Goal: Information Seeking & Learning: Understand process/instructions

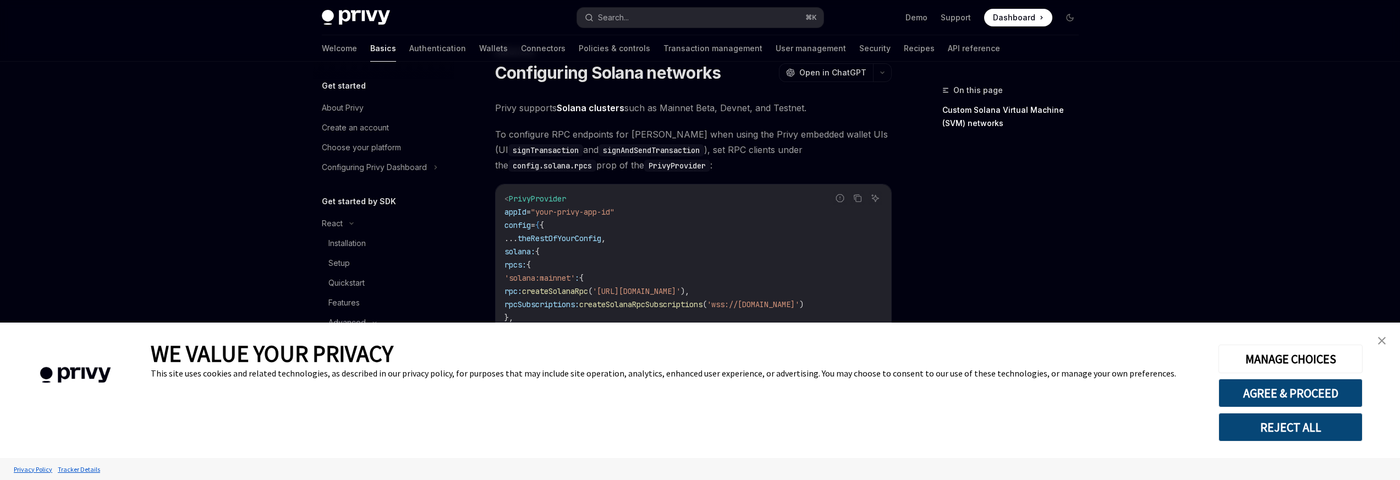
type textarea "*"
click at [588, 293] on span "createSolanaRpc" at bounding box center [555, 291] width 66 height 10
click at [1384, 343] on img "close banner" at bounding box center [1382, 341] width 8 height 8
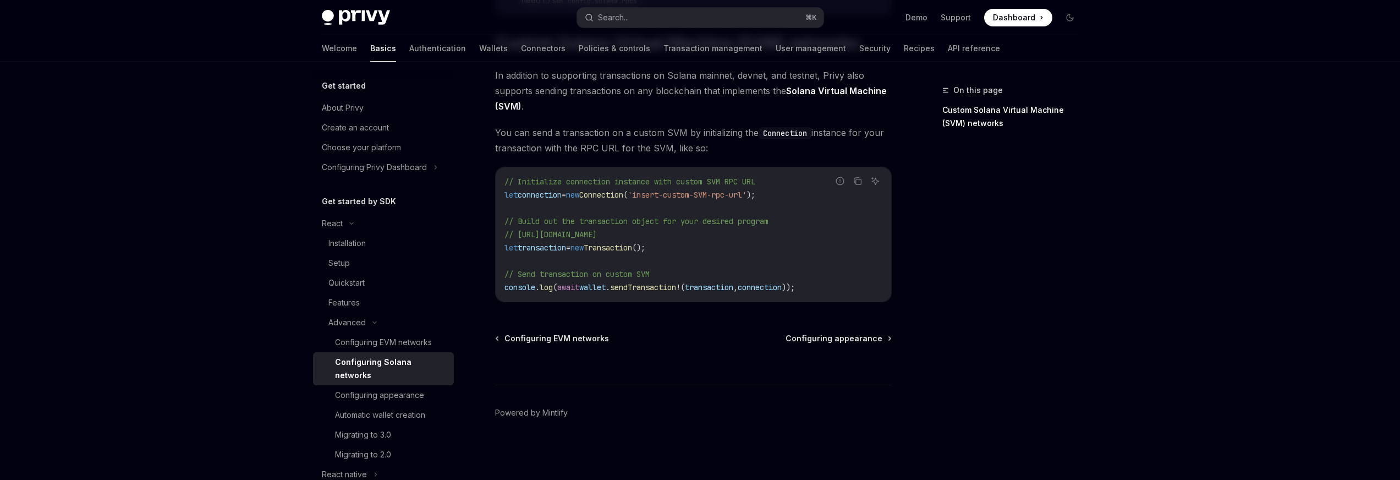
scroll to position [557, 0]
click at [673, 200] on span "'insert-custom-SVM-rpc-url'" at bounding box center [687, 195] width 119 height 10
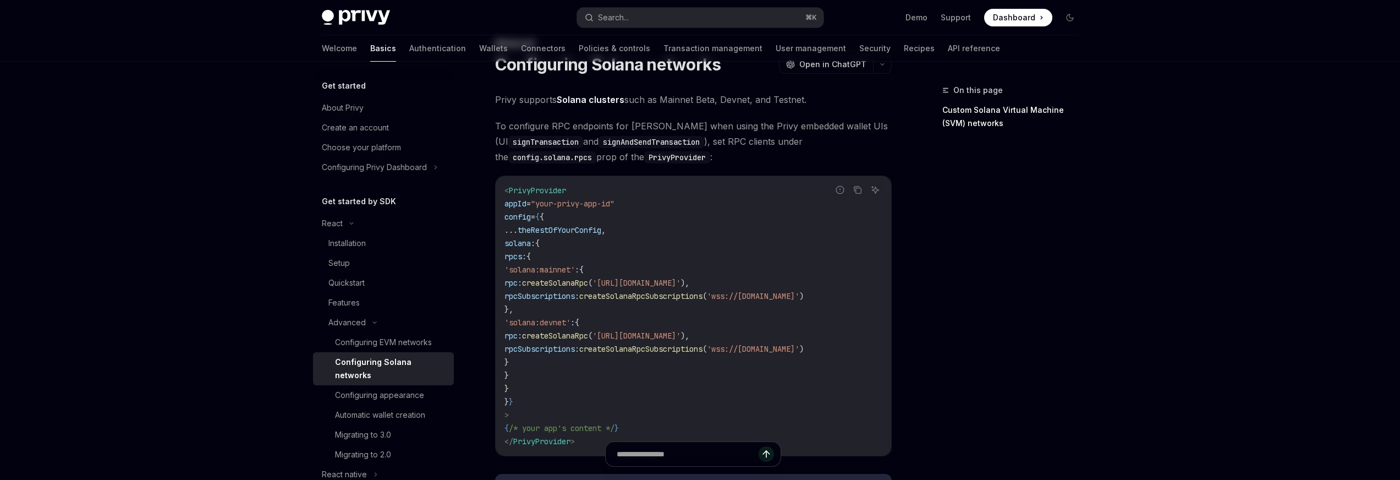
scroll to position [0, 0]
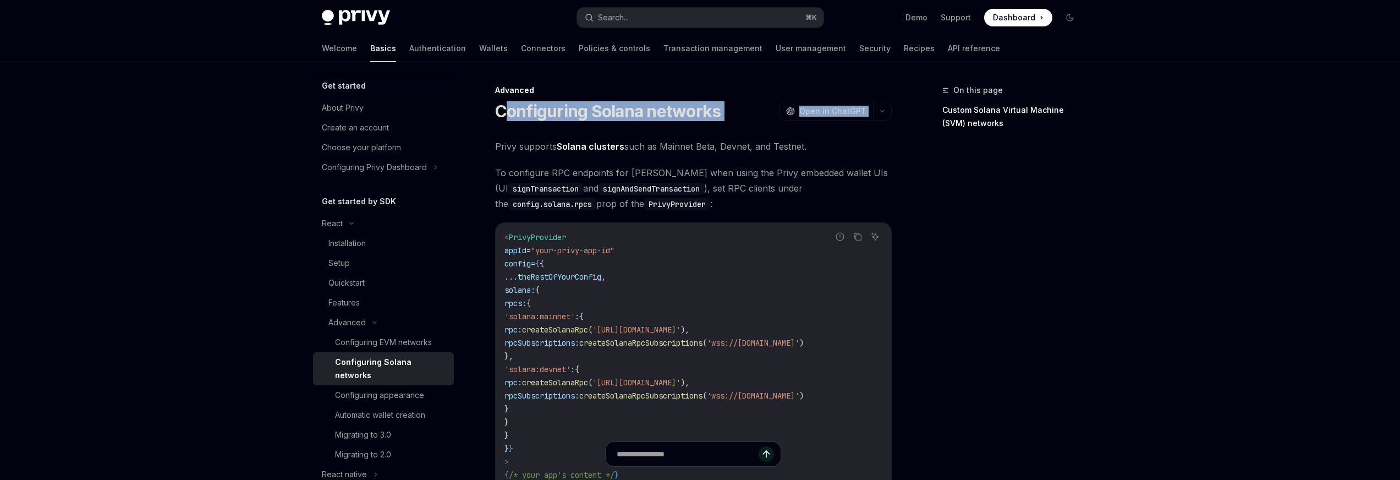
drag, startPoint x: 505, startPoint y: 108, endPoint x: 718, endPoint y: 134, distance: 214.6
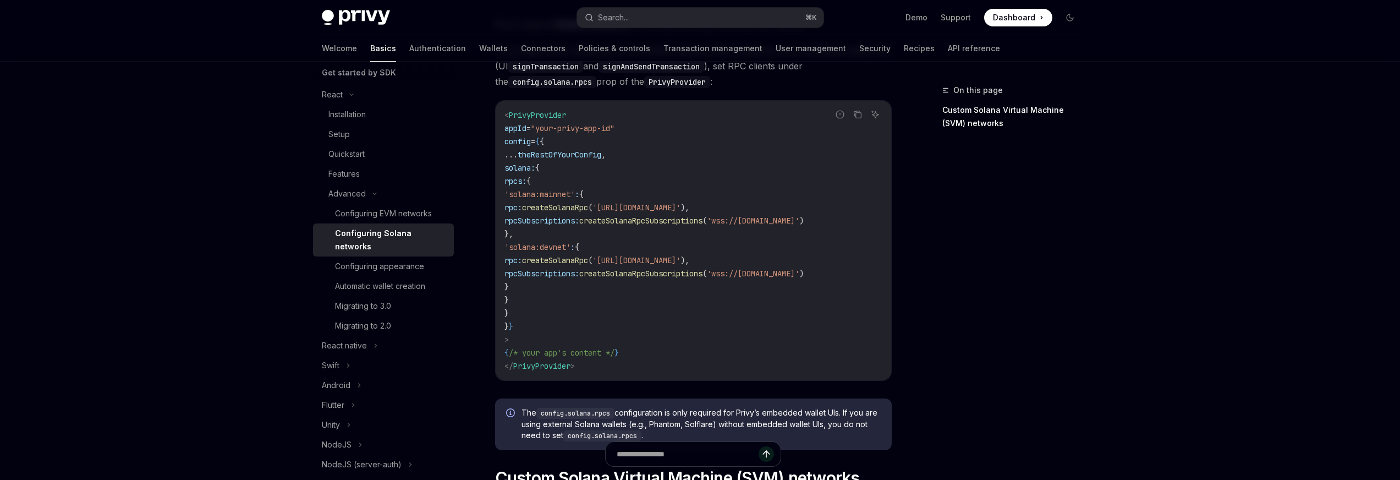
scroll to position [182, 0]
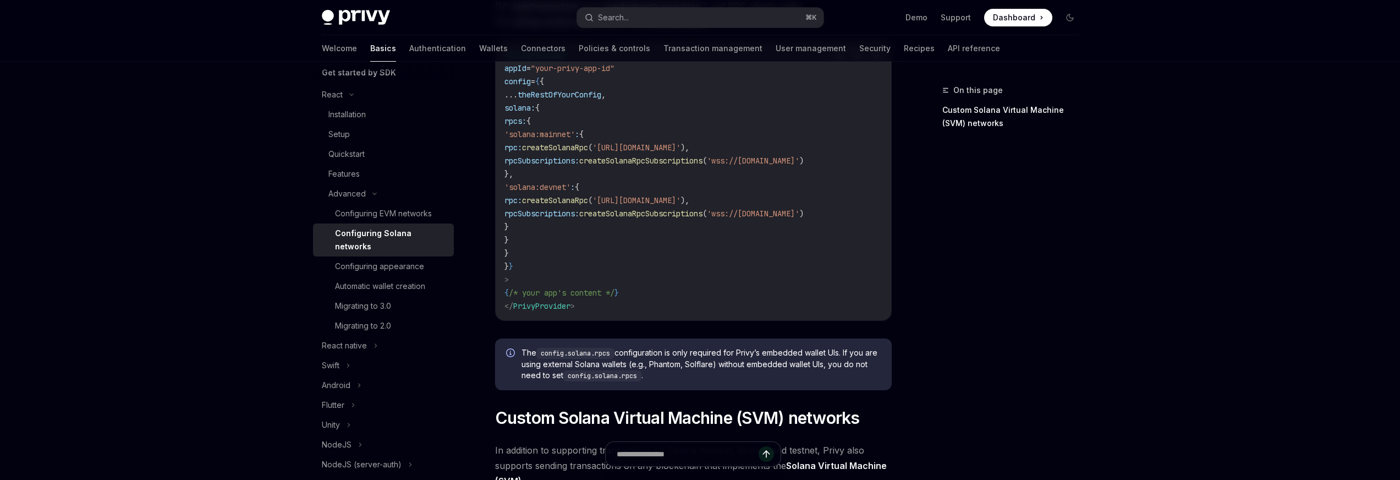
drag, startPoint x: 552, startPoint y: 143, endPoint x: 720, endPoint y: 163, distance: 169.6
click at [720, 163] on code "< PrivyProvider appId = "your-privy-app-id" config = { { ... theRestOfYourConfi…" at bounding box center [694, 180] width 378 height 264
click at [579, 158] on span "rpcSubscriptions:" at bounding box center [542, 161] width 75 height 10
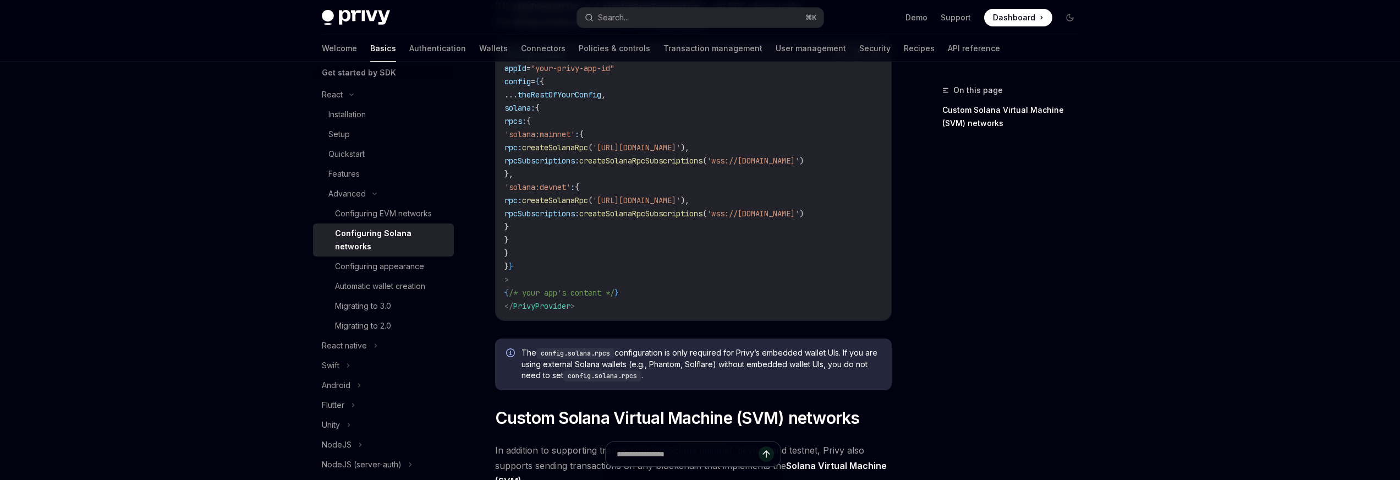
click at [683, 168] on code "< PrivyProvider appId = "your-privy-app-id" config = { { ... theRestOfYourConfi…" at bounding box center [694, 180] width 378 height 264
click at [588, 205] on span "createSolanaRpc" at bounding box center [555, 200] width 66 height 10
drag, startPoint x: 532, startPoint y: 182, endPoint x: 678, endPoint y: 220, distance: 151.4
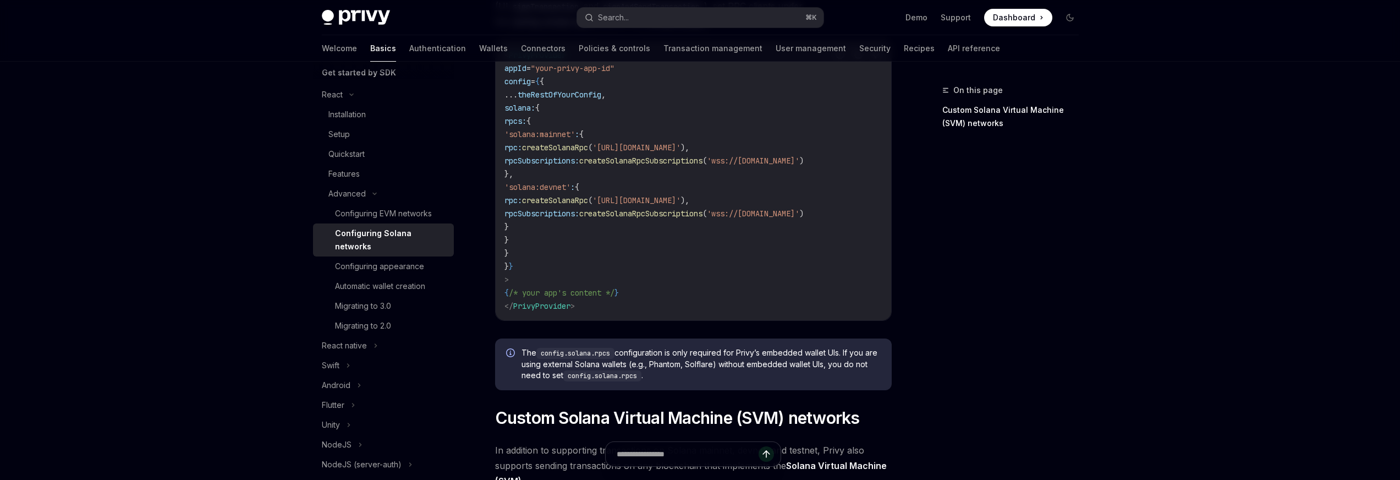
click at [678, 220] on code "< PrivyProvider appId = "your-privy-app-id" config = { { ... theRestOfYourConfi…" at bounding box center [694, 180] width 378 height 264
click at [614, 297] on code "< PrivyProvider appId = "your-privy-app-id" config = { { ... theRestOfYourConfi…" at bounding box center [694, 180] width 378 height 264
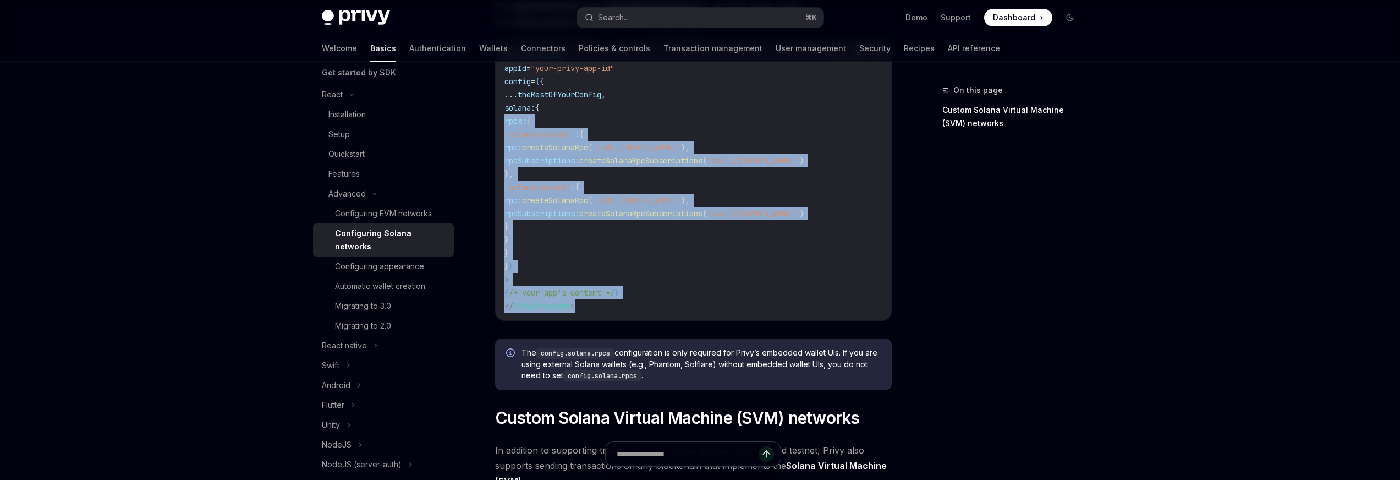
drag, startPoint x: 652, startPoint y: 299, endPoint x: 480, endPoint y: 119, distance: 249.1
click at [480, 119] on div "Advanced Configuring Solana networks OpenAI Open in ChatGPT OpenAI Open in Chat…" at bounding box center [590, 378] width 607 height 953
drag, startPoint x: 711, startPoint y: 226, endPoint x: 699, endPoint y: 239, distance: 18.3
click at [711, 226] on code "< PrivyProvider appId = "your-privy-app-id" config = { { ... theRestOfYourConfi…" at bounding box center [694, 180] width 378 height 264
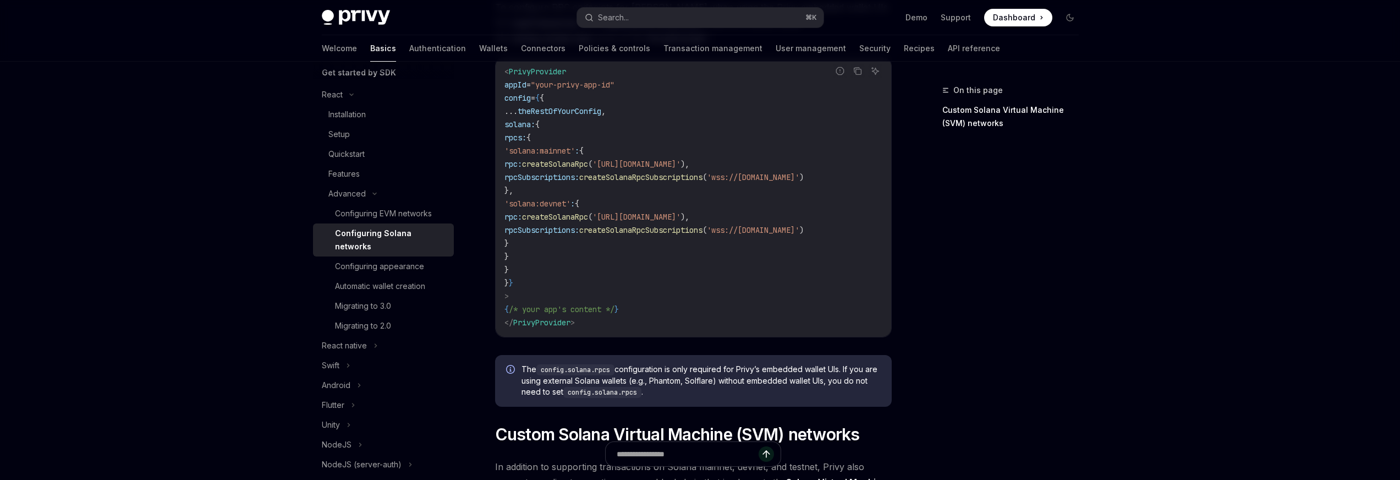
scroll to position [0, 0]
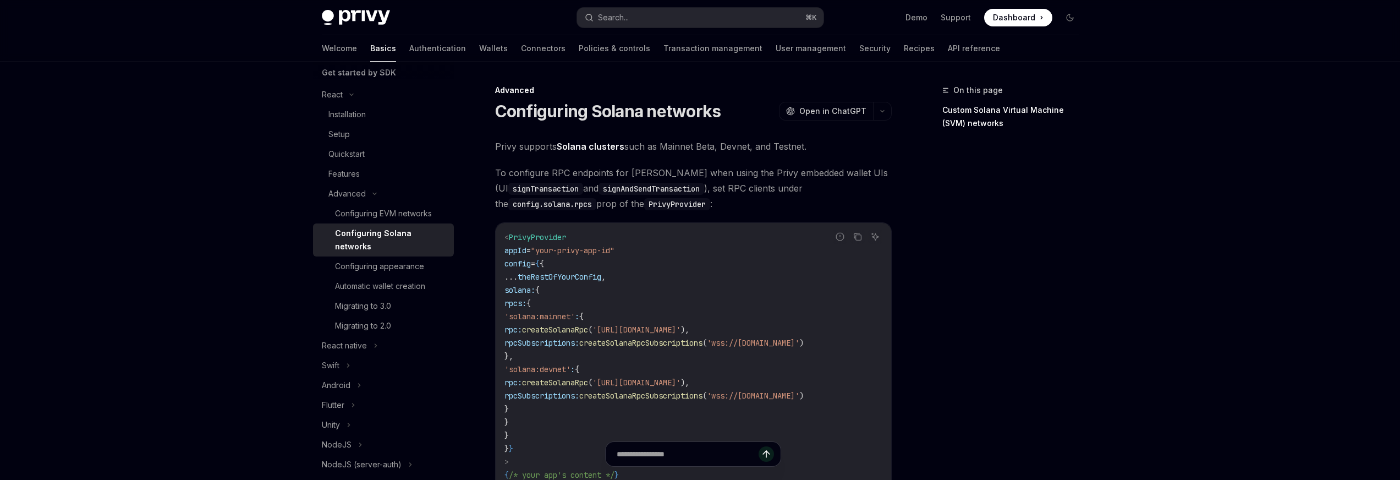
click at [645, 190] on code "signAndSendTransaction" at bounding box center [652, 189] width 106 height 12
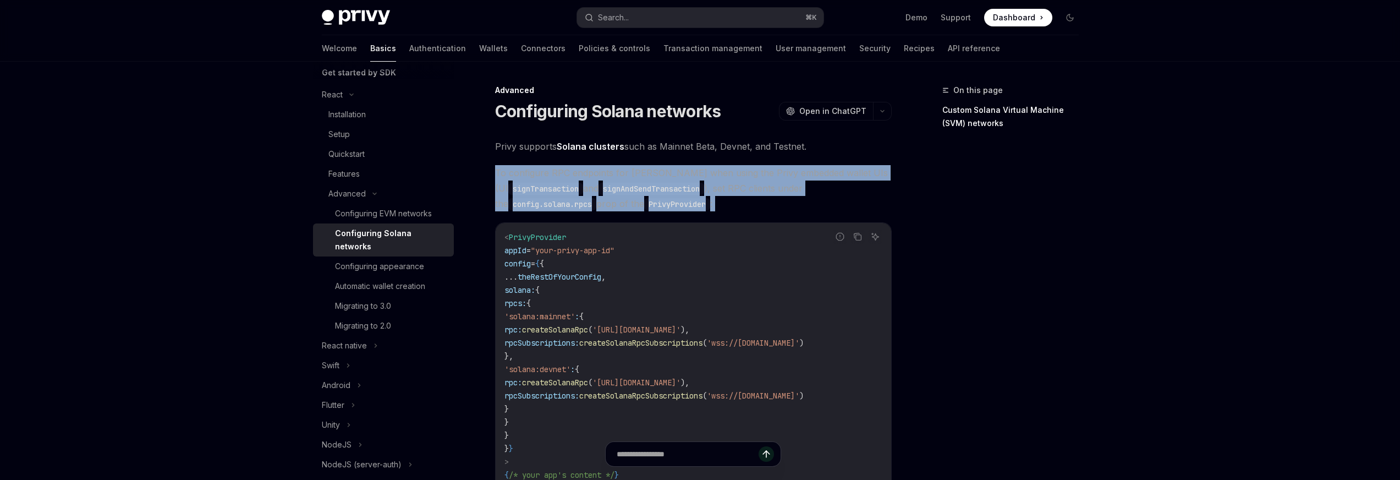
click at [645, 190] on code "signAndSendTransaction" at bounding box center [652, 189] width 106 height 12
click at [537, 211] on span "To configure RPC endpoints for [PERSON_NAME] when using the Privy embedded wall…" at bounding box center [693, 188] width 397 height 46
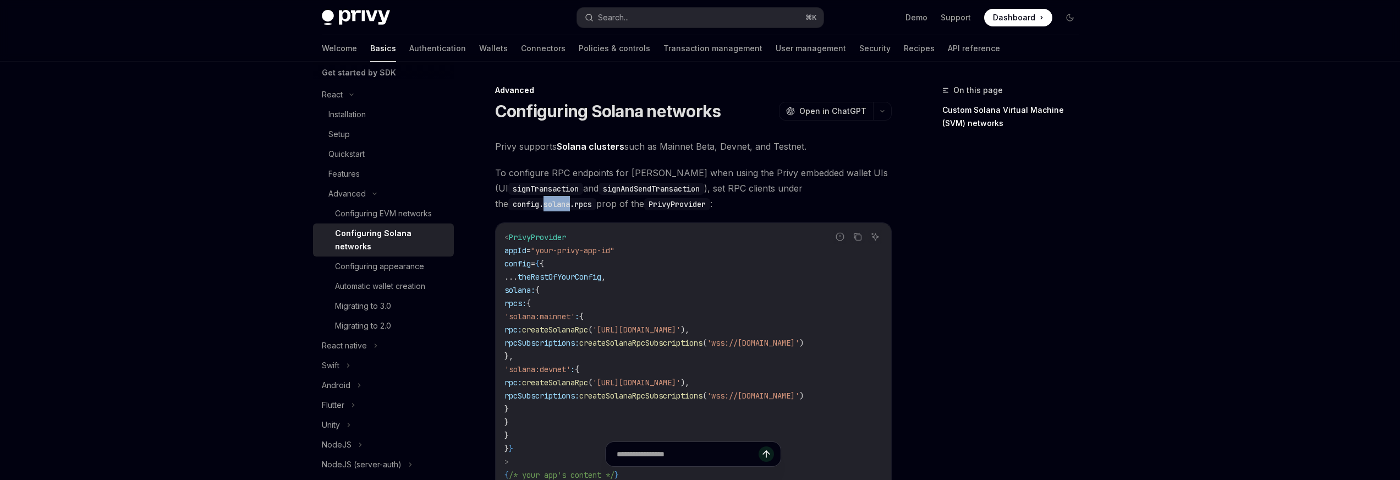
click at [537, 211] on span "To configure RPC endpoints for [PERSON_NAME] when using the Privy embedded wall…" at bounding box center [693, 188] width 397 height 46
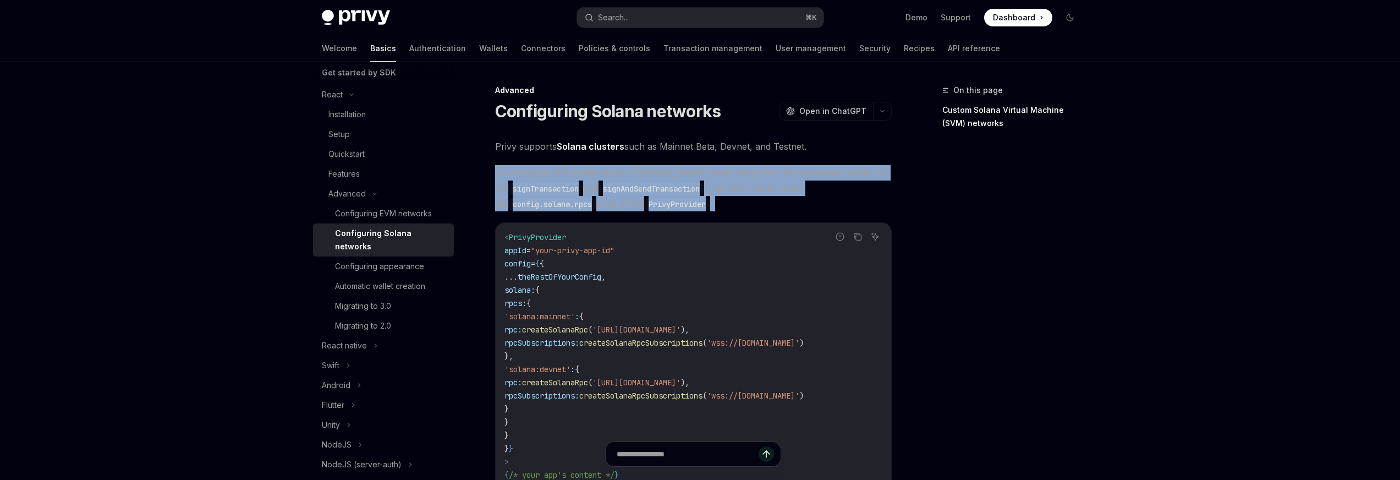
click at [537, 211] on span "To configure RPC endpoints for [PERSON_NAME] when using the Privy embedded wall…" at bounding box center [693, 188] width 397 height 46
click at [518, 207] on code "config.solana.rpcs" at bounding box center [552, 204] width 88 height 12
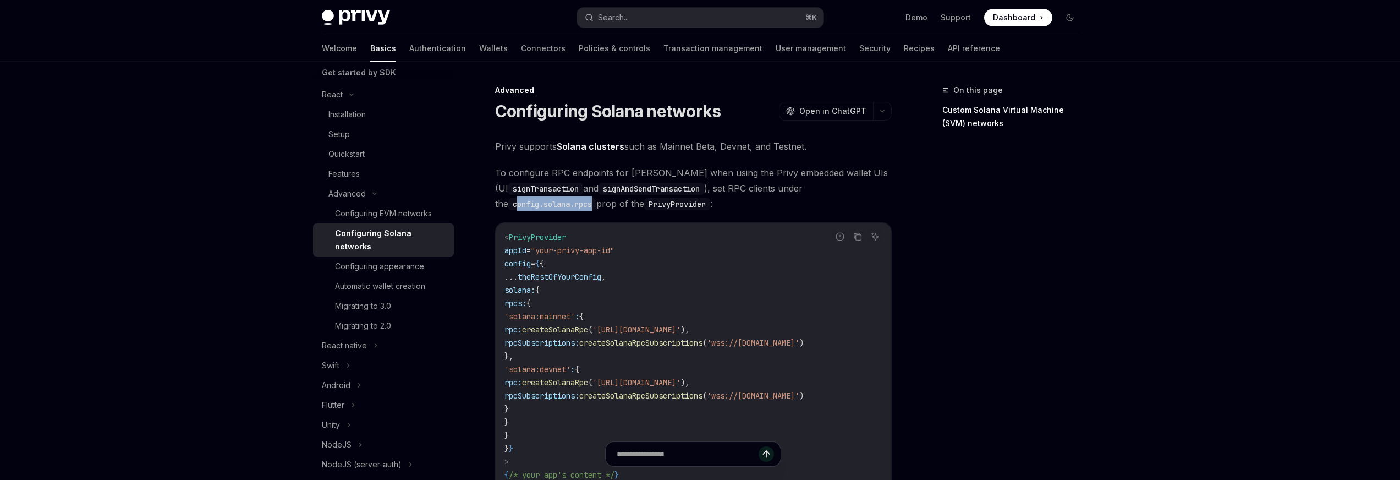
drag, startPoint x: 505, startPoint y: 204, endPoint x: 586, endPoint y: 206, distance: 81.5
click at [586, 206] on code "config.solana.rpcs" at bounding box center [552, 204] width 88 height 12
click at [578, 207] on code "config.solana.rpcs" at bounding box center [552, 204] width 88 height 12
click at [748, 142] on span "Privy supports Solana clusters such as Mainnet Beta, Devnet, and Testnet." at bounding box center [693, 146] width 397 height 15
drag, startPoint x: 496, startPoint y: 143, endPoint x: 895, endPoint y: 150, distance: 399.0
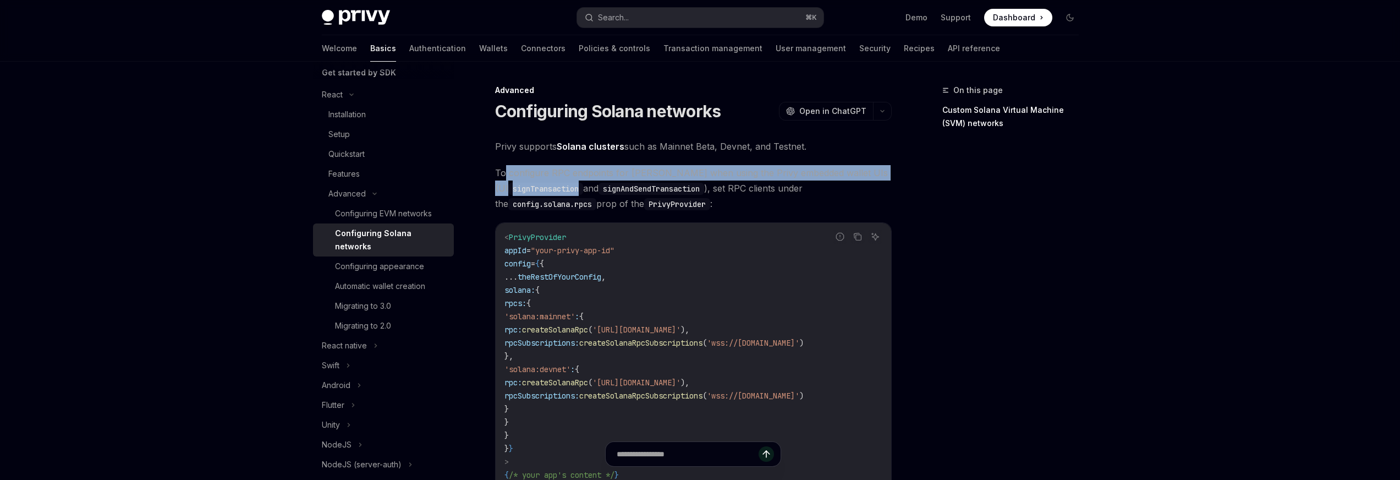
drag, startPoint x: 506, startPoint y: 173, endPoint x: 572, endPoint y: 187, distance: 67.0
click at [572, 187] on span "To configure RPC endpoints for [PERSON_NAME] when using the Privy embedded wall…" at bounding box center [693, 188] width 397 height 46
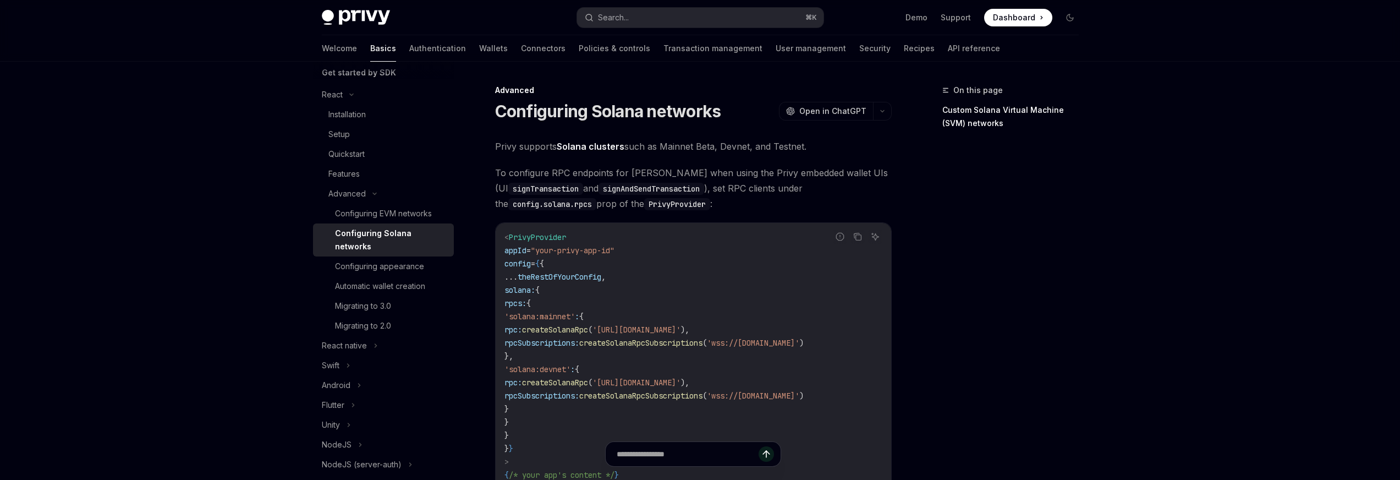
click at [578, 187] on span "To configure RPC endpoints for [PERSON_NAME] when using the Privy embedded wall…" at bounding box center [693, 188] width 397 height 46
drag, startPoint x: 577, startPoint y: 189, endPoint x: 754, endPoint y: 194, distance: 177.3
click at [750, 194] on span "To configure RPC endpoints for [PERSON_NAME] when using the Privy embedded wall…" at bounding box center [693, 188] width 397 height 46
click at [766, 193] on span "To configure RPC endpoints for [PERSON_NAME] when using the Privy embedded wall…" at bounding box center [693, 188] width 397 height 46
drag, startPoint x: 707, startPoint y: 188, endPoint x: 690, endPoint y: 201, distance: 21.6
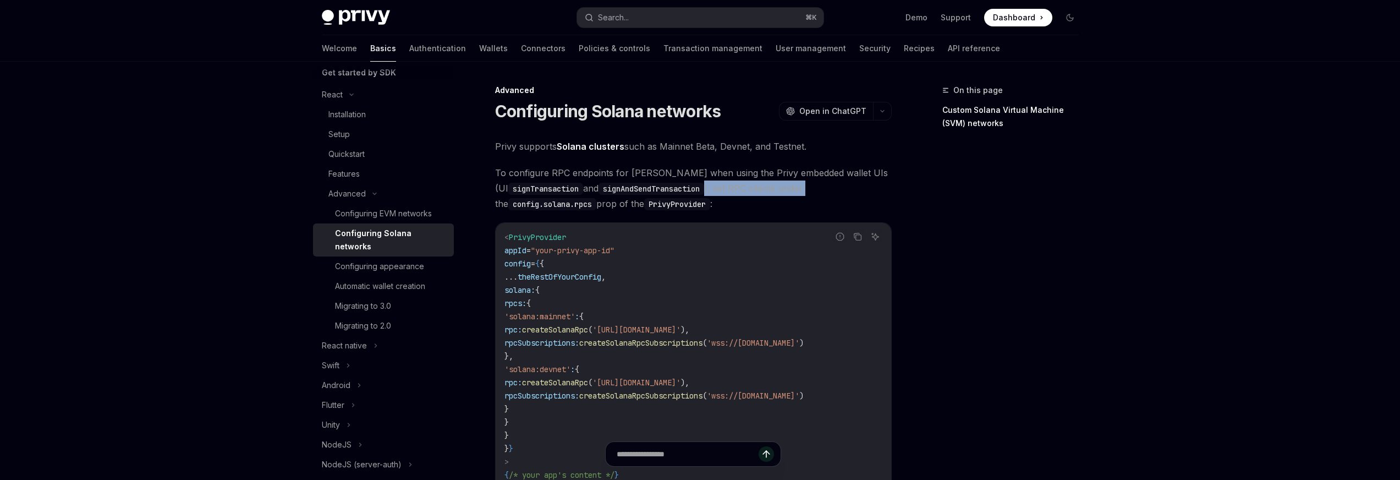
click at [721, 199] on span "To configure RPC endpoints for [PERSON_NAME] when using the Privy embedded wall…" at bounding box center [693, 188] width 397 height 46
click at [533, 202] on code "config.solana.rpcs" at bounding box center [552, 204] width 88 height 12
drag, startPoint x: 497, startPoint y: 205, endPoint x: 711, endPoint y: 200, distance: 213.6
click at [711, 200] on span "To configure RPC endpoints for [PERSON_NAME] when using the Privy embedded wall…" at bounding box center [693, 188] width 397 height 46
drag, startPoint x: 811, startPoint y: 201, endPoint x: 720, endPoint y: 207, distance: 91.5
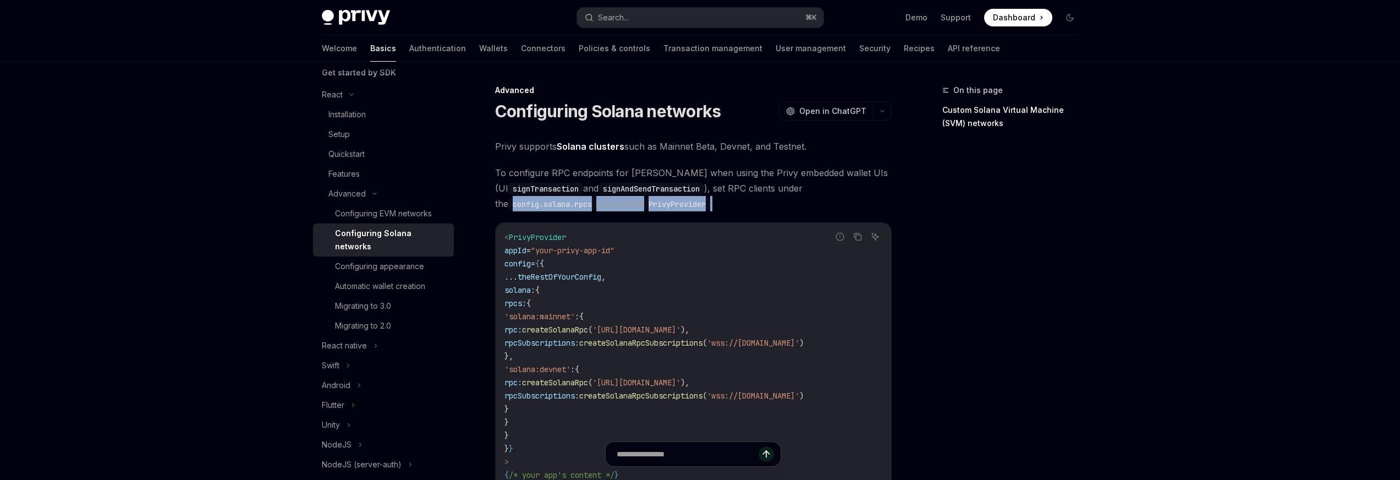
click at [809, 201] on span "To configure RPC endpoints for [PERSON_NAME] when using the Privy embedded wall…" at bounding box center [693, 188] width 397 height 46
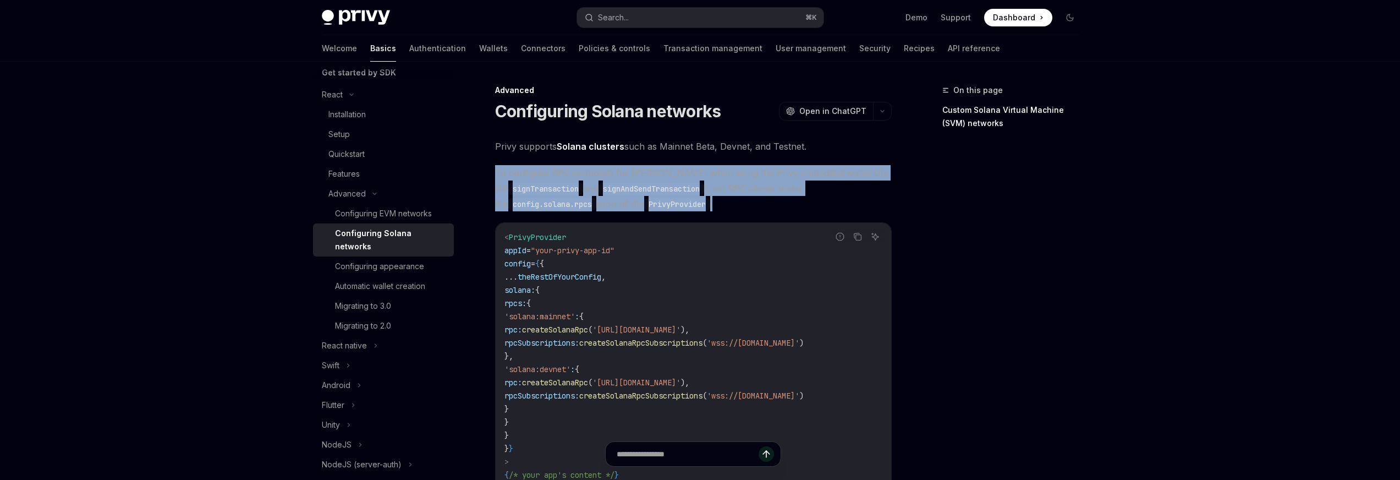
drag, startPoint x: 719, startPoint y: 205, endPoint x: 593, endPoint y: 160, distance: 134.0
click at [840, 195] on span "To configure RPC endpoints for [PERSON_NAME] when using the Privy embedded wall…" at bounding box center [693, 188] width 397 height 46
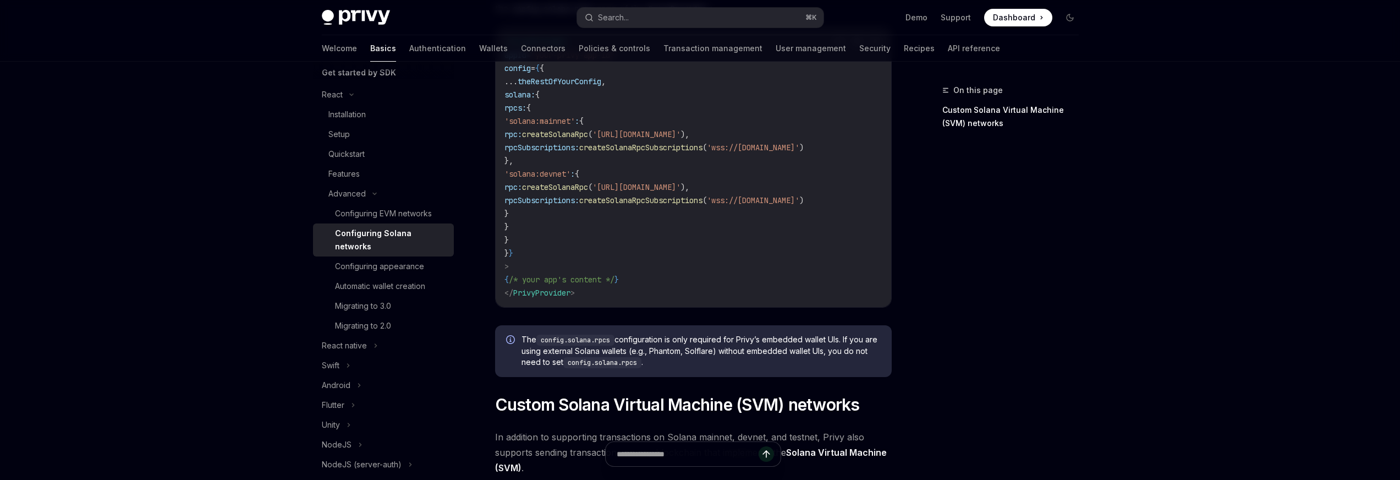
scroll to position [127, 0]
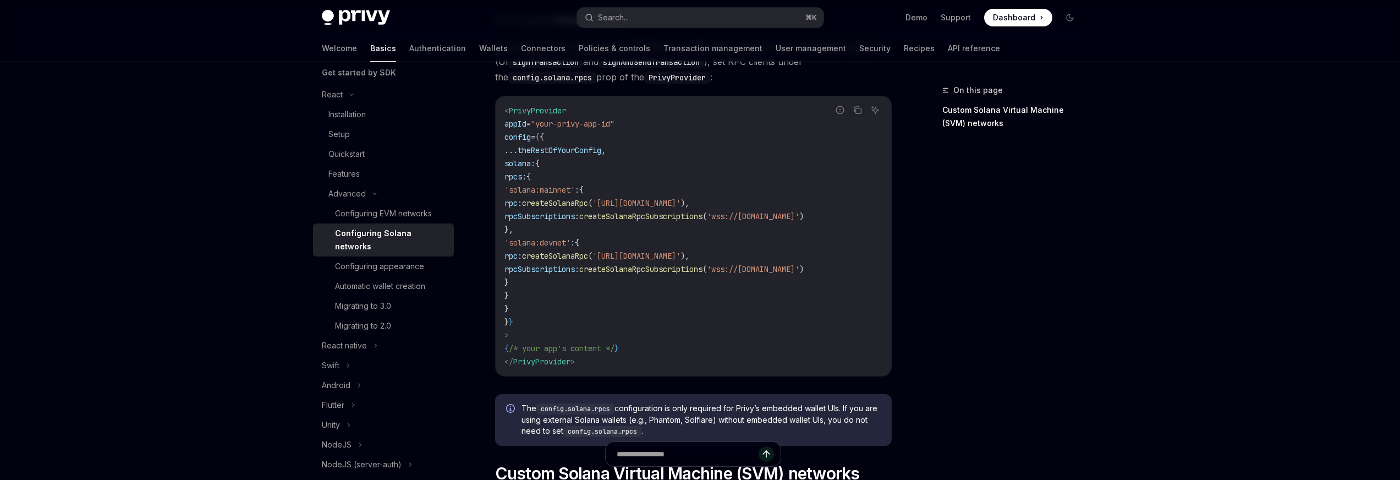
drag, startPoint x: 533, startPoint y: 179, endPoint x: 552, endPoint y: 292, distance: 115.0
click at [552, 292] on code "< PrivyProvider appId = "your-privy-app-id" config = { { ... theRestOfYourConfi…" at bounding box center [694, 236] width 378 height 264
click at [524, 178] on span "rpcs:" at bounding box center [516, 177] width 22 height 10
drag, startPoint x: 534, startPoint y: 177, endPoint x: 555, endPoint y: 289, distance: 114.3
click at [554, 295] on code "< PrivyProvider appId = "your-privy-app-id" config = { { ... theRestOfYourConfi…" at bounding box center [694, 236] width 378 height 264
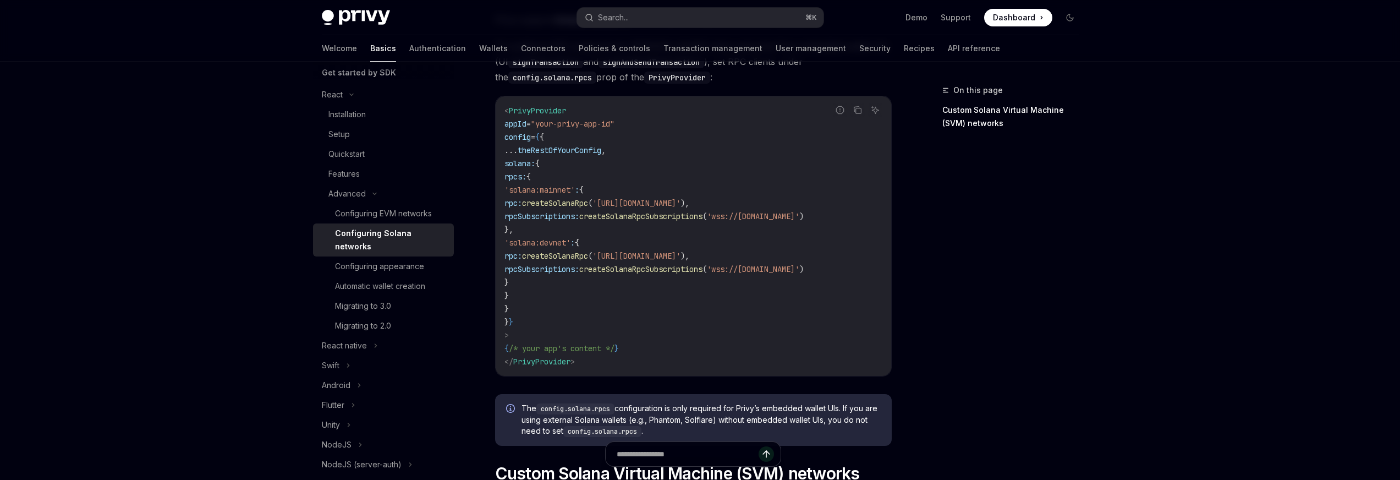
copy code "rpcs: { 'solana:mainnet' : { rpc: createSolanaRpc ( '[URL][DOMAIN_NAME]' ), rpc…"
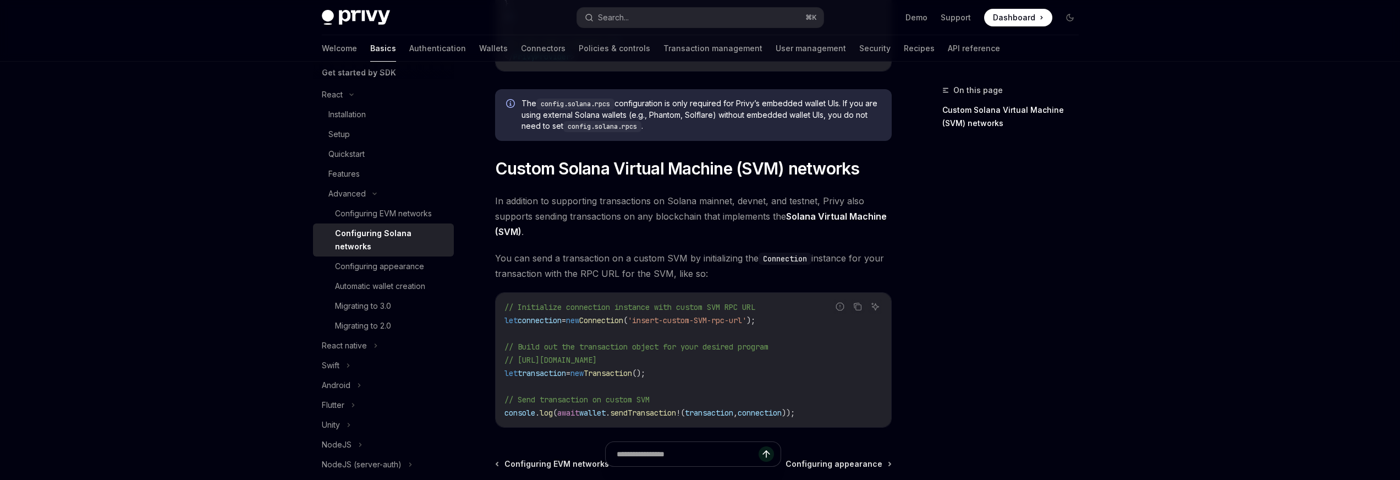
scroll to position [561, 0]
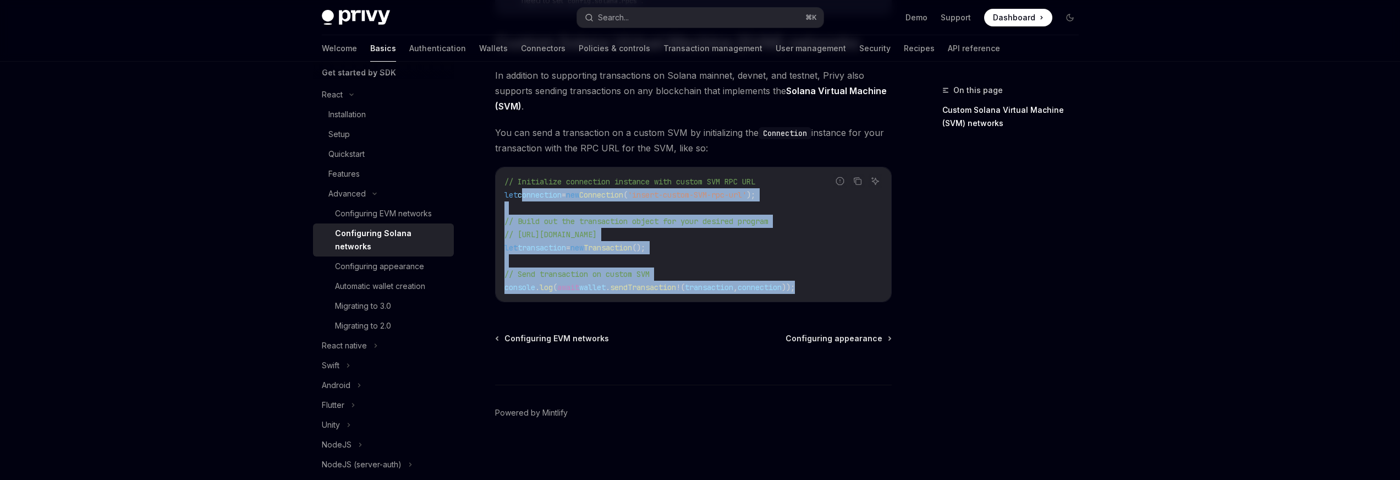
drag, startPoint x: 833, startPoint y: 288, endPoint x: 521, endPoint y: 189, distance: 327.3
click at [521, 189] on code "// Initialize connection instance with custom SVM RPC URL let connection = new …" at bounding box center [694, 234] width 378 height 119
click at [597, 231] on span "// [URL][DOMAIN_NAME]" at bounding box center [551, 234] width 92 height 10
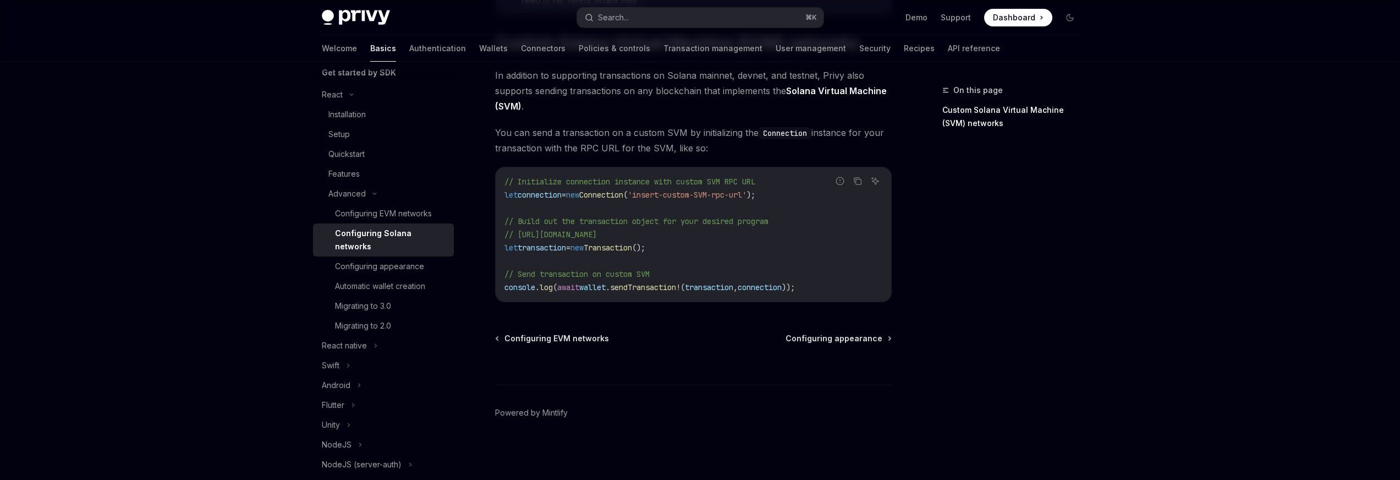
click at [612, 334] on div "Configuring EVM networks Configuring appearance" at bounding box center [693, 338] width 397 height 11
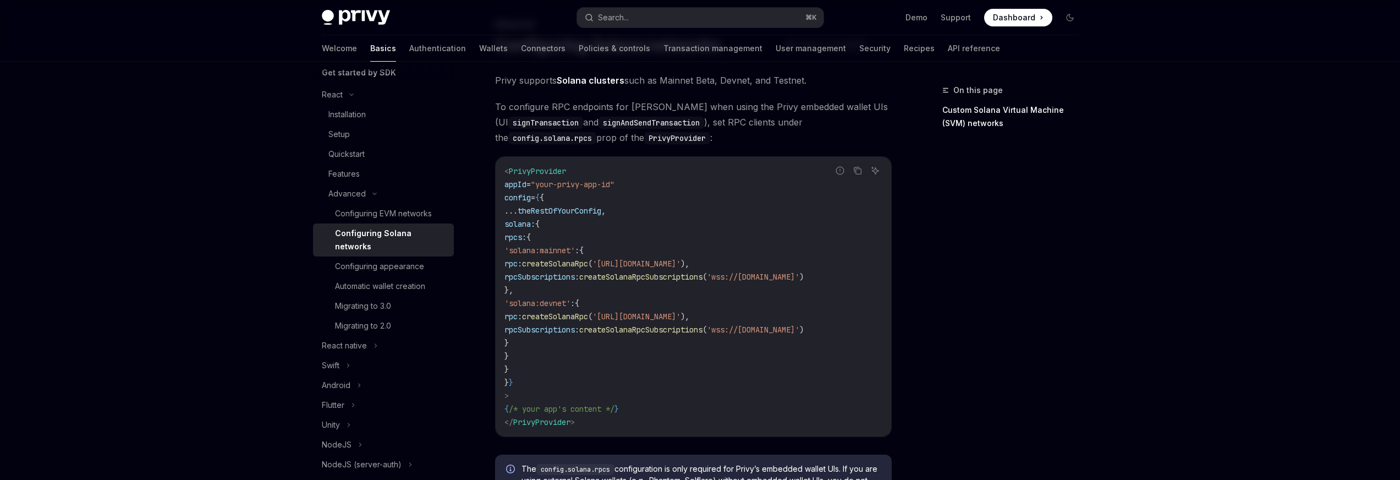
scroll to position [0, 0]
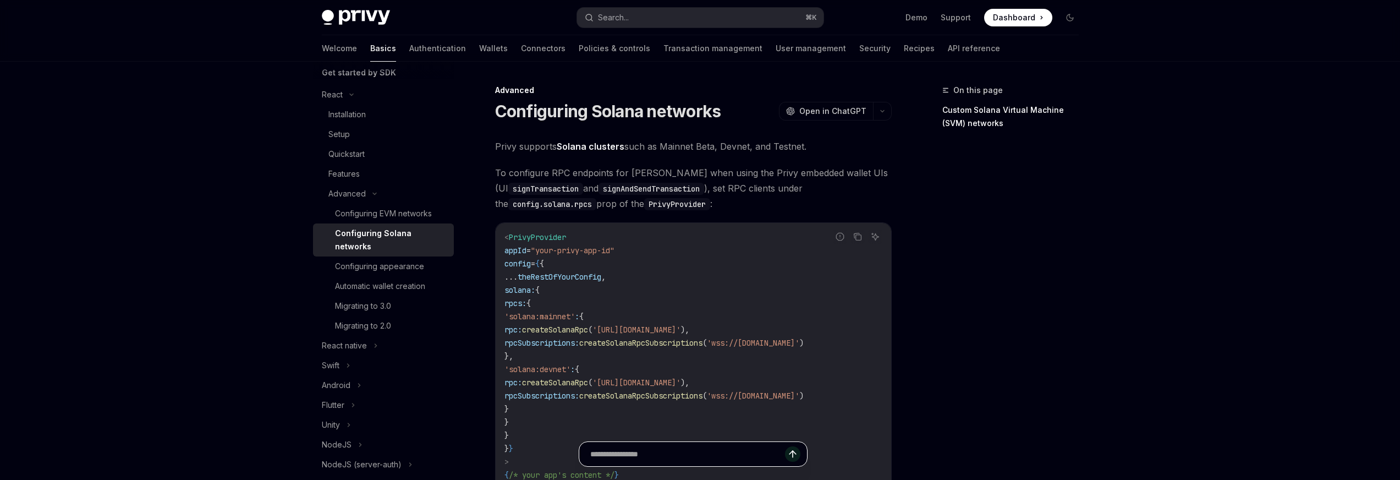
click at [676, 454] on input "Ask a question..." at bounding box center [687, 454] width 195 height 24
type input "*"
type input "**********"
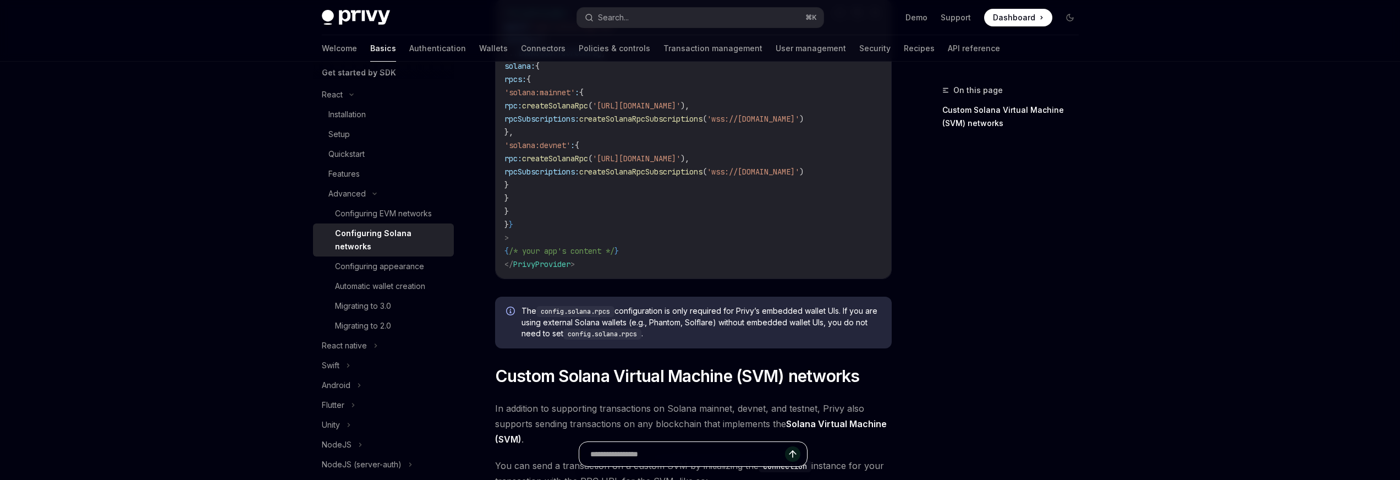
scroll to position [223, 0]
drag, startPoint x: 533, startPoint y: 86, endPoint x: 654, endPoint y: 190, distance: 159.6
click at [564, 200] on code "< PrivyProvider appId = "your-privy-app-id" config = { { ... theRestOfYourConfi…" at bounding box center [694, 139] width 378 height 264
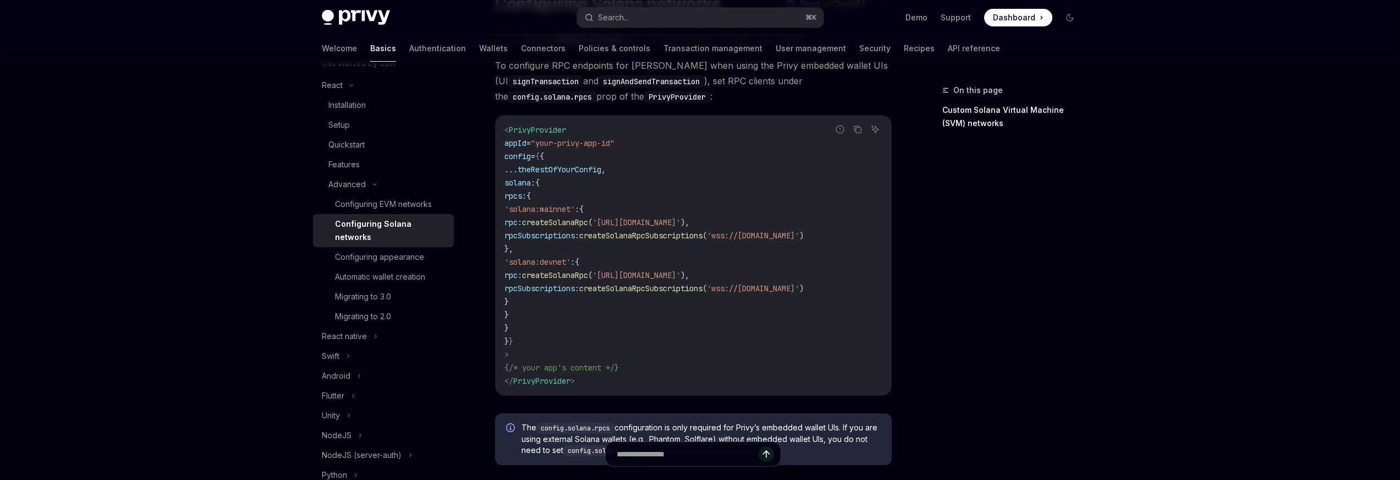
scroll to position [125, 0]
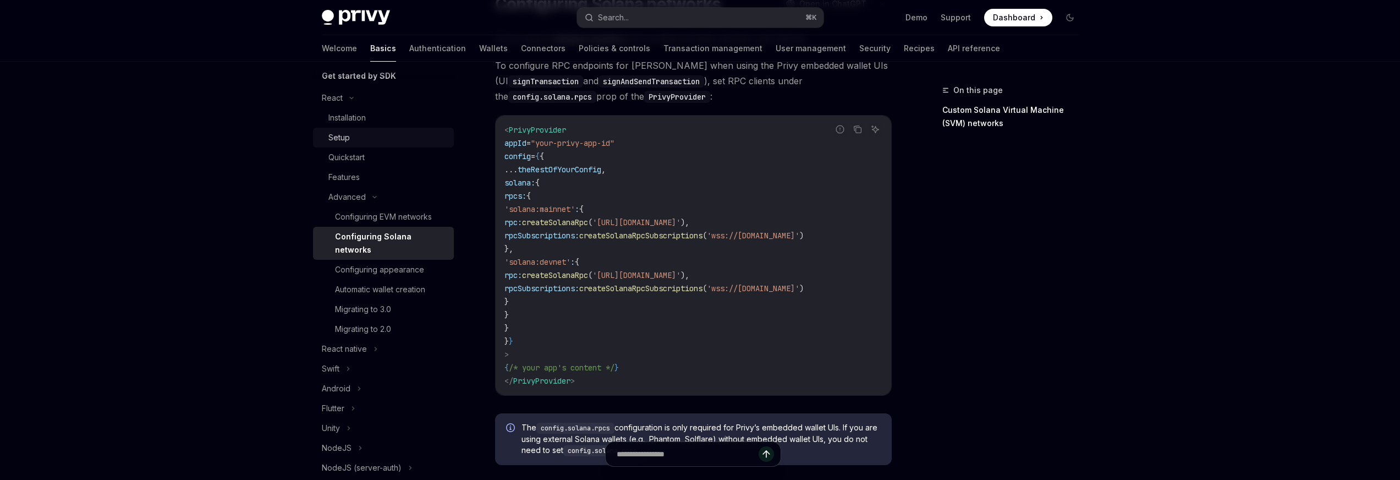
click at [370, 138] on div "Setup" at bounding box center [388, 137] width 119 height 13
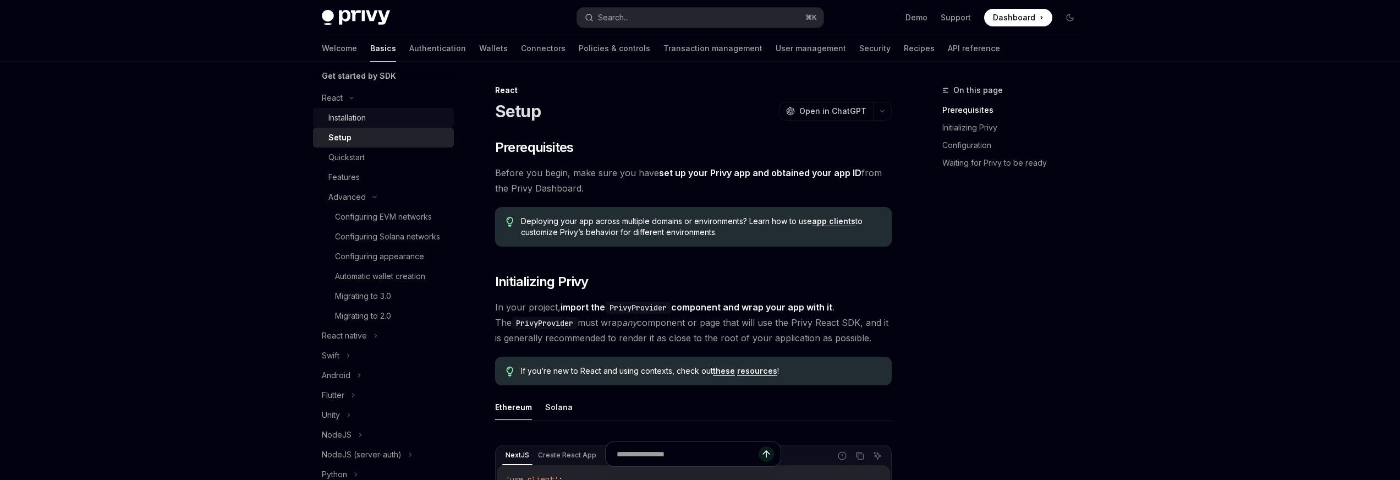
click at [382, 121] on div "Installation" at bounding box center [388, 117] width 119 height 13
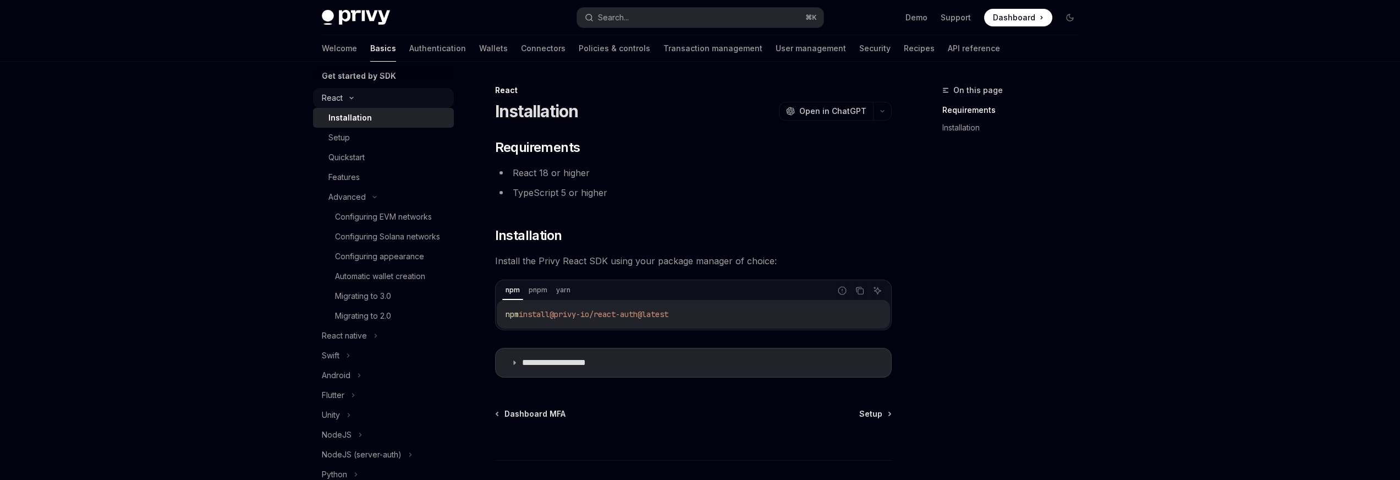
click at [346, 98] on icon at bounding box center [351, 98] width 13 height 4
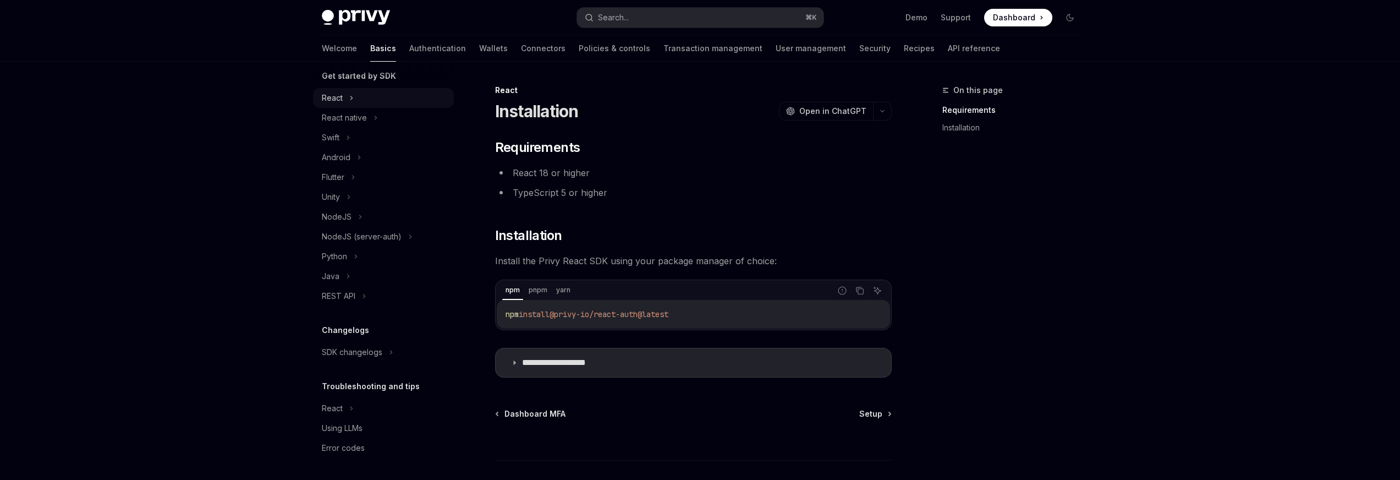
click at [346, 98] on button "React" at bounding box center [383, 98] width 141 height 20
click at [349, 100] on button "React" at bounding box center [383, 98] width 141 height 20
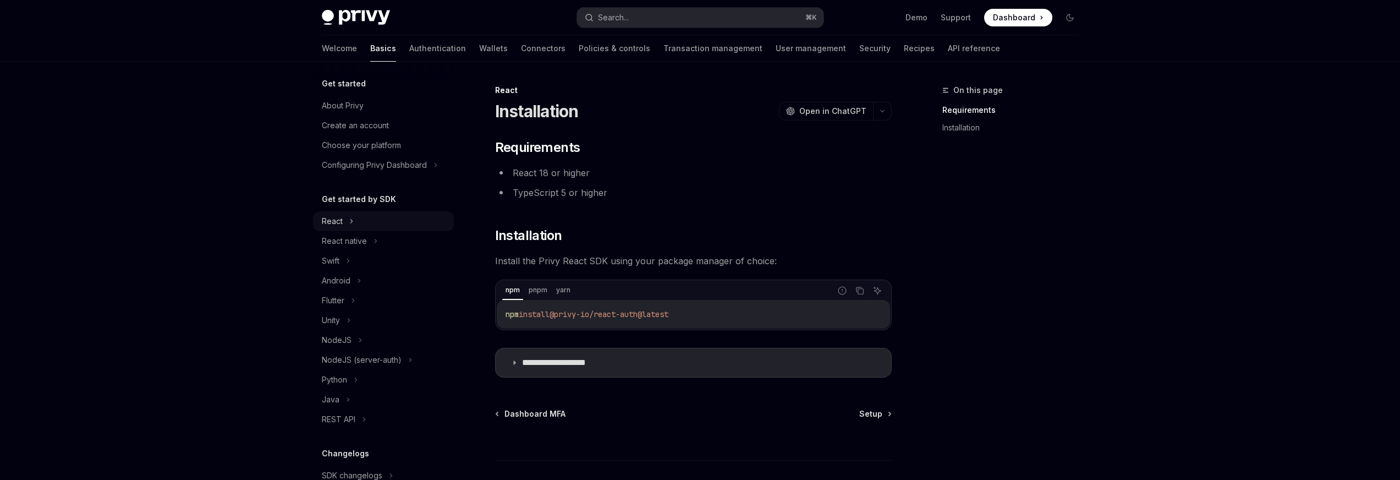
click at [366, 225] on button "React" at bounding box center [383, 221] width 141 height 20
click at [367, 266] on link "Quickstart" at bounding box center [383, 275] width 141 height 20
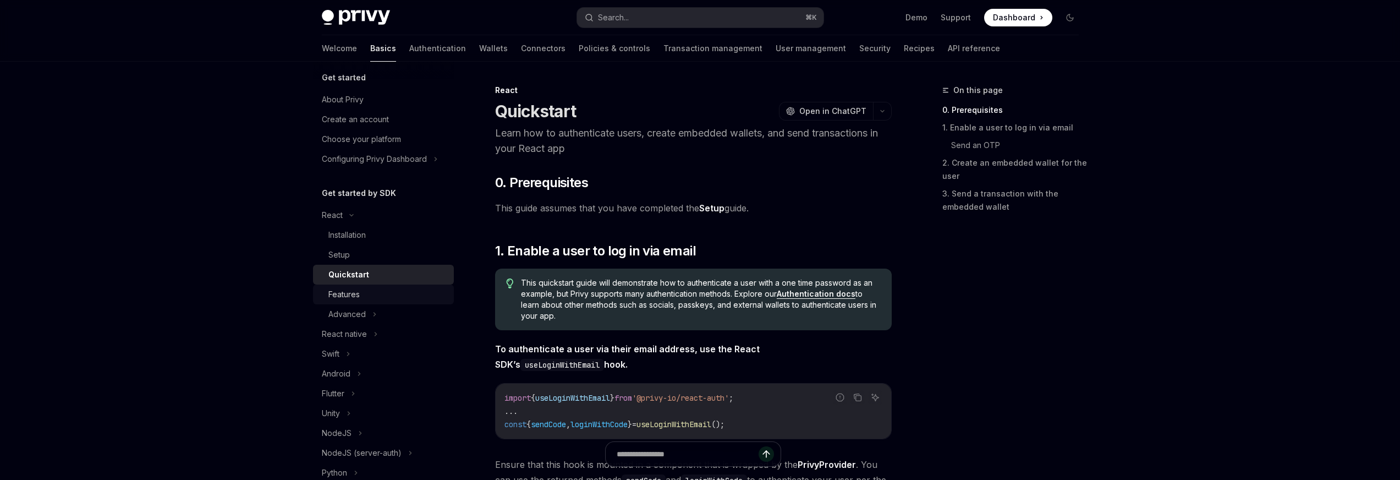
click at [374, 298] on div "Features" at bounding box center [388, 294] width 119 height 13
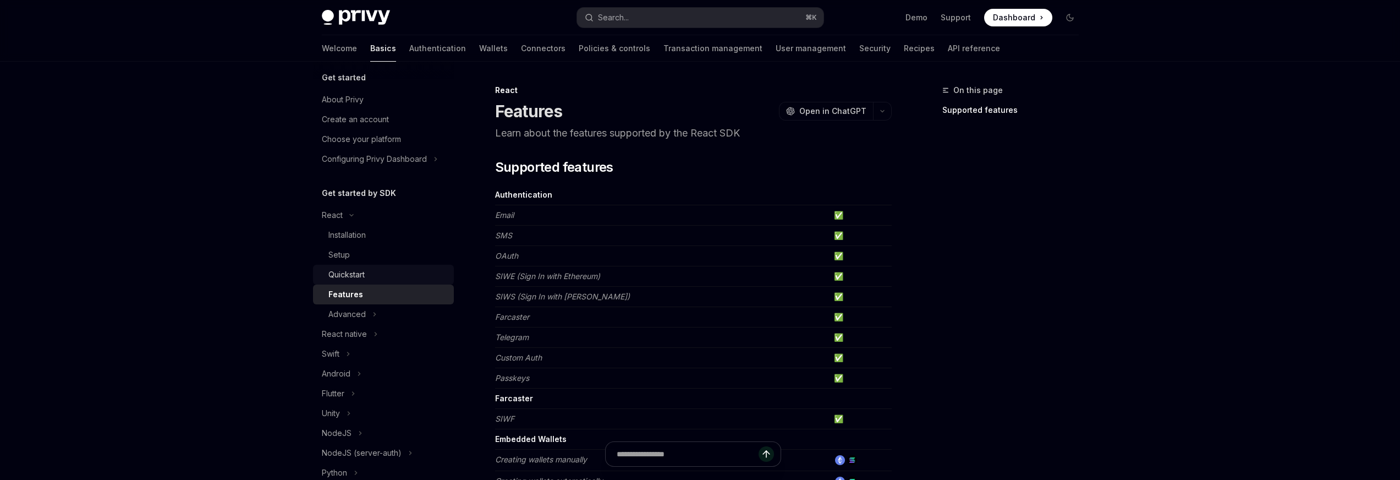
click at [393, 275] on div "Quickstart" at bounding box center [388, 274] width 119 height 13
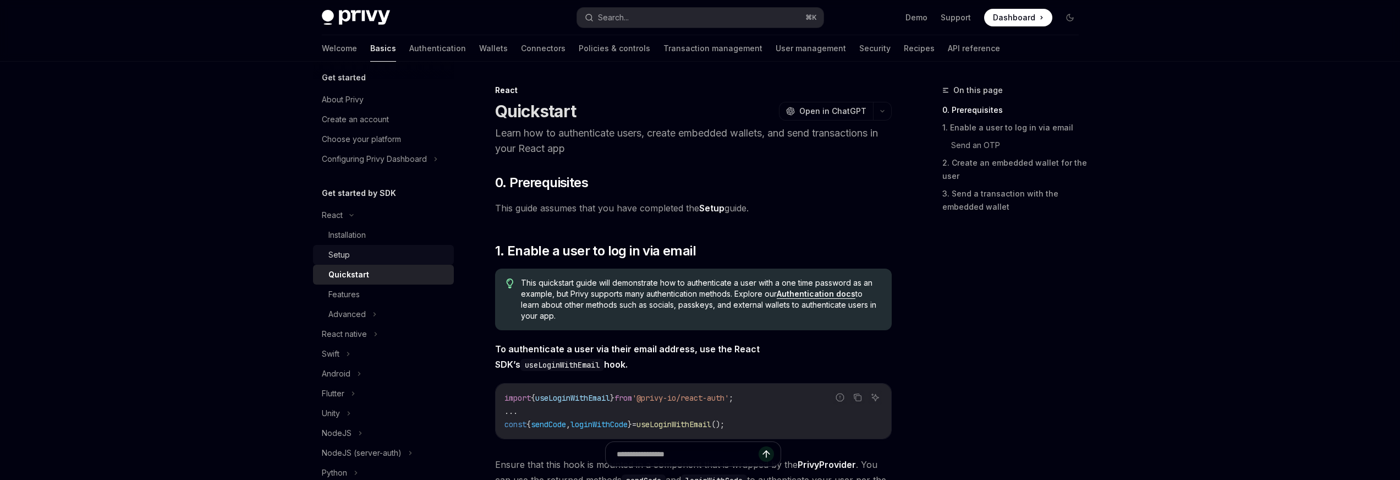
click at [374, 255] on div "Setup" at bounding box center [388, 254] width 119 height 13
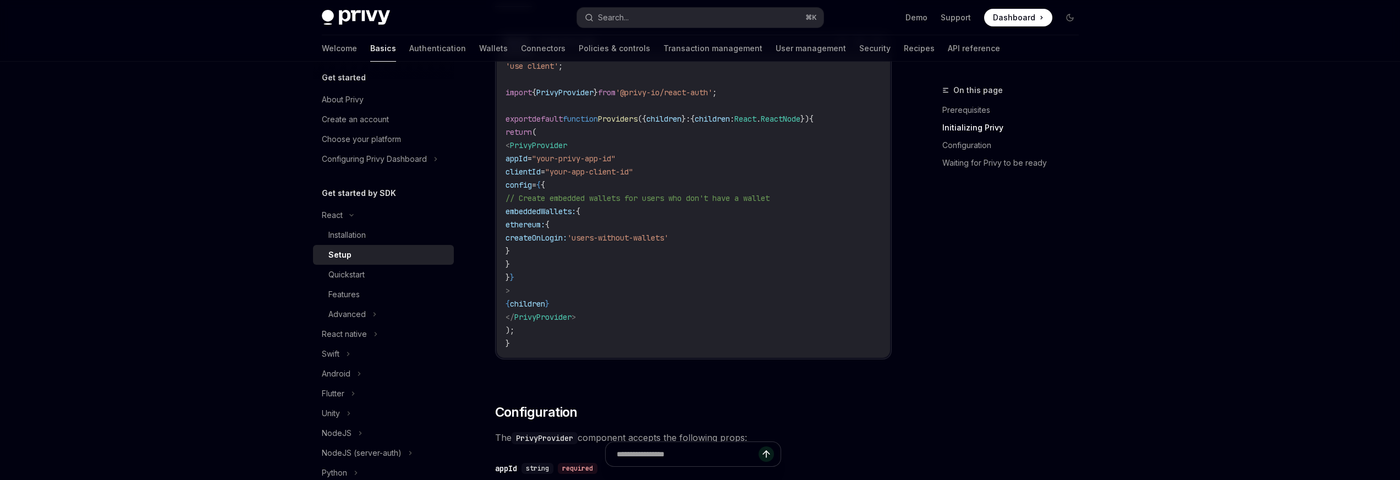
scroll to position [316, 0]
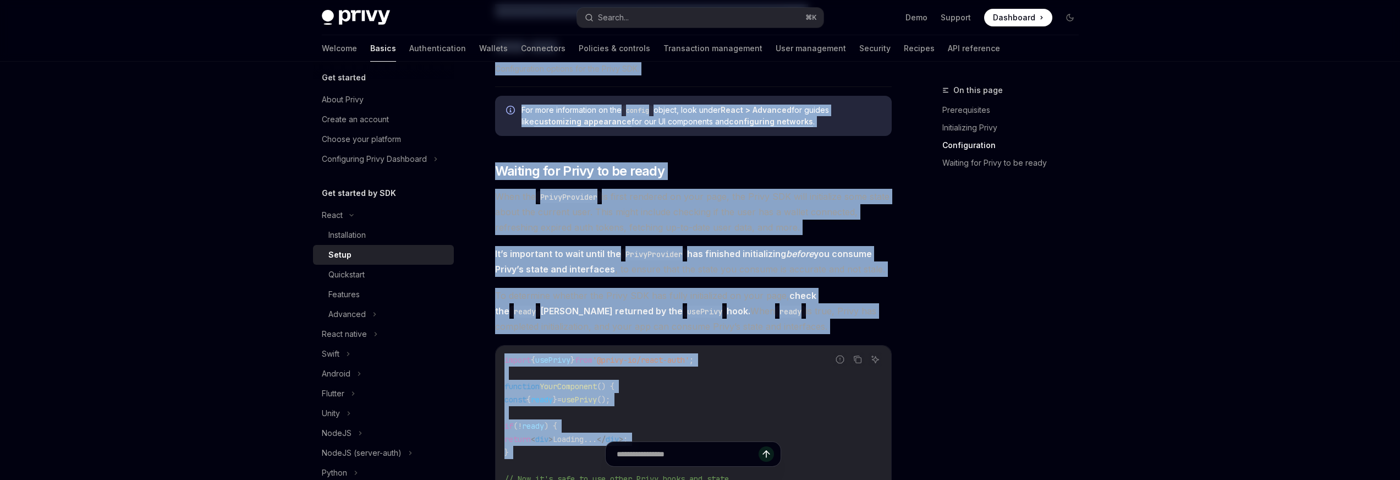
drag, startPoint x: 475, startPoint y: 178, endPoint x: 612, endPoint y: 420, distance: 278.7
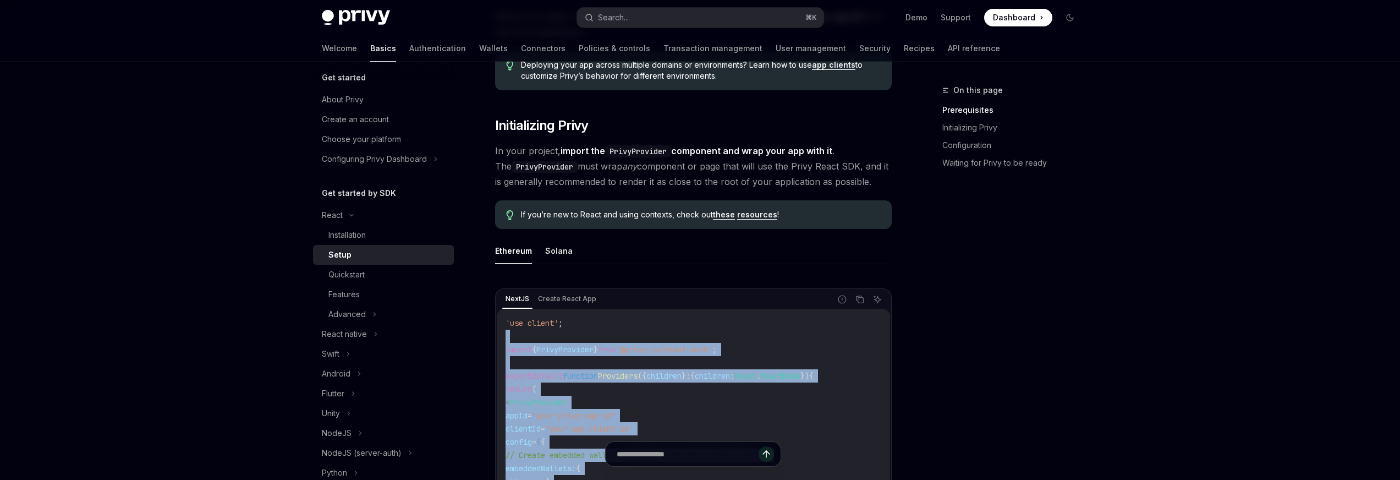
click at [628, 354] on code "'use client' ; import { PrivyProvider } from '@privy-io/react-auth' ; export de…" at bounding box center [694, 461] width 376 height 291
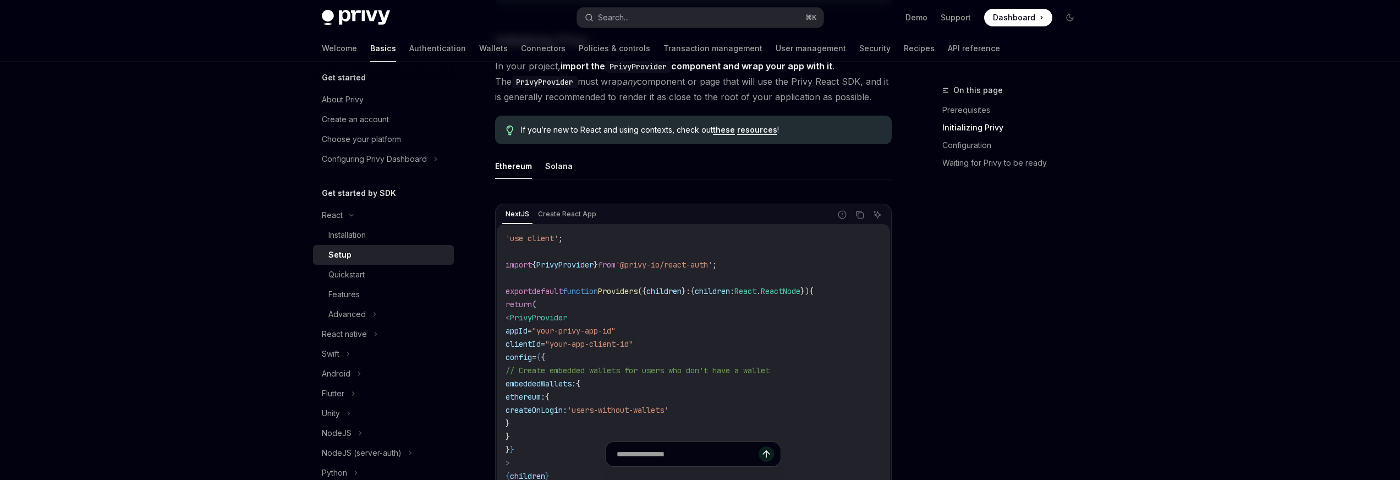
scroll to position [223, 0]
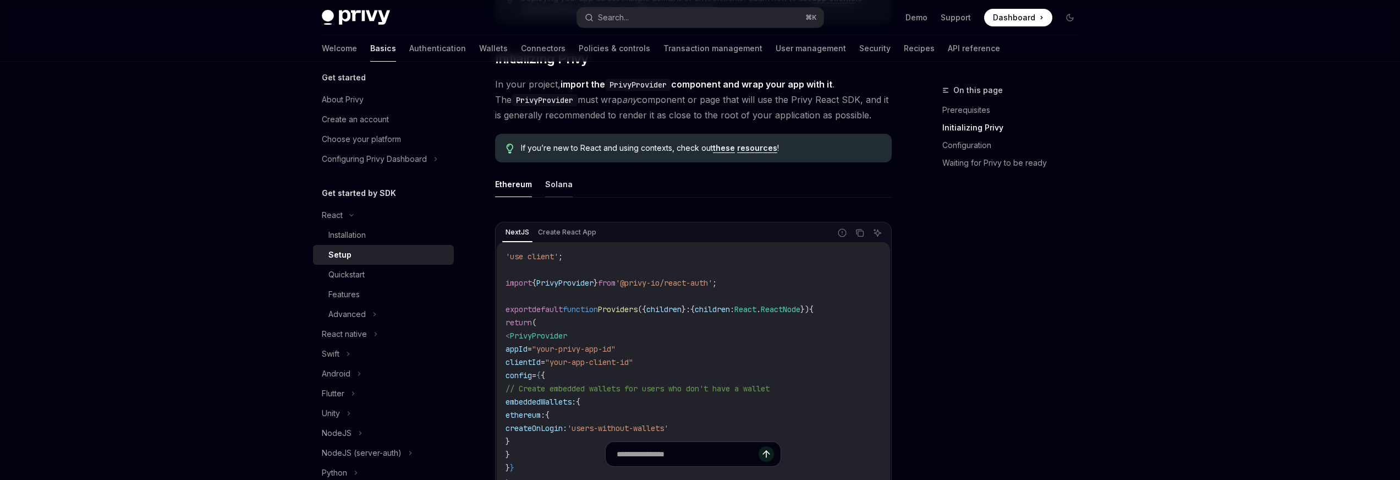
click at [564, 190] on button "Solana" at bounding box center [559, 184] width 28 height 26
type textarea "*"
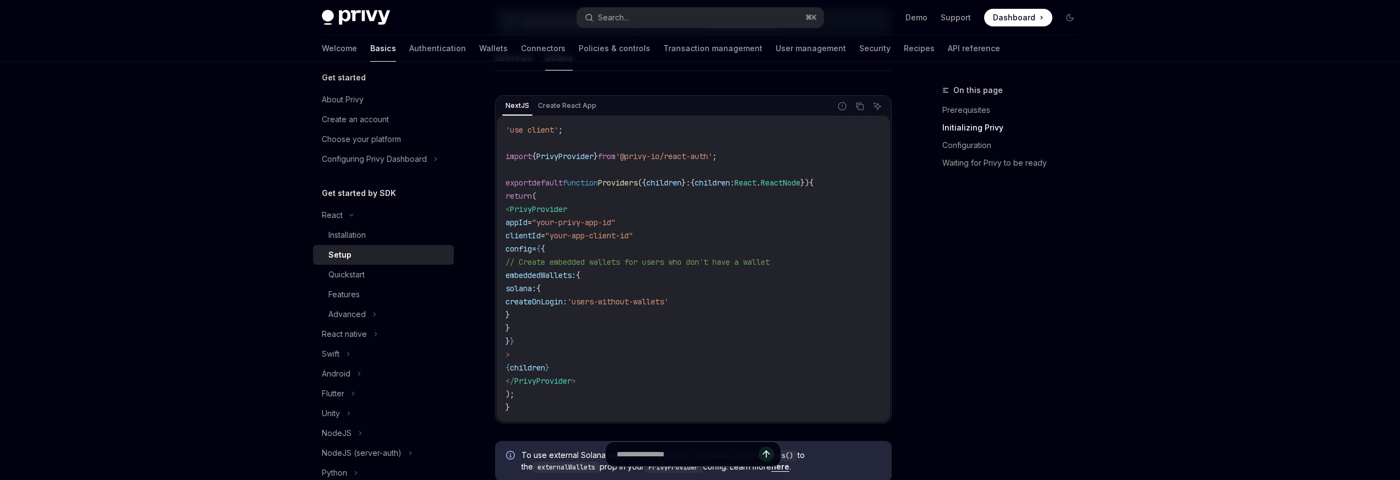
scroll to position [351, 0]
drag, startPoint x: 541, startPoint y: 267, endPoint x: 579, endPoint y: 316, distance: 62.7
click at [579, 316] on code "'use client' ; import { PrivyProvider } from '@privy-io/react-auth' ; export de…" at bounding box center [694, 267] width 376 height 291
drag, startPoint x: 649, startPoint y: 325, endPoint x: 645, endPoint y: 287, distance: 38.7
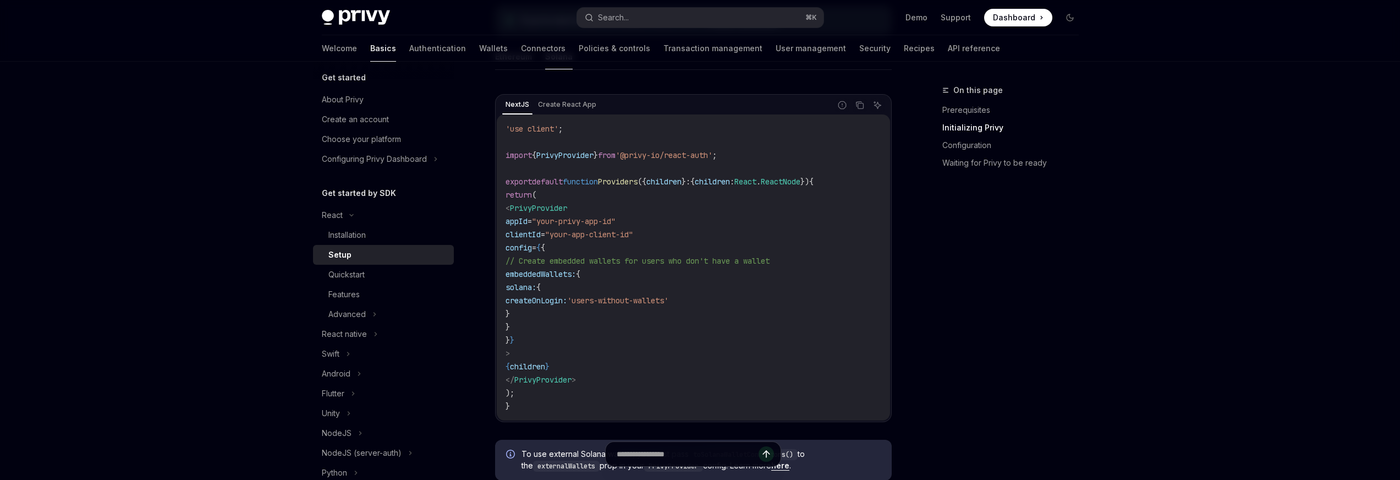
click at [550, 262] on code "'use client' ; import { PrivyProvider } from '@privy-io/react-auth' ; export de…" at bounding box center [694, 267] width 376 height 291
click at [682, 288] on code "'use client' ; import { PrivyProvider } from '@privy-io/react-auth' ; export de…" at bounding box center [694, 267] width 376 height 291
drag, startPoint x: 527, startPoint y: 258, endPoint x: 667, endPoint y: 355, distance: 170.4
click at [668, 357] on code "'use client' ; import { PrivyProvider } from '@privy-io/react-auth' ; export de…" at bounding box center [694, 267] width 376 height 291
click at [654, 335] on code "'use client' ; import { PrivyProvider } from '@privy-io/react-auth' ; export de…" at bounding box center [694, 267] width 376 height 291
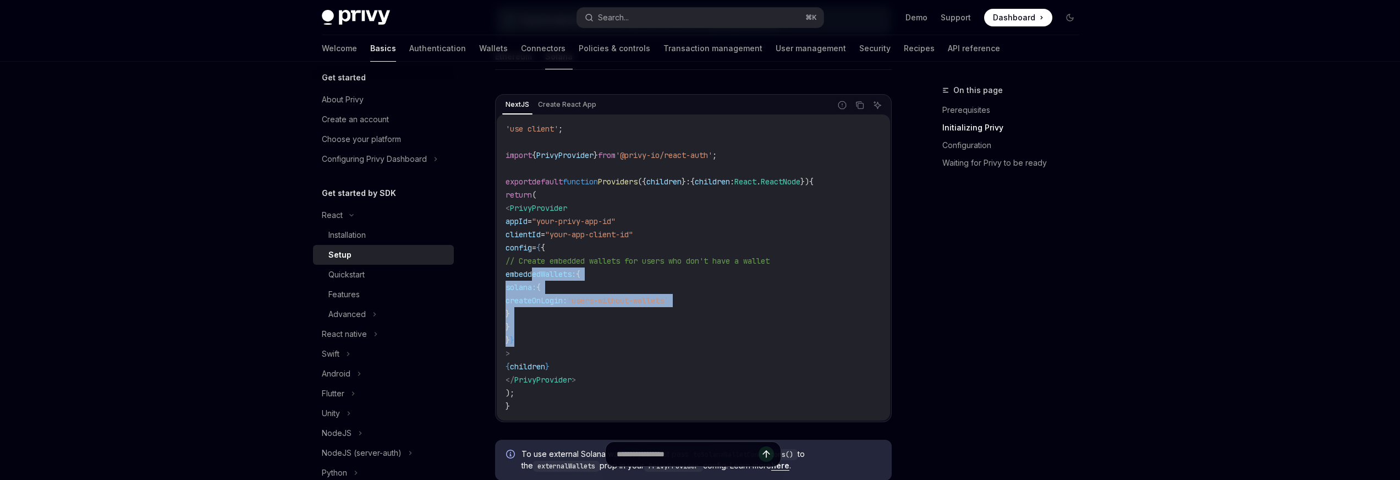
drag, startPoint x: 531, startPoint y: 275, endPoint x: 651, endPoint y: 344, distance: 138.6
click at [651, 344] on code "'use client' ; import { PrivyProvider } from '@privy-io/react-auth' ; export de…" at bounding box center [694, 267] width 376 height 291
click at [654, 343] on code "'use client' ; import { PrivyProvider } from '@privy-io/react-auth' ; export de…" at bounding box center [694, 267] width 376 height 291
click at [545, 365] on span "children" at bounding box center [527, 367] width 35 height 10
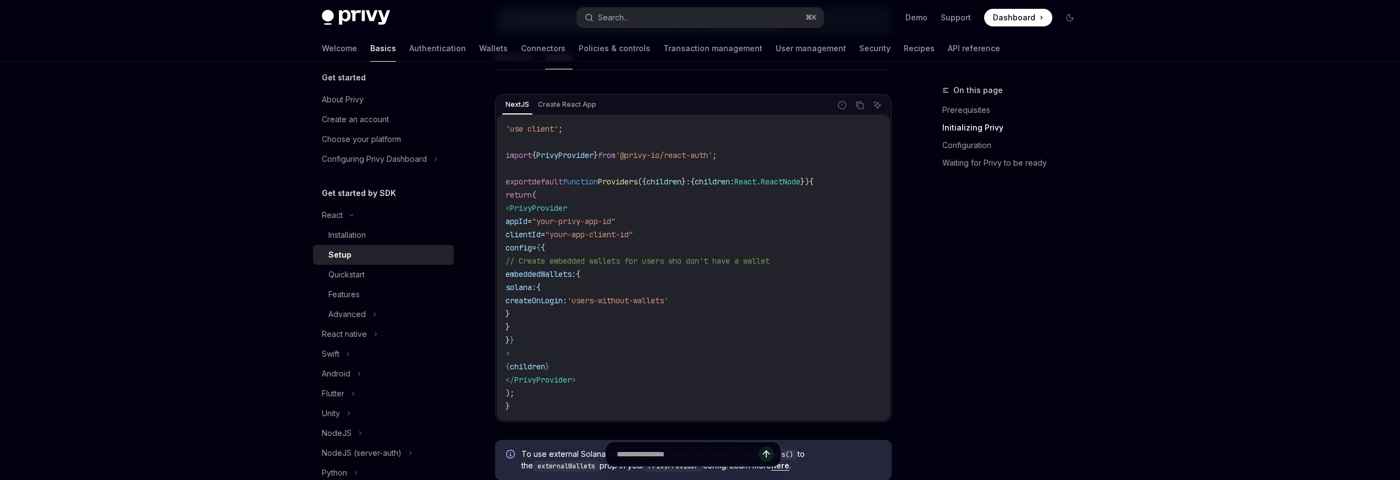
click at [622, 263] on span "// Create embedded wallets for users who don't have a wallet" at bounding box center [638, 261] width 264 height 10
click at [615, 243] on code "'use client' ; import { PrivyProvider } from '@privy-io/react-auth' ; export de…" at bounding box center [694, 267] width 376 height 291
click at [601, 219] on span ""your-privy-app-id"" at bounding box center [574, 221] width 84 height 10
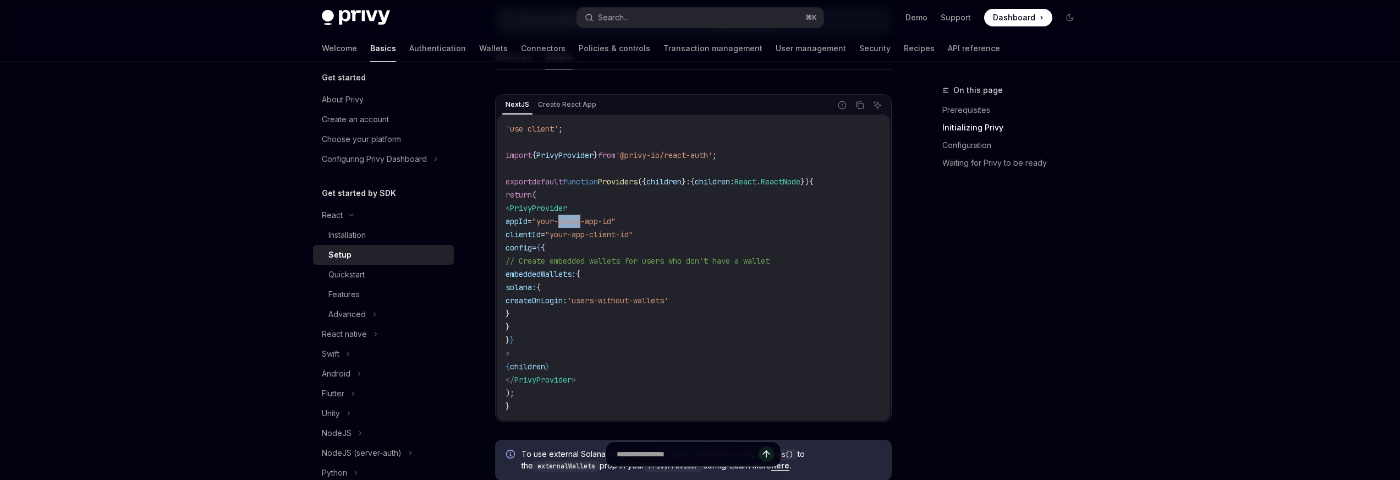
click at [601, 219] on span ""your-privy-app-id"" at bounding box center [574, 221] width 84 height 10
click at [841, 218] on code "'use client' ; import { PrivyProvider } from '@privy-io/react-auth' ; export de…" at bounding box center [694, 267] width 376 height 291
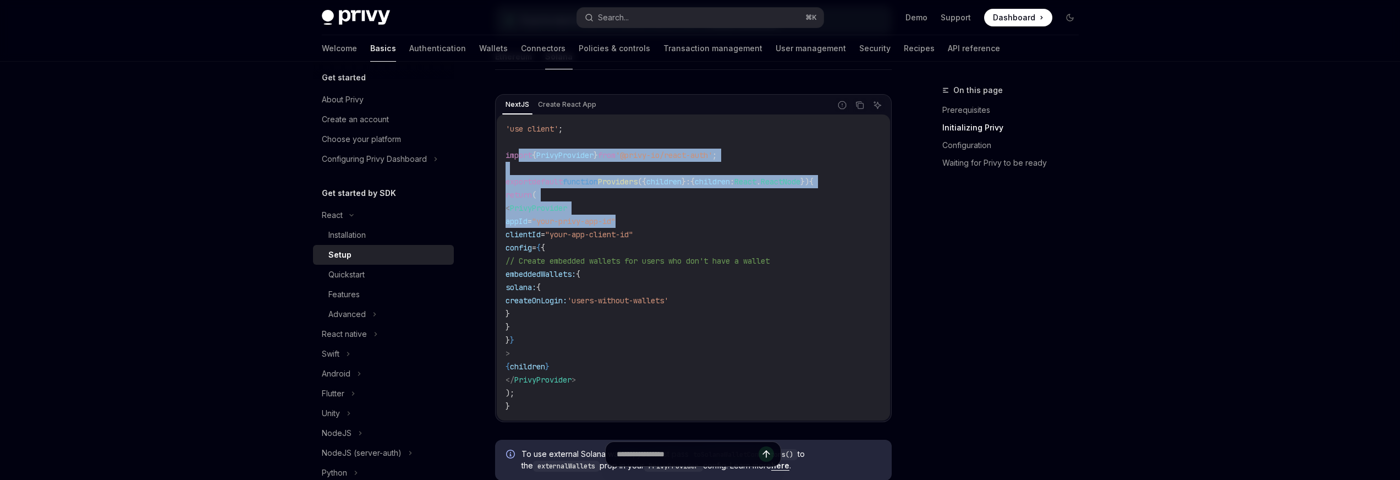
drag, startPoint x: 849, startPoint y: 214, endPoint x: 521, endPoint y: 153, distance: 333.1
click at [521, 153] on code "'use client' ; import { PrivyProvider } from '@privy-io/react-auth' ; export de…" at bounding box center [694, 267] width 376 height 291
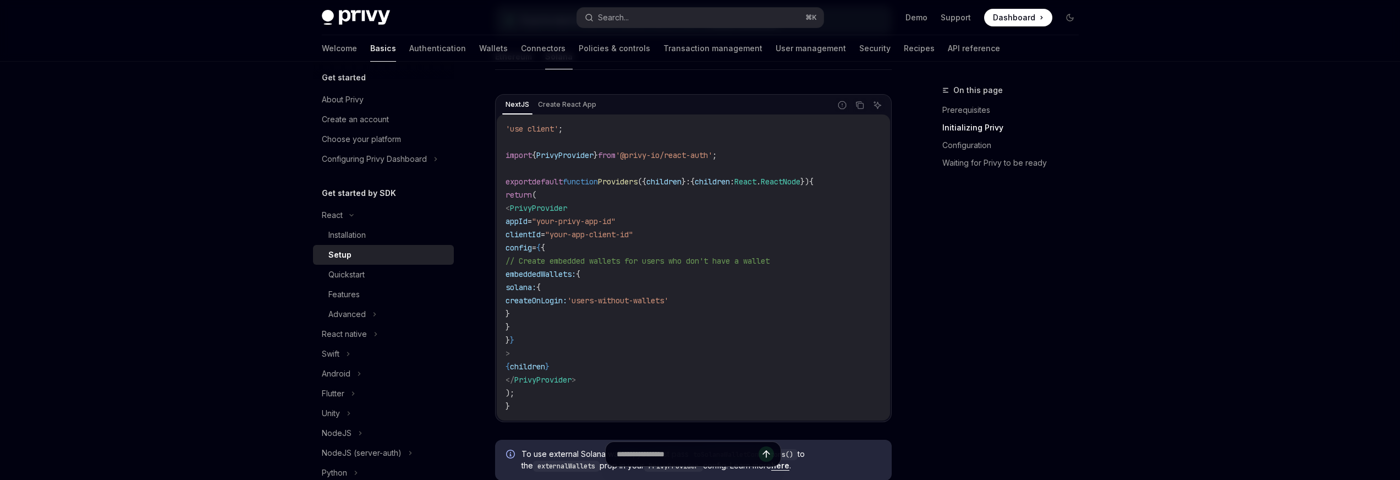
click at [602, 241] on code "'use client' ; import { PrivyProvider } from '@privy-io/react-auth' ; export de…" at bounding box center [694, 267] width 376 height 291
click at [525, 194] on span "return" at bounding box center [519, 195] width 26 height 10
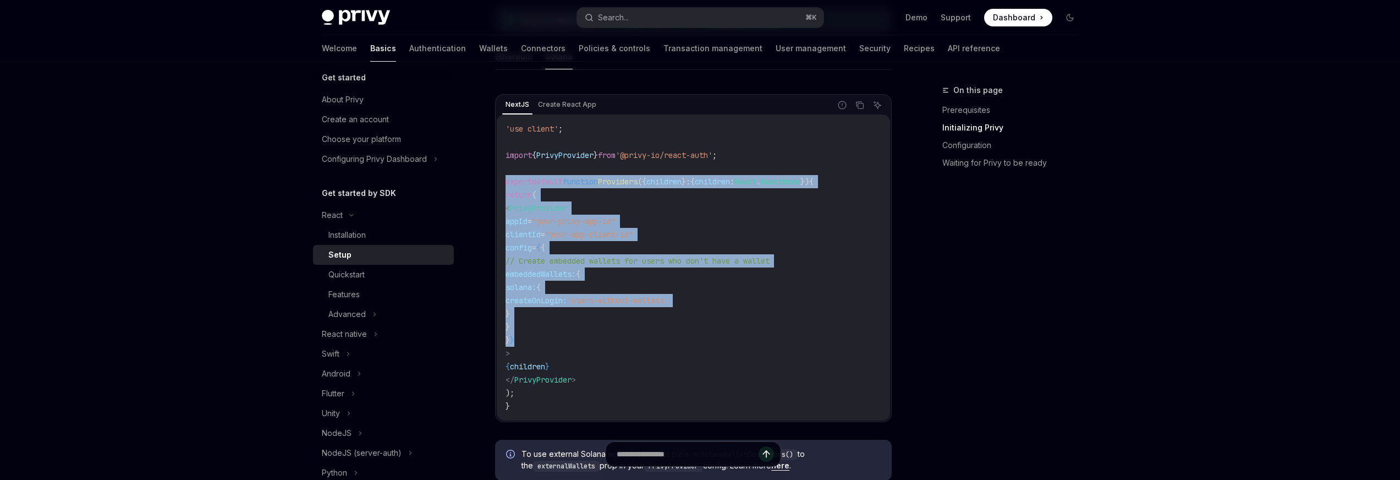
drag, startPoint x: 503, startPoint y: 184, endPoint x: 743, endPoint y: 335, distance: 282.9
click at [594, 340] on div "'use client' ; import { PrivyProvider } from '@privy-io/react-auth' ; export de…" at bounding box center [693, 267] width 393 height 306
click at [743, 335] on code "'use client' ; import { PrivyProvider } from '@privy-io/react-auth' ; export de…" at bounding box center [694, 267] width 376 height 291
drag, startPoint x: 651, startPoint y: 391, endPoint x: 552, endPoint y: 198, distance: 216.3
click at [552, 198] on code "'use client' ; import { PrivyProvider } from '@privy-io/react-auth' ; export de…" at bounding box center [694, 267] width 376 height 291
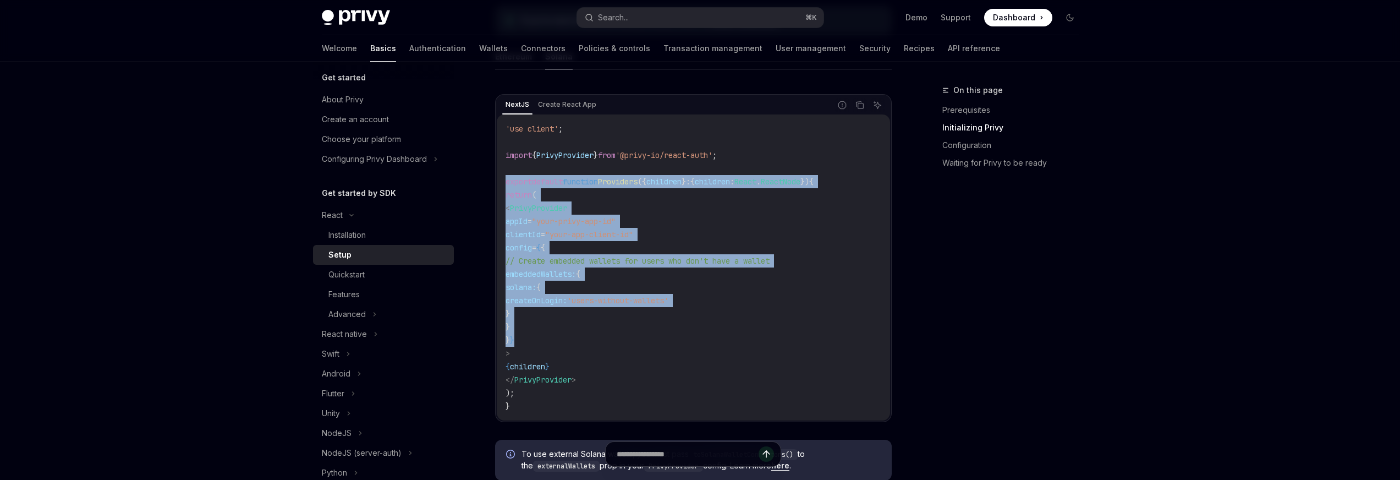
click at [683, 319] on code "'use client' ; import { PrivyProvider } from '@privy-io/react-auth' ; export de…" at bounding box center [694, 267] width 376 height 291
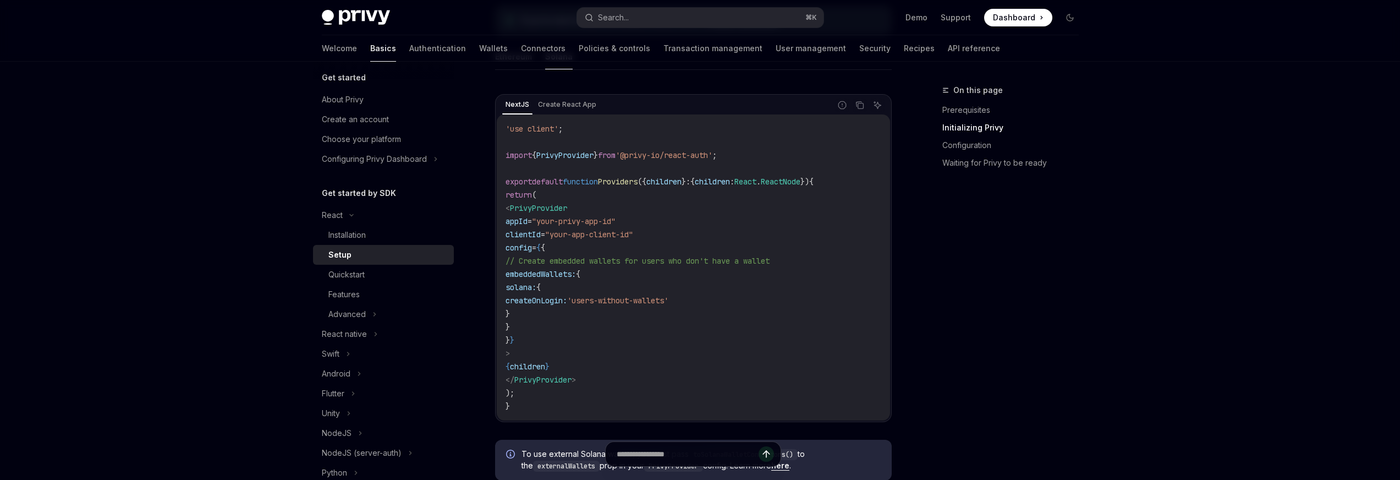
click at [676, 267] on code "'use client' ; import { PrivyProvider } from '@privy-io/react-auth' ; export de…" at bounding box center [694, 267] width 376 height 291
drag, startPoint x: 638, startPoint y: 298, endPoint x: 740, endPoint y: 300, distance: 101.3
click at [740, 300] on code "'use client' ; import { PrivyProvider } from '@privy-io/react-auth' ; export de…" at bounding box center [694, 267] width 376 height 291
click at [748, 310] on code "'use client' ; import { PrivyProvider } from '@privy-io/react-auth' ; export de…" at bounding box center [694, 267] width 376 height 291
click at [532, 246] on span "config" at bounding box center [519, 248] width 26 height 10
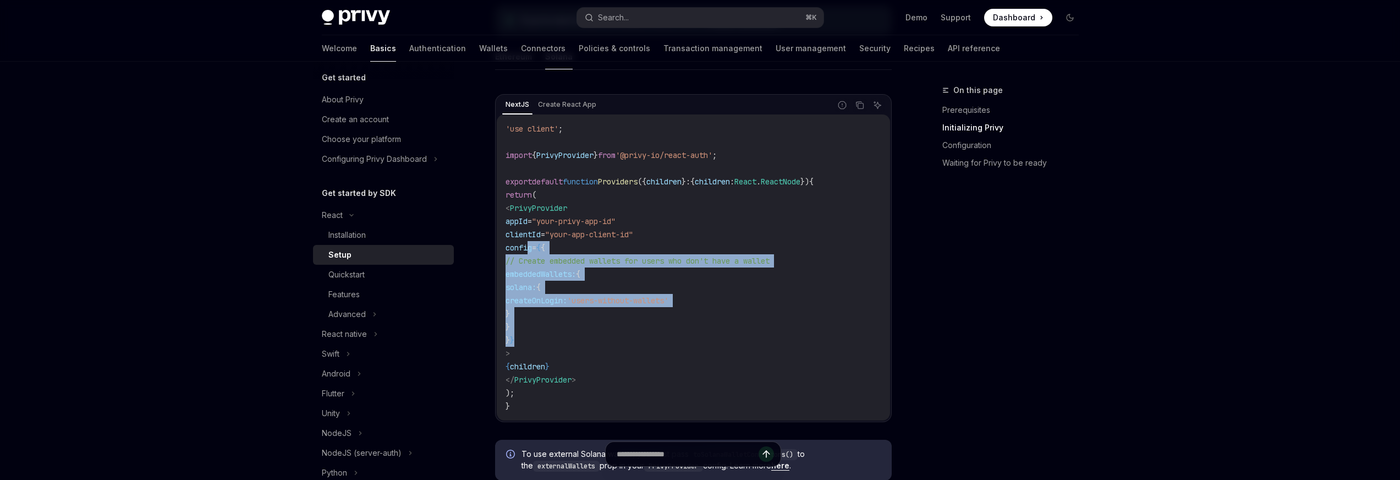
drag, startPoint x: 528, startPoint y: 244, endPoint x: 546, endPoint y: 340, distance: 98.0
click at [546, 340] on code "'use client' ; import { PrivyProvider } from '@privy-io/react-auth' ; export de…" at bounding box center [694, 267] width 376 height 291
copy code "config = { { // Create embedded wallets for users who don't have a wallet embed…"
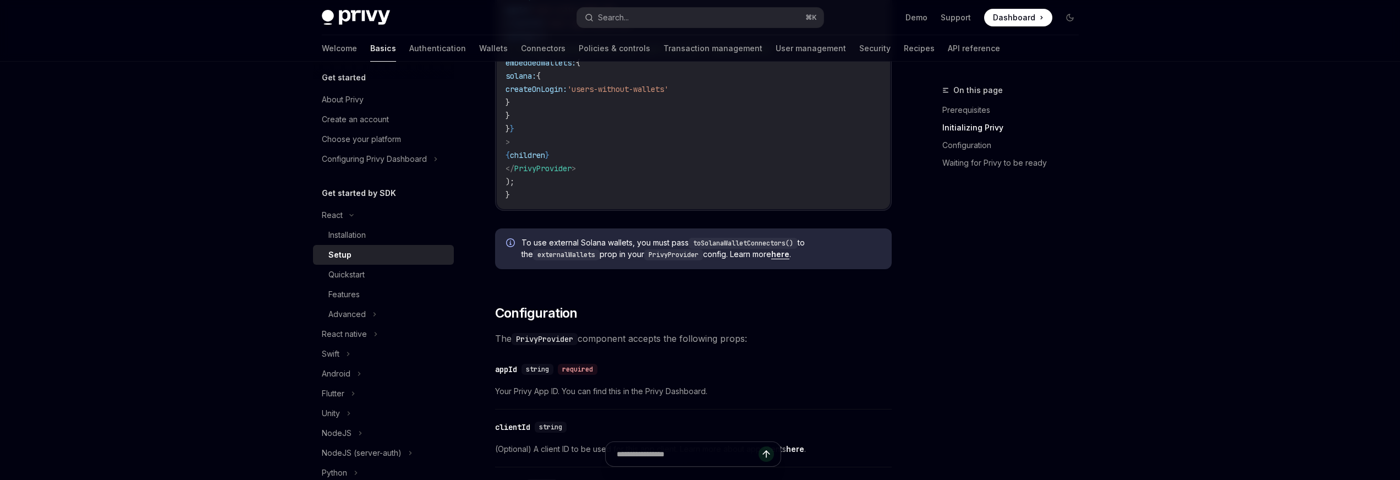
click at [603, 156] on code "'use client' ; import { PrivyProvider } from '@privy-io/react-auth' ; export de…" at bounding box center [694, 56] width 376 height 291
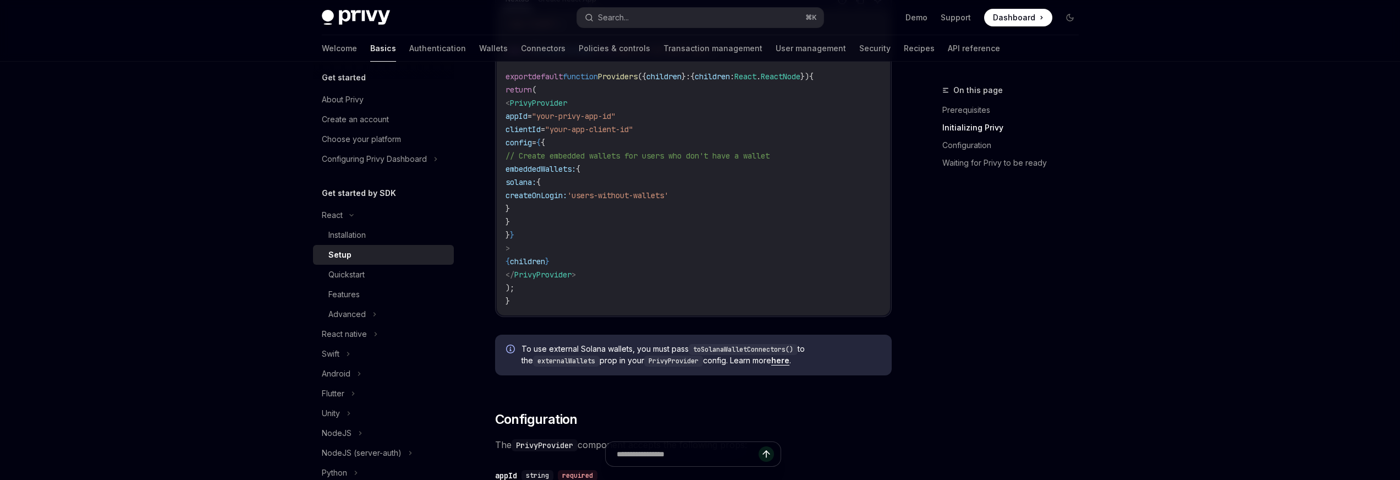
scroll to position [455, 0]
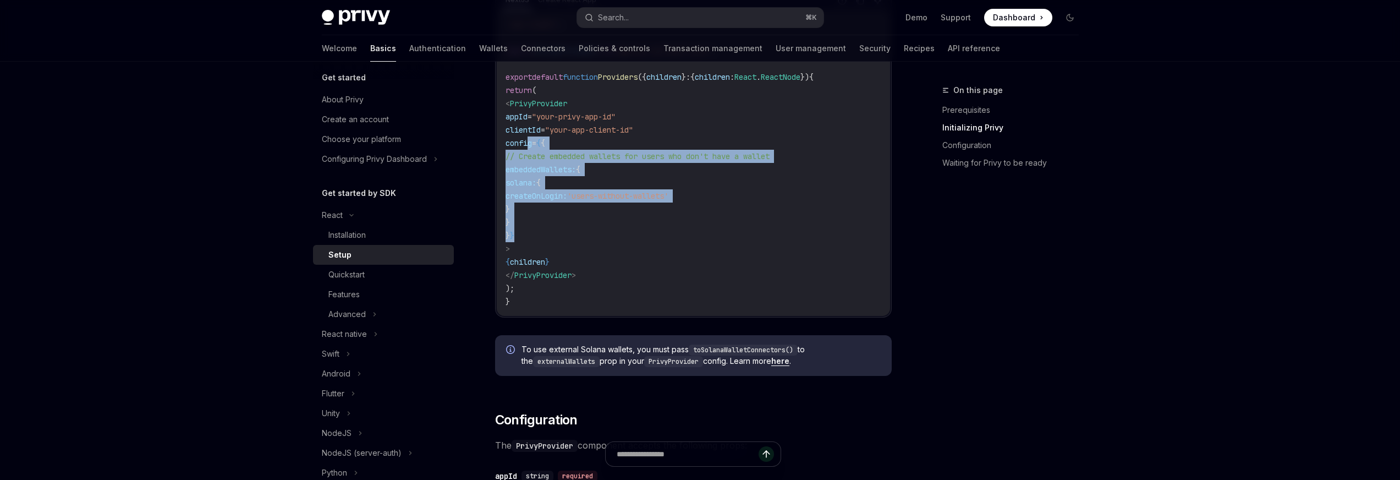
drag, startPoint x: 528, startPoint y: 141, endPoint x: 623, endPoint y: 232, distance: 131.6
click at [623, 232] on code "'use client' ; import { PrivyProvider } from '@privy-io/react-auth' ; export de…" at bounding box center [694, 163] width 376 height 291
click at [609, 231] on code "'use client' ; import { PrivyProvider } from '@privy-io/react-auth' ; export de…" at bounding box center [694, 163] width 376 height 291
drag, startPoint x: 593, startPoint y: 229, endPoint x: 535, endPoint y: 144, distance: 103.0
click at [535, 144] on code "'use client' ; import { PrivyProvider } from '@privy-io/react-auth' ; export de…" at bounding box center [694, 163] width 376 height 291
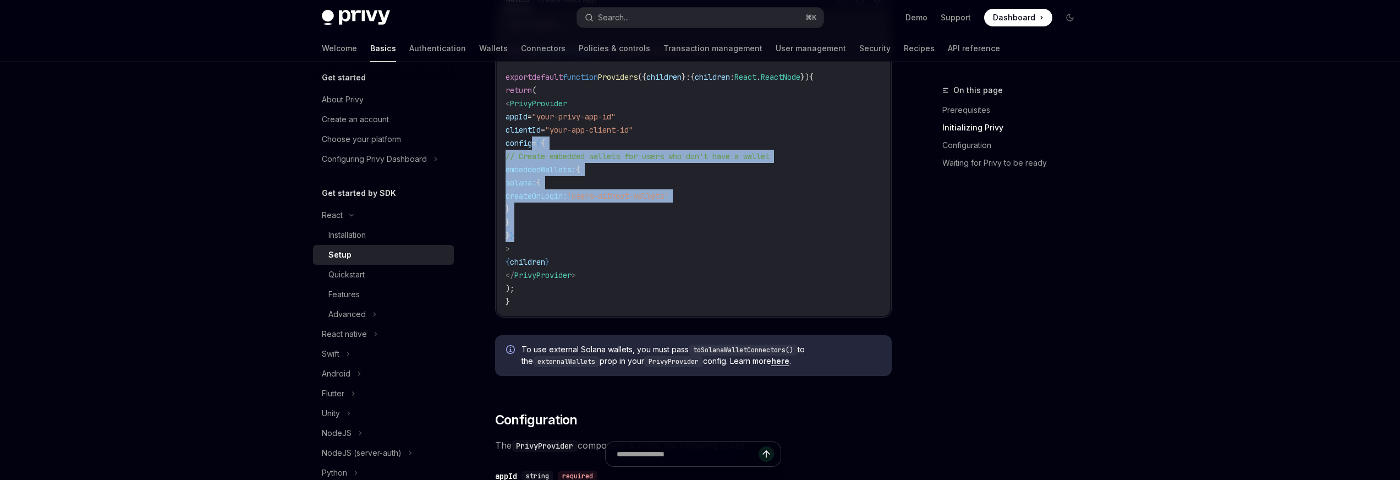
click at [532, 144] on span "config" at bounding box center [519, 143] width 26 height 10
drag, startPoint x: 535, startPoint y: 144, endPoint x: 552, endPoint y: 234, distance: 91.7
click at [553, 232] on code "'use client' ; import { PrivyProvider } from '@privy-io/react-auth' ; export de…" at bounding box center [694, 163] width 376 height 291
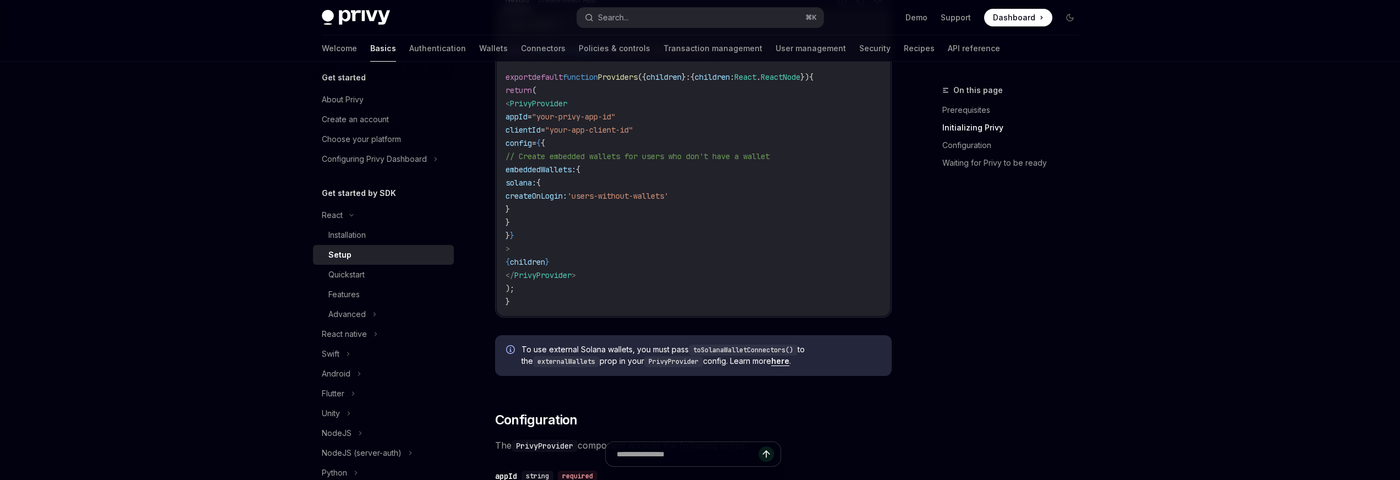
click at [552, 234] on code "'use client' ; import { PrivyProvider } from '@privy-io/react-auth' ; export de…" at bounding box center [694, 163] width 376 height 291
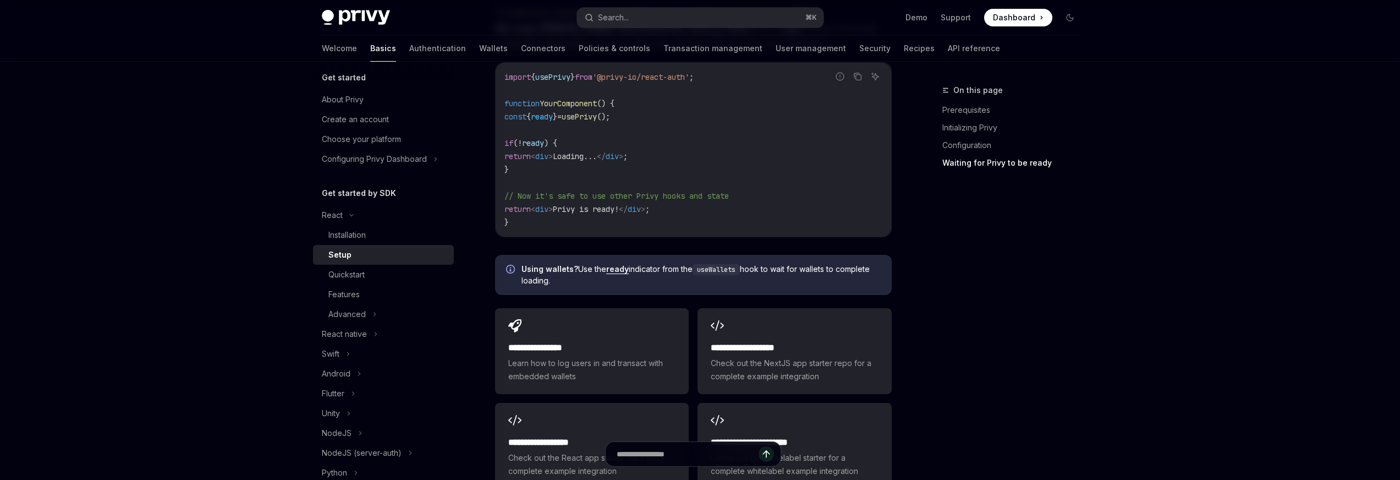
scroll to position [1231, 0]
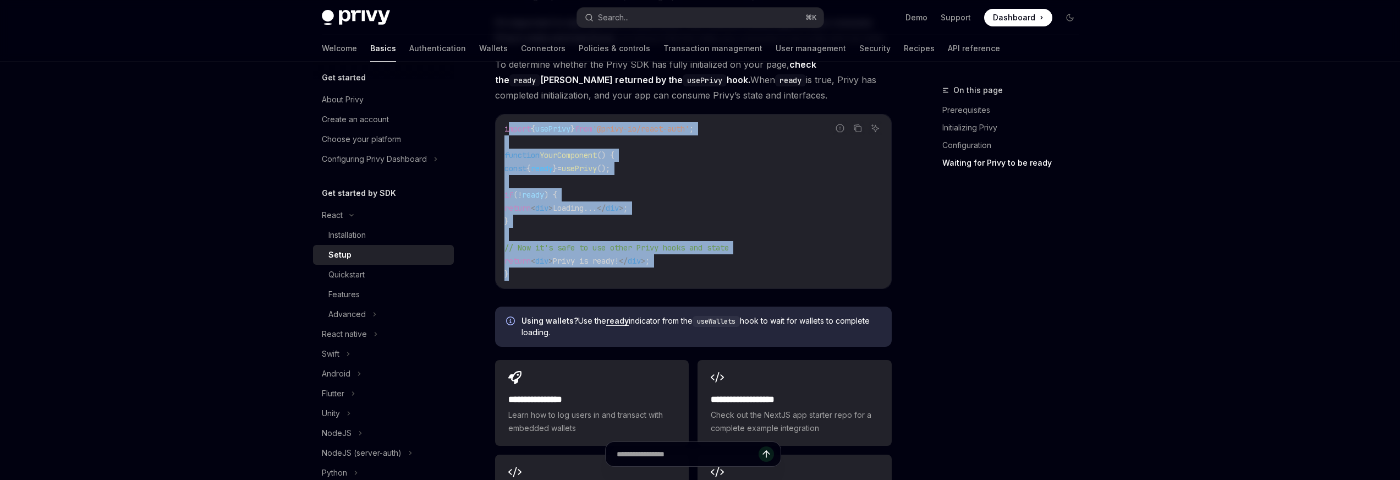
drag, startPoint x: 508, startPoint y: 131, endPoint x: 568, endPoint y: 269, distance: 150.8
click at [569, 269] on code "import { usePrivy } from '@privy-io/react-auth' ; function YourComponent () { c…" at bounding box center [694, 201] width 378 height 158
click at [562, 272] on code "import { usePrivy } from '@privy-io/react-auth' ; function YourComponent () { c…" at bounding box center [694, 201] width 378 height 158
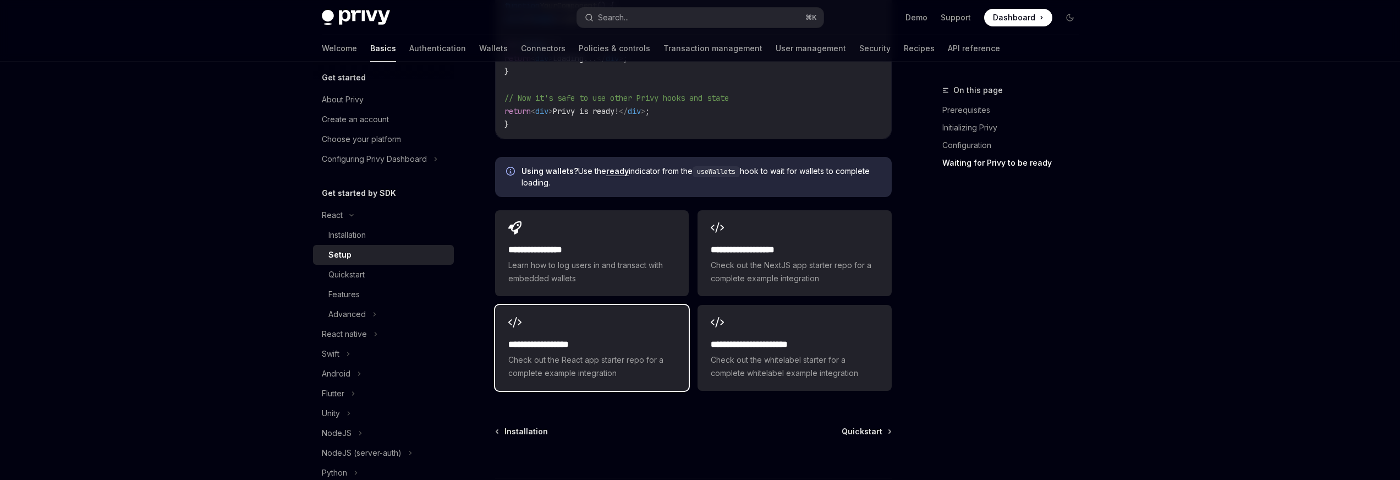
scroll to position [1379, 0]
click at [566, 347] on h2 "**********" at bounding box center [591, 346] width 167 height 13
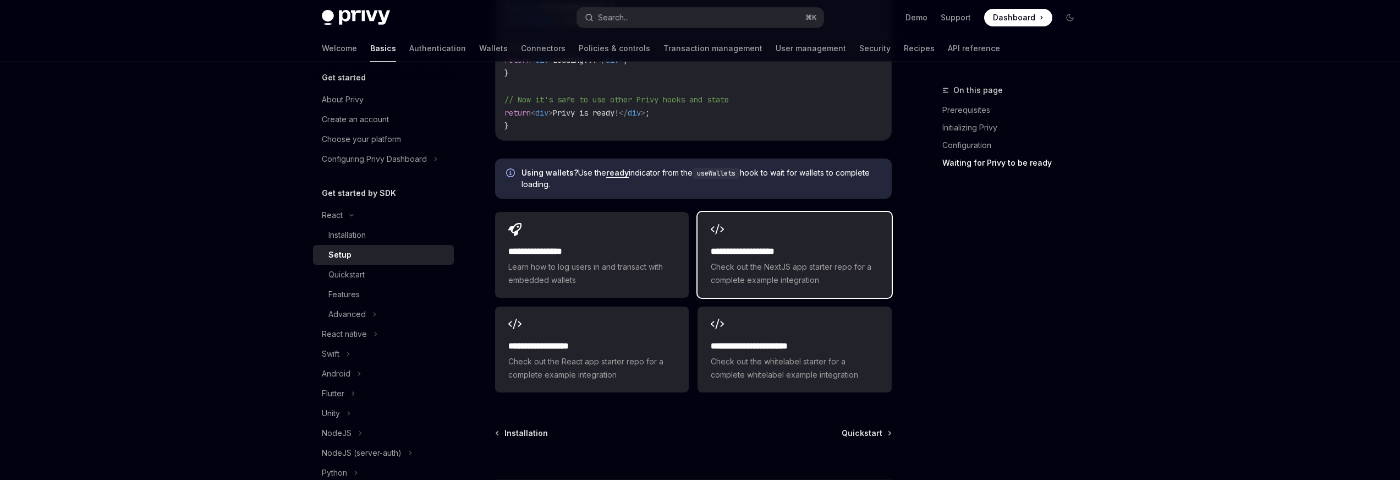
click at [820, 245] on h2 "**********" at bounding box center [794, 251] width 167 height 13
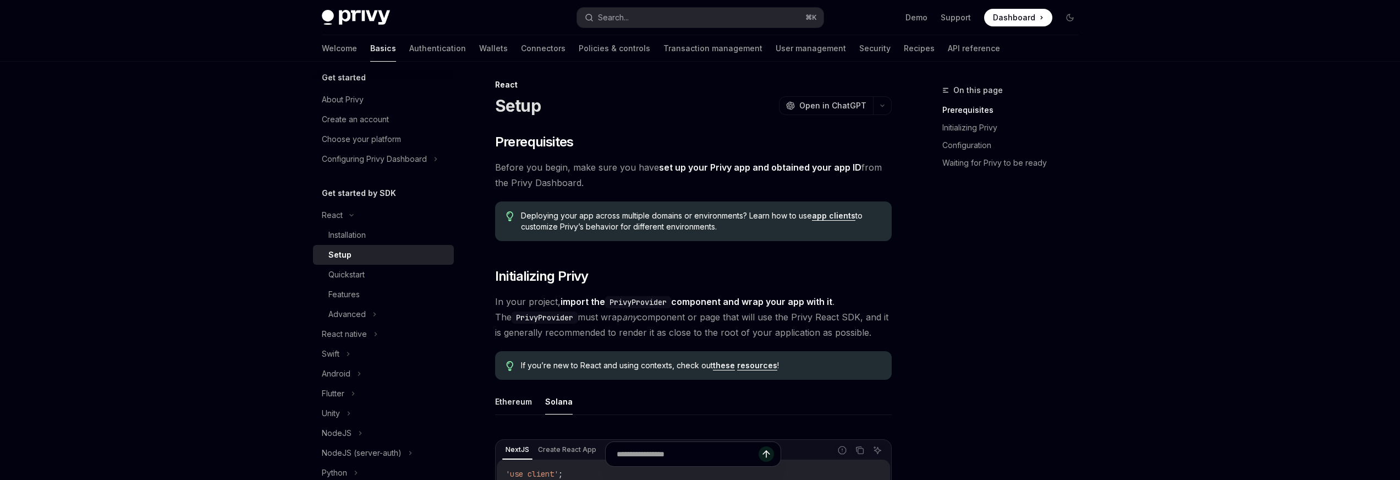
scroll to position [0, 0]
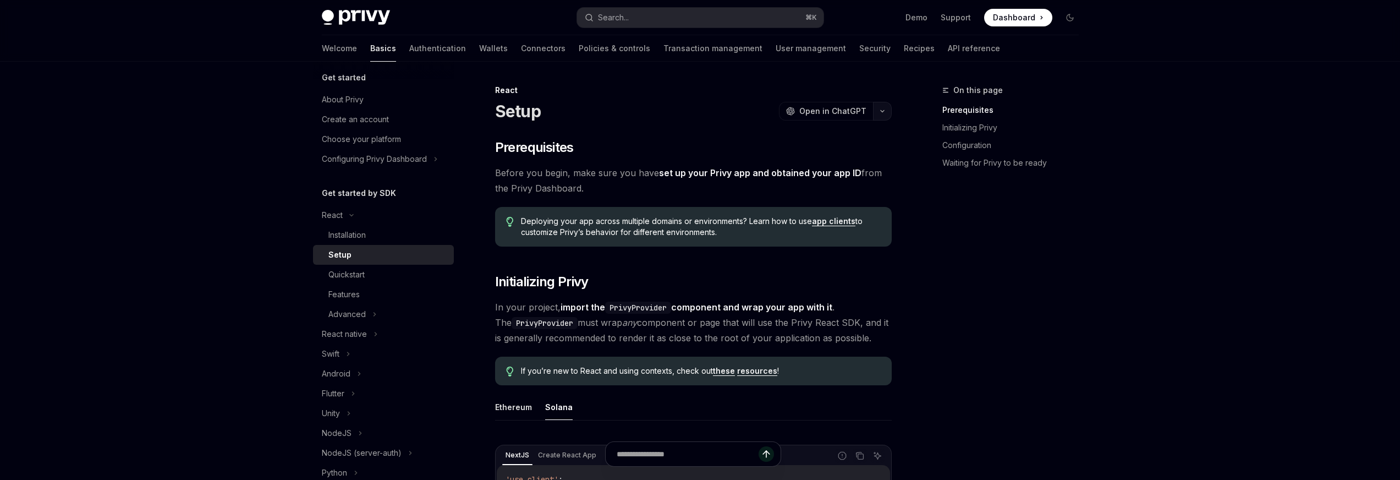
click at [884, 109] on icon "button" at bounding box center [882, 111] width 13 height 4
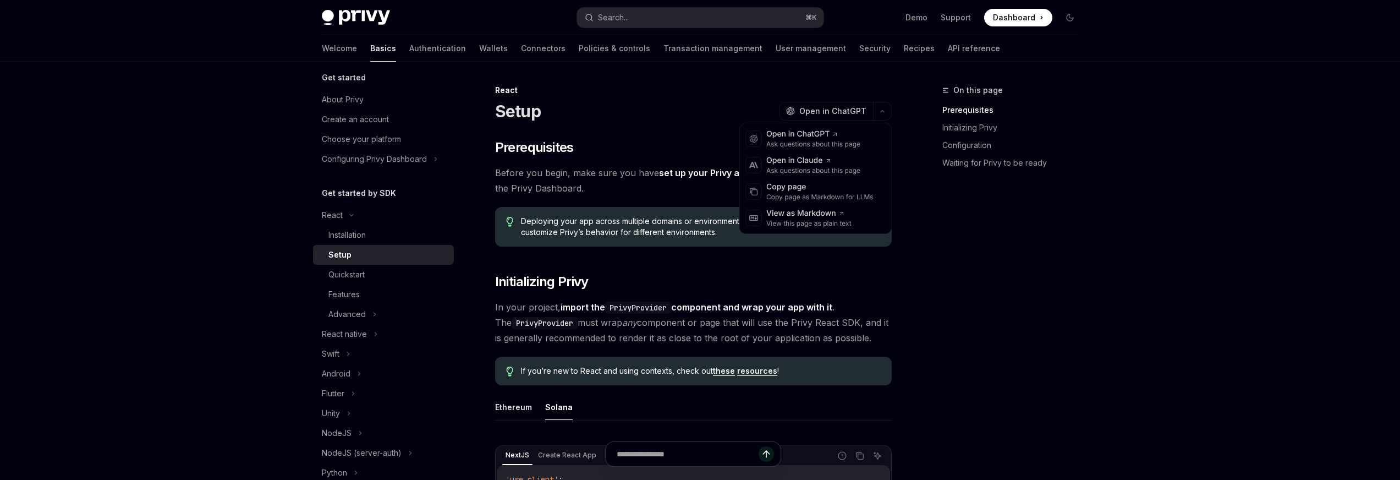
click at [885, 110] on icon "button" at bounding box center [882, 111] width 13 height 4
click at [821, 215] on div "View as Markdown" at bounding box center [809, 213] width 85 height 11
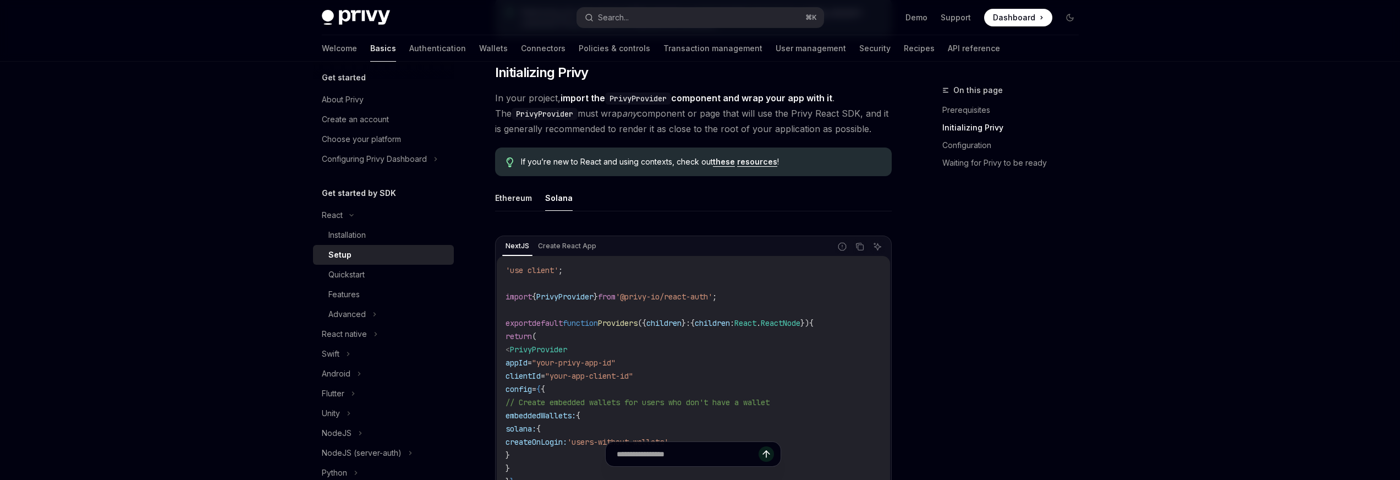
scroll to position [216, 0]
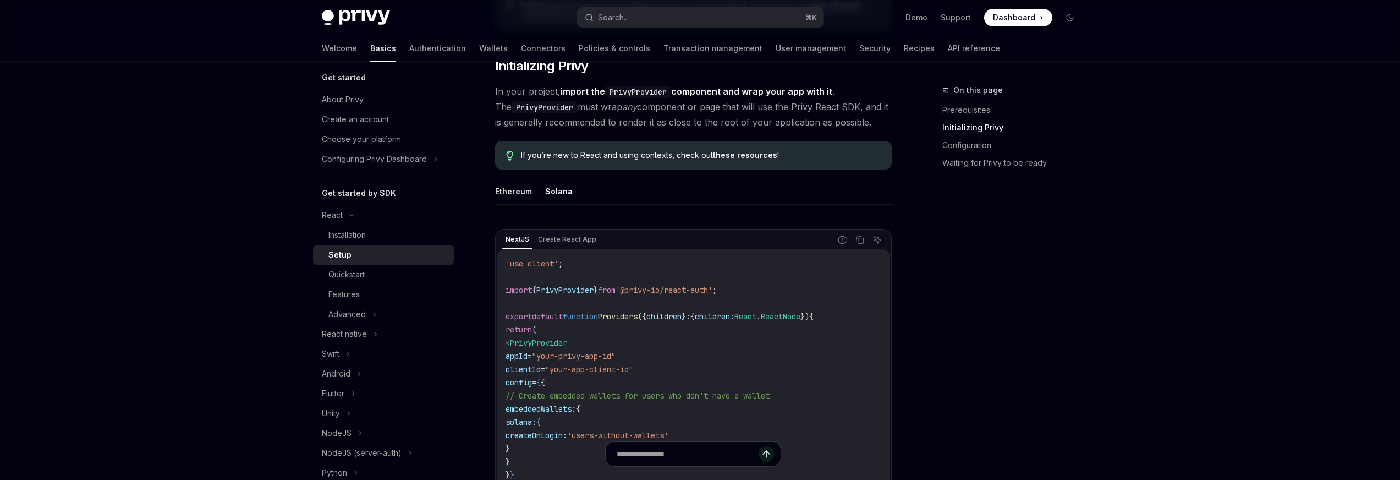
click at [691, 292] on span "'@privy-io/react-auth'" at bounding box center [664, 290] width 97 height 10
click at [717, 289] on span ";" at bounding box center [715, 290] width 4 height 10
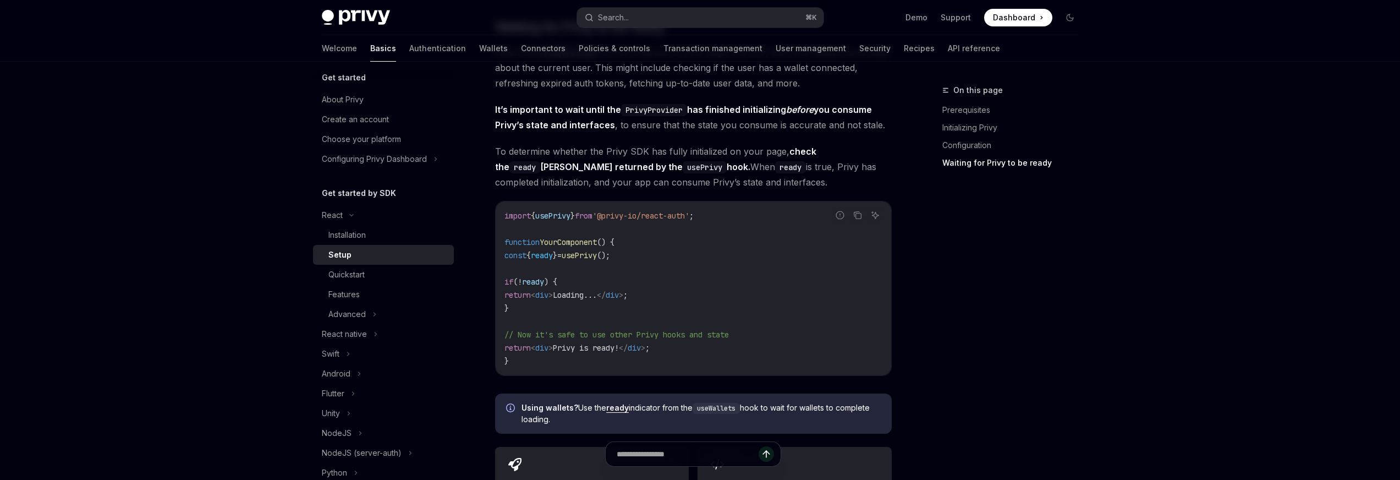
scroll to position [1146, 0]
drag, startPoint x: 517, startPoint y: 250, endPoint x: 633, endPoint y: 244, distance: 116.2
click at [629, 241] on code "import { usePrivy } from '@privy-io/react-auth' ; function YourComponent () { c…" at bounding box center [694, 286] width 378 height 158
click at [645, 262] on code "import { usePrivy } from '@privy-io/react-auth' ; function YourComponent () { c…" at bounding box center [694, 286] width 378 height 158
drag, startPoint x: 661, startPoint y: 251, endPoint x: 510, endPoint y: 253, distance: 151.3
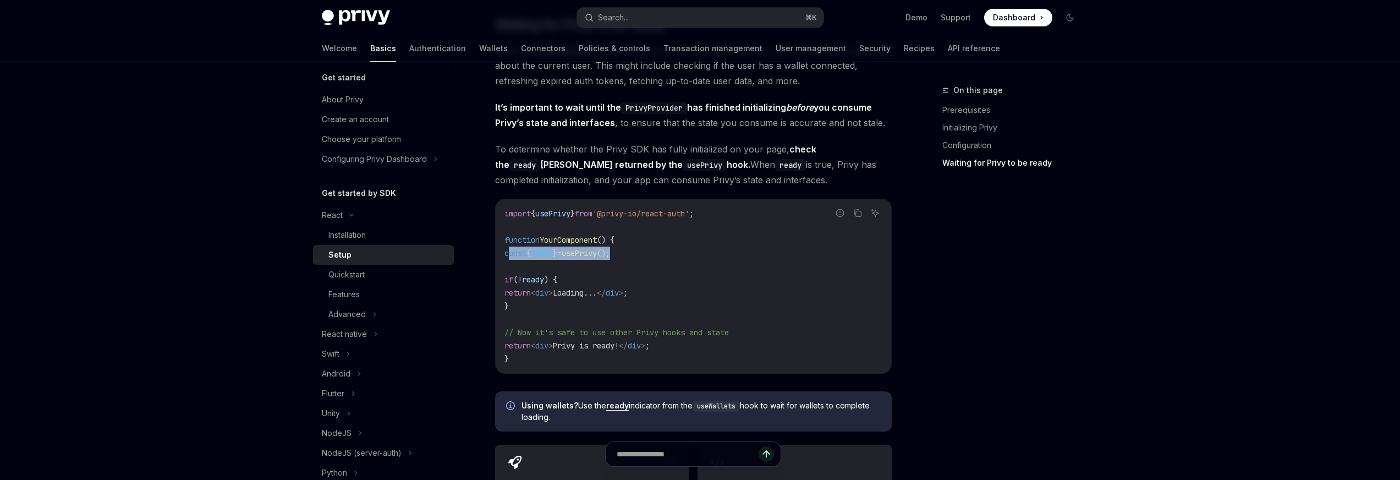
click at [510, 253] on code "import { usePrivy } from '@privy-io/react-auth' ; function YourComponent () { c…" at bounding box center [694, 286] width 378 height 158
click at [605, 277] on code "import { usePrivy } from '@privy-io/react-auth' ; function YourComponent () { c…" at bounding box center [694, 286] width 378 height 158
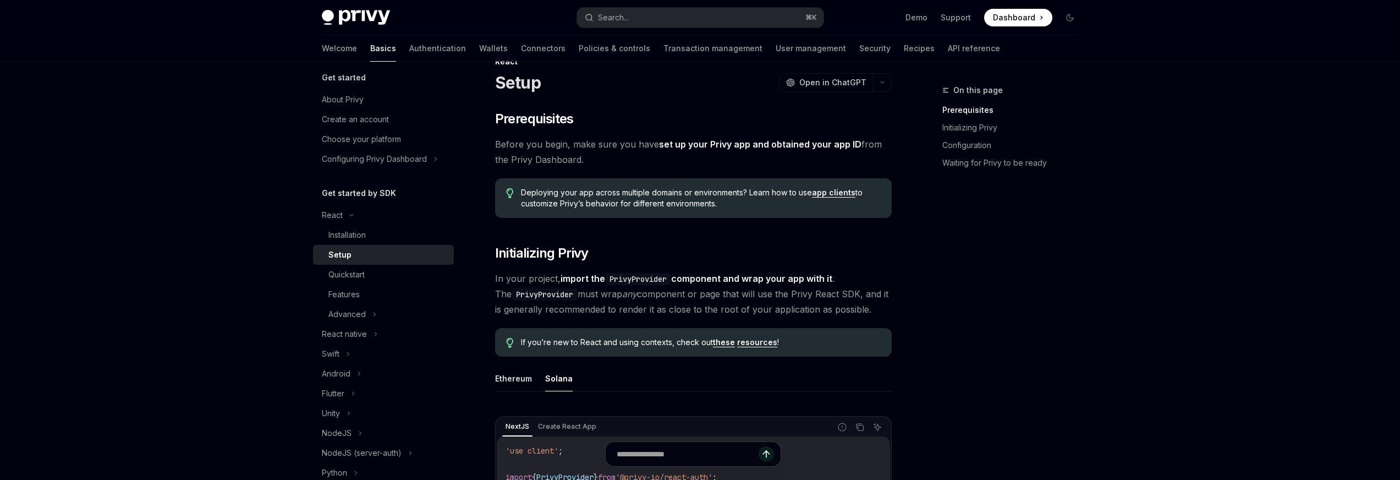
scroll to position [0, 0]
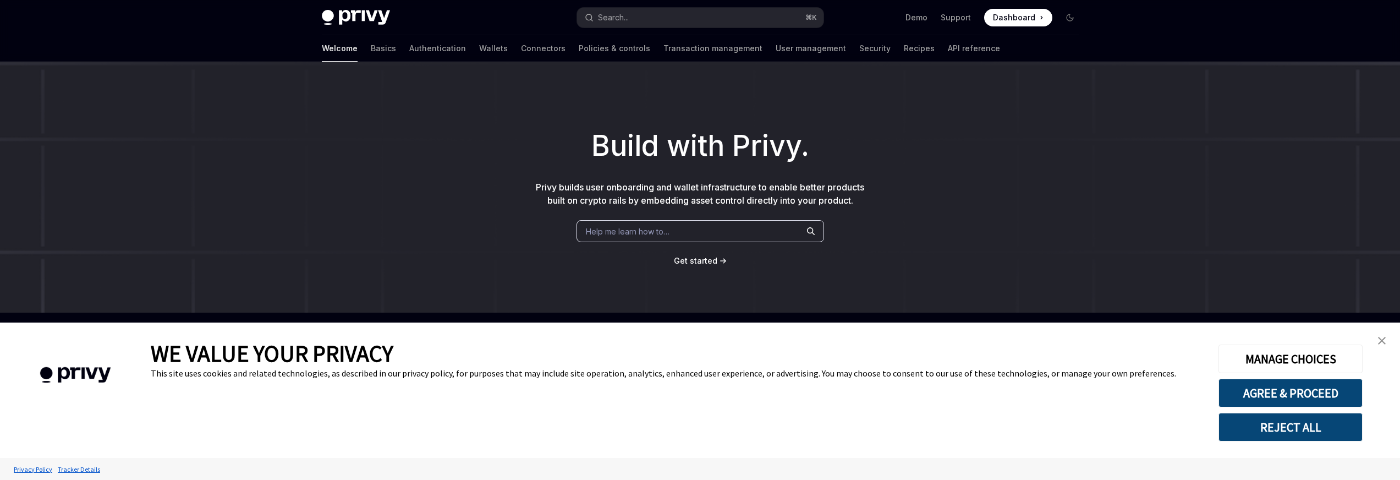
click at [414, 197] on div "Build with Privy. Privy builds user onboarding and wallet infrastructure to ena…" at bounding box center [700, 187] width 1400 height 251
click at [409, 44] on link "Authentication" at bounding box center [437, 48] width 57 height 26
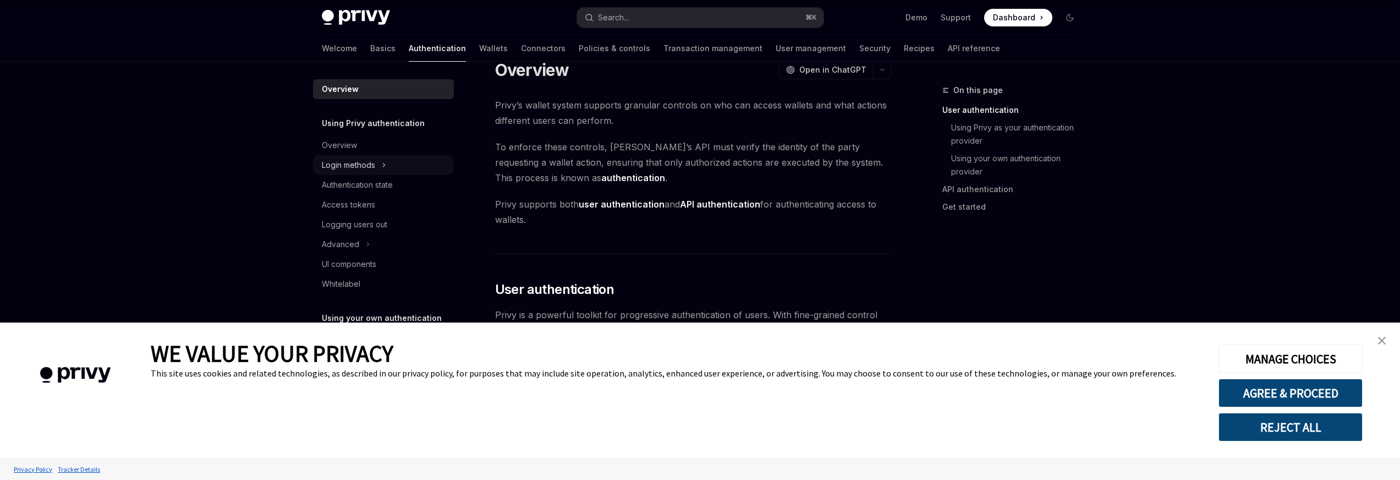
scroll to position [34, 0]
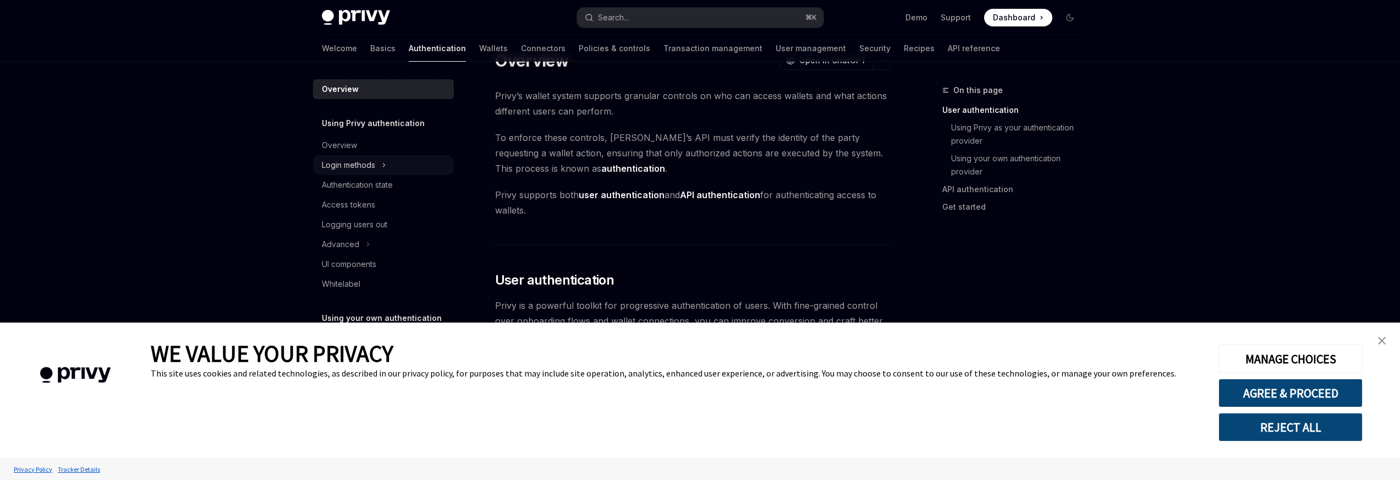
click at [360, 160] on div "Login methods" at bounding box center [348, 164] width 53 height 13
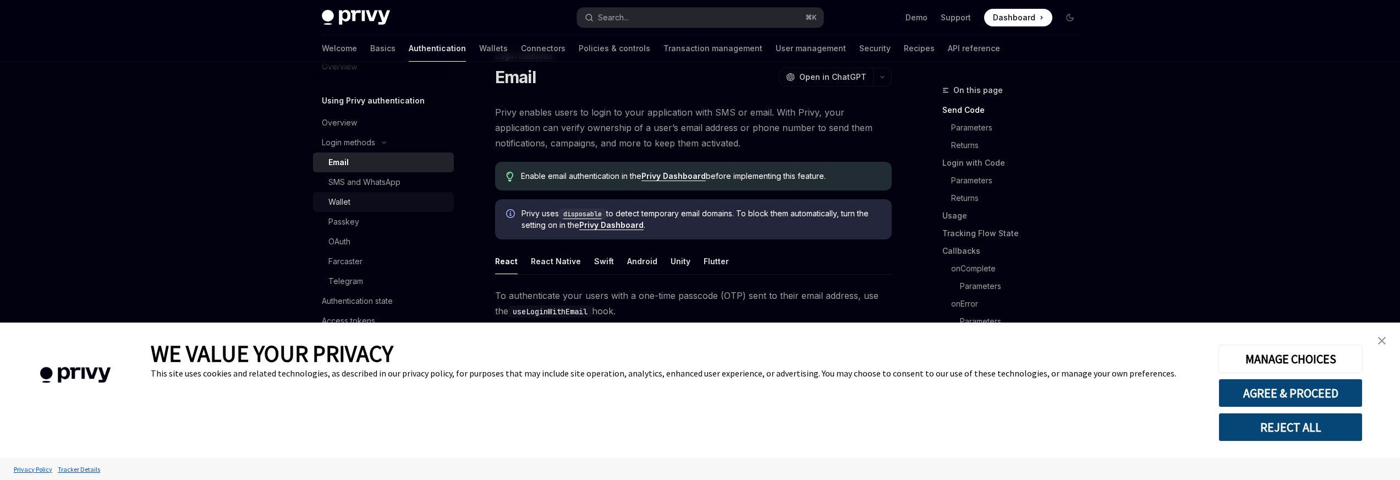
scroll to position [31, 0]
click at [357, 202] on link "Wallet" at bounding box center [383, 194] width 141 height 20
type textarea "*"
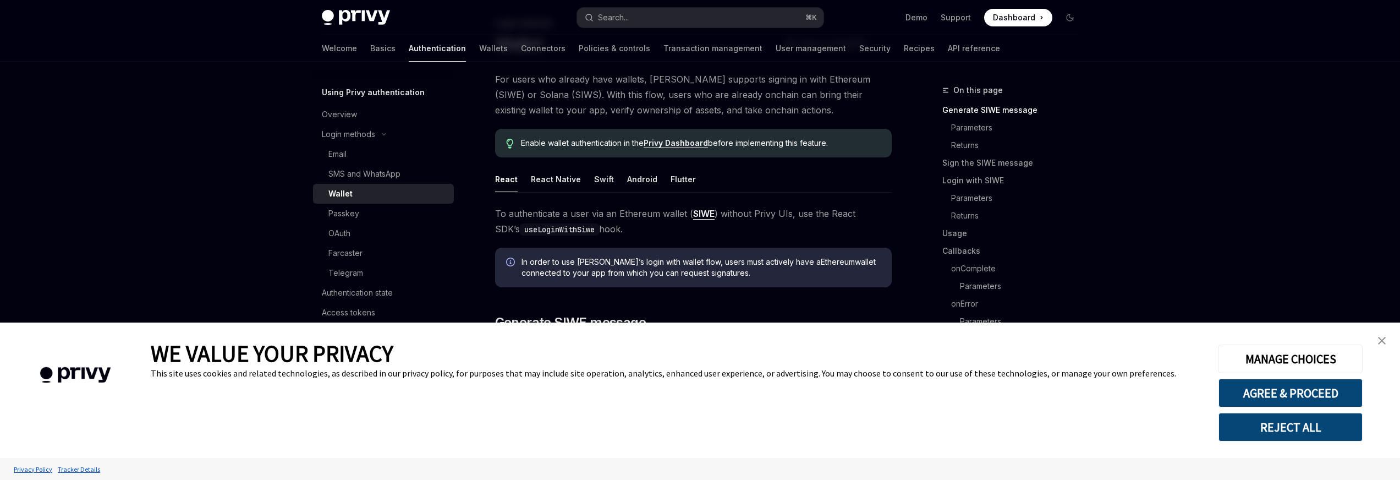
scroll to position [78, 0]
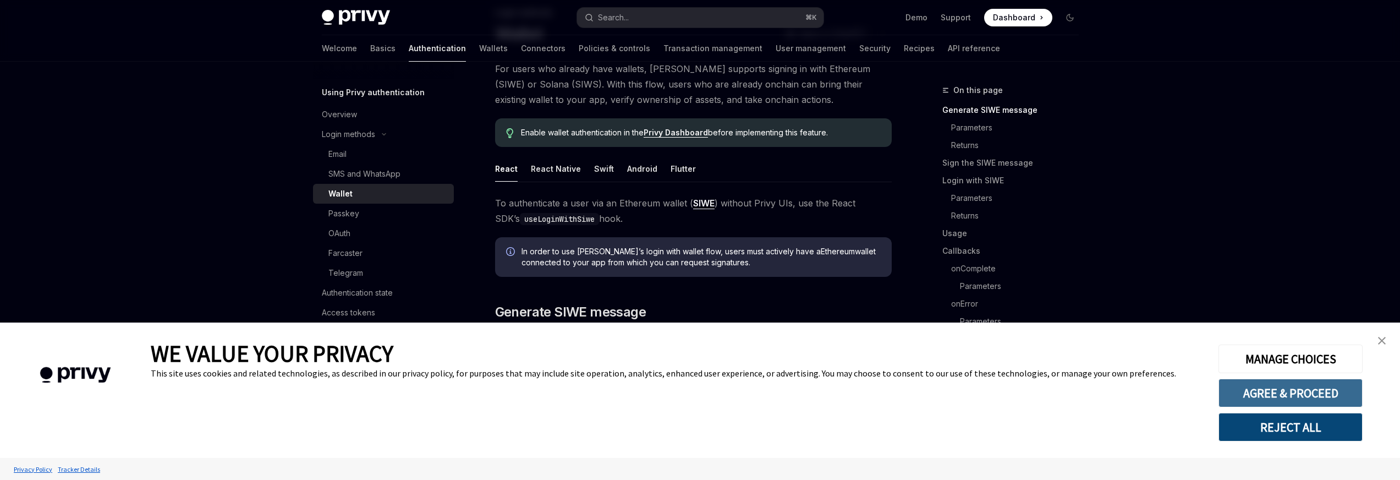
click at [1288, 397] on button "AGREE & PROCEED" at bounding box center [1291, 393] width 144 height 29
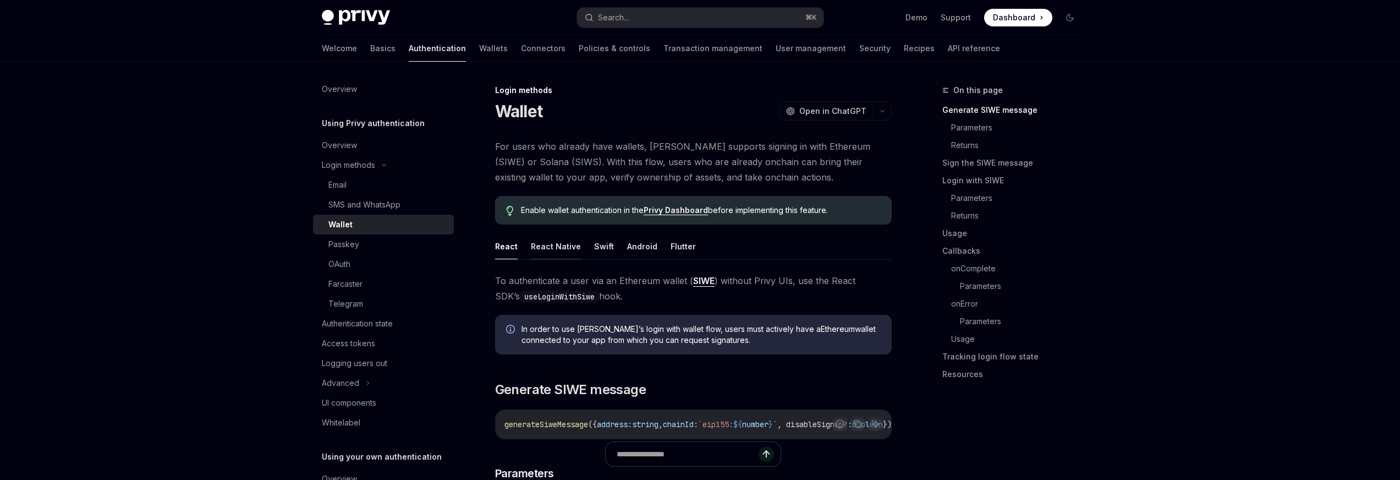
drag, startPoint x: 0, startPoint y: 0, endPoint x: 559, endPoint y: 172, distance: 584.8
click at [559, 233] on button "React Native" at bounding box center [556, 246] width 50 height 26
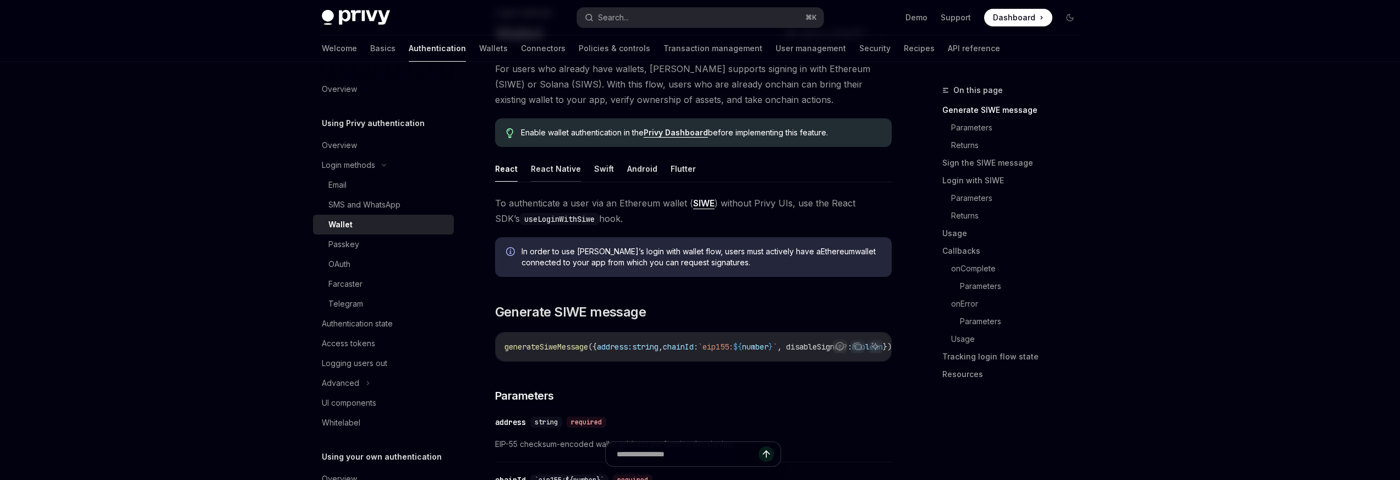
scroll to position [78, 0]
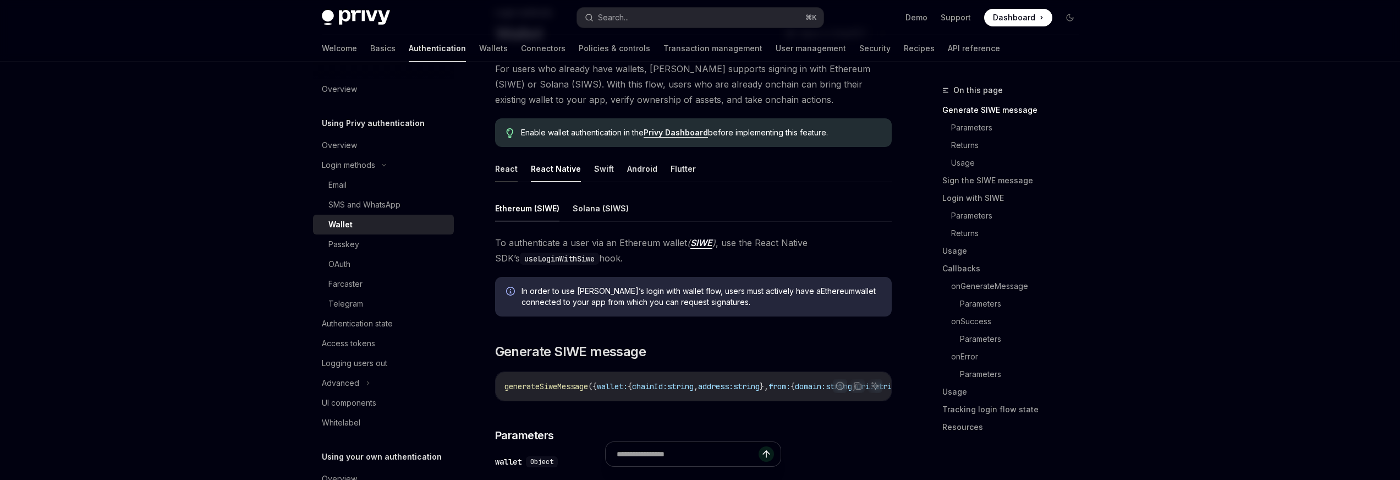
drag, startPoint x: 559, startPoint y: 172, endPoint x: 512, endPoint y: 165, distance: 47.3
click at [512, 165] on button "React" at bounding box center [506, 169] width 23 height 26
type textarea "*"
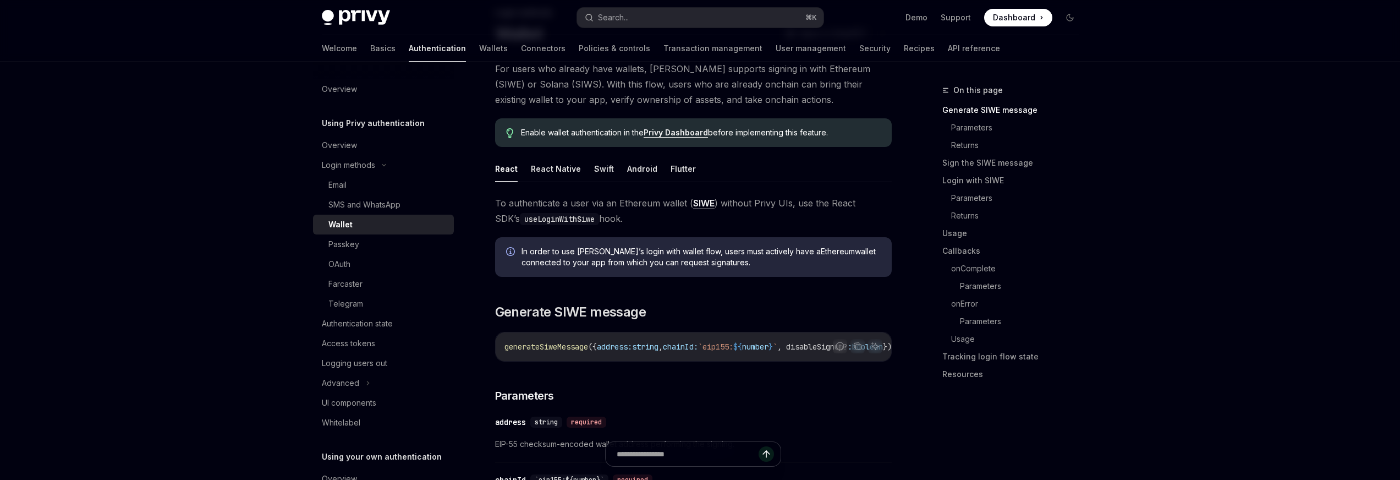
scroll to position [182, 0]
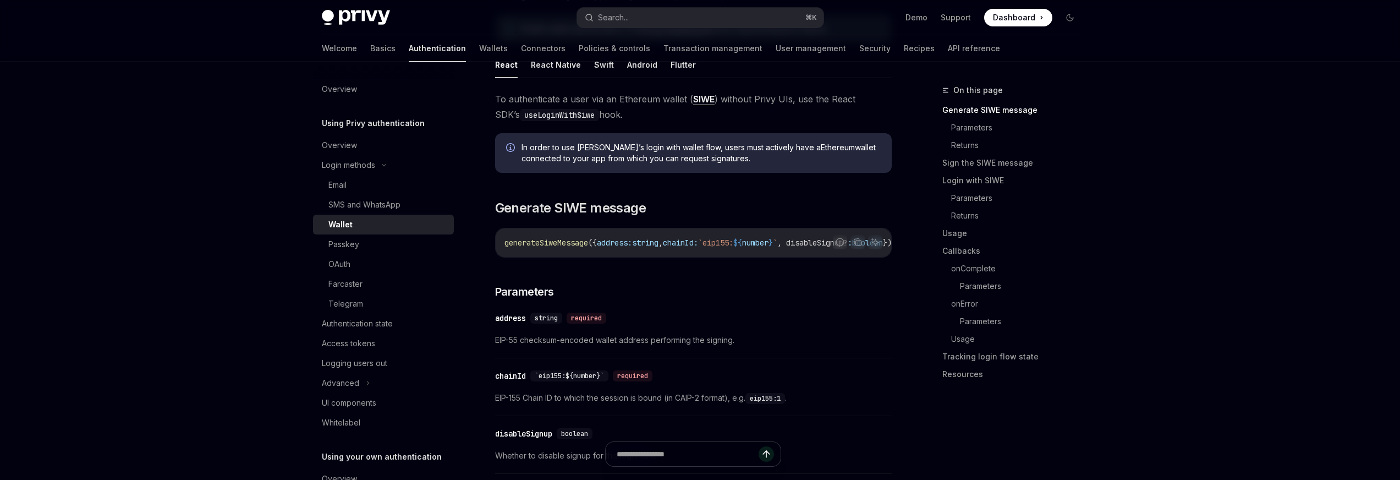
click at [502, 250] on div "generateSiweMessage ({ address: string , chainId: `eip155: ${ number } ` , disa…" at bounding box center [694, 242] width 396 height 29
click at [530, 243] on span "generateSiweMessage" at bounding box center [547, 243] width 84 height 10
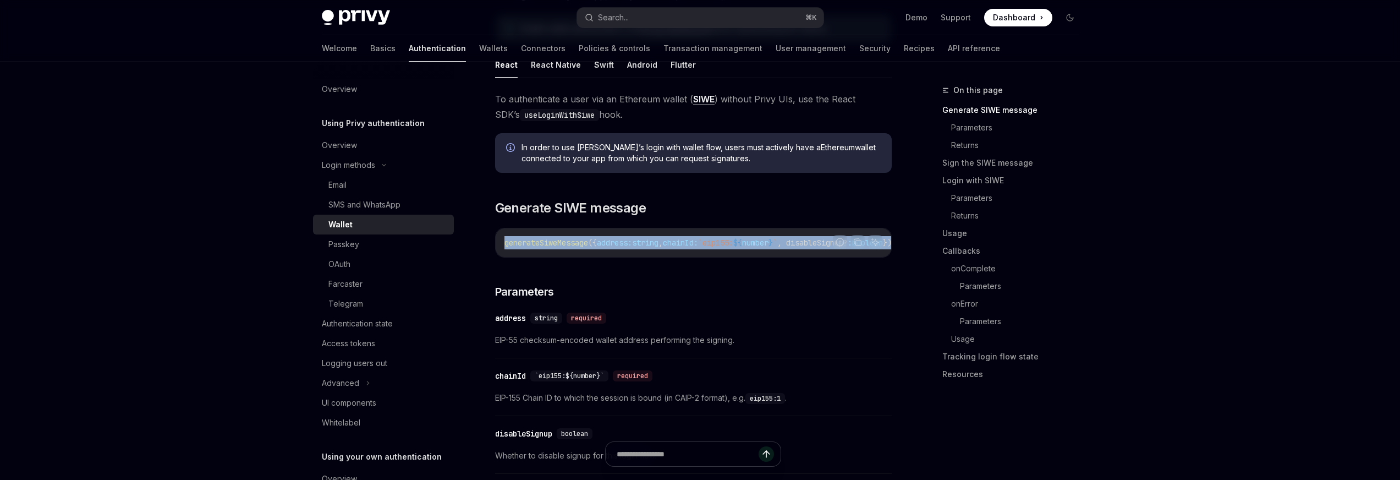
click at [530, 243] on span "generateSiweMessage" at bounding box center [547, 243] width 84 height 10
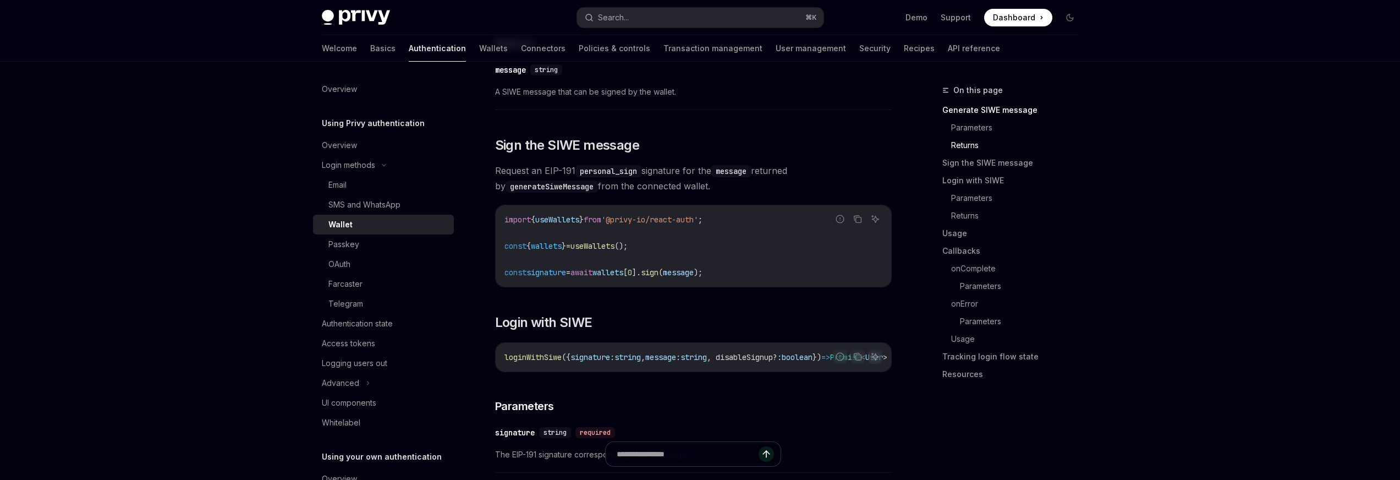
scroll to position [704, 0]
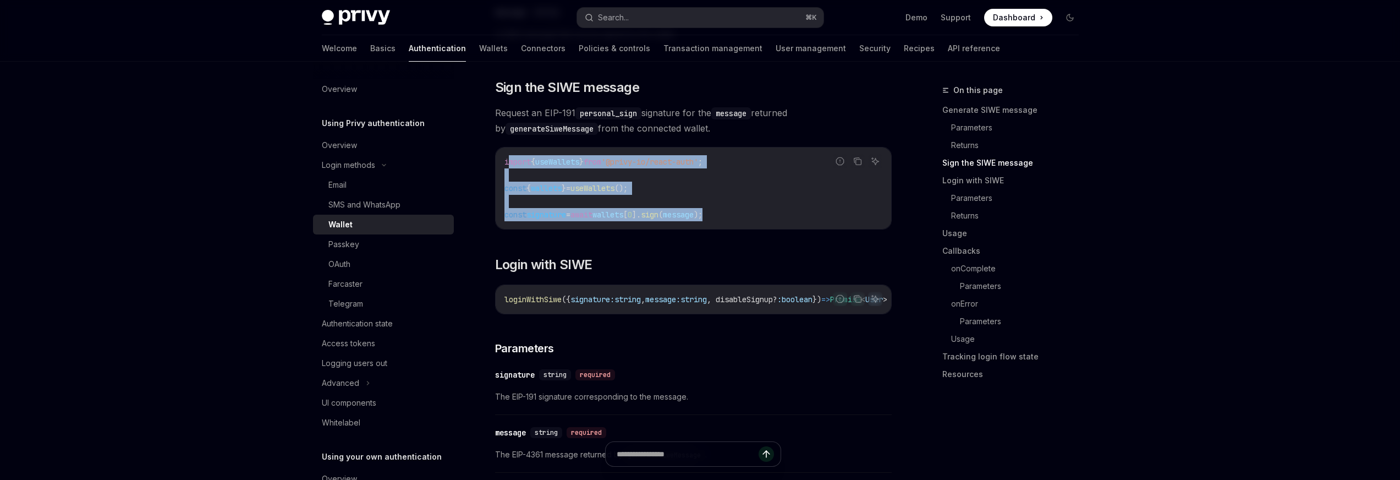
drag, startPoint x: 772, startPoint y: 220, endPoint x: 507, endPoint y: 161, distance: 271.3
click at [507, 161] on code "import { useWallets } from '@privy-io/react-auth' ; const { wallets } = useWall…" at bounding box center [694, 188] width 378 height 66
click at [507, 161] on span "import" at bounding box center [518, 162] width 26 height 10
drag, startPoint x: 507, startPoint y: 161, endPoint x: 772, endPoint y: 209, distance: 269.1
click at [772, 209] on code "import { useWallets } from '@privy-io/react-auth' ; const { wallets } = useWall…" at bounding box center [694, 188] width 378 height 66
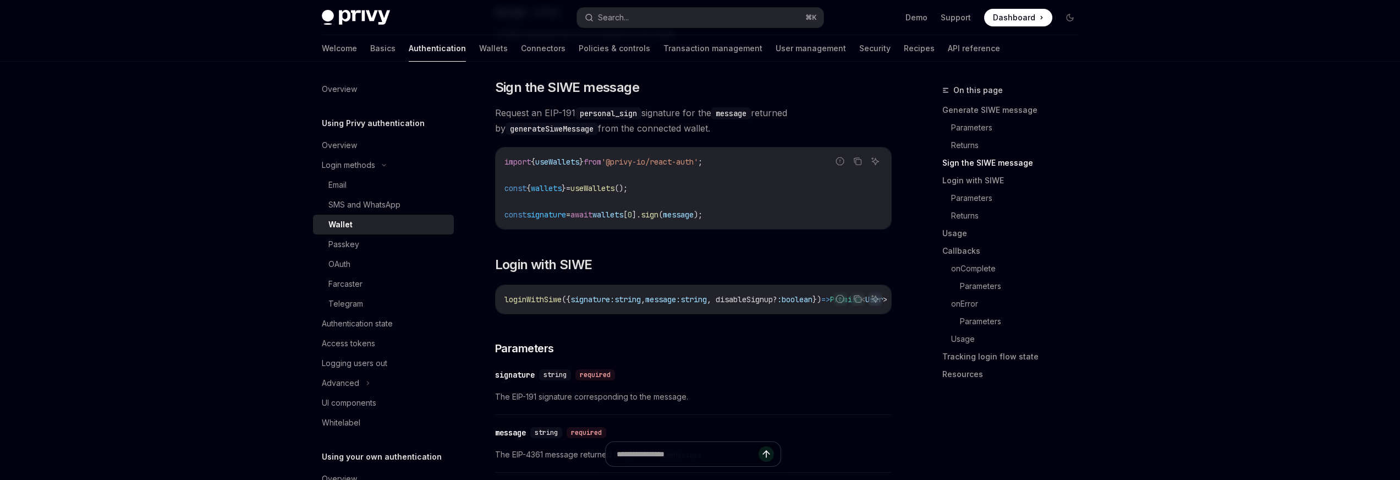
click at [778, 215] on code "import { useWallets } from '@privy-io/react-auth' ; const { wallets } = useWall…" at bounding box center [694, 188] width 378 height 66
click at [698, 165] on span "'@privy-io/react-auth'" at bounding box center [649, 160] width 97 height 10
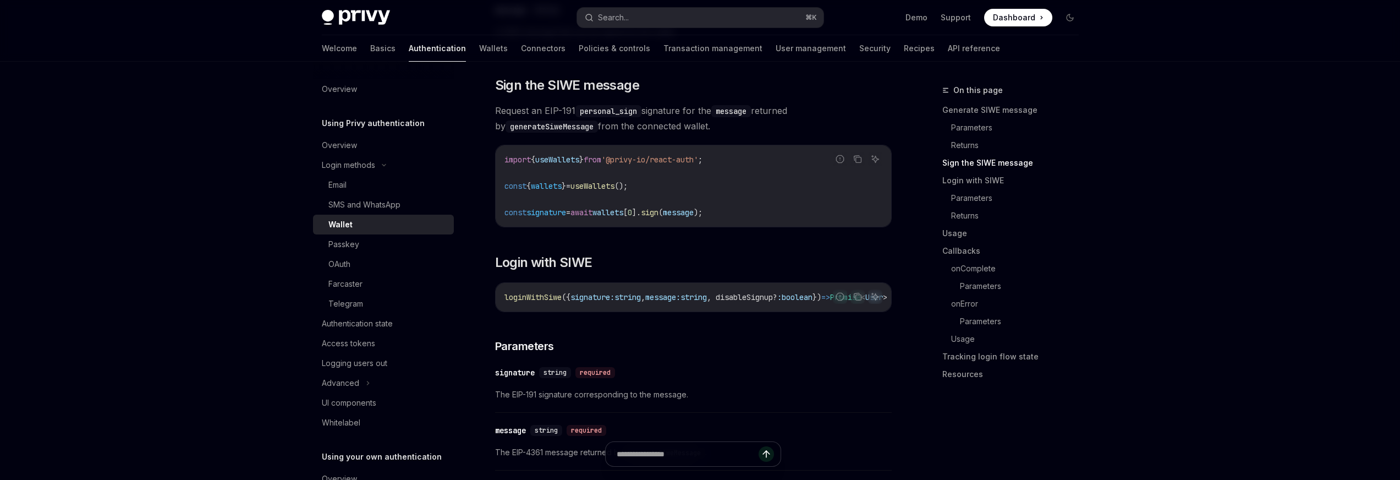
click at [747, 212] on code "import { useWallets } from '@privy-io/react-auth' ; const { wallets } = useWall…" at bounding box center [694, 186] width 378 height 66
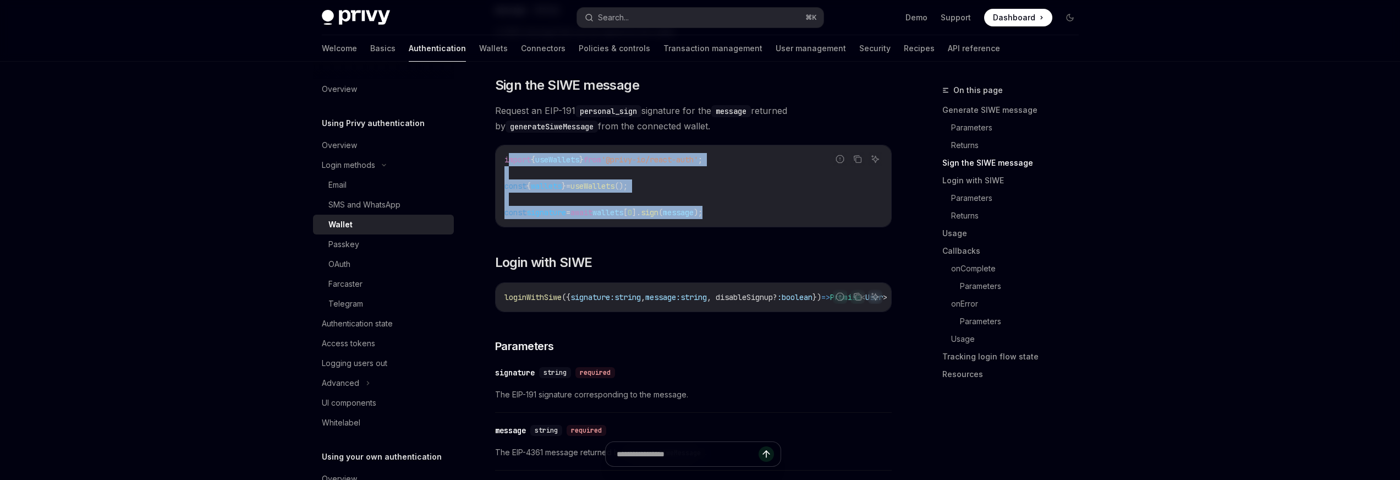
drag, startPoint x: 761, startPoint y: 221, endPoint x: 508, endPoint y: 161, distance: 260.3
click at [508, 161] on code "import { useWallets } from '@privy-io/react-auth' ; const { wallets } = useWall…" at bounding box center [694, 186] width 378 height 66
click at [515, 176] on code "import { useWallets } from '@privy-io/react-auth' ; const { wallets } = useWall…" at bounding box center [694, 186] width 378 height 66
drag, startPoint x: 501, startPoint y: 163, endPoint x: 773, endPoint y: 232, distance: 280.4
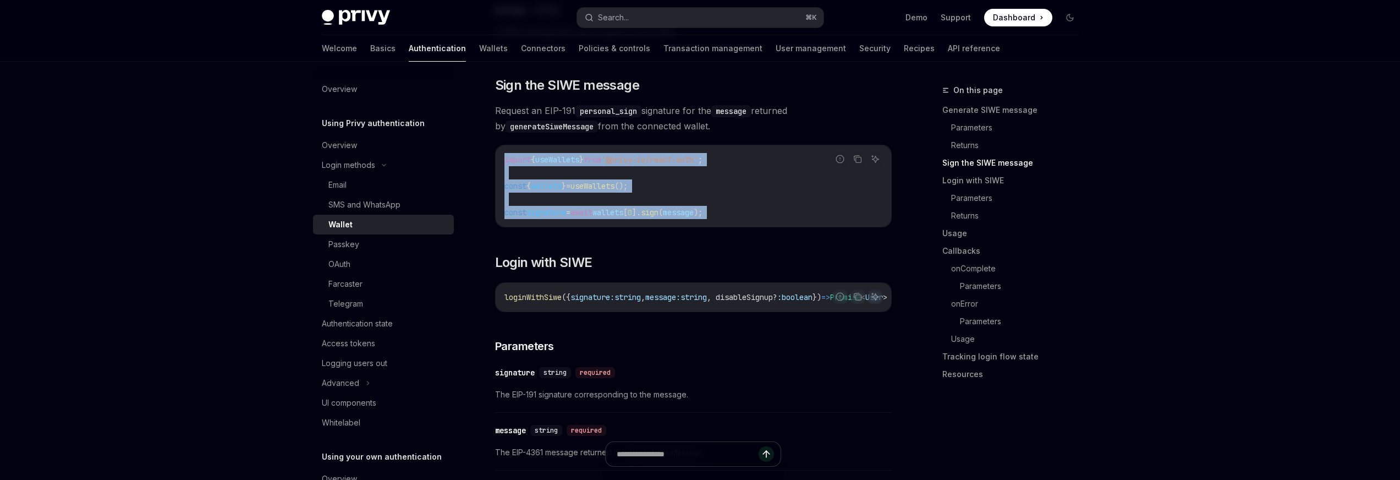
click at [773, 227] on div "Report incorrect code Copy Ask AI import { useWallets } from '@privy-io/react-a…" at bounding box center [693, 186] width 397 height 83
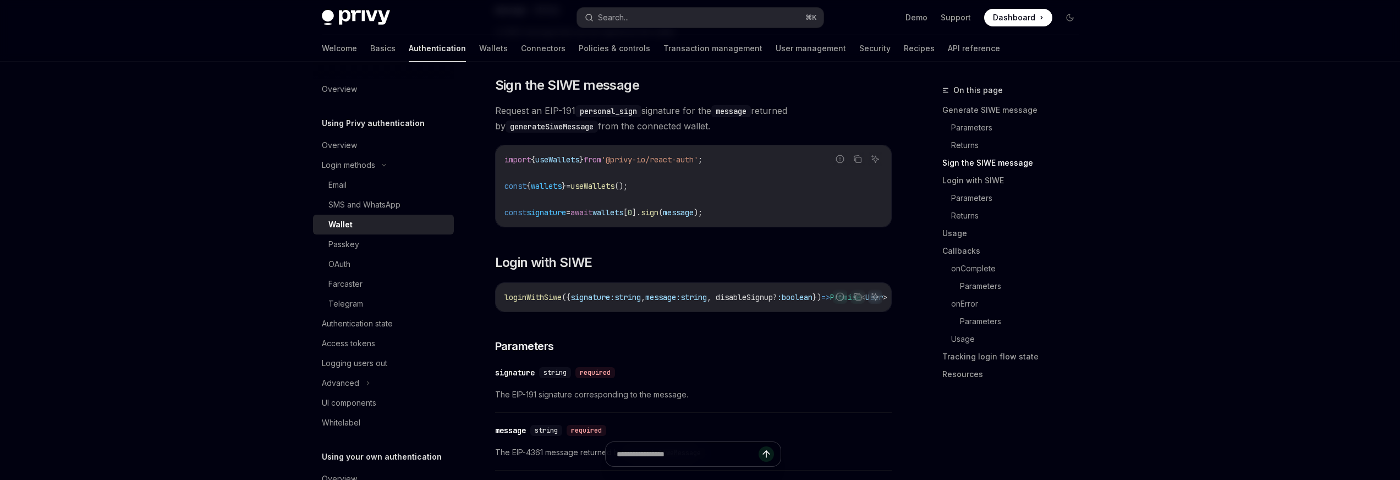
drag, startPoint x: 776, startPoint y: 222, endPoint x: 542, endPoint y: 158, distance: 242.9
click at [542, 158] on code "import { useWallets } from '@privy-io/react-auth' ; const { wallets } = useWall…" at bounding box center [694, 186] width 378 height 66
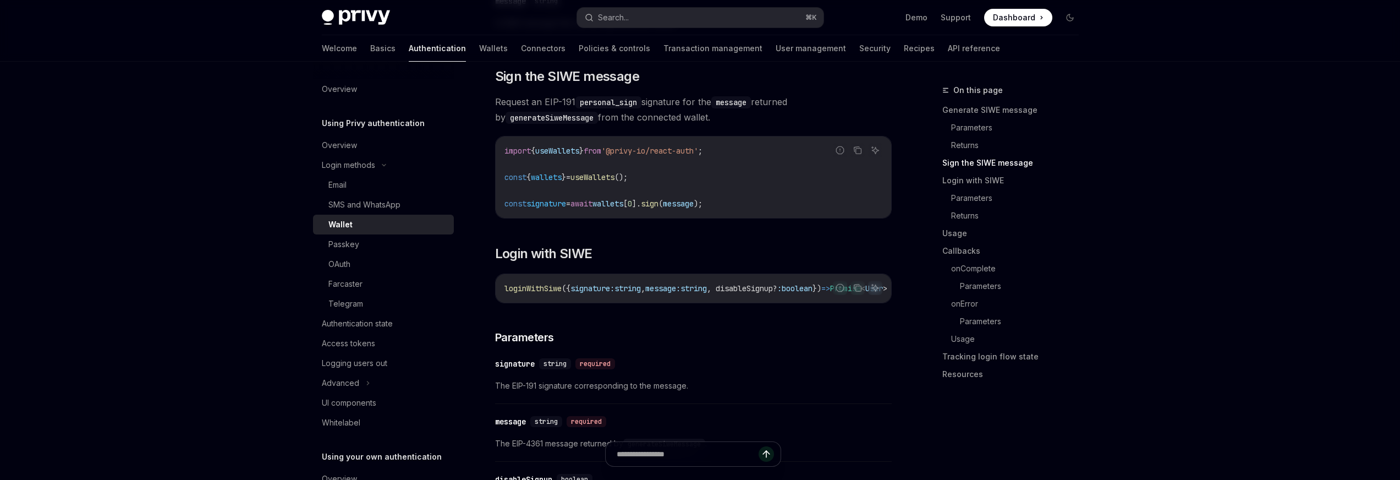
scroll to position [721, 0]
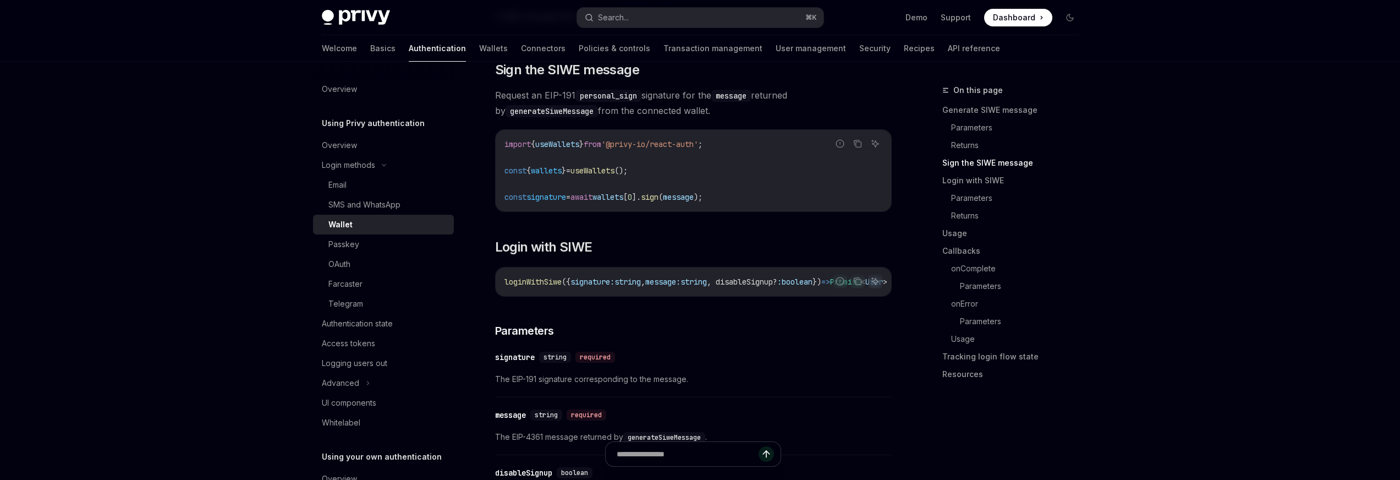
click at [529, 287] on span "loginWithSiwe" at bounding box center [533, 282] width 57 height 10
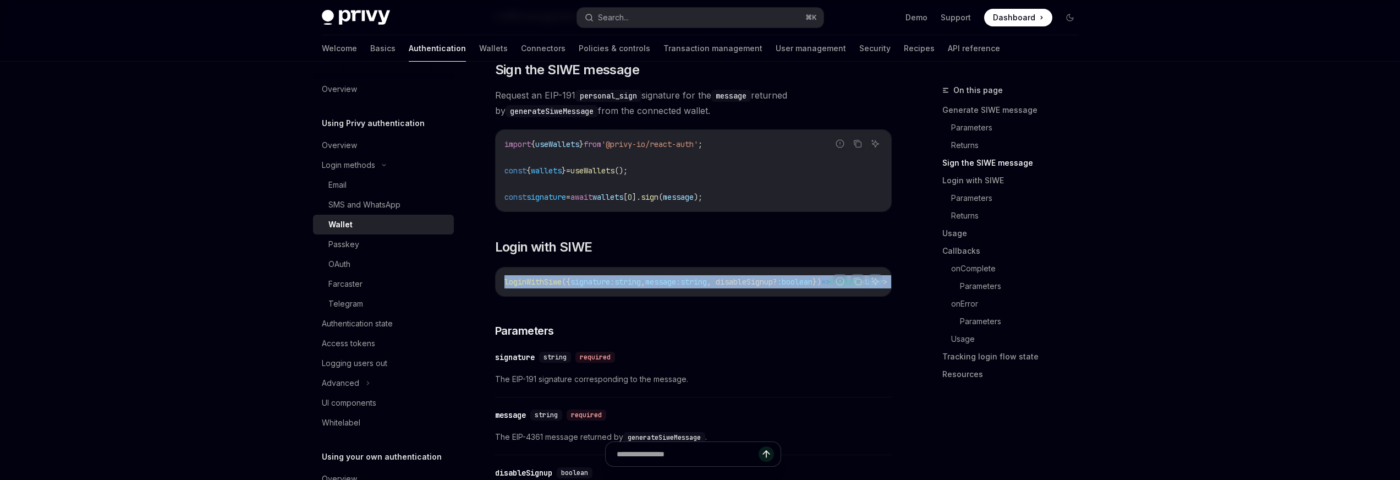
click at [529, 287] on span "loginWithSiwe" at bounding box center [533, 282] width 57 height 10
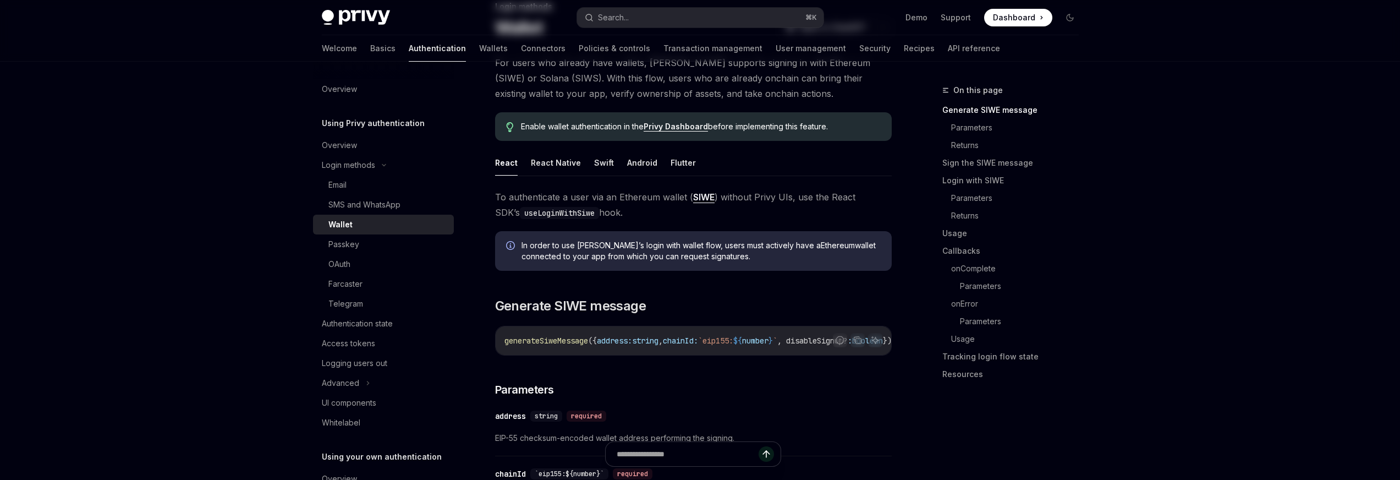
scroll to position [0, 0]
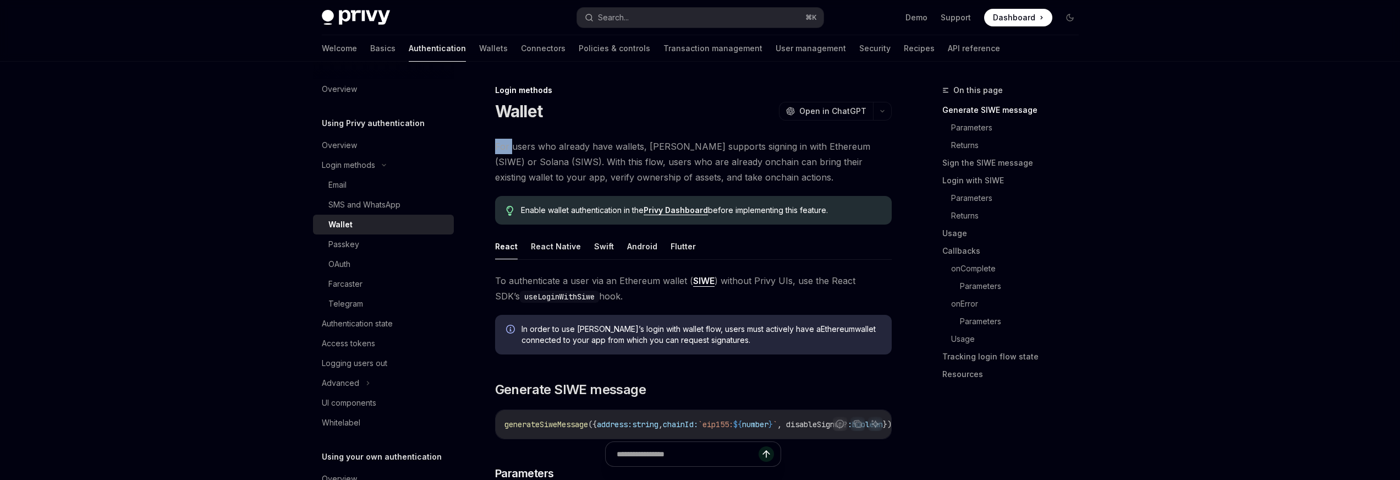
drag, startPoint x: 513, startPoint y: 150, endPoint x: 802, endPoint y: 138, distance: 289.1
click at [802, 139] on span "For users who already have wallets, Privy supports signing in with Ethereum (SI…" at bounding box center [693, 162] width 397 height 46
click at [671, 145] on span "For users who already have wallets, Privy supports signing in with Ethereum (SI…" at bounding box center [693, 162] width 397 height 46
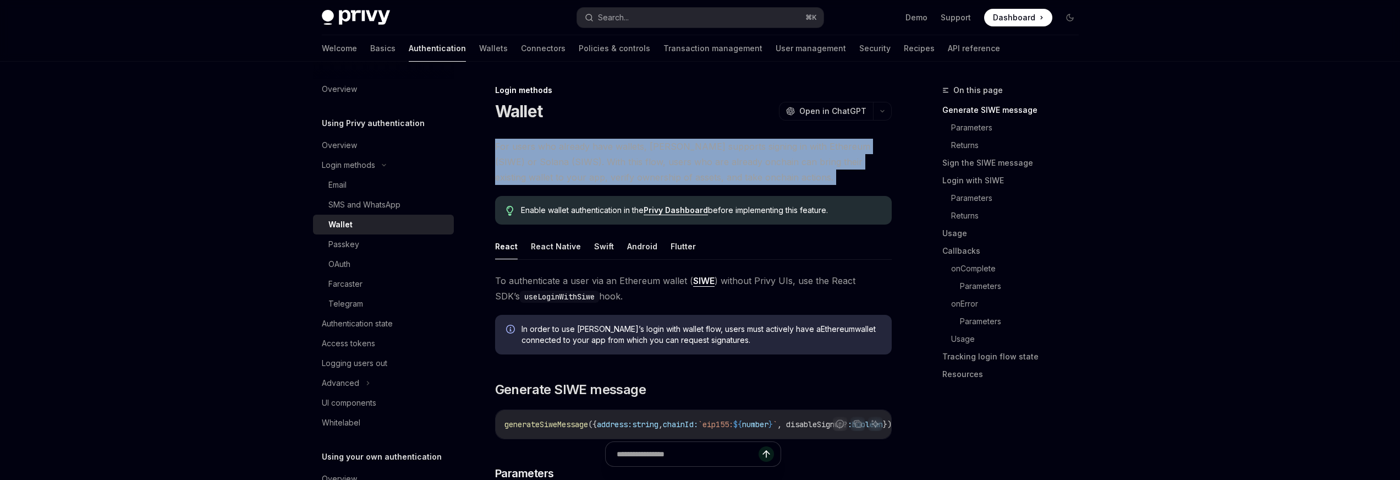
click at [671, 145] on span "For users who already have wallets, Privy supports signing in with Ethereum (SI…" at bounding box center [693, 162] width 397 height 46
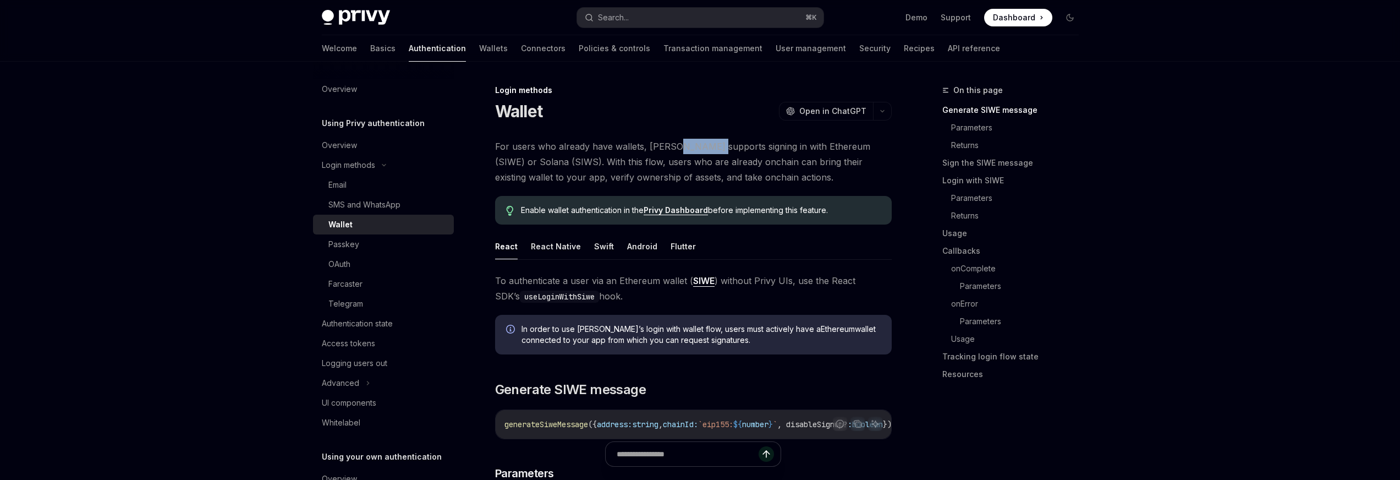
click at [671, 145] on span "For users who already have wallets, Privy supports signing in with Ethereum (SI…" at bounding box center [693, 162] width 397 height 46
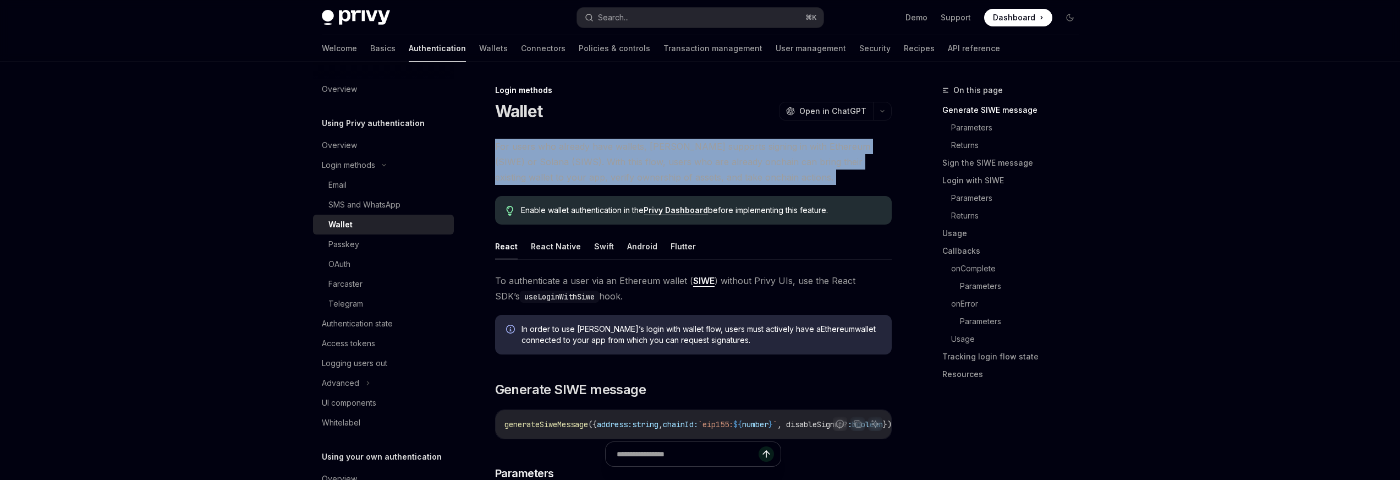
click at [671, 145] on span "For users who already have wallets, Privy supports signing in with Ethereum (SI…" at bounding box center [693, 162] width 397 height 46
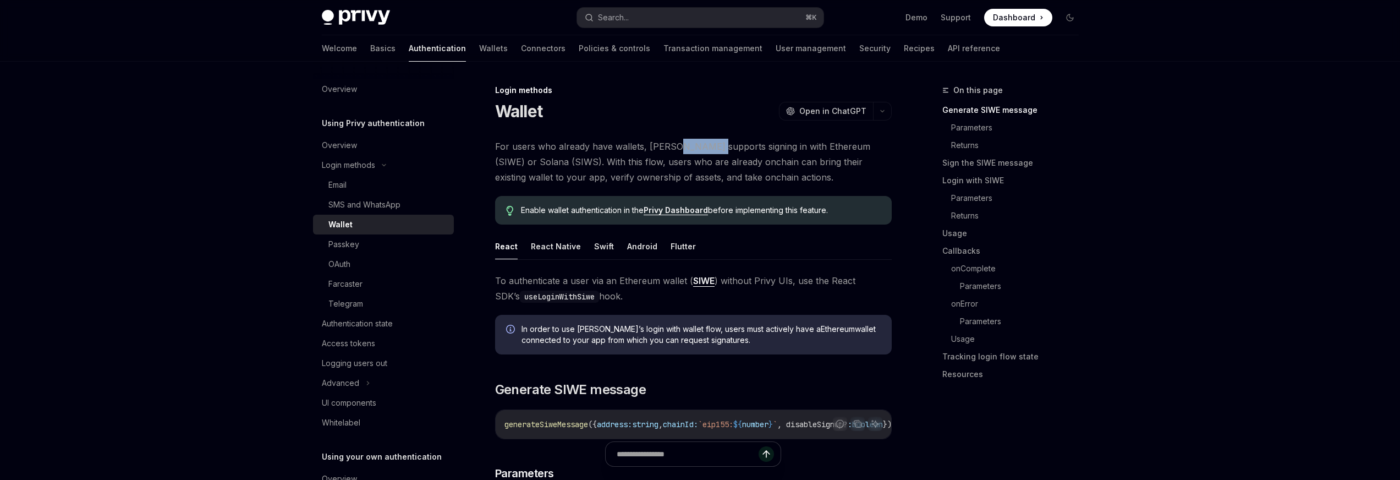
click at [671, 145] on span "For users who already have wallets, Privy supports signing in with Ethereum (SI…" at bounding box center [693, 162] width 397 height 46
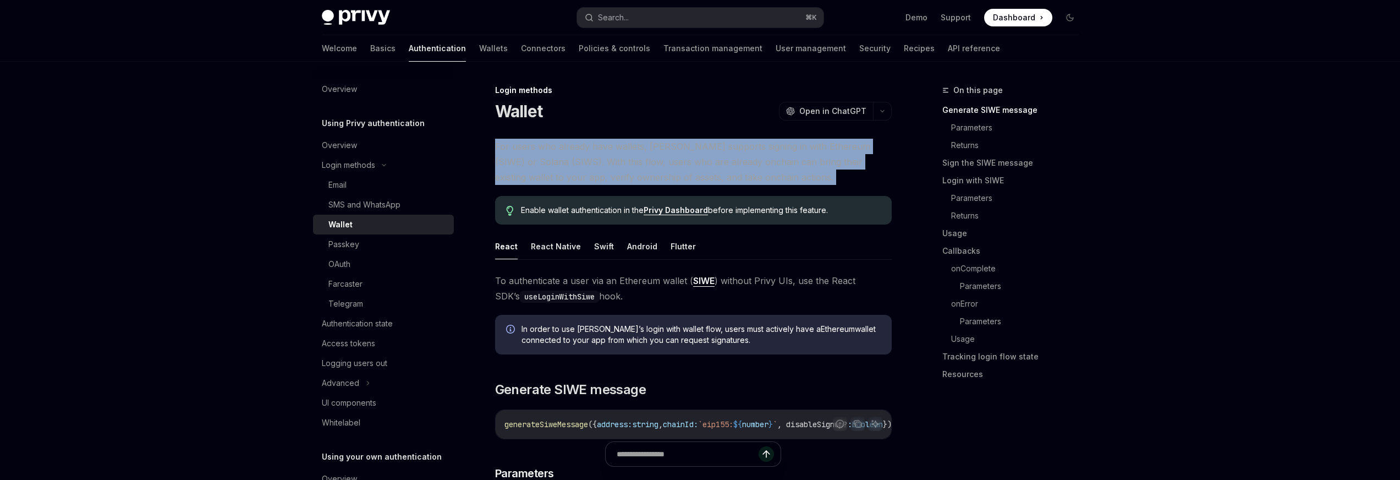
click at [671, 145] on span "For users who already have wallets, Privy supports signing in with Ethereum (SI…" at bounding box center [693, 162] width 397 height 46
click at [632, 156] on span "For users who already have wallets, Privy supports signing in with Ethereum (SI…" at bounding box center [693, 162] width 397 height 46
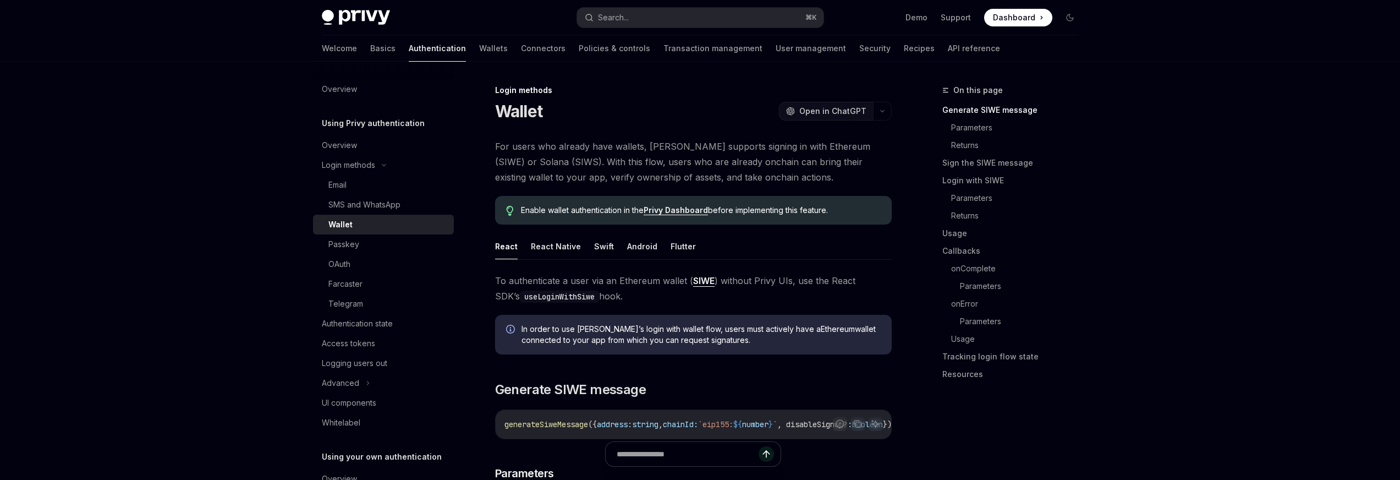
click at [843, 111] on span "Open in ChatGPT" at bounding box center [833, 111] width 67 height 11
click at [853, 108] on span "Open in ChatGPT" at bounding box center [833, 111] width 67 height 11
click at [825, 108] on span "Open in ChatGPT" at bounding box center [833, 111] width 67 height 11
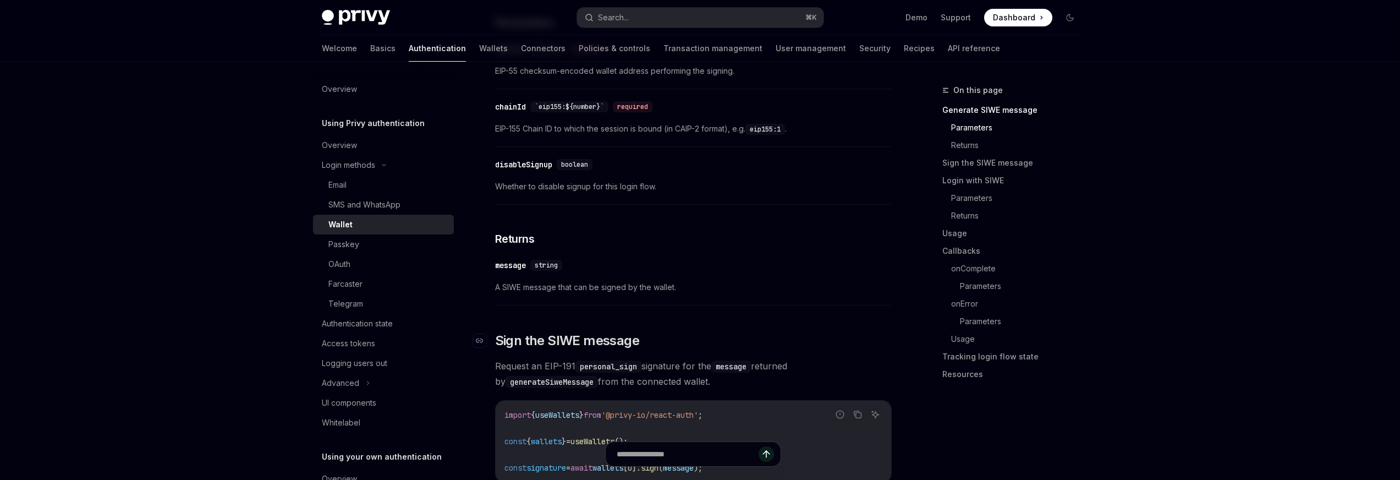
scroll to position [498, 0]
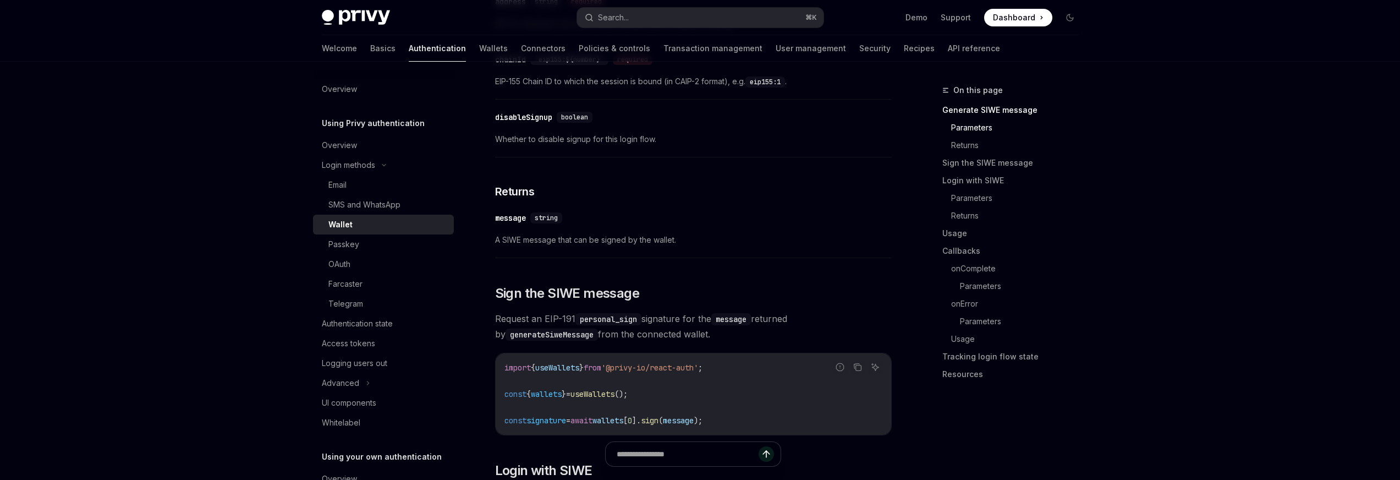
click at [537, 142] on span "Whether to disable signup for this login flow." at bounding box center [693, 139] width 397 height 13
click at [610, 151] on div "​ disableSignup boolean Whether to disable signup for this login flow." at bounding box center [693, 131] width 397 height 52
click at [610, 150] on div "​ disableSignup boolean Whether to disable signup for this login flow." at bounding box center [693, 131] width 397 height 52
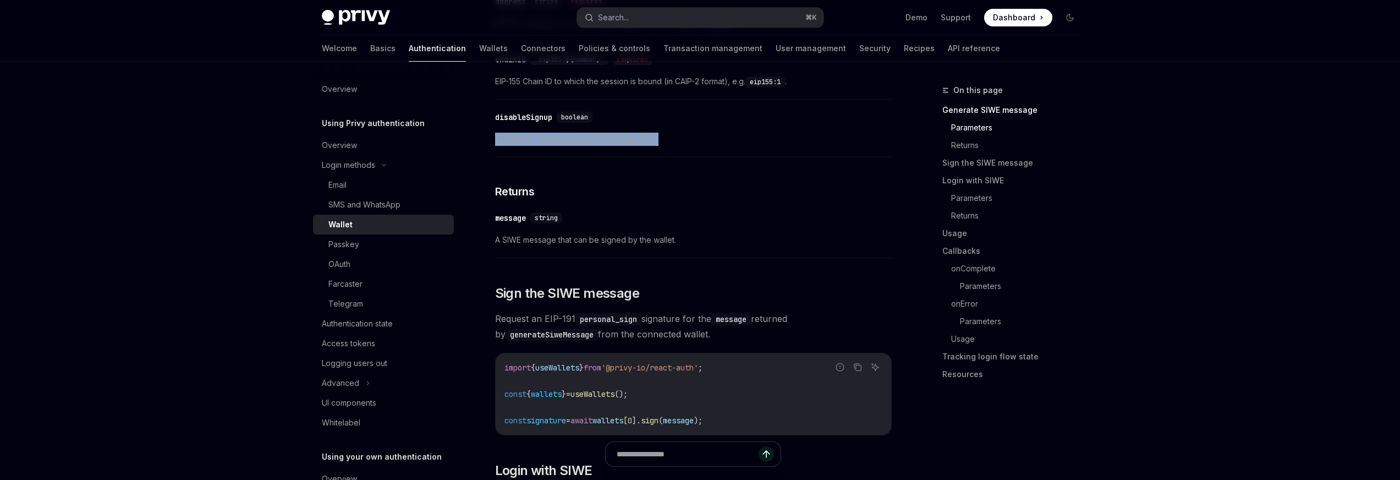
click at [610, 150] on div "​ disableSignup boolean Whether to disable signup for this login flow." at bounding box center [693, 131] width 397 height 52
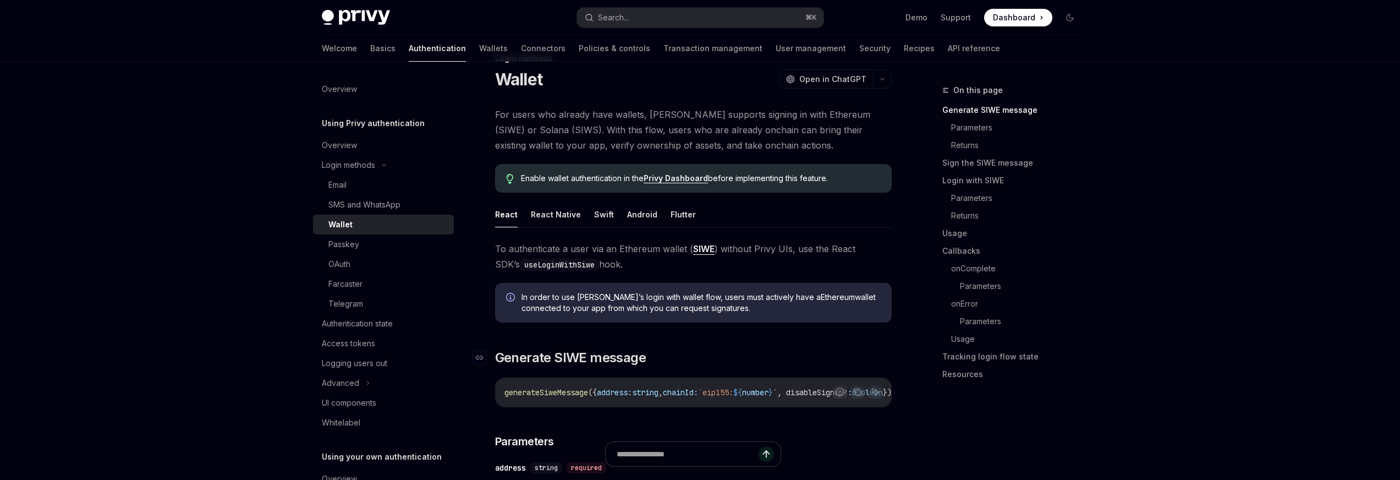
scroll to position [0, 0]
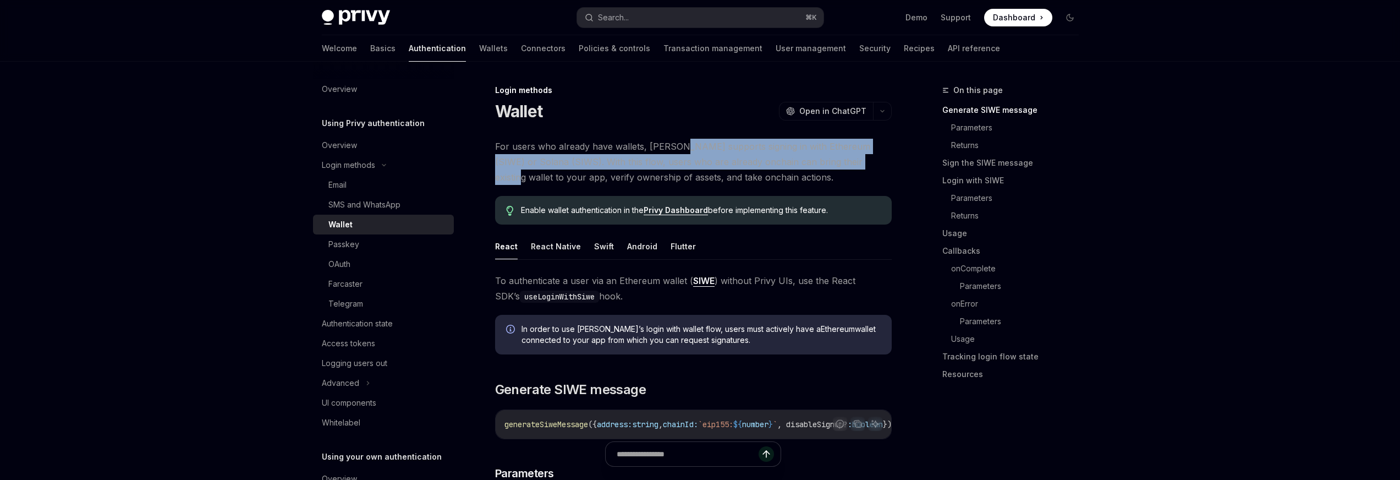
drag, startPoint x: 676, startPoint y: 153, endPoint x: 842, endPoint y: 154, distance: 166.7
click at [842, 154] on span "For users who already have wallets, Privy supports signing in with Ethereum (SI…" at bounding box center [693, 162] width 397 height 46
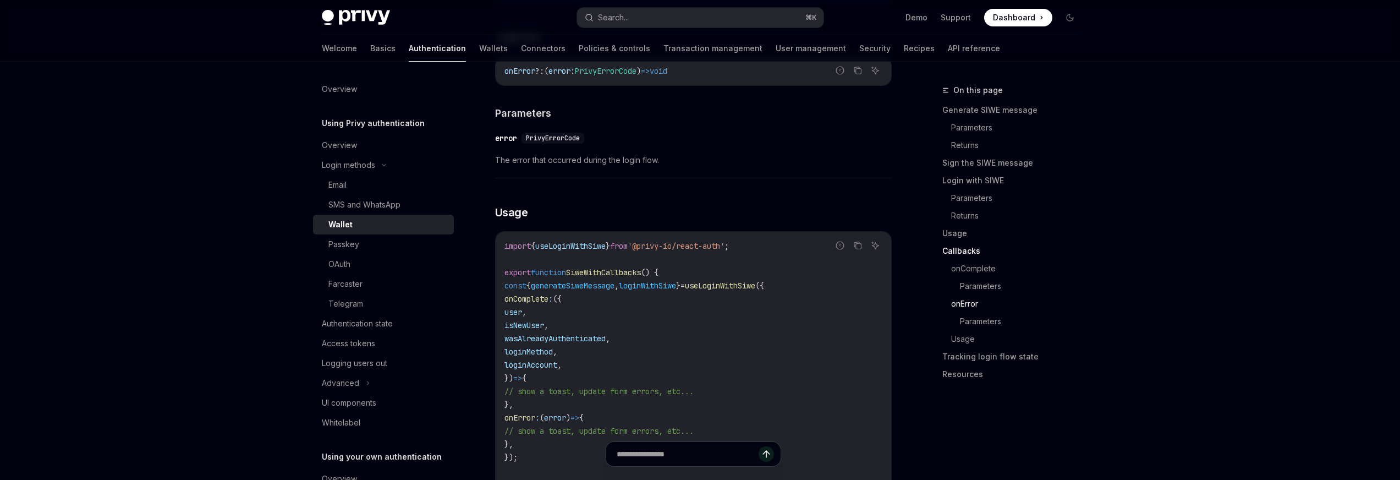
scroll to position [2286, 0]
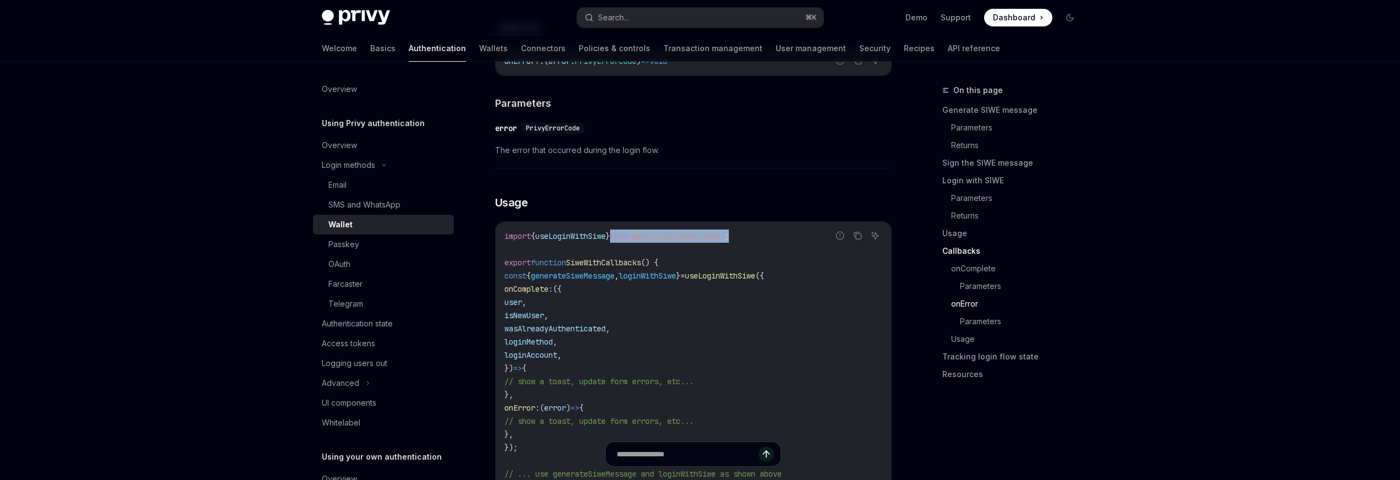
drag, startPoint x: 772, startPoint y: 245, endPoint x: 625, endPoint y: 249, distance: 147.5
click at [625, 249] on code "import { useLoginWithSiwe } from '@privy-io/react-auth' ; export function SiweW…" at bounding box center [694, 367] width 378 height 277
click at [767, 256] on code "import { useLoginWithSiwe } from '@privy-io/react-auth' ; export function SiweW…" at bounding box center [694, 367] width 378 height 277
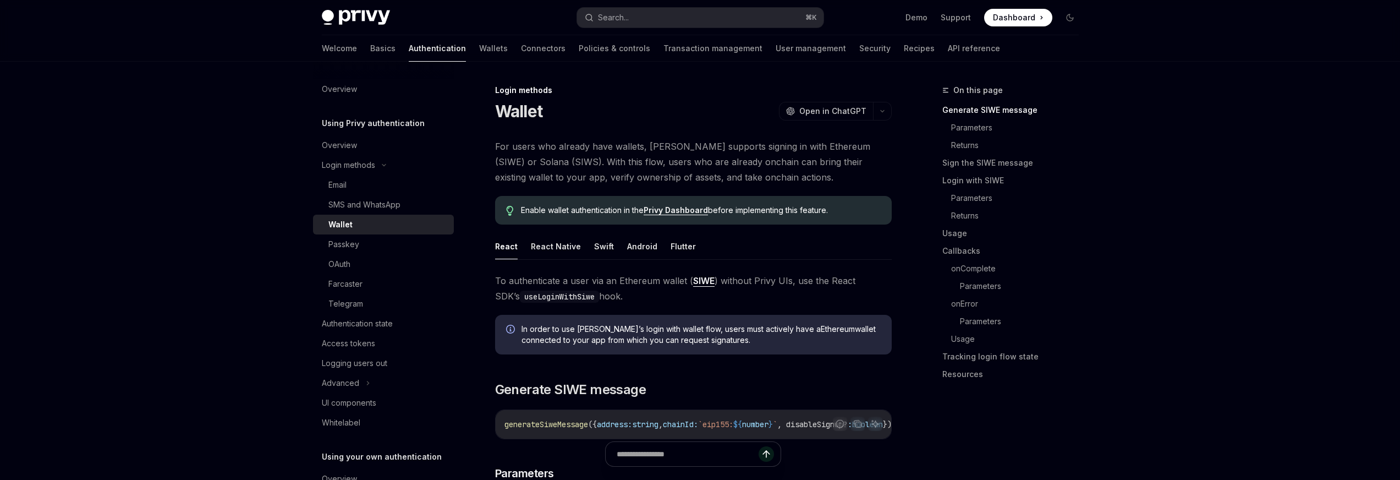
click at [732, 287] on span "To authenticate a user via an Ethereum wallet ( SIWE ) without Privy UIs, use t…" at bounding box center [693, 288] width 397 height 31
click at [731, 287] on span "To authenticate a user via an Ethereum wallet ( SIWE ) without Privy UIs, use t…" at bounding box center [693, 288] width 397 height 31
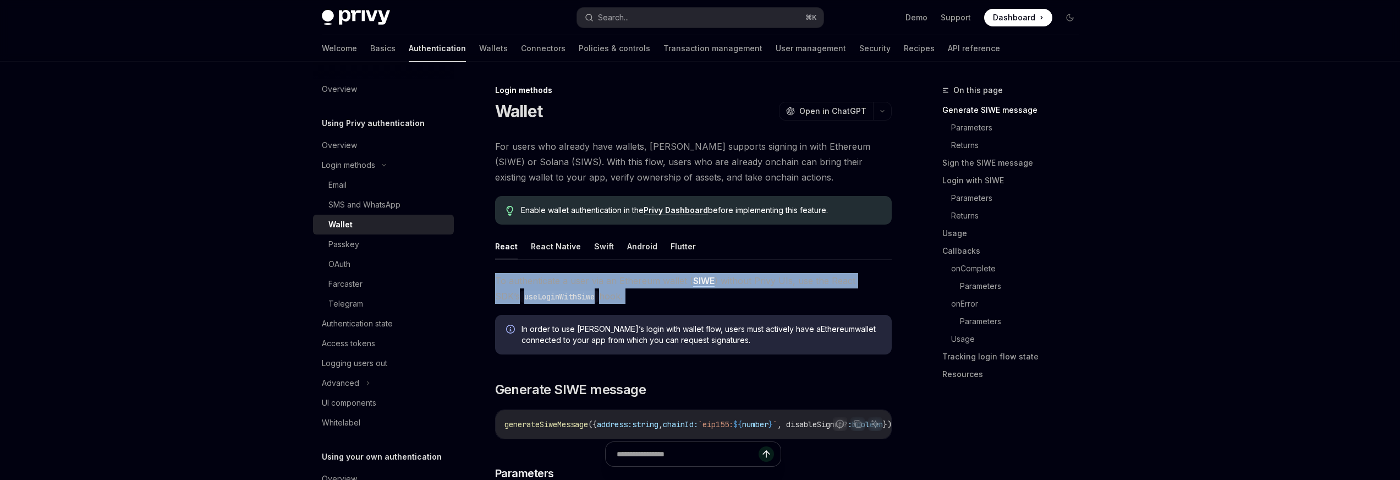
click at [731, 287] on span "To authenticate a user via an Ethereum wallet ( SIWE ) without Privy UIs, use t…" at bounding box center [693, 288] width 397 height 31
click at [786, 288] on span "To authenticate a user via an Ethereum wallet ( SIWE ) without Privy UIs, use t…" at bounding box center [693, 288] width 397 height 31
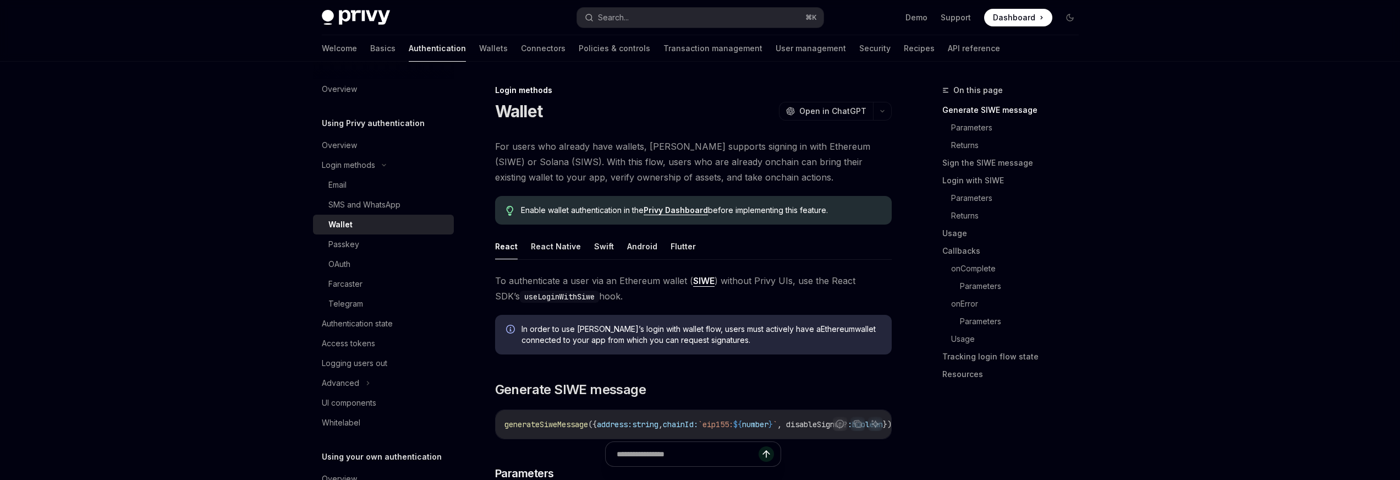
click at [786, 288] on span "To authenticate a user via an Ethereum wallet ( SIWE ) without Privy UIs, use t…" at bounding box center [693, 288] width 397 height 31
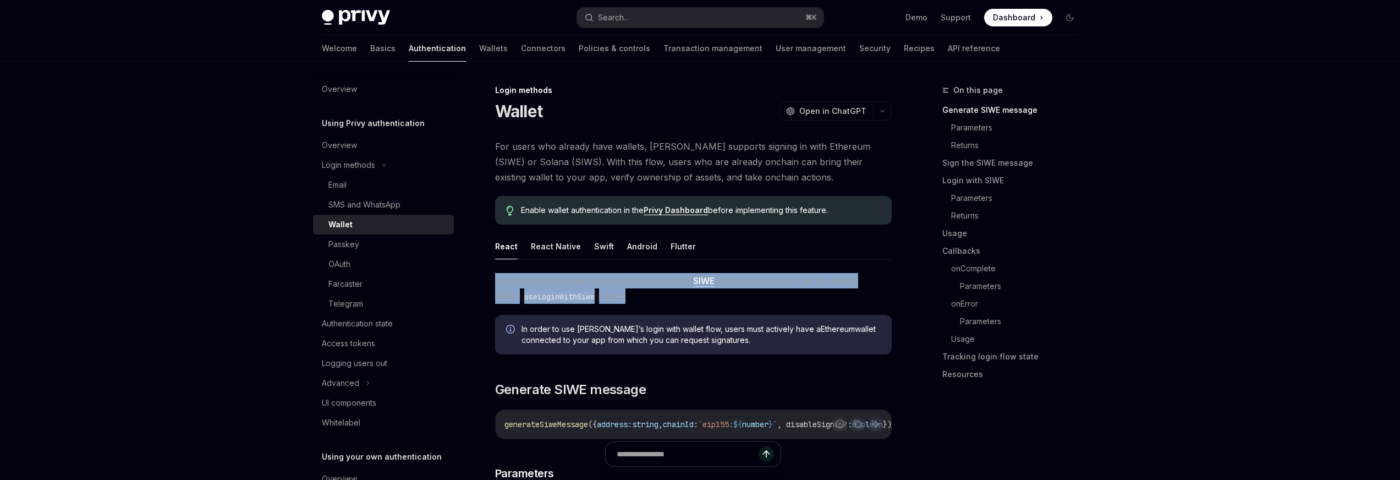
click at [786, 288] on span "To authenticate a user via an Ethereum wallet ( SIWE ) without Privy UIs, use t…" at bounding box center [693, 288] width 397 height 31
click at [795, 284] on span "To authenticate a user via an Ethereum wallet ( SIWE ) without Privy UIs, use t…" at bounding box center [693, 288] width 397 height 31
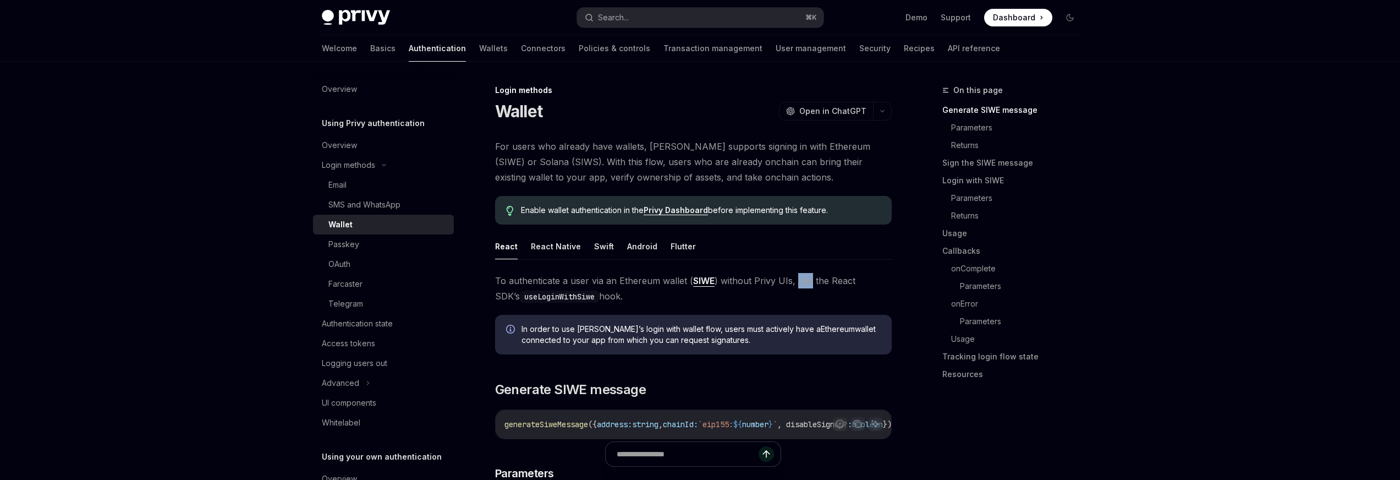
click at [795, 284] on span "To authenticate a user via an Ethereum wallet ( SIWE ) without Privy UIs, use t…" at bounding box center [693, 288] width 397 height 31
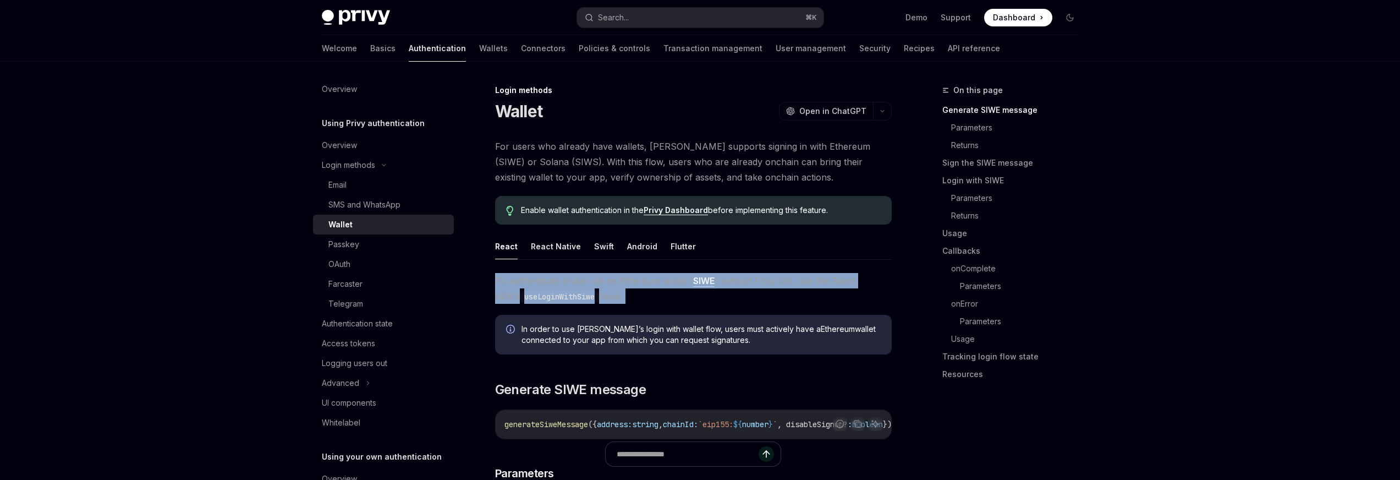
click at [795, 284] on span "To authenticate a user via an Ethereum wallet ( SIWE ) without Privy UIs, use t…" at bounding box center [693, 288] width 397 height 31
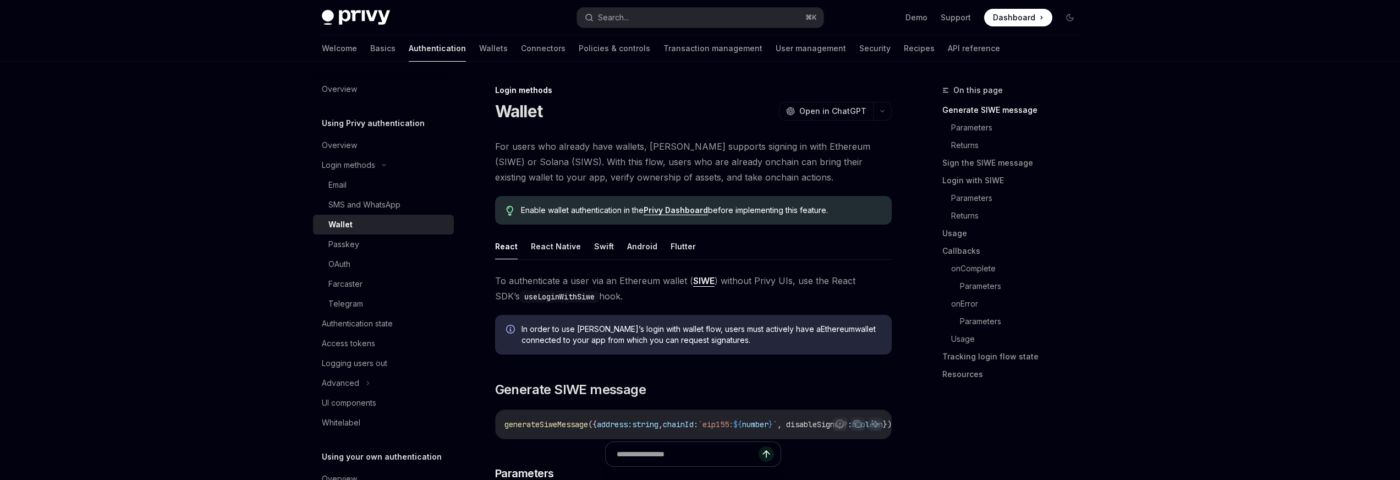
click at [549, 297] on code "useLoginWithSiwe" at bounding box center [559, 297] width 79 height 12
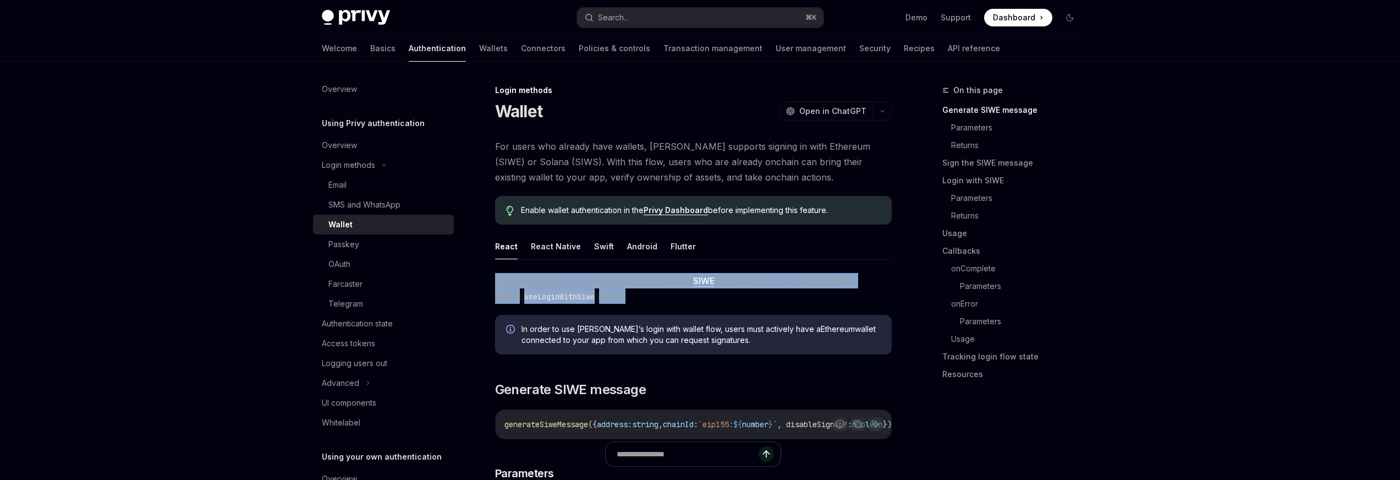
click at [549, 297] on code "useLoginWithSiwe" at bounding box center [559, 297] width 79 height 12
click at [546, 302] on code "useLoginWithSiwe" at bounding box center [559, 297] width 79 height 12
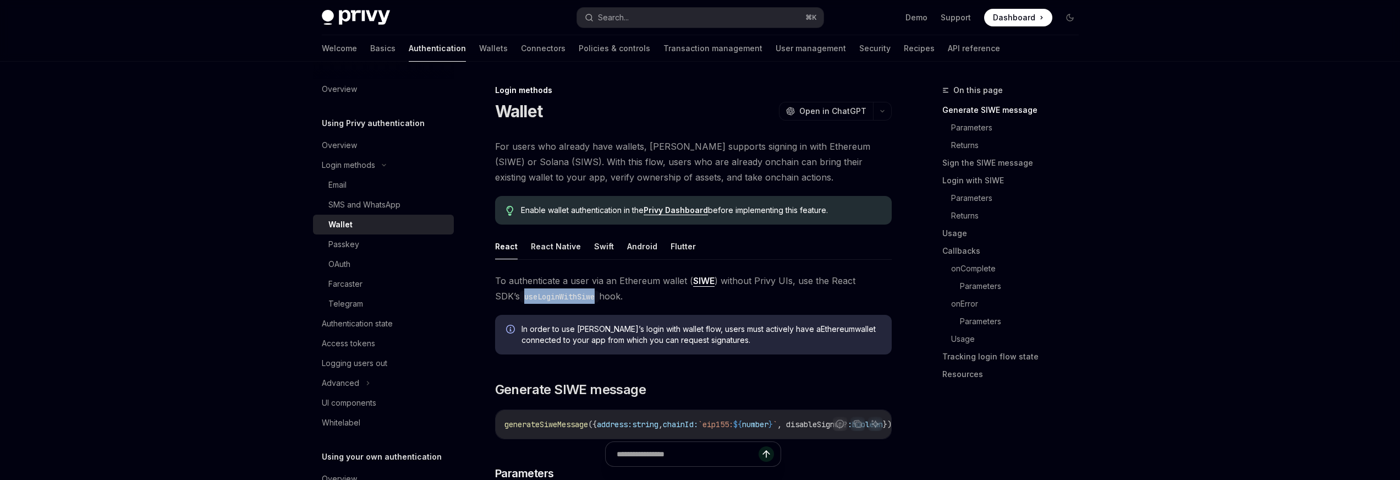
click at [546, 302] on code "useLoginWithSiwe" at bounding box center [559, 297] width 79 height 12
drag, startPoint x: 826, startPoint y: 283, endPoint x: 826, endPoint y: 293, distance: 9.4
click at [826, 293] on span "To authenticate a user via an Ethereum wallet ( SIWE ) without Privy UIs, use t…" at bounding box center [693, 288] width 397 height 31
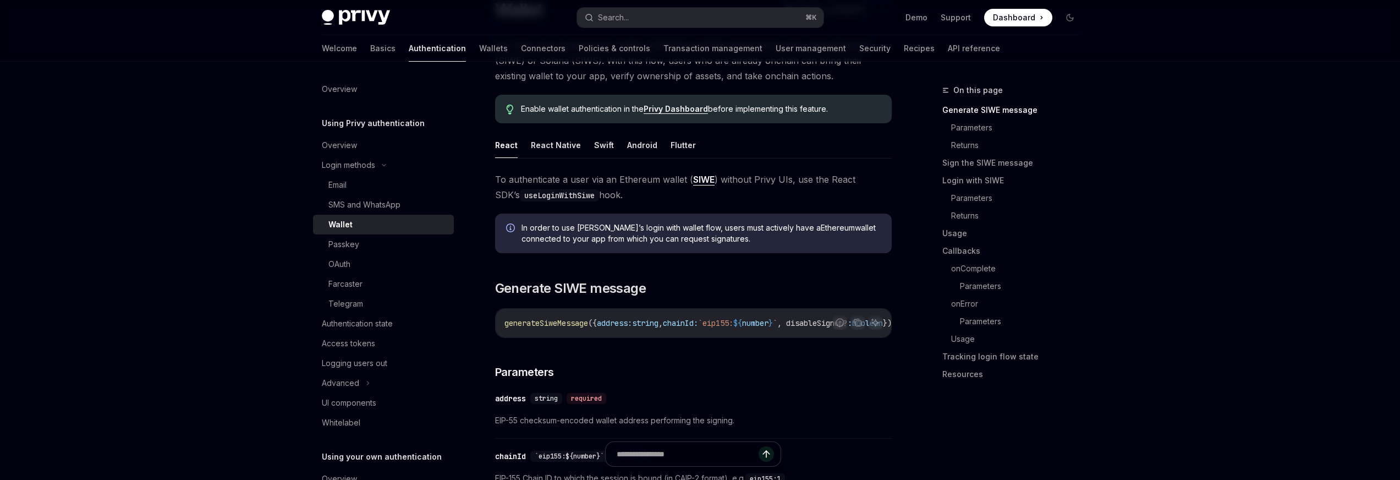
click at [698, 318] on span "chainId:" at bounding box center [680, 323] width 35 height 10
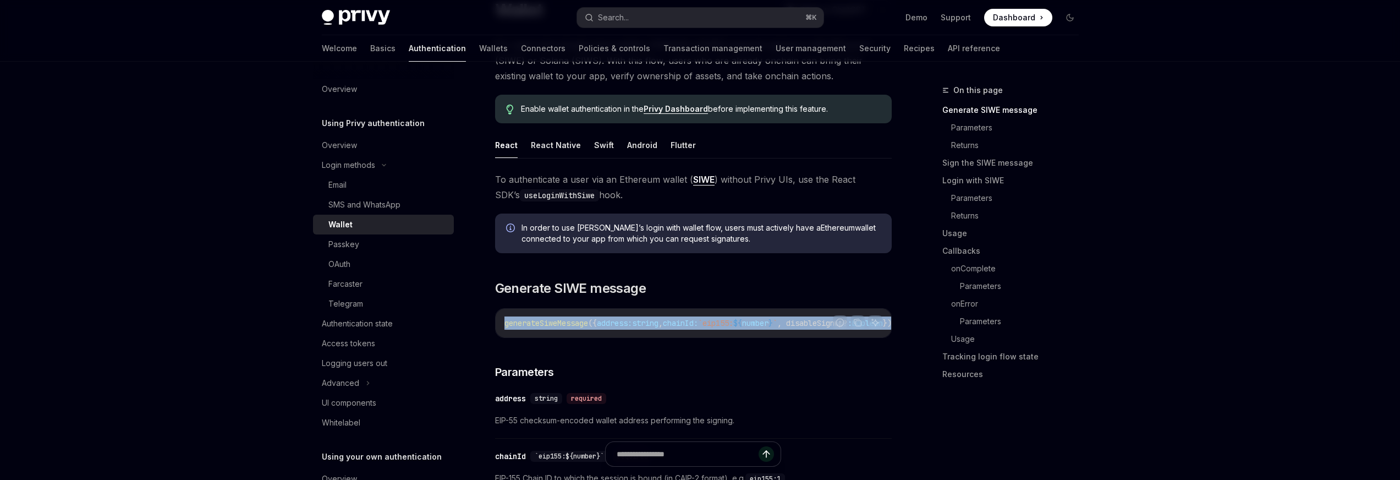
click at [698, 318] on span "chainId:" at bounding box center [680, 323] width 35 height 10
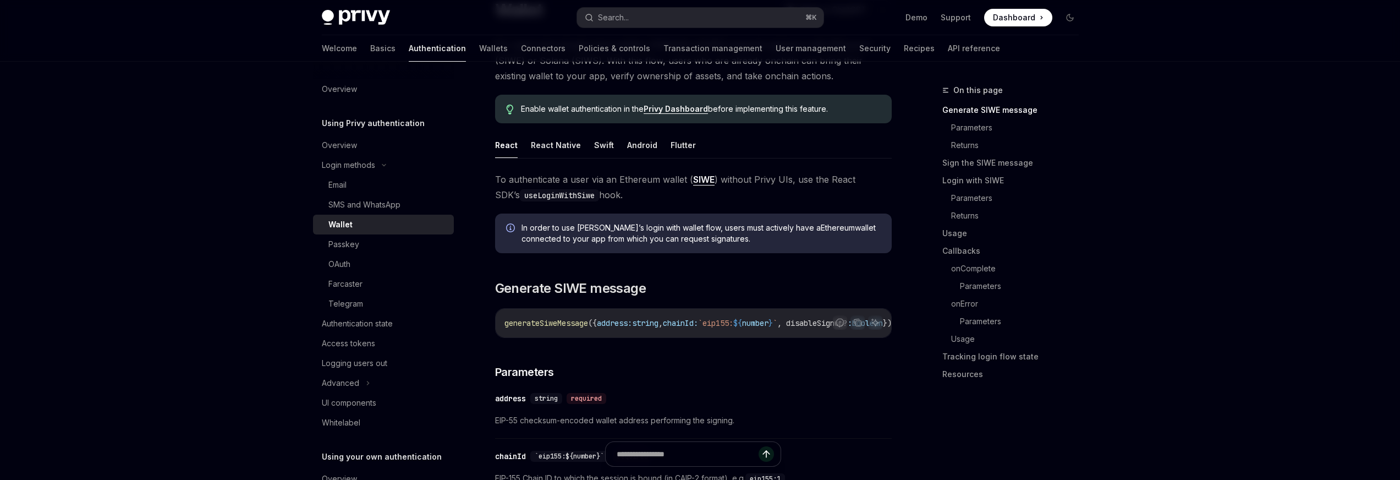
drag, startPoint x: 602, startPoint y: 343, endPoint x: 646, endPoint y: 326, distance: 47.4
click at [646, 326] on span "string" at bounding box center [645, 323] width 26 height 10
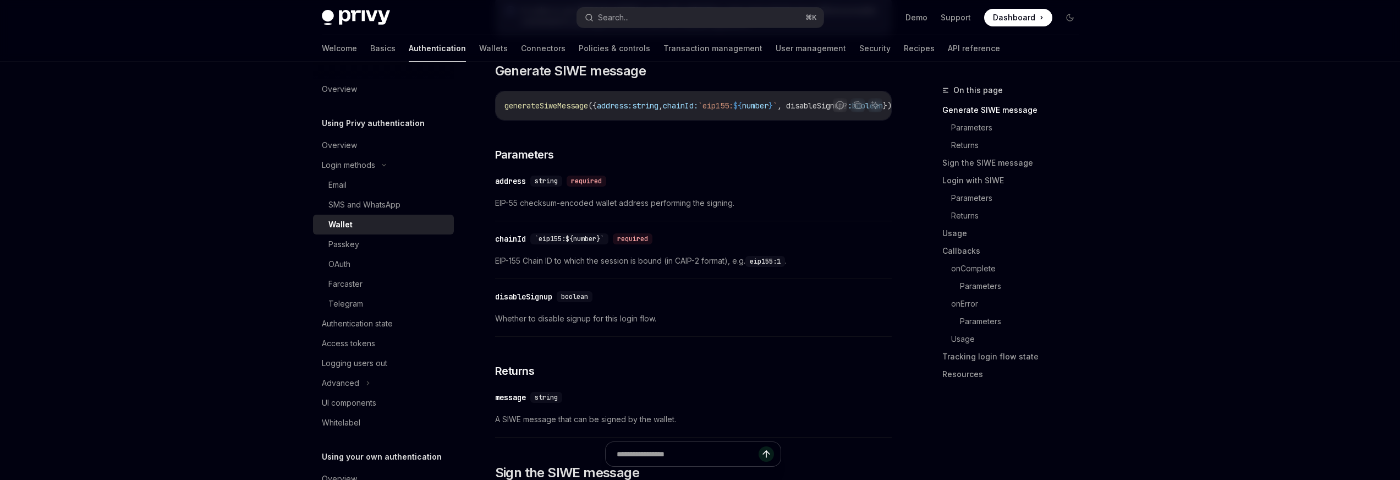
scroll to position [321, 0]
click at [528, 296] on div "disableSignup" at bounding box center [523, 294] width 57 height 11
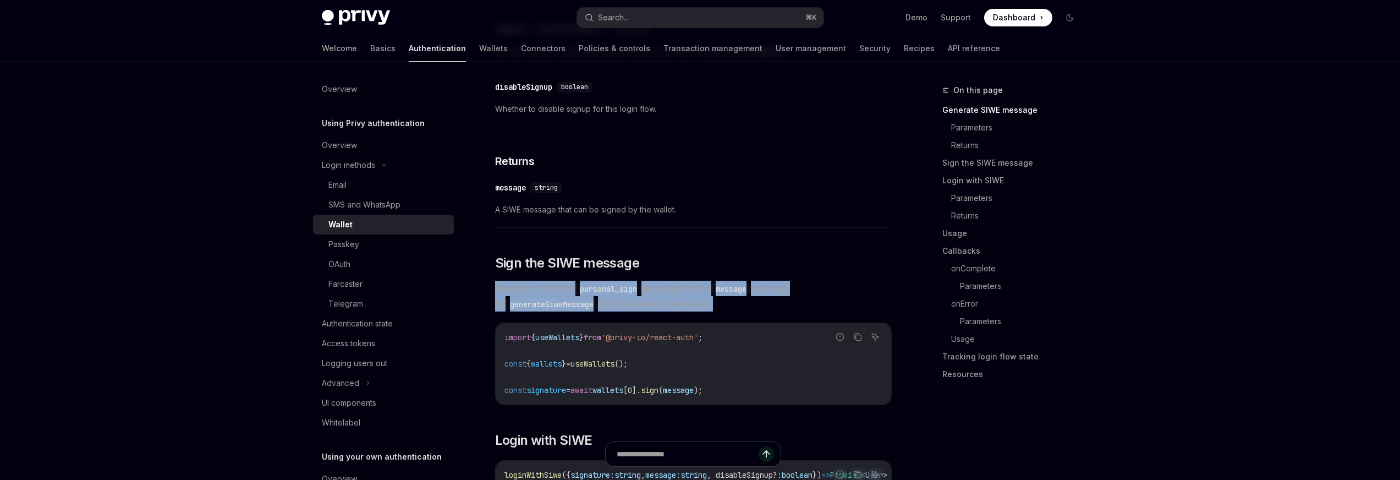
click at [528, 296] on span "Request an EIP-191 personal_sign signature for the message returned by generate…" at bounding box center [693, 296] width 397 height 31
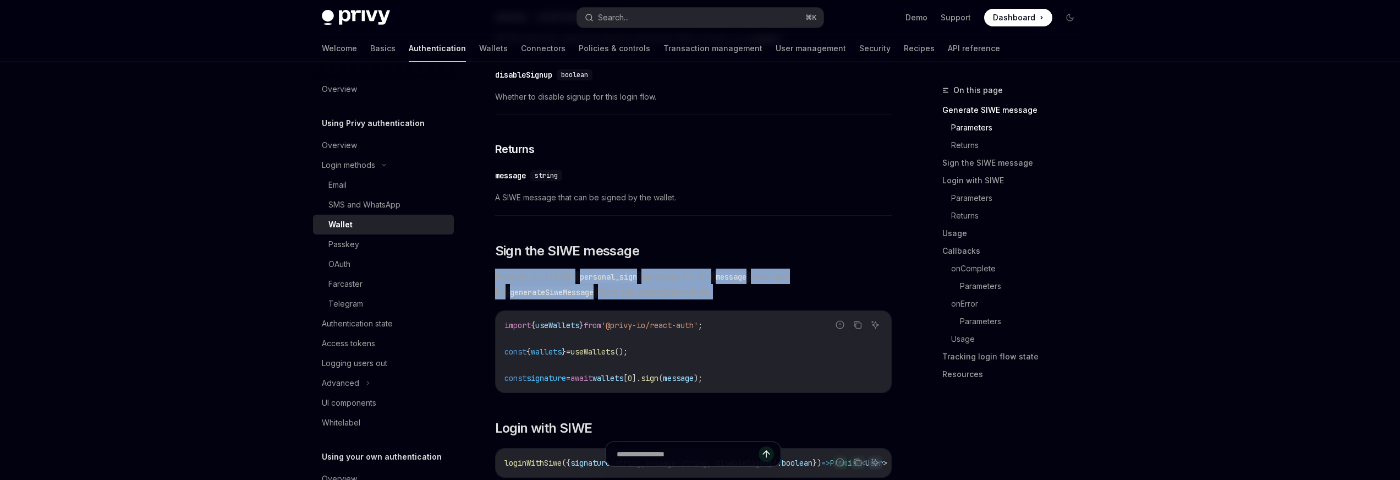
drag, startPoint x: 489, startPoint y: 280, endPoint x: 727, endPoint y: 308, distance: 240.5
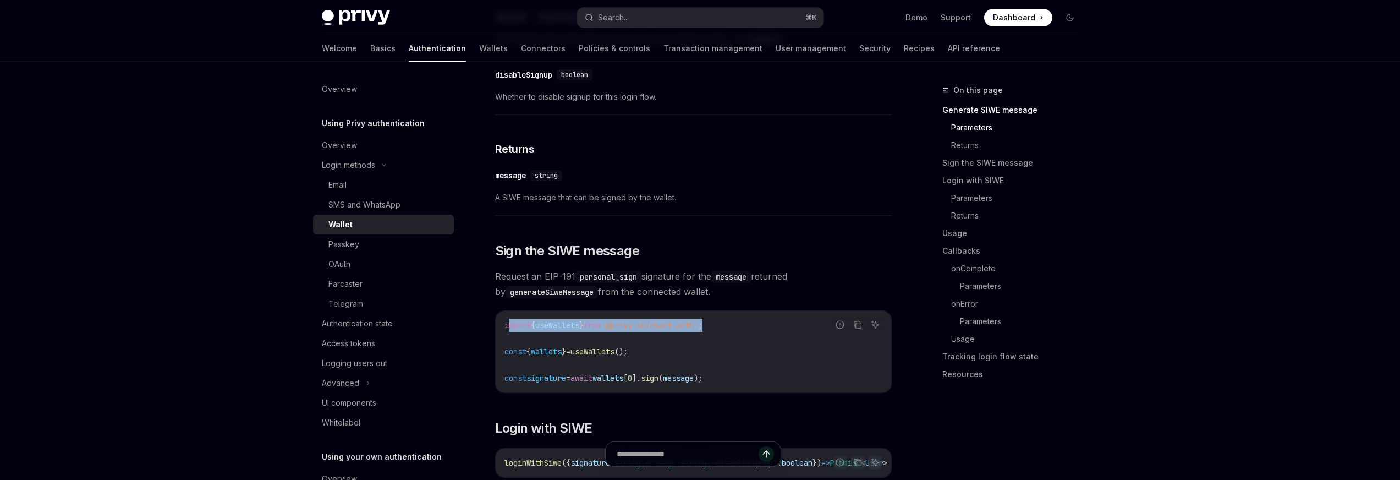
drag, startPoint x: 508, startPoint y: 324, endPoint x: 801, endPoint y: 324, distance: 293.3
click at [801, 324] on code "import { useWallets } from '@privy-io/react-auth' ; const { wallets } = useWall…" at bounding box center [694, 352] width 378 height 66
click at [781, 329] on code "import { useWallets } from '@privy-io/react-auth' ; const { wallets } = useWall…" at bounding box center [694, 352] width 378 height 66
drag, startPoint x: 736, startPoint y: 360, endPoint x: 495, endPoint y: 364, distance: 241.0
click at [503, 363] on div "import { useWallets } from '@privy-io/react-auth' ; const { wallets } = useWall…" at bounding box center [694, 351] width 396 height 81
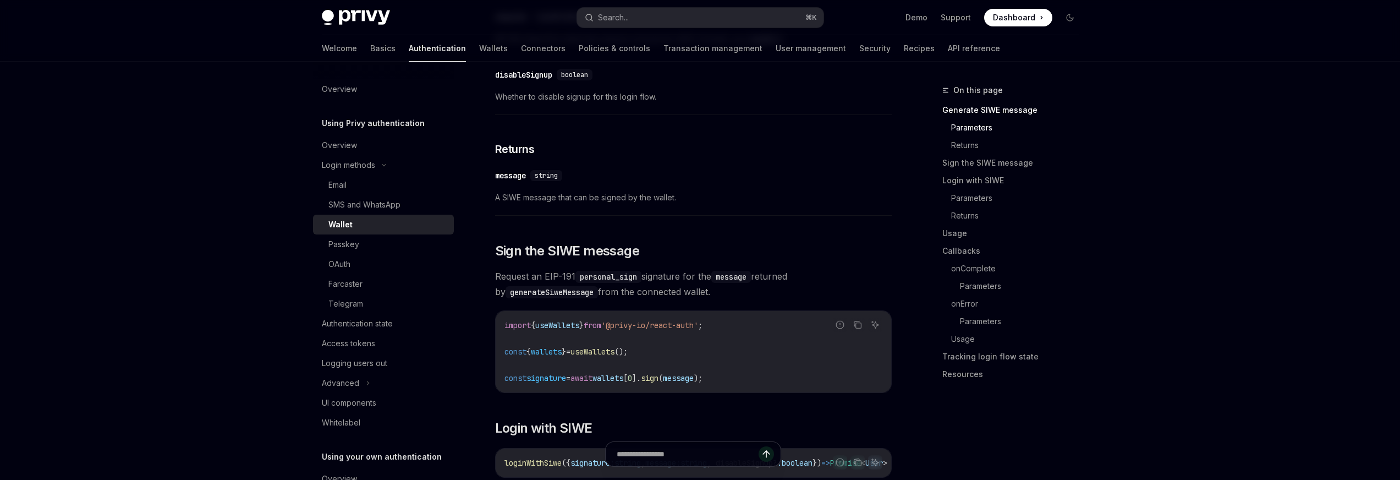
click at [859, 390] on div "import { useWallets } from '@privy-io/react-auth' ; const { wallets } = useWall…" at bounding box center [694, 351] width 396 height 81
drag, startPoint x: 796, startPoint y: 384, endPoint x: 492, endPoint y: 284, distance: 319.7
click at [503, 356] on div "import { useWallets } from '@privy-io/react-auth' ; const { wallets } = useWall…" at bounding box center [694, 351] width 396 height 81
click at [589, 280] on code "personal_sign" at bounding box center [609, 277] width 66 height 12
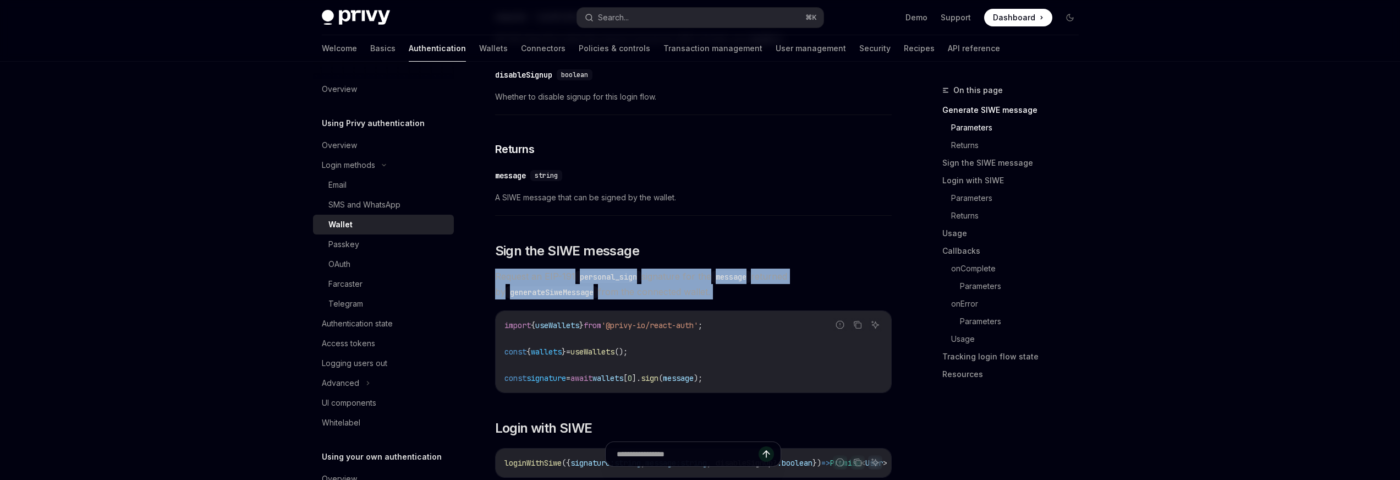
click at [589, 280] on code "personal_sign" at bounding box center [609, 277] width 66 height 12
click at [600, 282] on code "personal_sign" at bounding box center [609, 277] width 66 height 12
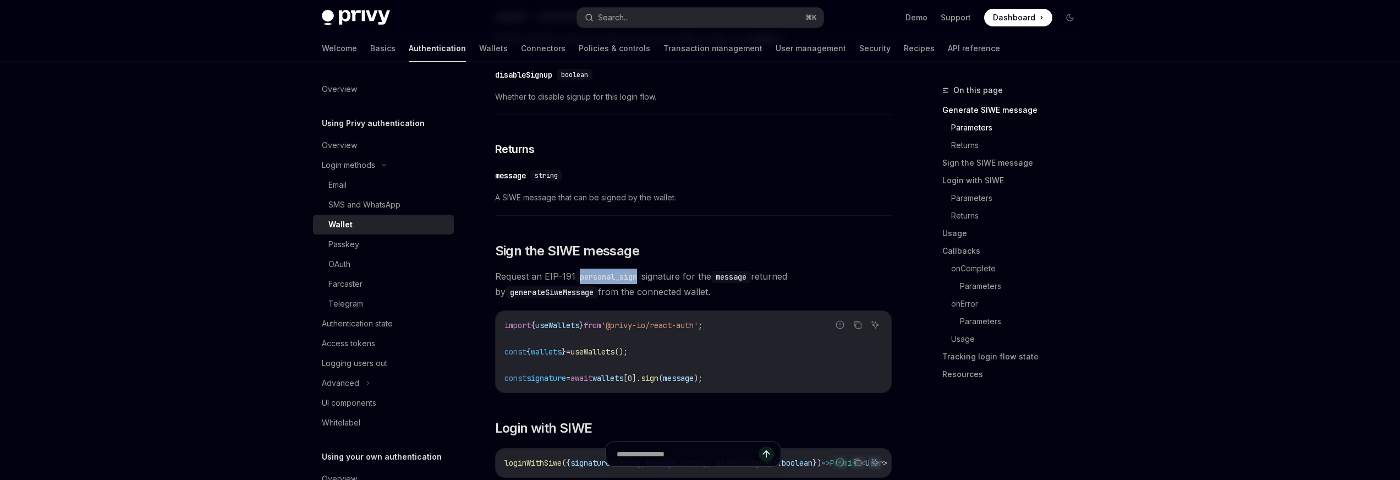
click at [600, 282] on code "personal_sign" at bounding box center [609, 277] width 66 height 12
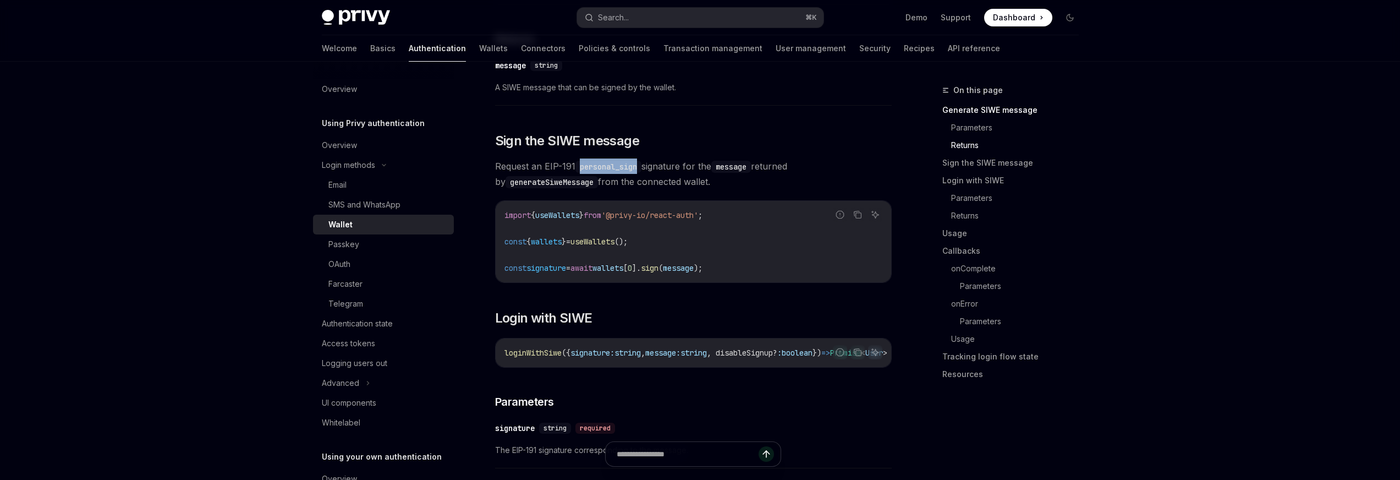
scroll to position [762, 0]
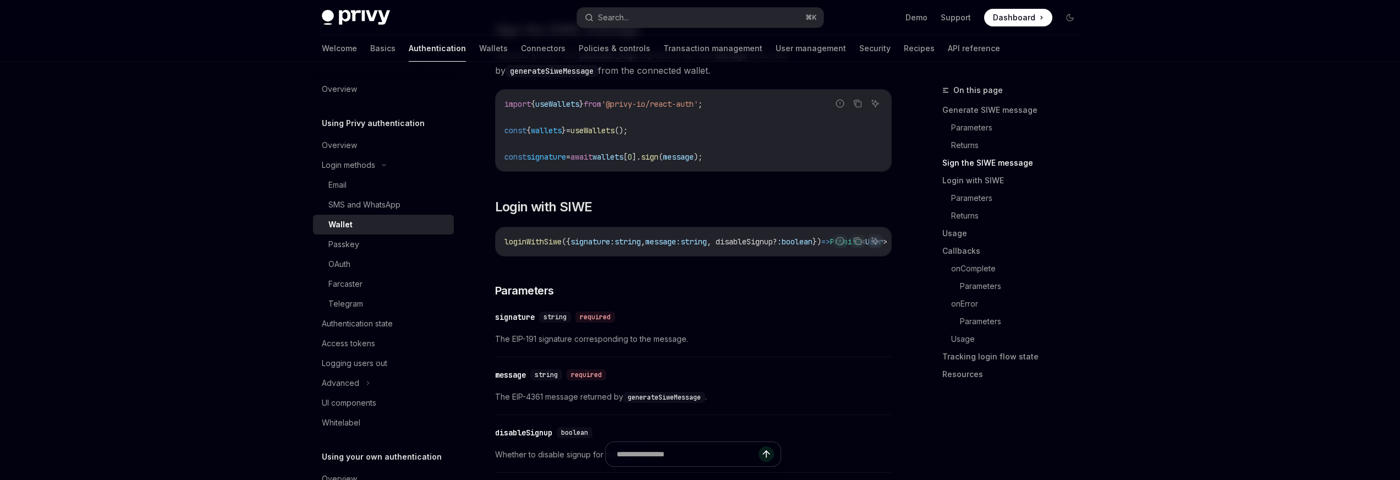
drag, startPoint x: 636, startPoint y: 259, endPoint x: 551, endPoint y: 249, distance: 85.3
click at [708, 256] on div "loginWithSiwe ({ signature: string , message: string , disableSignup? : boolean…" at bounding box center [694, 241] width 396 height 29
click at [540, 245] on span "loginWithSiwe" at bounding box center [533, 242] width 57 height 10
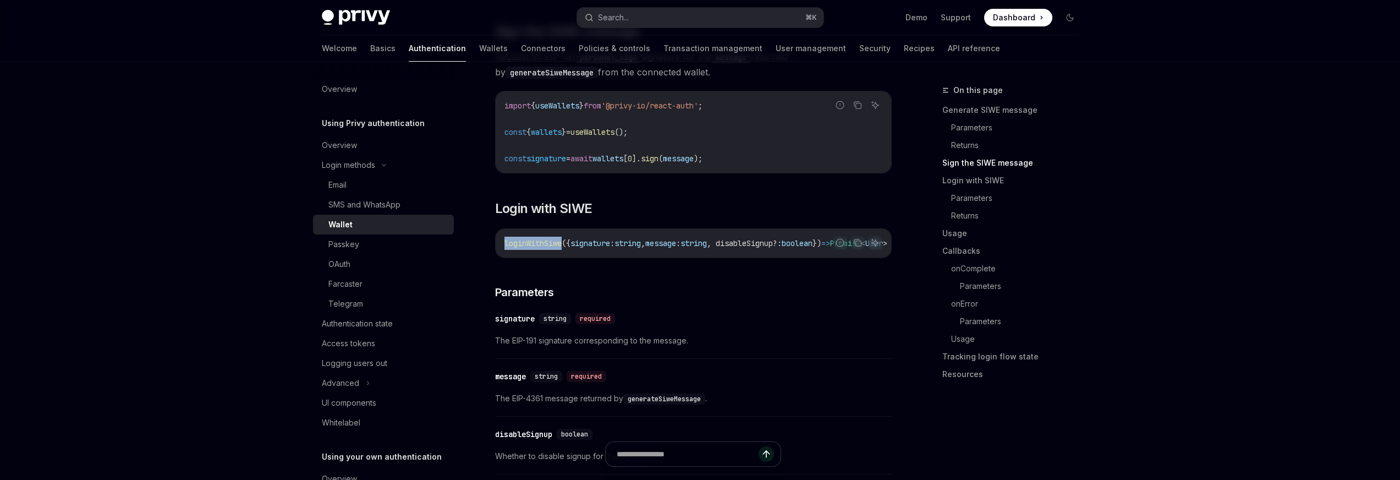
scroll to position [759, 0]
click at [574, 111] on span "useWallets" at bounding box center [557, 106] width 44 height 10
click at [575, 111] on span "useWallets" at bounding box center [557, 106] width 44 height 10
click at [608, 257] on div "loginWithSiwe ({ signature: string , message: string , disableSignup? : boolean…" at bounding box center [694, 243] width 396 height 29
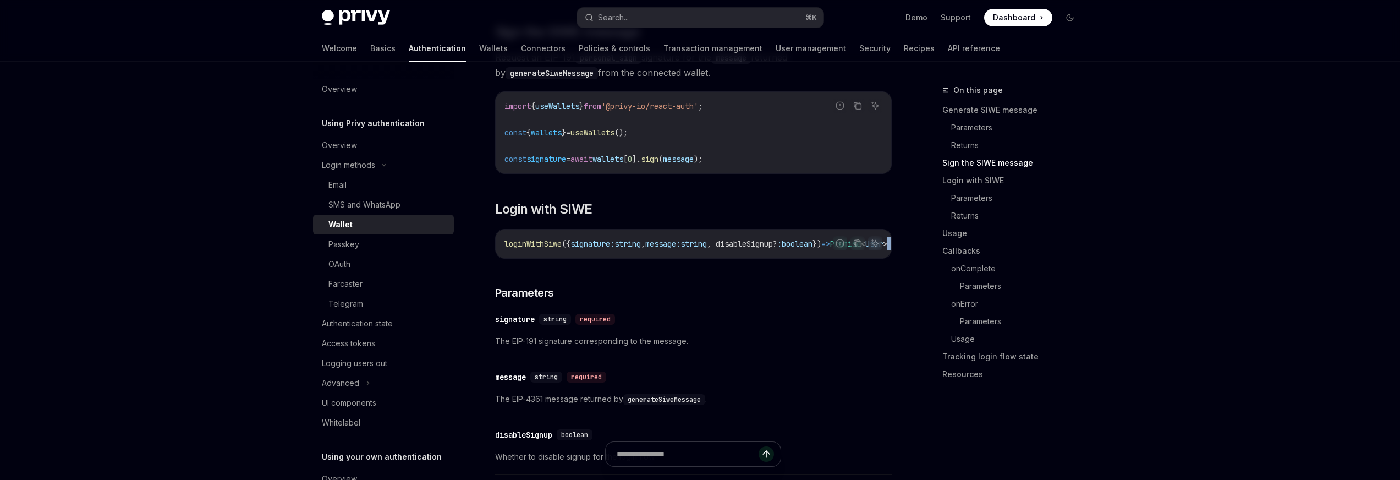
click at [608, 257] on div "loginWithSiwe ({ signature: string , message: string , disableSignup? : boolean…" at bounding box center [694, 243] width 396 height 29
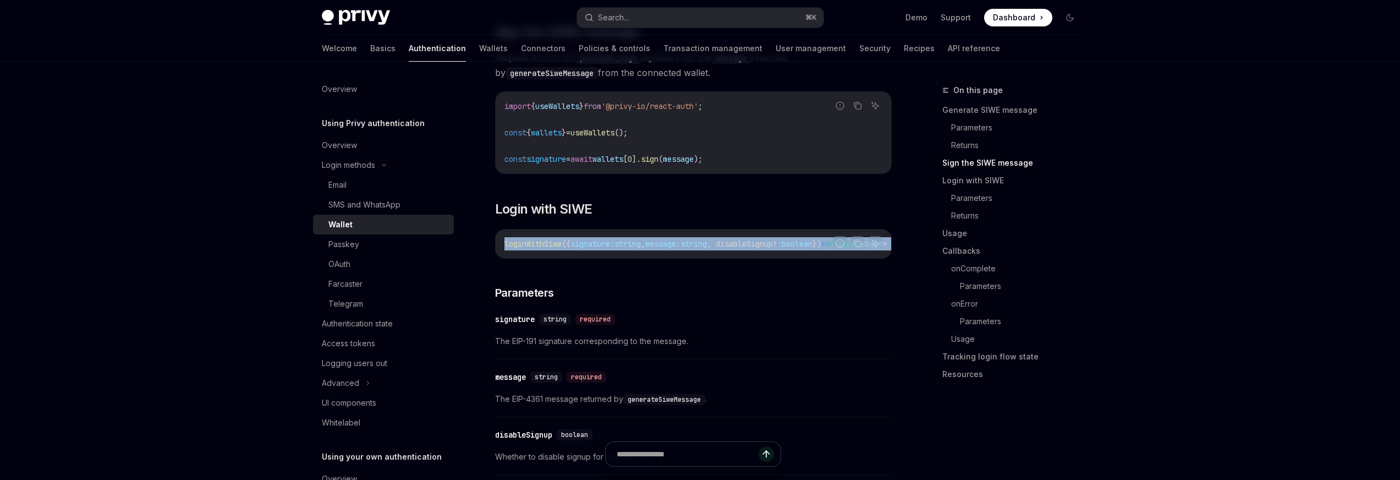
click at [608, 257] on div "loginWithSiwe ({ signature: string , message: string , disableSignup? : boolean…" at bounding box center [694, 243] width 396 height 29
click at [698, 250] on code "loginWithSiwe ({ signature: string , message: string , disableSignup? : boolean…" at bounding box center [709, 243] width 409 height 13
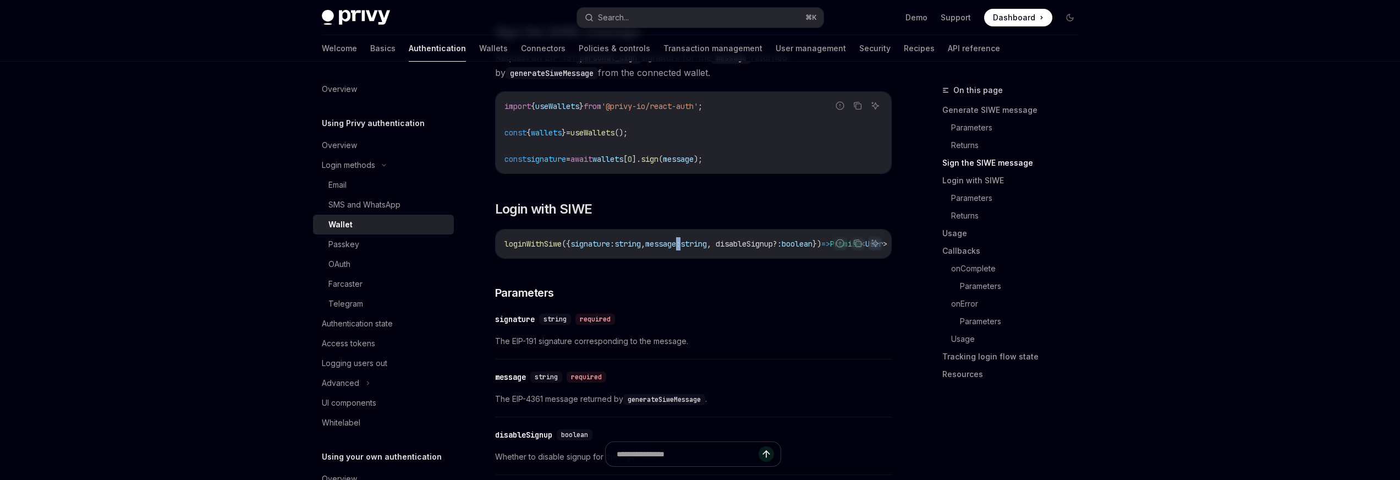
click at [698, 250] on code "loginWithSiwe ({ signature: string , message: string , disableSignup? : boolean…" at bounding box center [709, 243] width 409 height 13
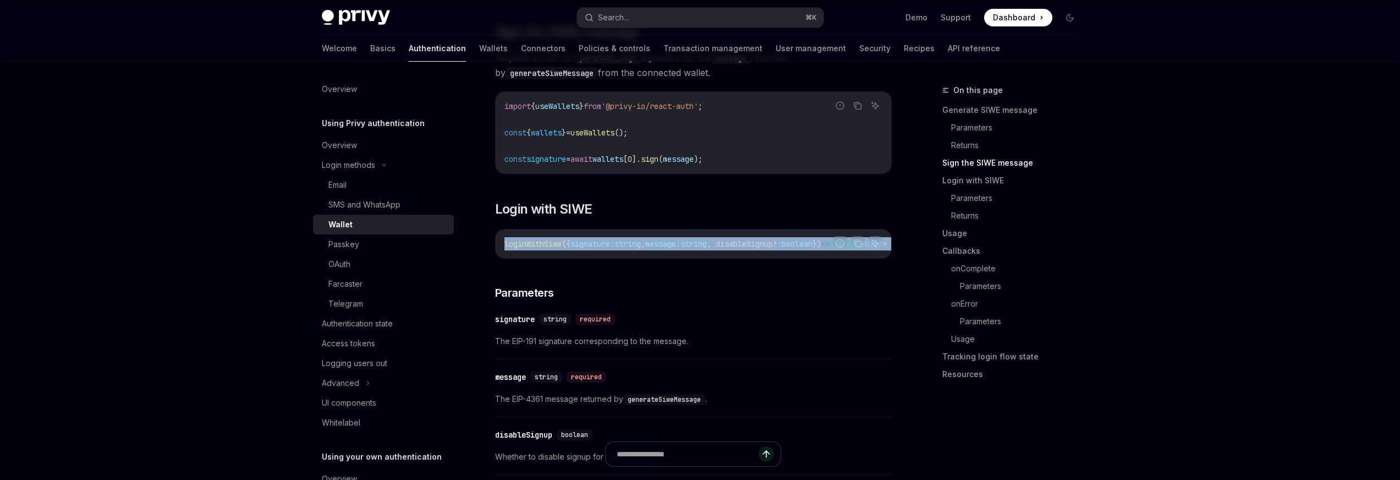
click at [698, 250] on code "loginWithSiwe ({ signature: string , message: string , disableSignup? : boolean…" at bounding box center [709, 243] width 409 height 13
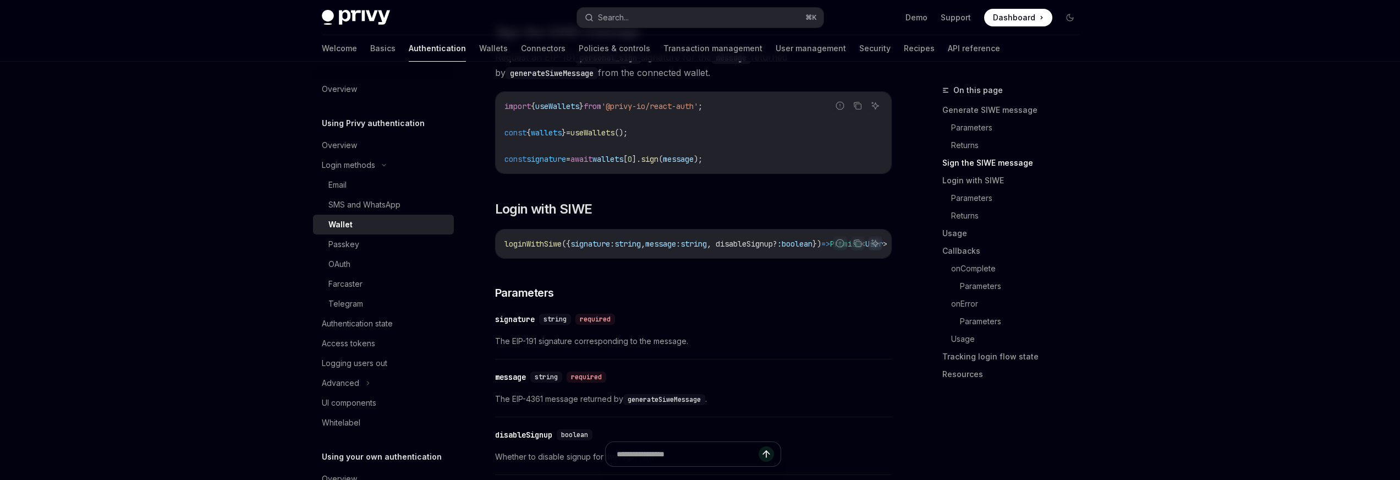
drag, startPoint x: 729, startPoint y: 268, endPoint x: 847, endPoint y: 272, distance: 117.8
click at [820, 263] on div "Report incorrect code" at bounding box center [840, 260] width 78 height 11
drag, startPoint x: 813, startPoint y: 265, endPoint x: 801, endPoint y: 347, distance: 82.8
click at [862, 250] on div "Report incorrect code Copy Ask AI" at bounding box center [858, 243] width 50 height 14
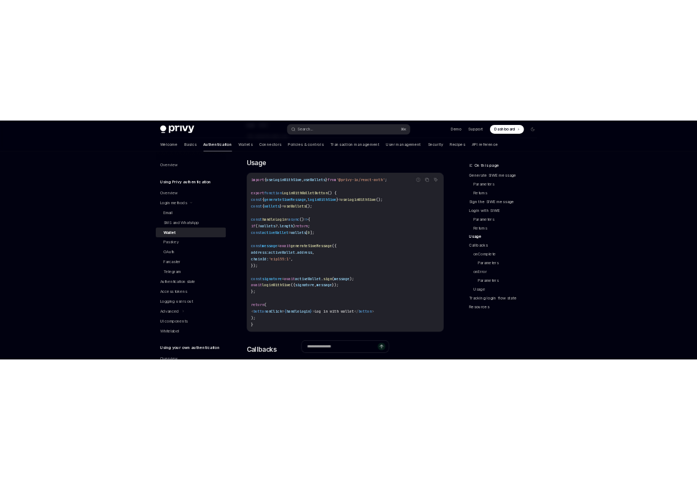
scroll to position [1292, 0]
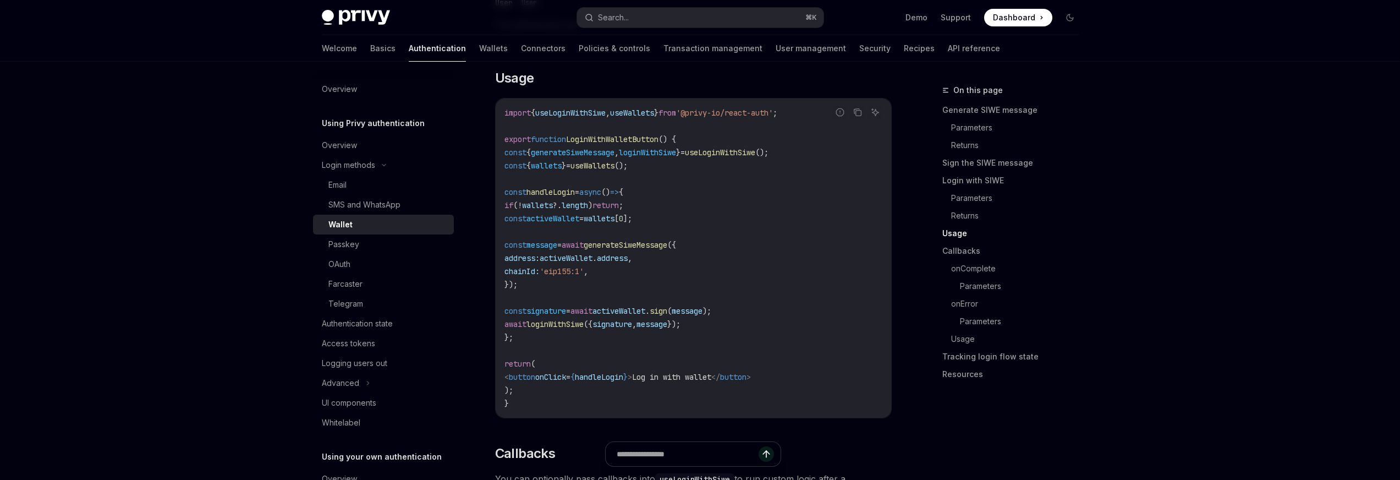
click at [756, 157] on span "useLoginWithSiwe" at bounding box center [720, 152] width 70 height 10
click at [550, 197] on span "handleLogin" at bounding box center [551, 192] width 48 height 10
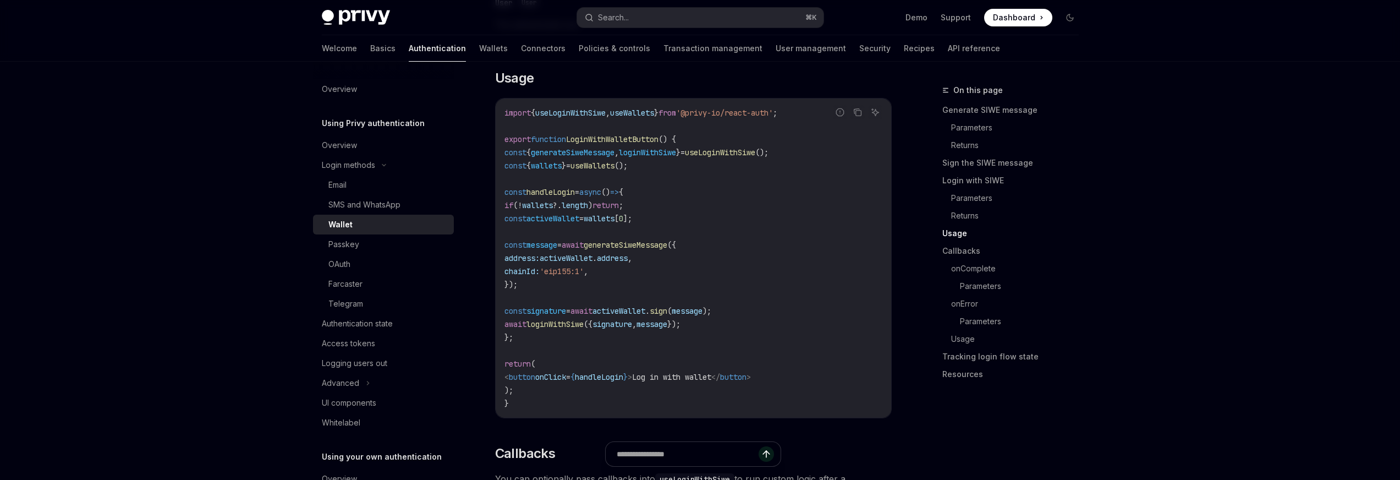
click at [550, 197] on span "handleLogin" at bounding box center [551, 192] width 48 height 10
click at [676, 240] on code "import { useLoginWithSiwe , useWallets } from '@privy-io/react-auth' ; export f…" at bounding box center [694, 258] width 378 height 304
click at [756, 157] on span "useLoginWithSiwe" at bounding box center [720, 152] width 70 height 10
click at [574, 107] on div "import { useLoginWithSiwe , useWallets } from '@privy-io/react-auth' ; export f…" at bounding box center [694, 257] width 396 height 319
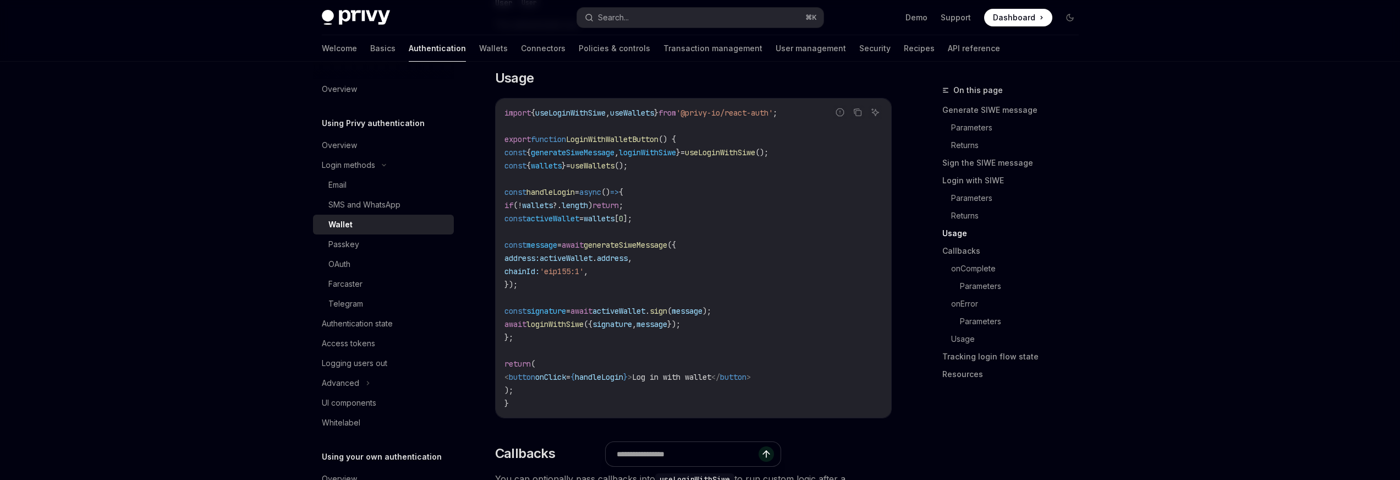
click at [595, 133] on code "import { useLoginWithSiwe , useWallets } from '@privy-io/react-auth' ; export f…" at bounding box center [694, 258] width 378 height 304
click at [595, 118] on span "useLoginWithSiwe" at bounding box center [570, 113] width 70 height 10
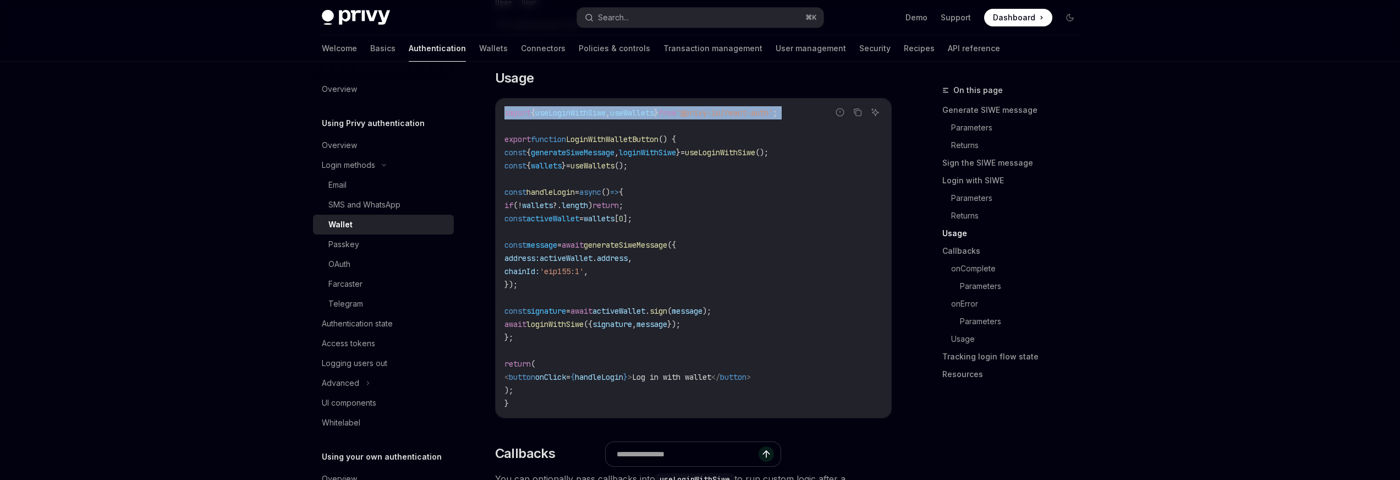
click at [595, 118] on span "useLoginWithSiwe" at bounding box center [570, 113] width 70 height 10
copy code "import { useLoginWithSiwe , useWallets } from '@privy-io/react-auth' ;"
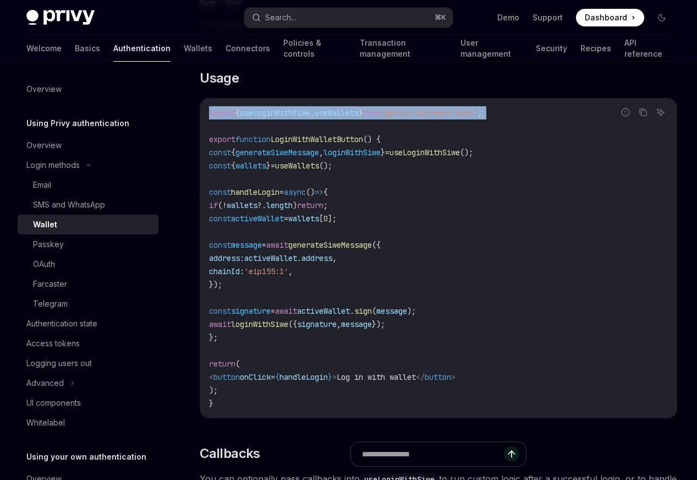
type textarea "*"
click at [313, 166] on code "import { useLoginWithSiwe , useWallets } from '@privy-io/react-auth' ; export f…" at bounding box center [438, 258] width 458 height 304
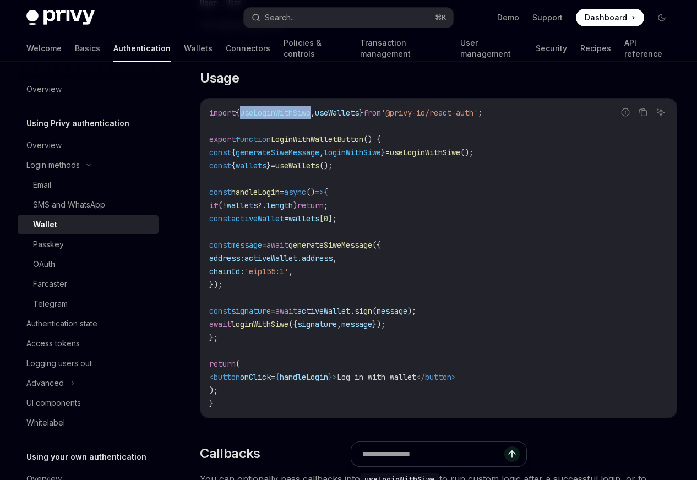
click at [313, 166] on code "import { useLoginWithSiwe , useWallets } from '@privy-io/react-auth' ; export f…" at bounding box center [438, 258] width 458 height 304
click at [356, 118] on span "useWallets" at bounding box center [337, 113] width 44 height 10
click at [297, 263] on span "activeWallet" at bounding box center [270, 258] width 53 height 10
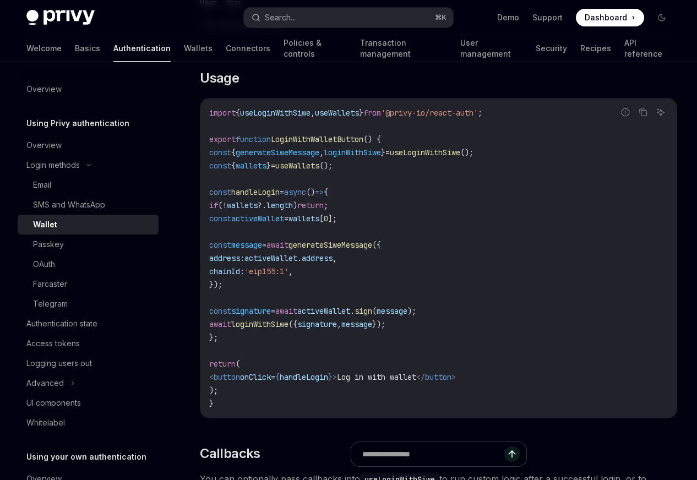
click at [372, 250] on span "generateSiweMessage" at bounding box center [330, 245] width 84 height 10
click at [297, 263] on span "activeWallet" at bounding box center [270, 258] width 53 height 10
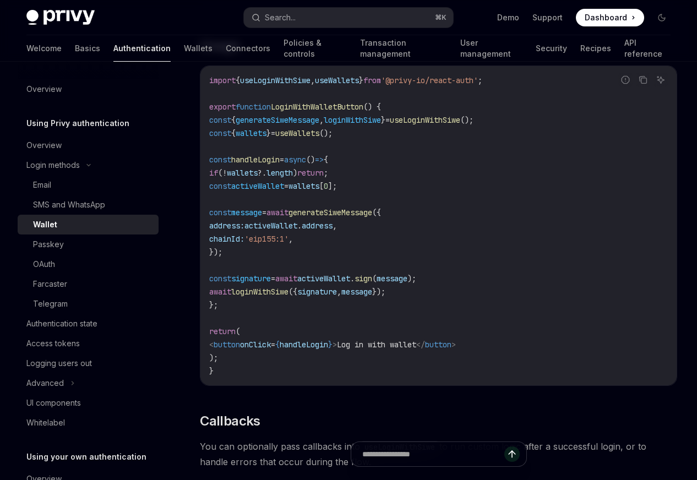
scroll to position [1391, 0]
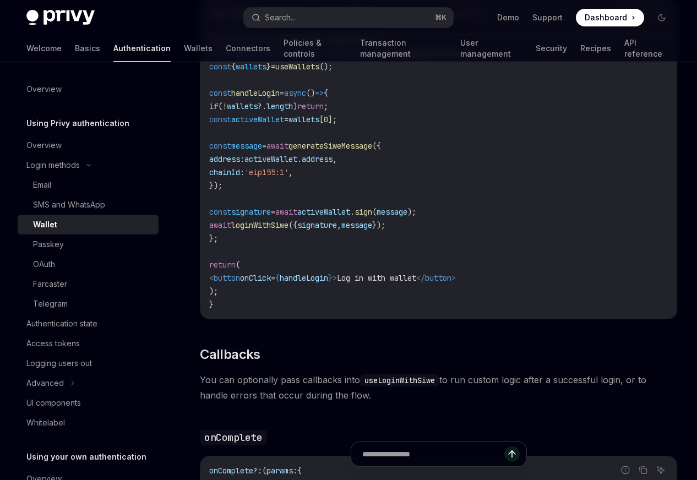
click at [267, 289] on code "import { useLoginWithSiwe , useWallets } from '@privy-io/react-auth' ; export f…" at bounding box center [438, 159] width 458 height 304
click at [266, 230] on span "loginWithSiwe" at bounding box center [259, 225] width 57 height 10
click at [276, 230] on span "loginWithSiwe" at bounding box center [259, 225] width 57 height 10
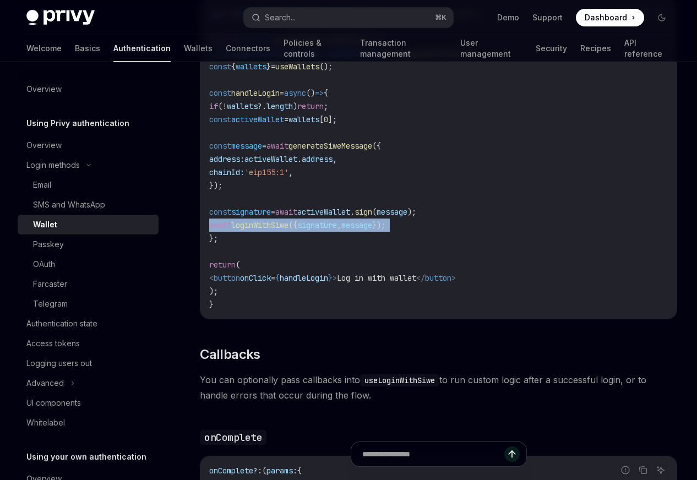
click at [276, 230] on span "loginWithSiwe" at bounding box center [259, 225] width 57 height 10
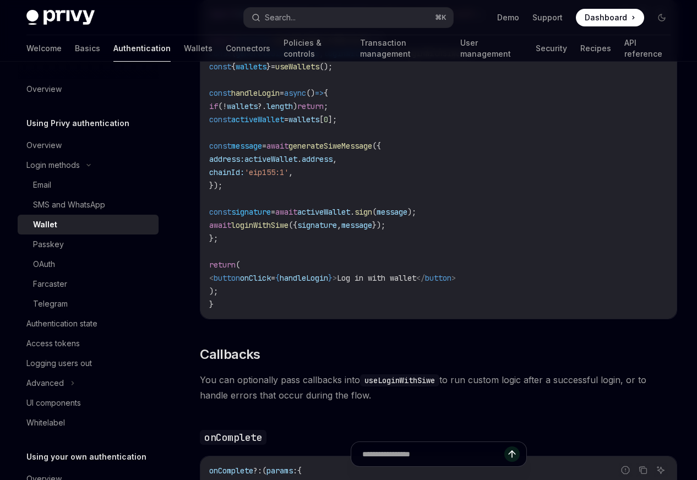
click at [271, 217] on span "signature" at bounding box center [251, 212] width 40 height 10
click at [467, 272] on code "import { useLoginWithSiwe , useWallets } from '@privy-io/react-auth' ; export f…" at bounding box center [438, 159] width 458 height 304
drag, startPoint x: 445, startPoint y: 282, endPoint x: 277, endPoint y: 264, distance: 168.3
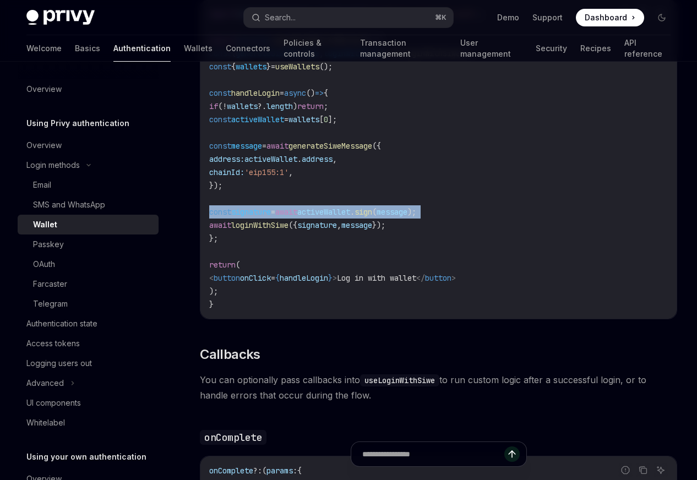
click at [270, 253] on code "import { useLoginWithSiwe , useWallets } from '@privy-io/react-auth' ; export f…" at bounding box center [438, 159] width 458 height 304
click at [333, 278] on code "import { useLoginWithSiwe , useWallets } from '@privy-io/react-auth' ; export f…" at bounding box center [438, 159] width 458 height 304
click at [328, 283] on span "handleLogin" at bounding box center [304, 278] width 48 height 10
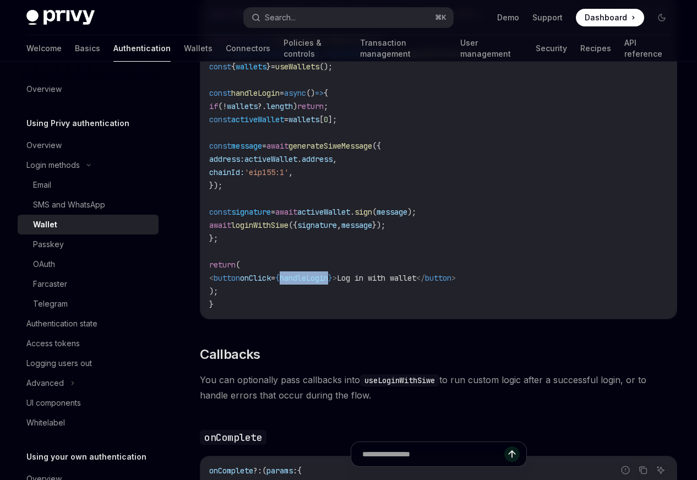
click at [328, 283] on span "handleLogin" at bounding box center [304, 278] width 48 height 10
copy span "handleLogin"
drag, startPoint x: 216, startPoint y: 97, endPoint x: 275, endPoint y: 196, distance: 115.2
click at [275, 196] on code "import { useLoginWithSiwe , useWallets } from '@privy-io/react-auth' ; export f…" at bounding box center [438, 159] width 458 height 304
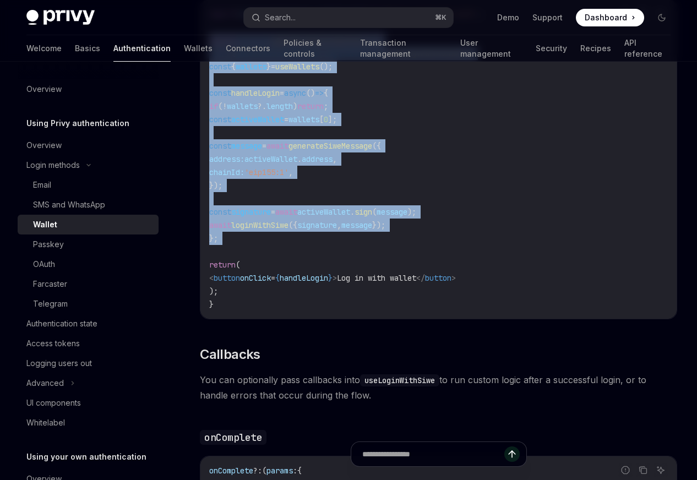
drag, startPoint x: 240, startPoint y: 305, endPoint x: 207, endPoint y: 100, distance: 207.9
click at [207, 100] on div "import { useLoginWithSiwe , useWallets } from '@privy-io/react-auth' ; export f…" at bounding box center [438, 158] width 476 height 319
copy code "export function LoginWithWalletButton () { const { generateSiweMessage , loginW…"
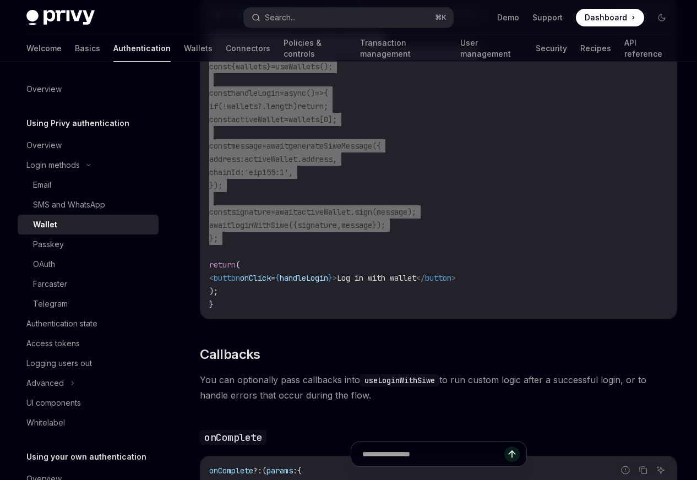
scroll to position [1411, 0]
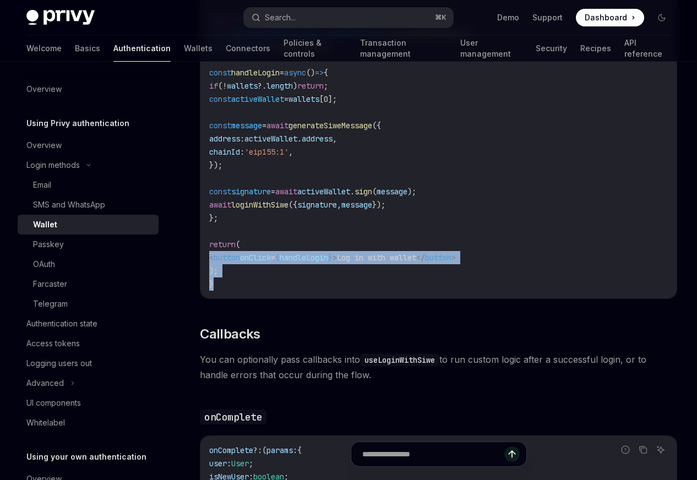
drag, startPoint x: 190, startPoint y: 314, endPoint x: 335, endPoint y: 343, distance: 147.1
click at [335, 343] on div "Login methods Wallet OpenAI Open in ChatGPT OpenAI Open in ChatGPT For users wh…" at bounding box center [335, 295] width 688 height 3246
click at [334, 291] on code "import { useLoginWithSiwe , useWallets } from '@privy-io/react-auth' ; export f…" at bounding box center [438, 139] width 458 height 304
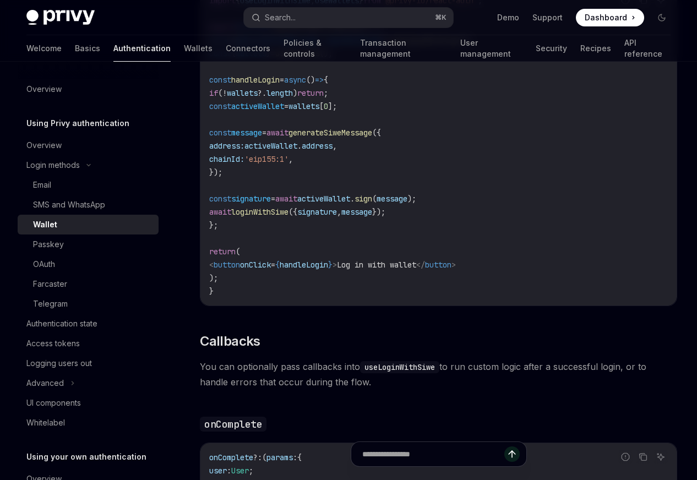
scroll to position [1389, 0]
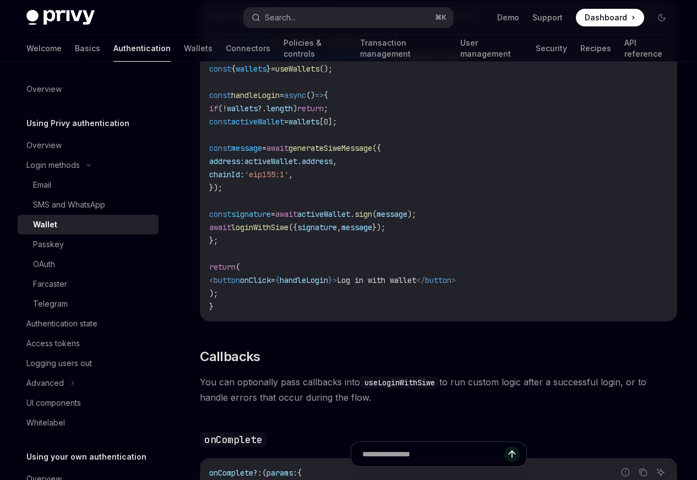
drag, startPoint x: 218, startPoint y: 158, endPoint x: 249, endPoint y: 226, distance: 74.1
click at [239, 303] on code "import { useLoginWithSiwe , useWallets } from '@privy-io/react-auth' ; export f…" at bounding box center [438, 161] width 458 height 304
copy code "const handleLogin = async () => { if ( ! wallets ?. length ) return ; const act…"
click at [372, 153] on span "generateSiweMessage" at bounding box center [330, 148] width 84 height 10
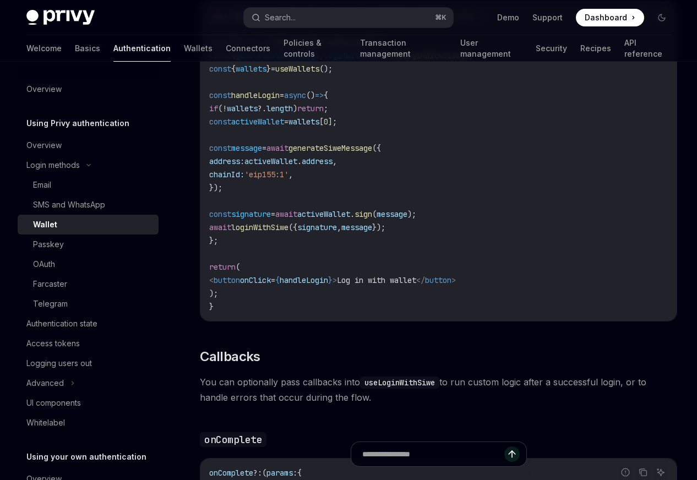
click at [316, 47] on span "LoginWithWalletButton" at bounding box center [317, 42] width 92 height 10
click at [371, 198] on code "import { useLoginWithSiwe , useWallets } from '@privy-io/react-auth' ; export f…" at bounding box center [438, 161] width 458 height 304
click at [372, 153] on span "generateSiweMessage" at bounding box center [330, 148] width 84 height 10
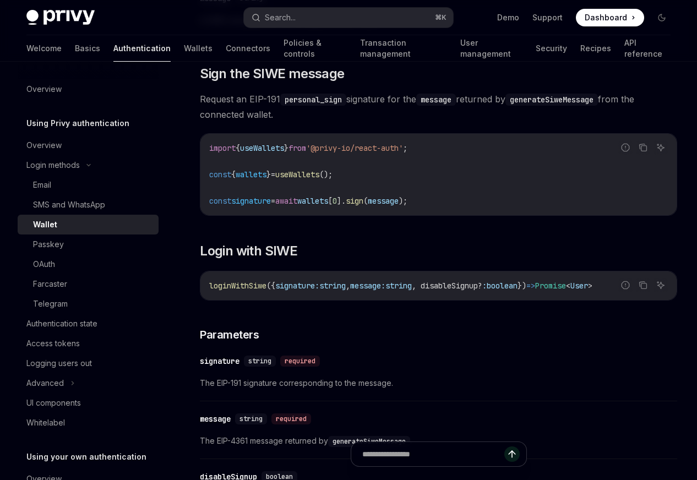
scroll to position [625, 0]
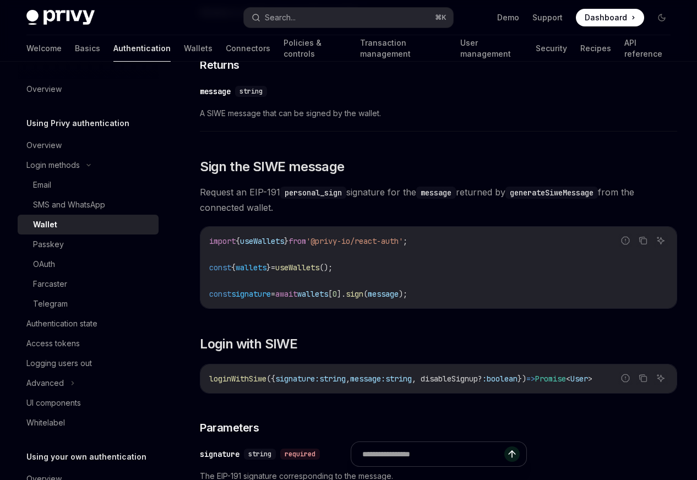
click at [328, 299] on span "wallets" at bounding box center [312, 294] width 31 height 10
click at [439, 300] on code "import { useWallets } from '@privy-io/react-auth' ; const { wallets } = useWall…" at bounding box center [438, 267] width 458 height 66
click at [441, 300] on code "import { useWallets } from '@privy-io/react-auth' ; const { wallets } = useWall…" at bounding box center [438, 267] width 458 height 66
drag, startPoint x: 447, startPoint y: 349, endPoint x: 261, endPoint y: 292, distance: 194.4
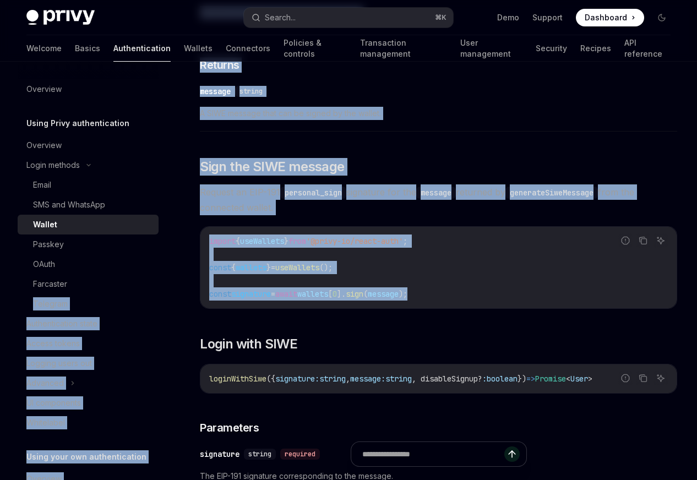
click at [295, 215] on span "Request an EIP-191 personal_sign signature for the message returned by generate…" at bounding box center [438, 199] width 477 height 31
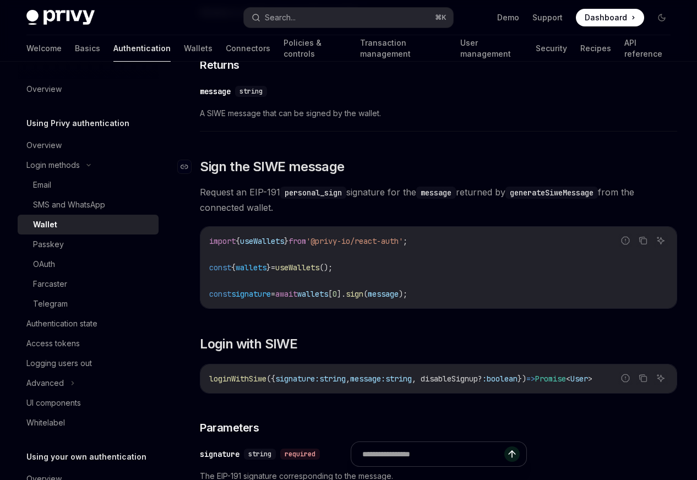
click at [268, 176] on span "Sign the SIWE message" at bounding box center [272, 167] width 144 height 18
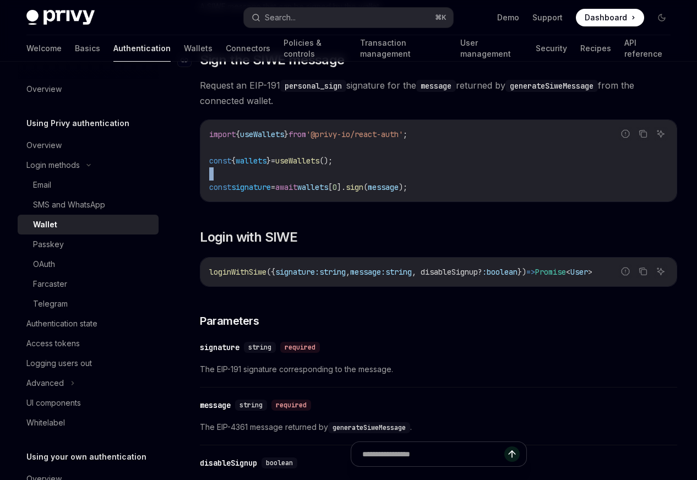
click at [268, 194] on code "import { useWallets } from '@privy-io/react-auth' ; const { wallets } = useWall…" at bounding box center [438, 161] width 458 height 66
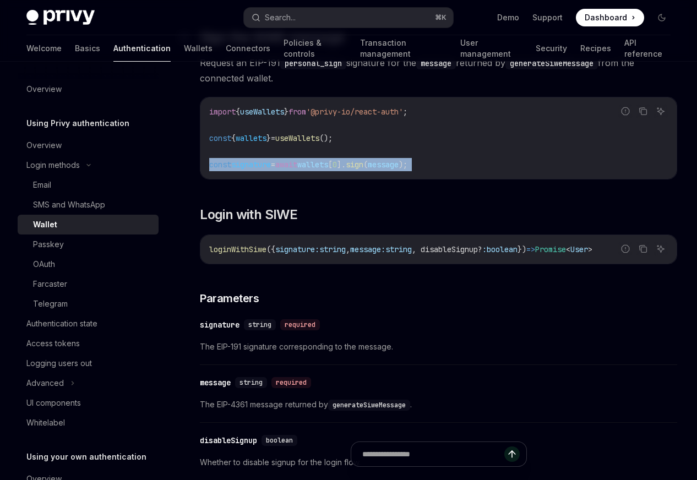
click at [268, 179] on div "import { useWallets } from '@privy-io/react-auth' ; const { wallets } = useWall…" at bounding box center [438, 137] width 476 height 81
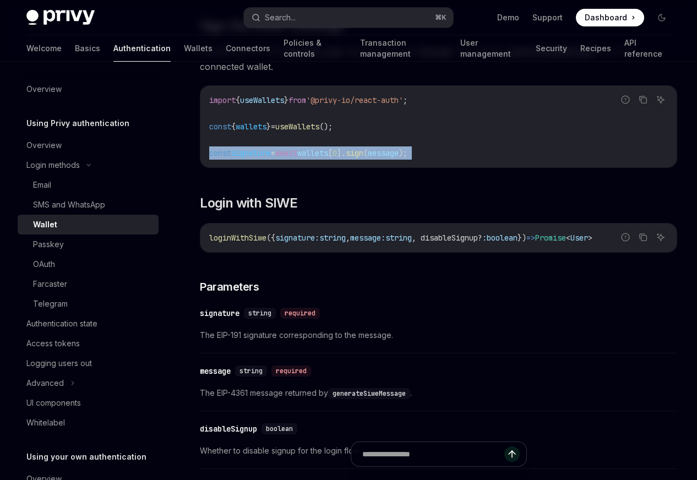
scroll to position [777, 0]
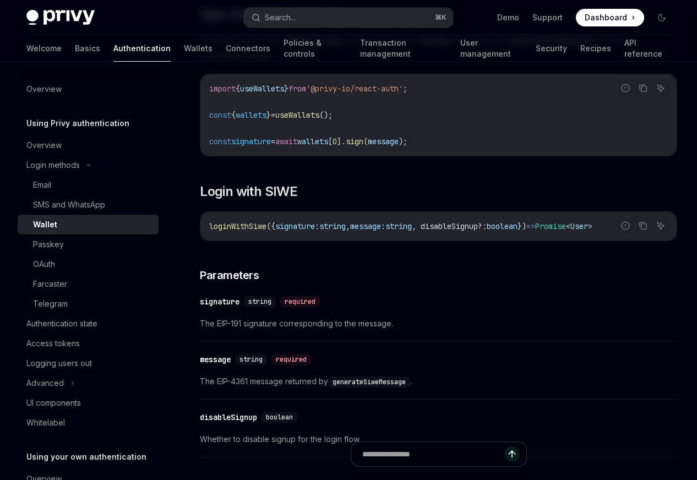
click at [259, 231] on span "loginWithSiwe" at bounding box center [237, 226] width 57 height 10
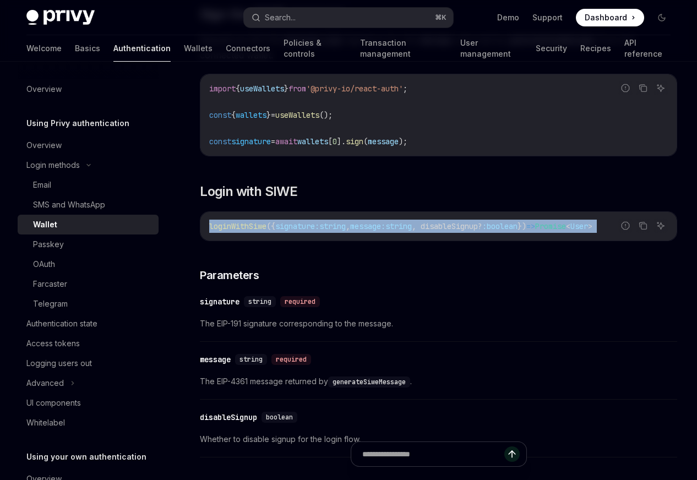
click at [259, 231] on span "loginWithSiwe" at bounding box center [237, 226] width 57 height 10
drag, startPoint x: 295, startPoint y: 300, endPoint x: 354, endPoint y: 298, distance: 59.5
click at [376, 241] on div "Report incorrect code Copy Ask AI loginWithSiwe ({ signature: string , message:…" at bounding box center [438, 226] width 477 height 30
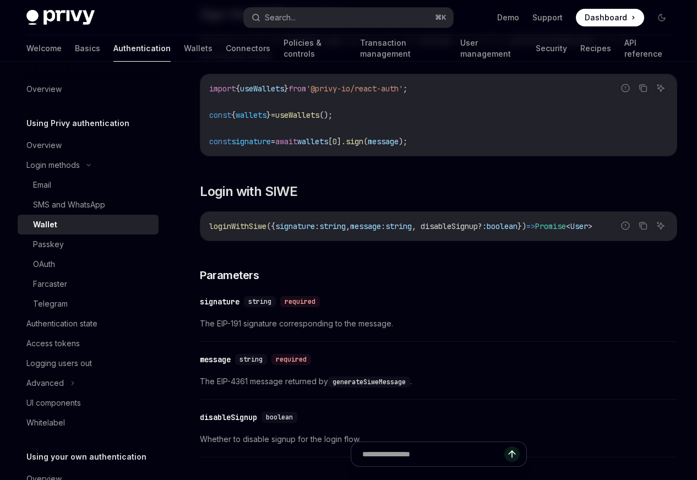
drag, startPoint x: 325, startPoint y: 278, endPoint x: 333, endPoint y: 292, distance: 16.0
click at [319, 231] on span "signature:" at bounding box center [297, 226] width 44 height 10
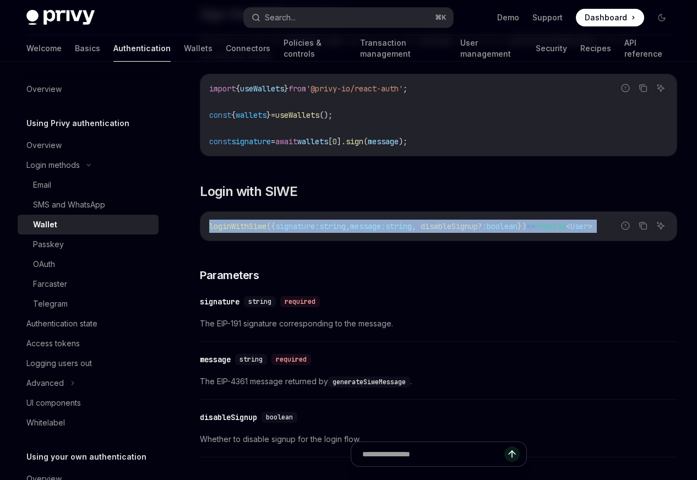
drag, startPoint x: 344, startPoint y: 302, endPoint x: 420, endPoint y: 300, distance: 76.5
click at [353, 233] on code "loginWithSiwe ({ signature: string , message: string , disableSignup? : boolean…" at bounding box center [438, 226] width 458 height 13
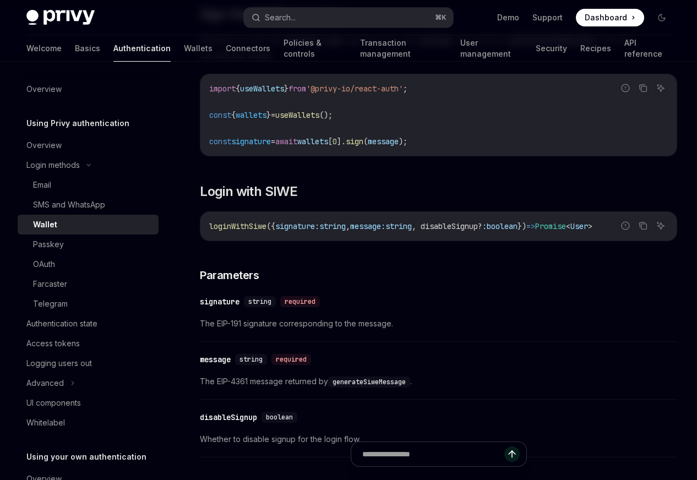
scroll to position [0, 0]
click at [217, 120] on span "const" at bounding box center [220, 115] width 22 height 10
copy code "const { wallets } = useWallets ();"
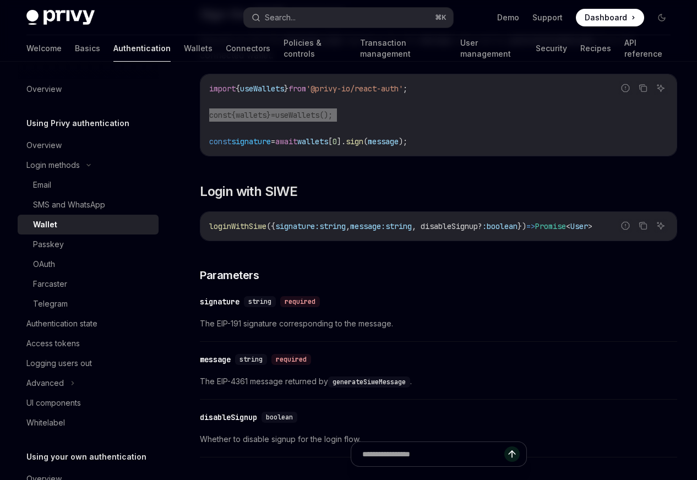
scroll to position [886, 0]
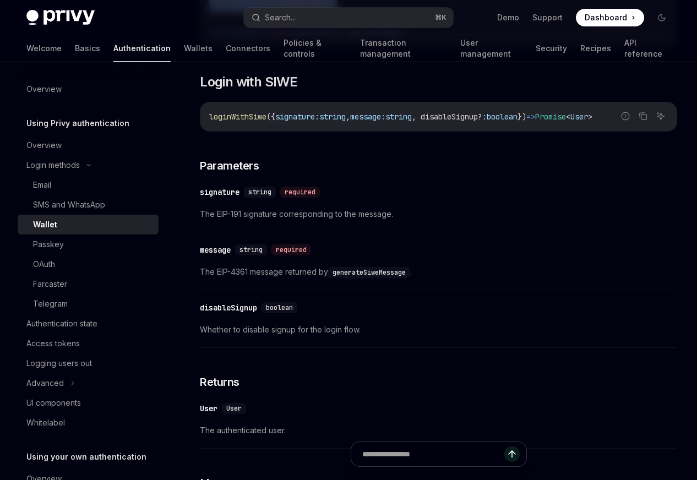
click at [239, 122] on span "loginWithSiwe" at bounding box center [237, 117] width 57 height 10
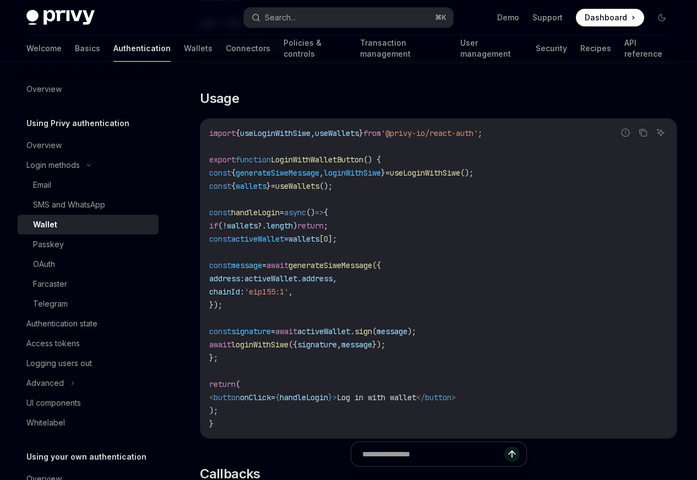
scroll to position [1287, 0]
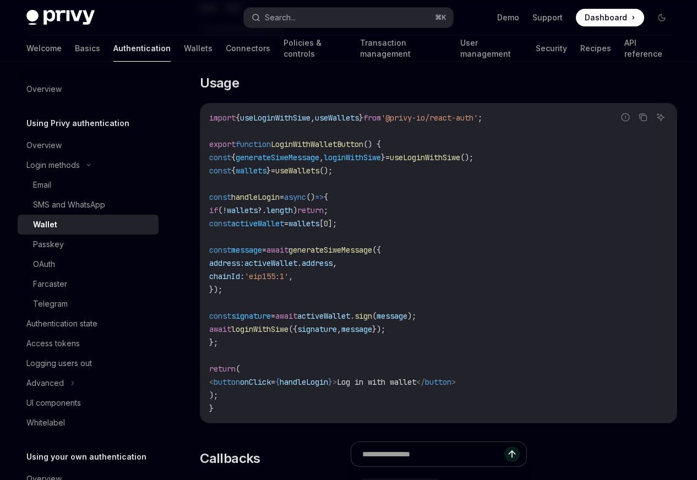
click at [298, 123] on span "useLoginWithSiwe" at bounding box center [275, 118] width 70 height 10
click at [321, 149] on span "LoginWithWalletButton" at bounding box center [317, 144] width 92 height 10
click at [359, 162] on span "loginWithSiwe" at bounding box center [352, 157] width 57 height 10
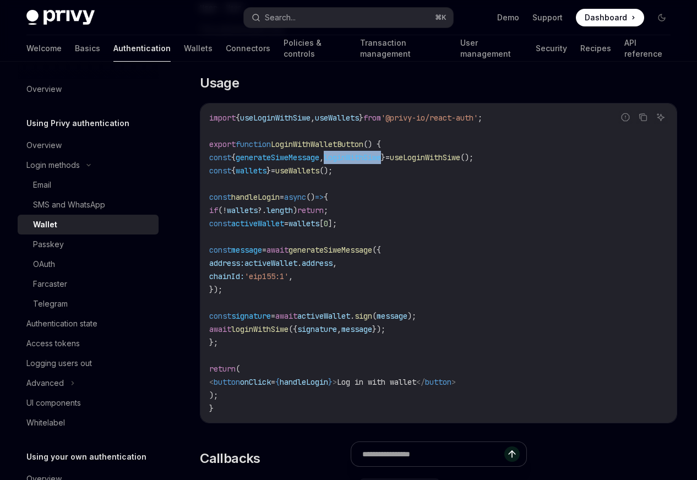
click at [359, 162] on span "loginWithSiwe" at bounding box center [352, 157] width 57 height 10
click at [446, 162] on span "useLoginWithSiwe" at bounding box center [425, 157] width 70 height 10
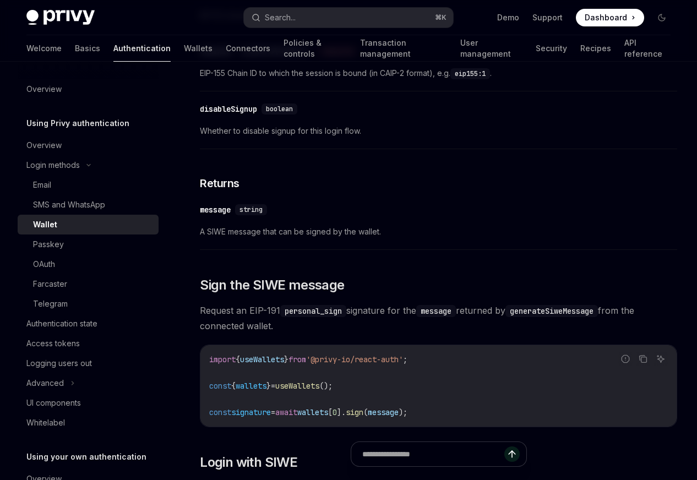
scroll to position [575, 0]
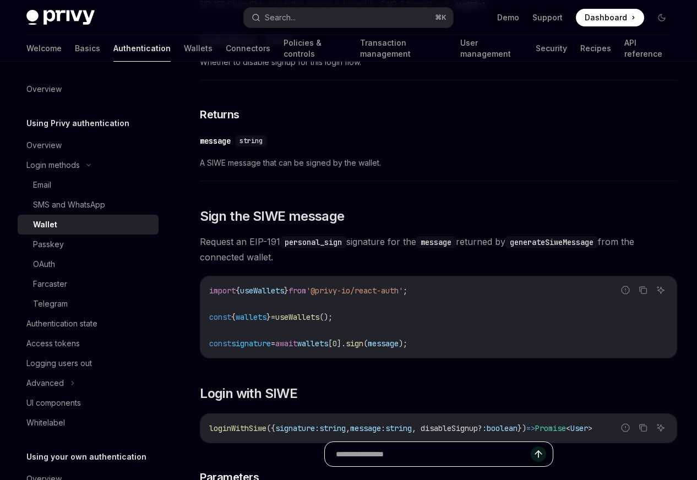
click at [354, 460] on input "Ask a question..." at bounding box center [433, 454] width 195 height 24
type input "**********"
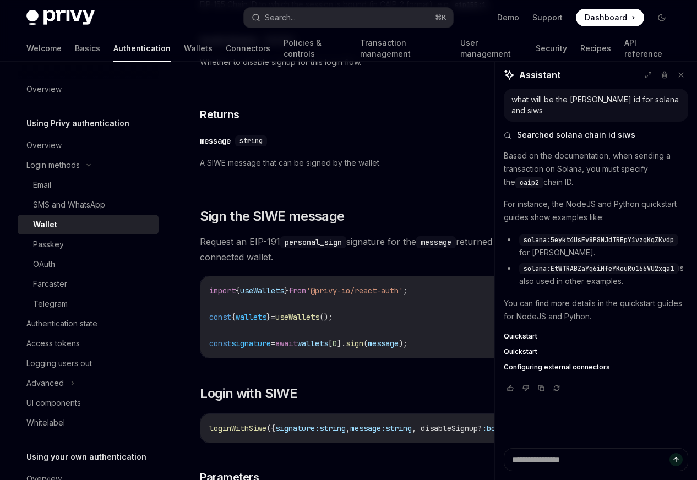
click at [519, 178] on span "caip2" at bounding box center [528, 182] width 19 height 9
click at [568, 236] on span "solana:5eykt4UsFv8P8NJdTREpY1vzqKqZKvdp" at bounding box center [598, 240] width 150 height 9
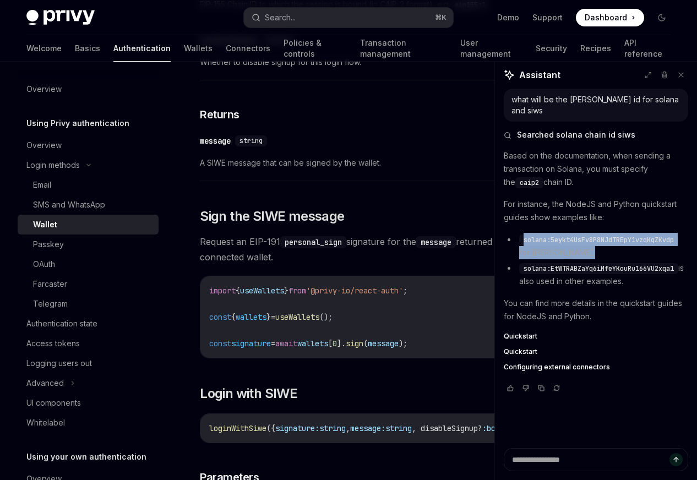
click at [568, 236] on span "solana:5eykt4UsFv8P8NJdTREpY1vzqKqZKvdp" at bounding box center [598, 240] width 150 height 9
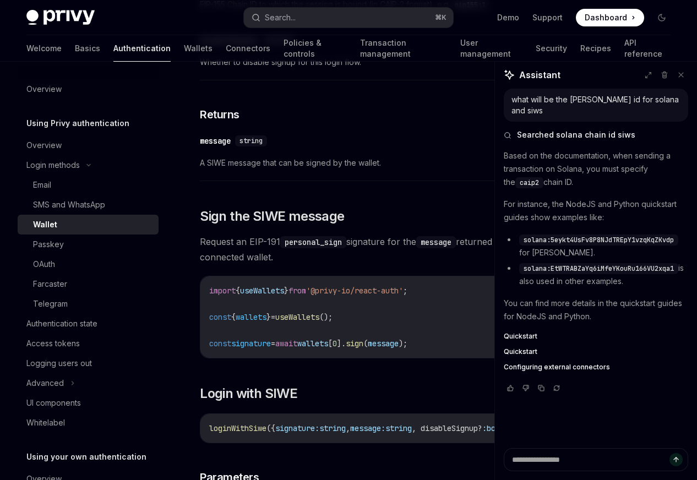
click at [535, 264] on span "solana:EtWTRABZaYq6iMfeYKouRu166VU2xqa1" at bounding box center [598, 268] width 150 height 9
drag, startPoint x: 523, startPoint y: 255, endPoint x: 680, endPoint y: 261, distance: 156.9
click at [678, 263] on code "solana:EtWTRABZaYq6iMfeYKouRu166VU2xqa1" at bounding box center [598, 268] width 159 height 11
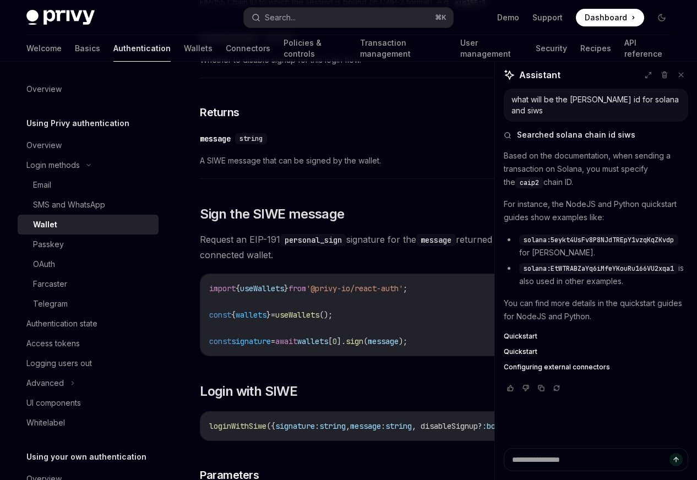
click at [542, 300] on p "You can find more details in the quickstart guides for NodeJS and Python." at bounding box center [595, 310] width 184 height 26
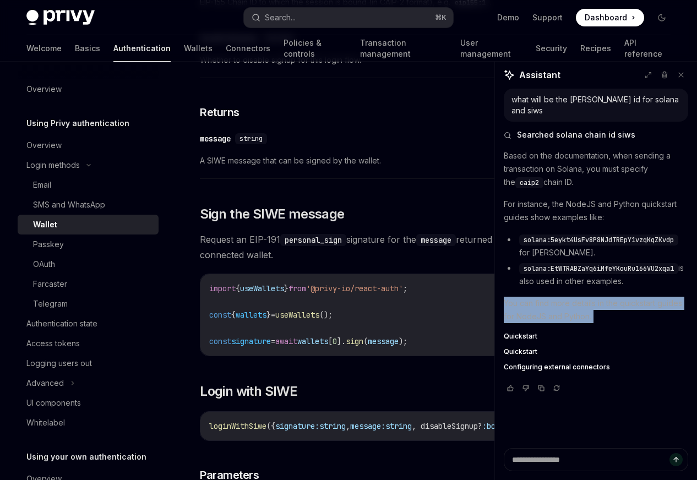
click at [542, 300] on p "You can find more details in the quickstart guides for NodeJS and Python." at bounding box center [595, 310] width 184 height 26
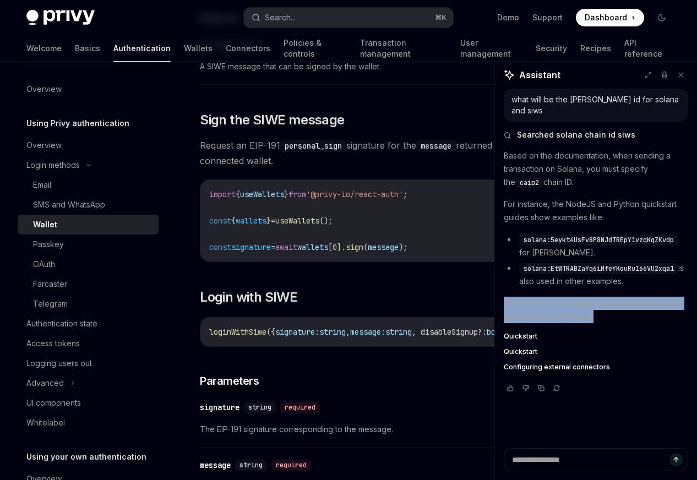
scroll to position [693, 0]
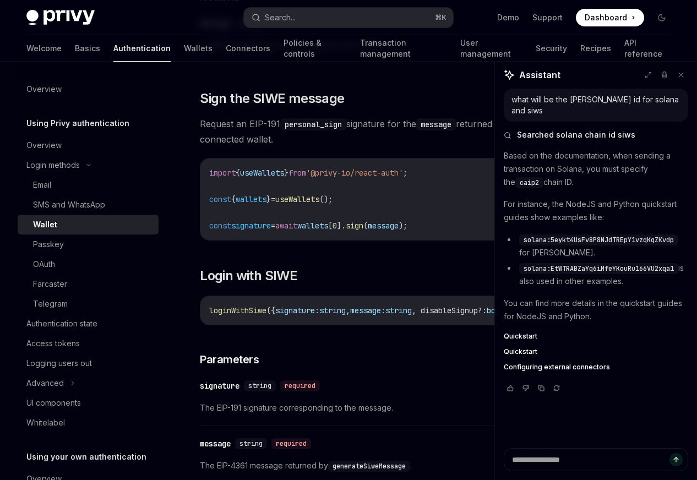
click at [264, 147] on span "Request an EIP-191 personal_sign signature for the message returned by generate…" at bounding box center [438, 131] width 477 height 31
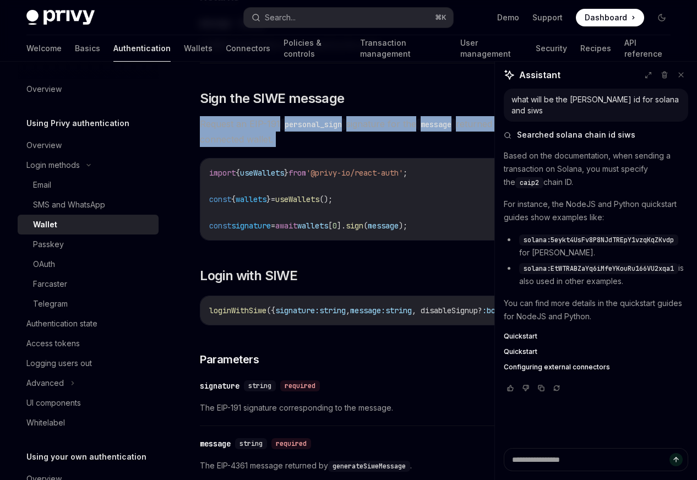
click at [264, 147] on span "Request an EIP-191 personal_sign signature for the message returned by generate…" at bounding box center [438, 131] width 477 height 31
click at [263, 147] on span "Request an EIP-191 personal_sign signature for the message returned by generate…" at bounding box center [438, 131] width 477 height 31
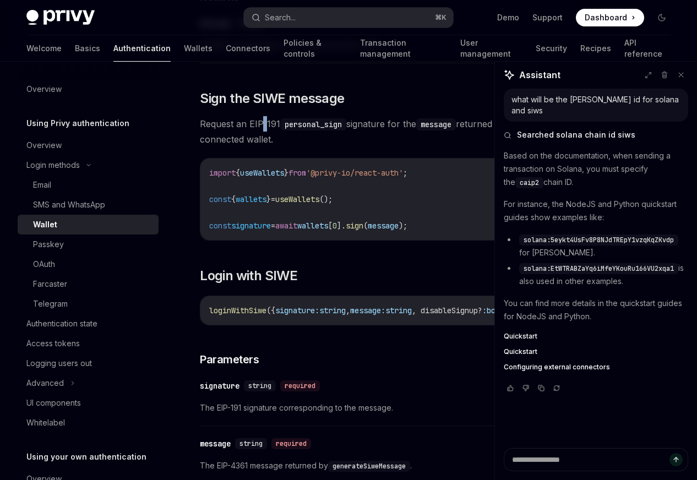
click at [263, 147] on span "Request an EIP-191 personal_sign signature for the message returned by generate…" at bounding box center [438, 131] width 477 height 31
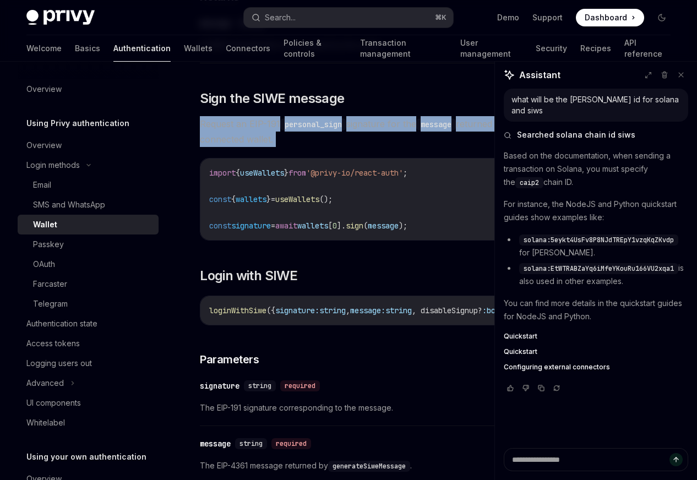
click at [263, 147] on span "Request an EIP-191 personal_sign signature for the message returned by generate…" at bounding box center [438, 131] width 477 height 31
click at [273, 147] on span "Request an EIP-191 personal_sign signature for the message returned by generate…" at bounding box center [438, 131] width 477 height 31
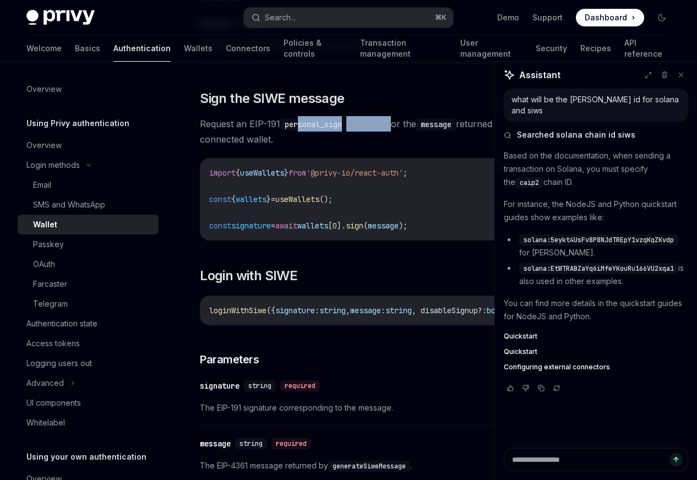
drag, startPoint x: 300, startPoint y: 174, endPoint x: 392, endPoint y: 184, distance: 93.0
click at [392, 147] on span "Request an EIP-191 personal_sign signature for the message returned by generate…" at bounding box center [438, 131] width 477 height 31
click at [402, 147] on span "Request an EIP-191 personal_sign signature for the message returned by generate…" at bounding box center [438, 131] width 477 height 31
click at [418, 147] on span "Request an EIP-191 personal_sign signature for the message returned by generate…" at bounding box center [438, 131] width 477 height 31
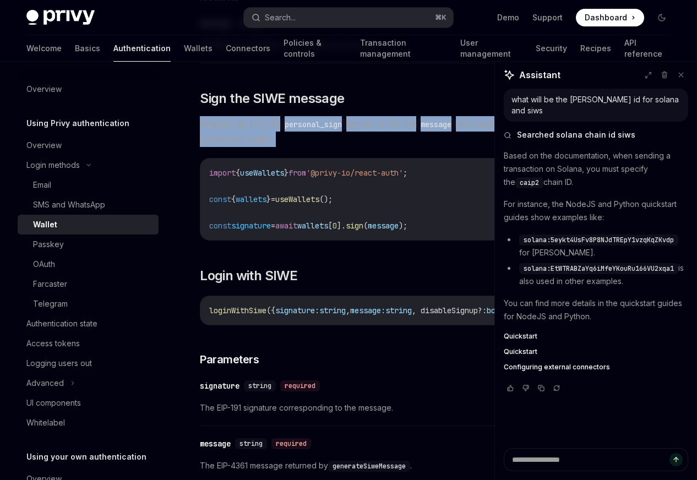
click at [418, 147] on span "Request an EIP-191 personal_sign signature for the message returned by generate…" at bounding box center [438, 131] width 477 height 31
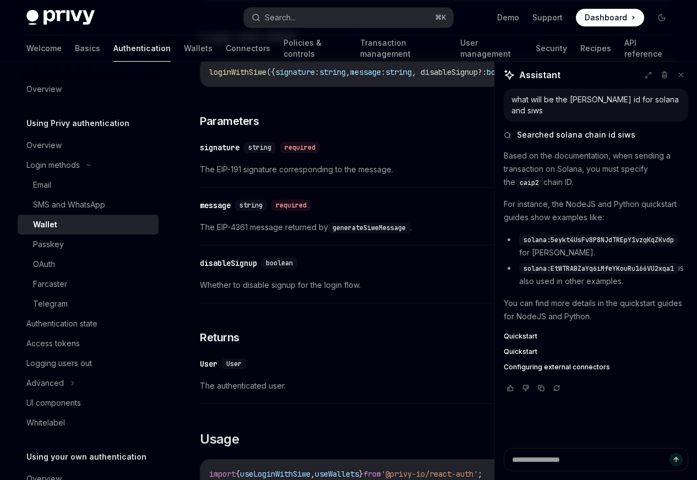
scroll to position [933, 0]
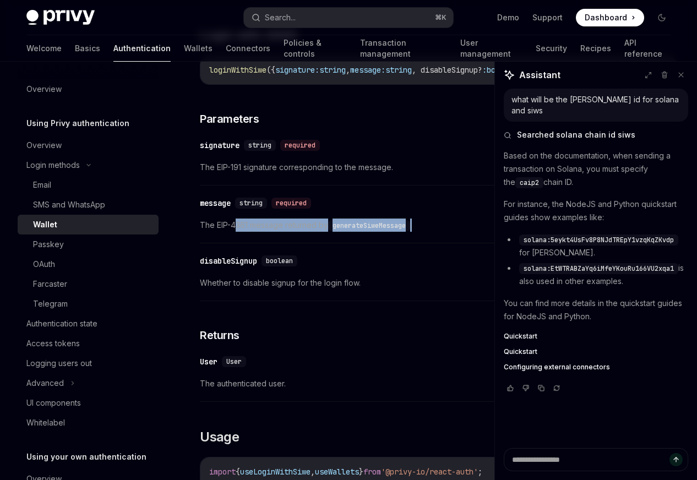
drag, startPoint x: 235, startPoint y: 286, endPoint x: 347, endPoint y: 293, distance: 112.5
click at [347, 243] on div "​ message string required The EIP-4361 message returned by generateSiweMessage ." at bounding box center [438, 217] width 477 height 52
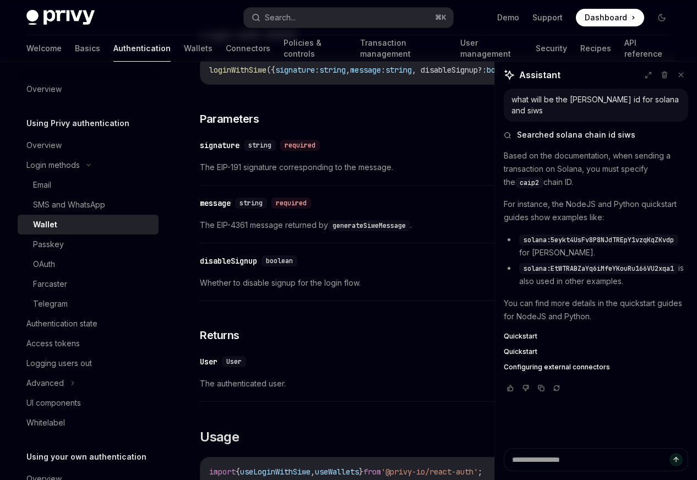
click at [232, 232] on span "The EIP-4361 message returned by generateSiweMessage ." at bounding box center [438, 224] width 477 height 13
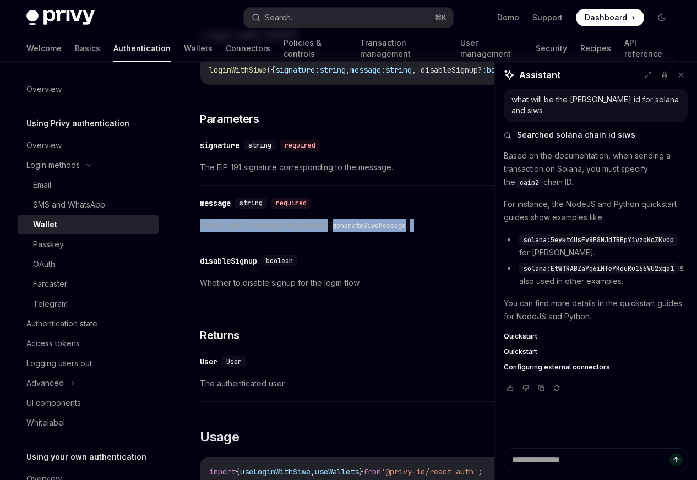
click at [232, 232] on span "The EIP-4361 message returned by generateSiweMessage ." at bounding box center [438, 224] width 477 height 13
click at [346, 231] on code "generateSiweMessage" at bounding box center [369, 225] width 82 height 11
click at [363, 231] on code "generateSiweMessage" at bounding box center [369, 225] width 82 height 11
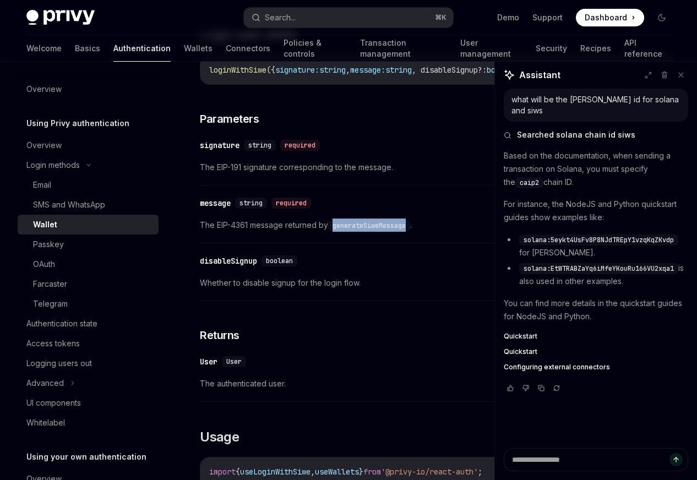
click at [363, 231] on code "generateSiweMessage" at bounding box center [369, 225] width 82 height 11
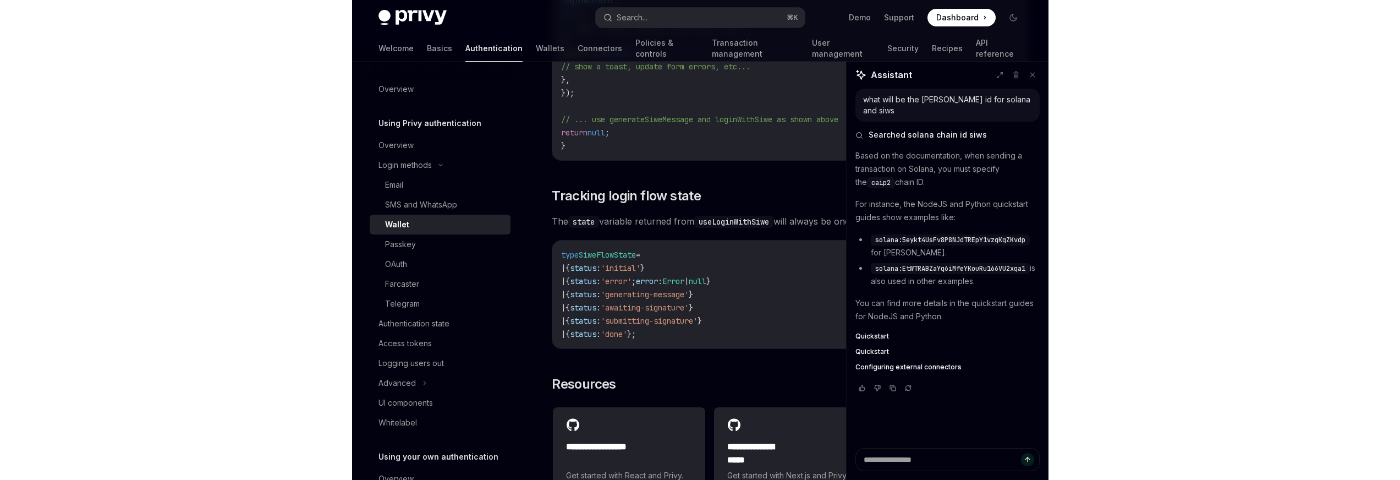
scroll to position [2752, 0]
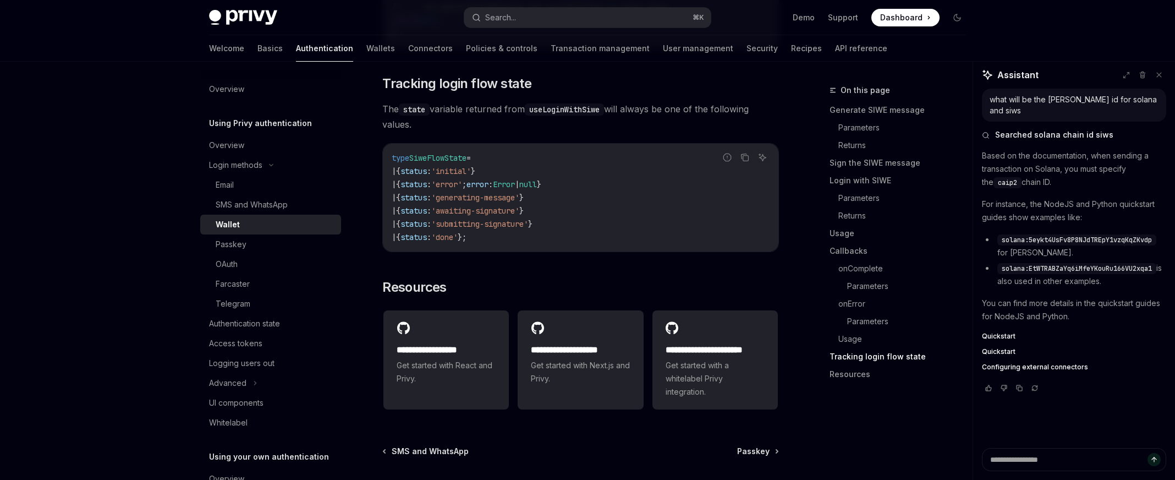
type textarea "*"
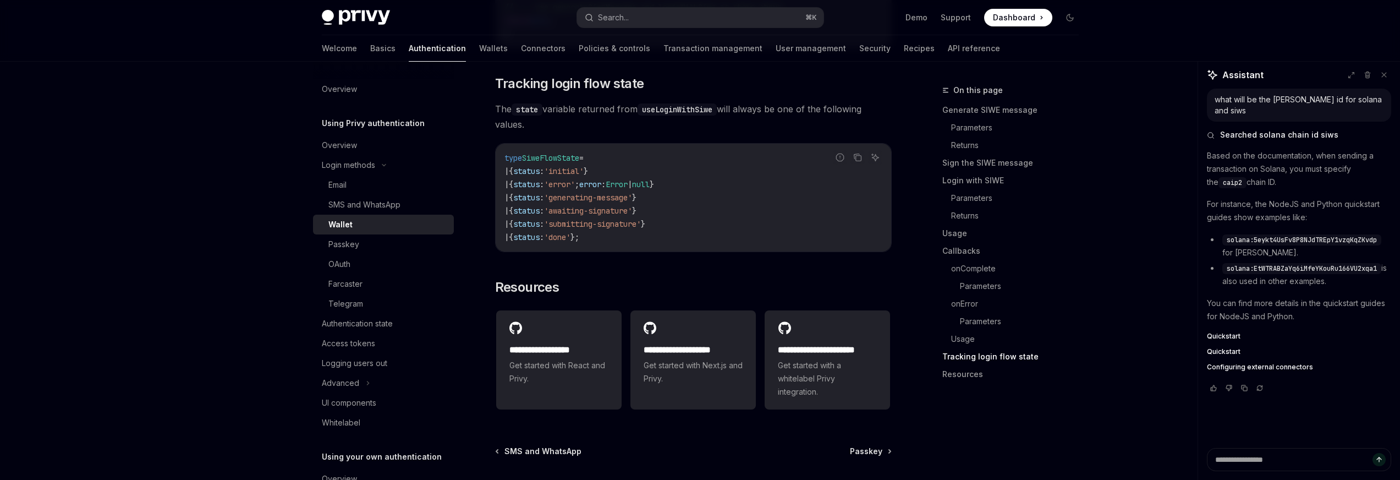
click at [552, 163] on span "SiweFlowState" at bounding box center [550, 158] width 57 height 10
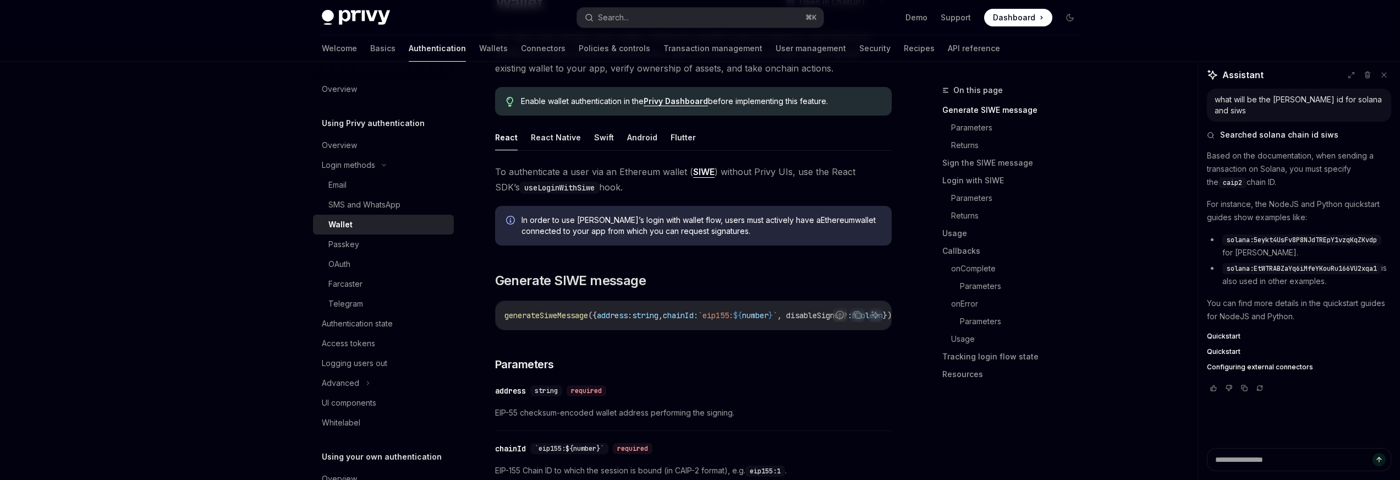
scroll to position [0, 0]
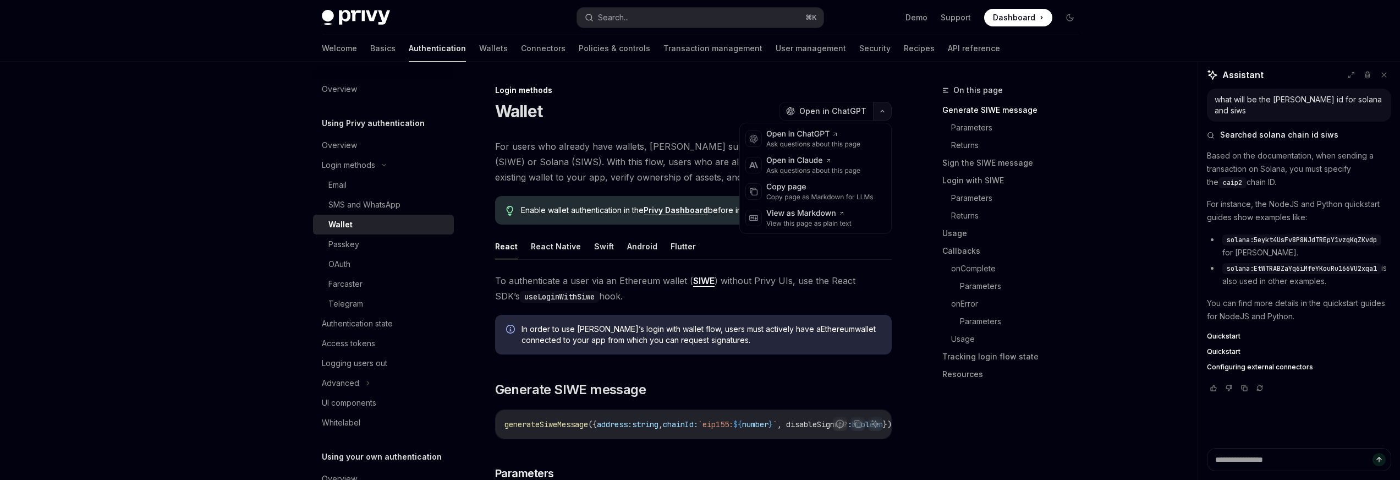
click at [887, 110] on button "button" at bounding box center [882, 111] width 19 height 19
click at [808, 214] on div "View as Markdown" at bounding box center [809, 213] width 85 height 11
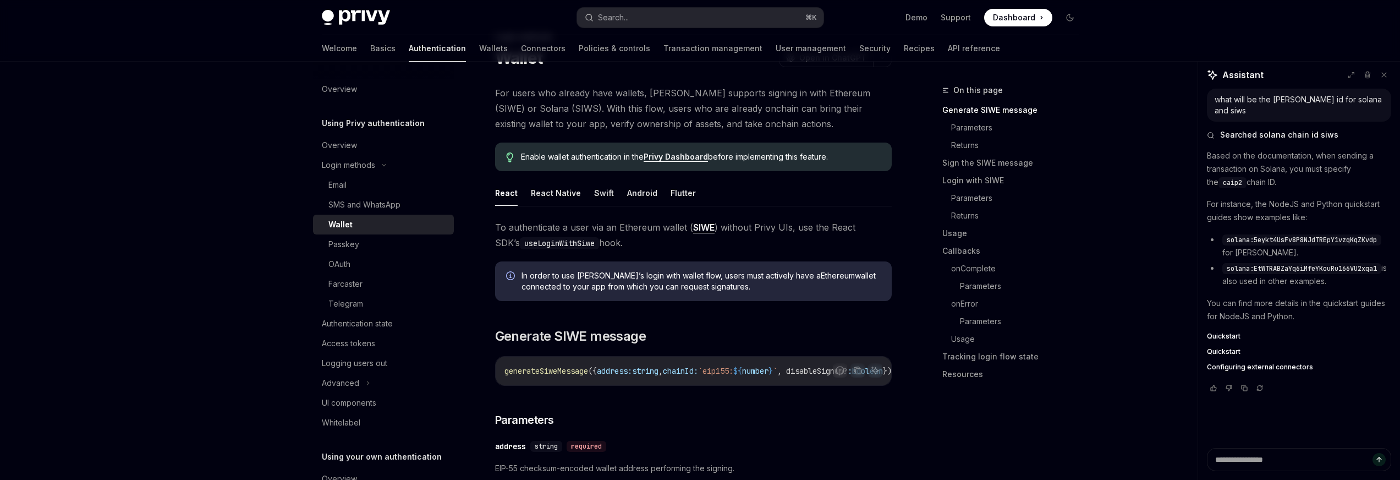
scroll to position [58, 0]
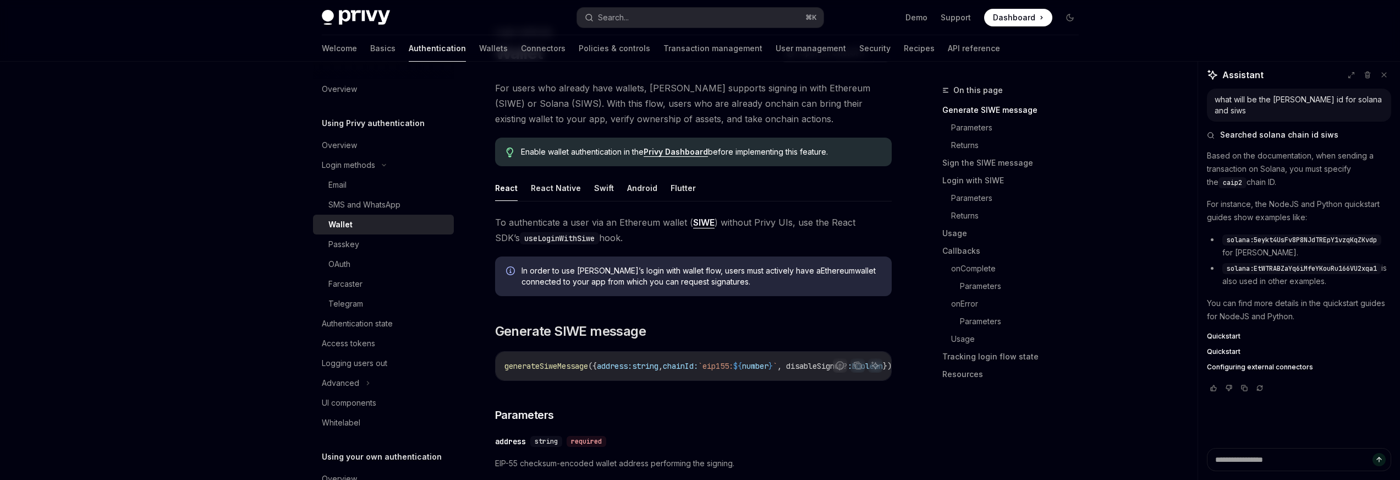
click at [688, 362] on span "chainId:" at bounding box center [680, 366] width 35 height 10
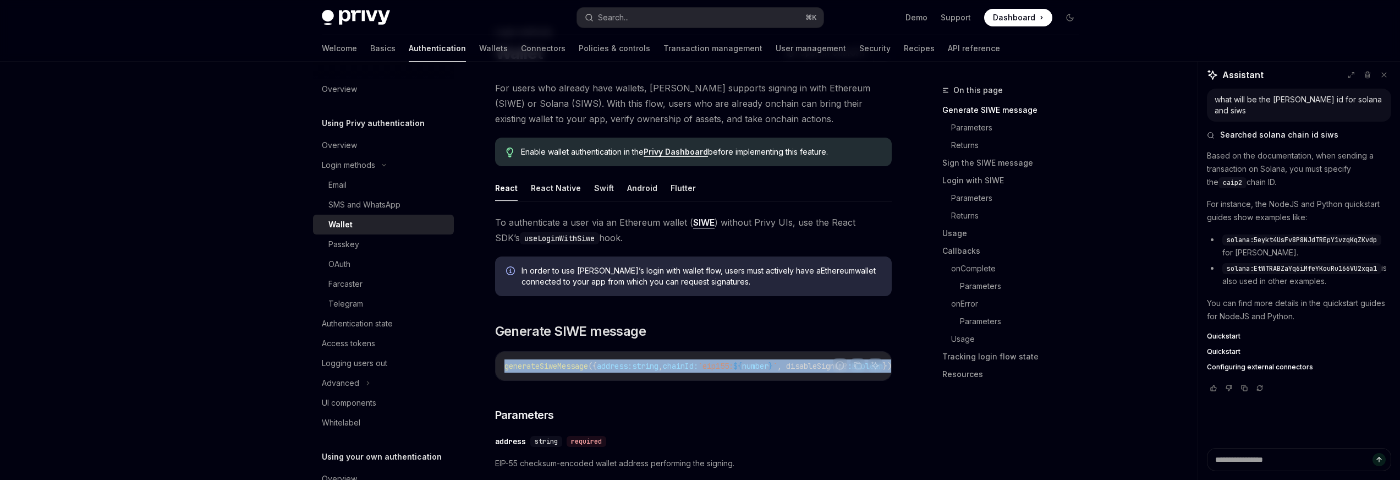
click at [688, 362] on span "chainId:" at bounding box center [680, 366] width 35 height 10
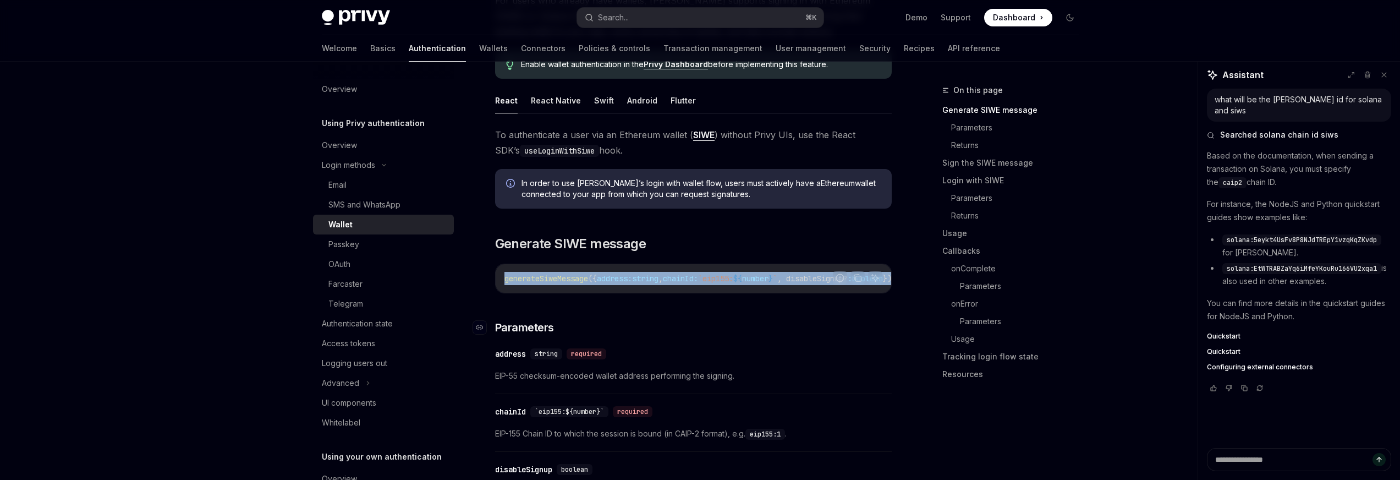
scroll to position [146, 0]
click at [548, 272] on code "generateSiweMessage ({ address: string , chainId: `eip155: ${ number } ` , disa…" at bounding box center [749, 277] width 489 height 13
click at [562, 281] on span "generateSiweMessage" at bounding box center [547, 278] width 84 height 10
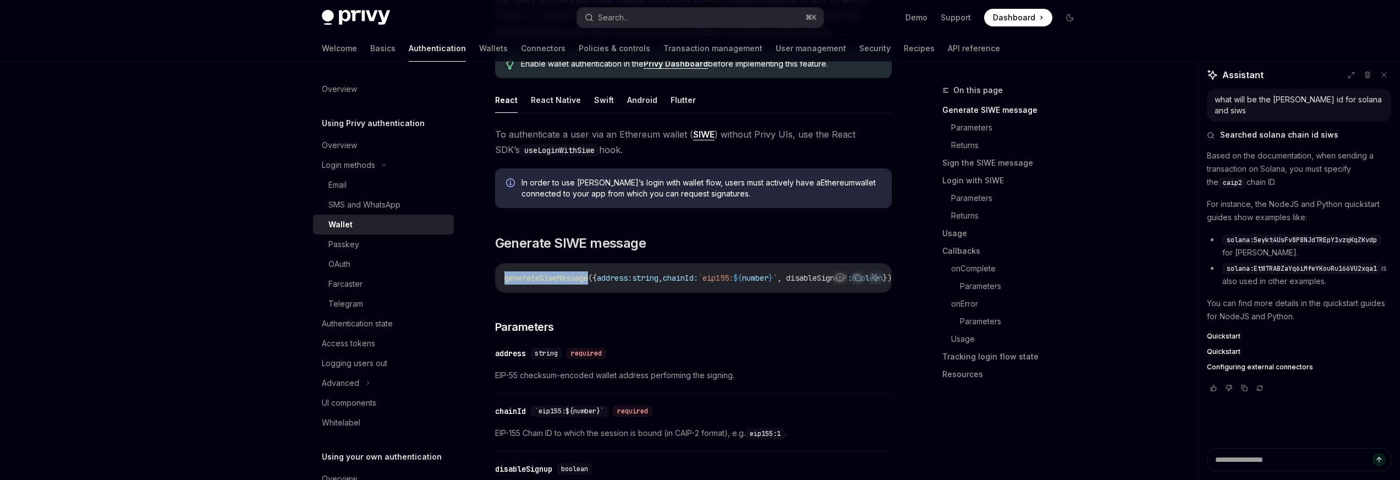
click at [562, 281] on span "generateSiweMessage" at bounding box center [547, 278] width 84 height 10
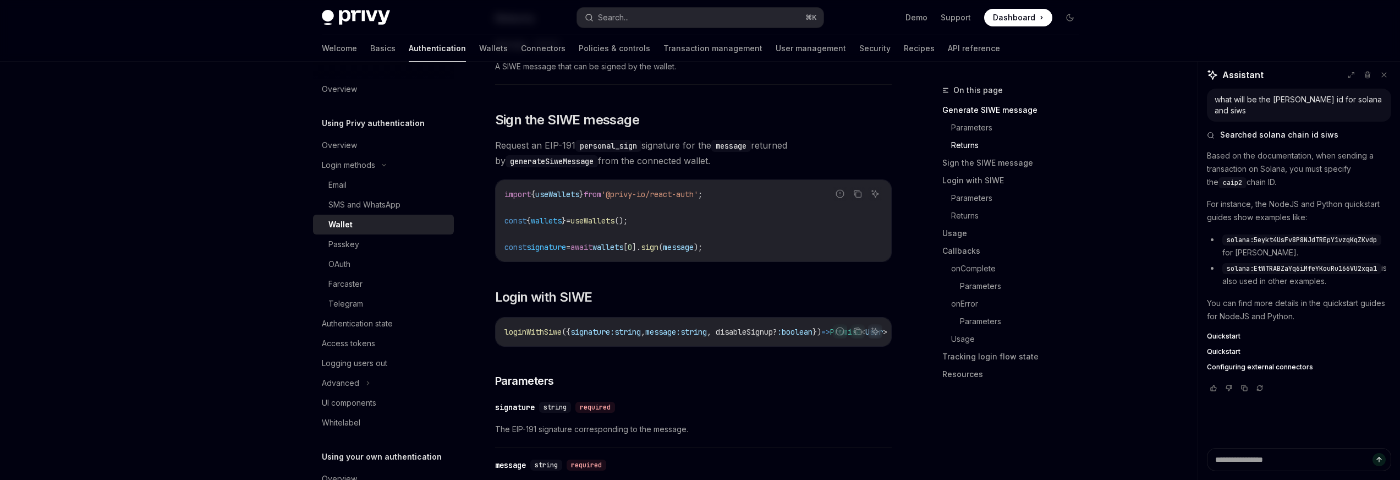
scroll to position [716, 0]
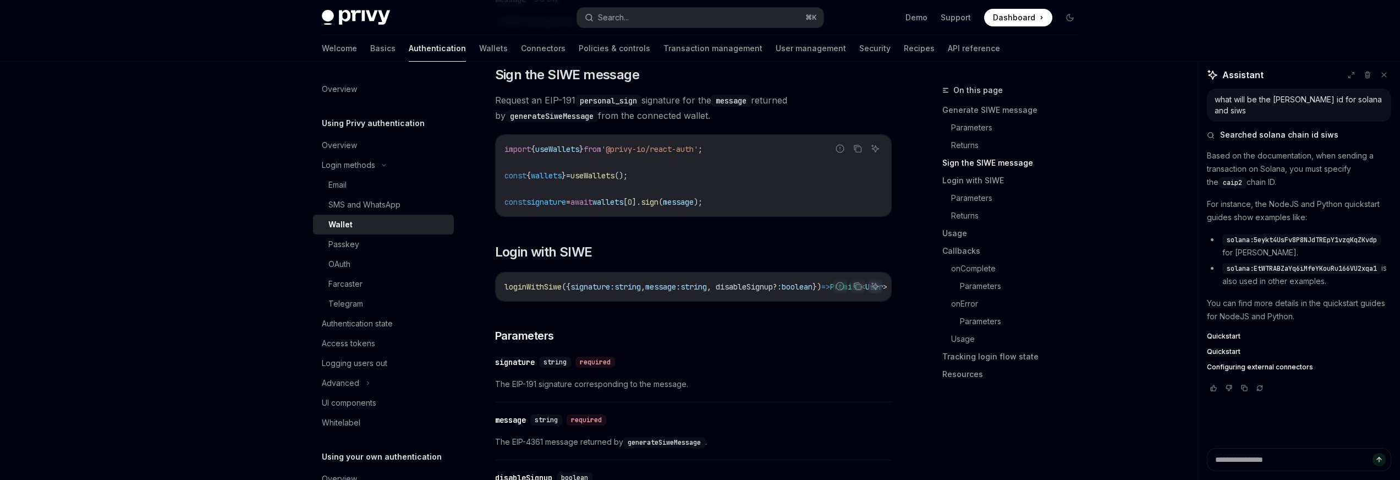
click at [525, 288] on span "loginWithSiwe" at bounding box center [533, 287] width 57 height 10
copy span "loginWithSiwe"
click at [541, 286] on span "loginWithSiwe" at bounding box center [533, 287] width 57 height 10
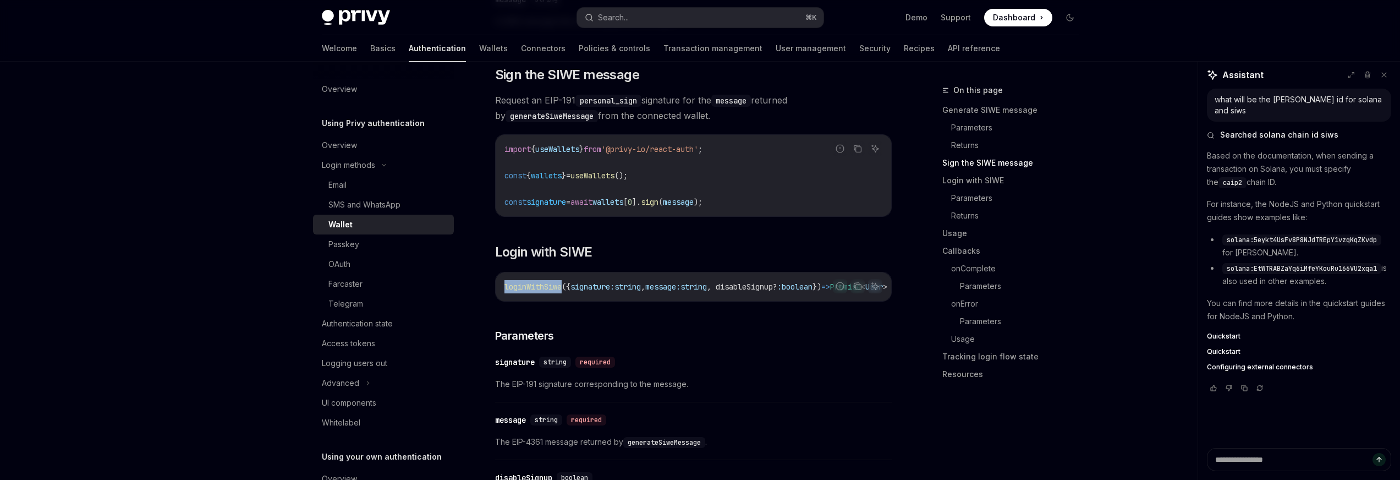
click at [541, 286] on span "loginWithSiwe" at bounding box center [533, 287] width 57 height 10
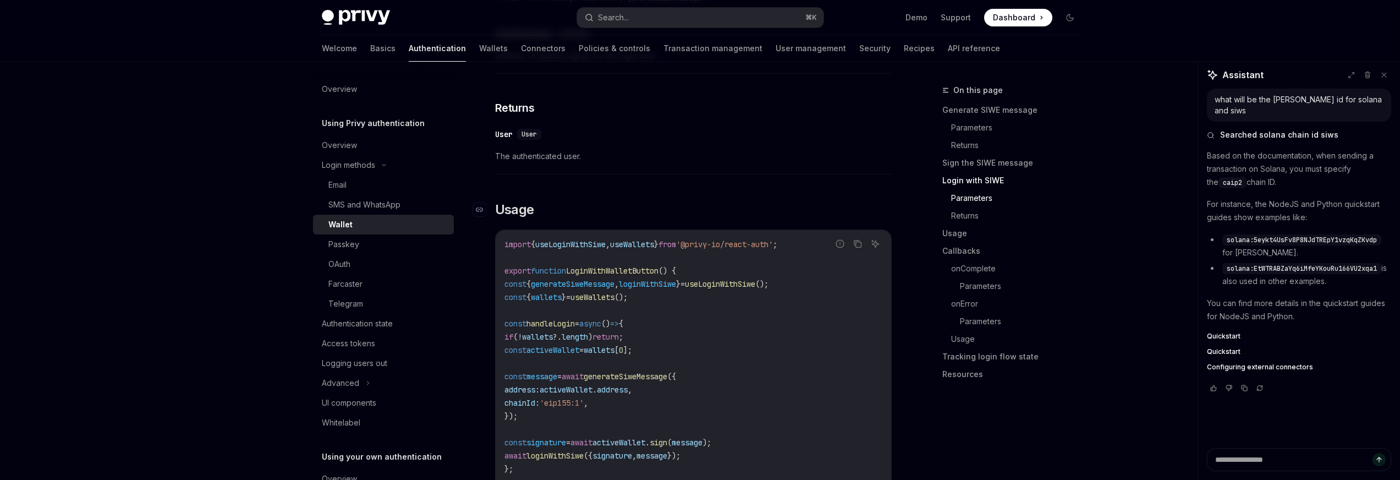
scroll to position [1161, 0]
click at [603, 275] on span "LoginWithWalletButton" at bounding box center [612, 270] width 92 height 10
click at [615, 288] on span "generateSiweMessage" at bounding box center [573, 283] width 84 height 10
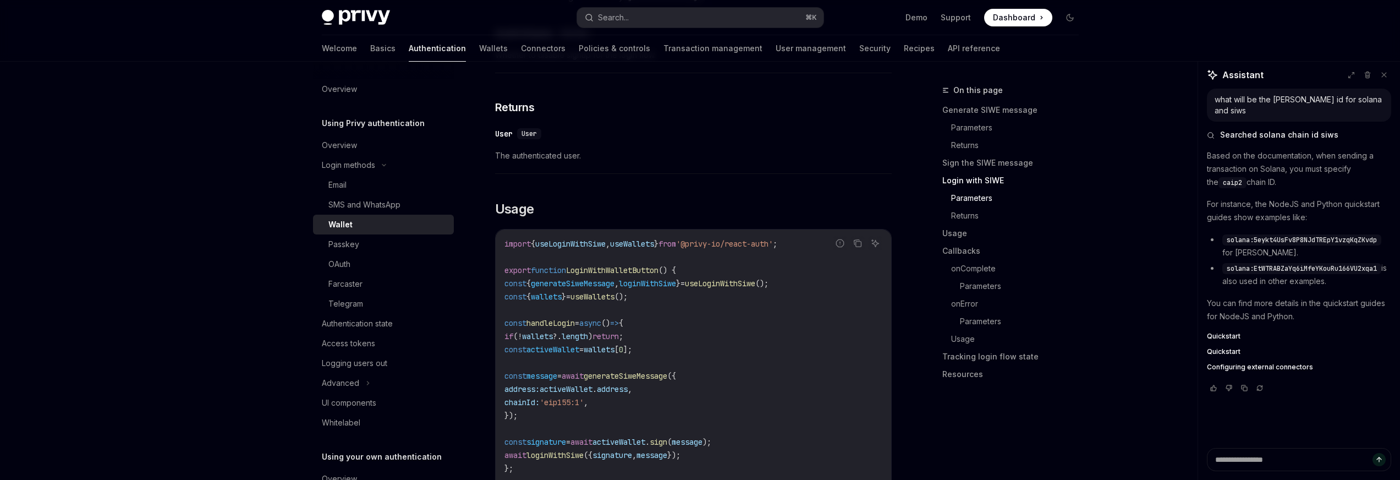
click at [676, 288] on span "loginWithSiwe" at bounding box center [647, 283] width 57 height 10
copy span "loginWithSiwe"
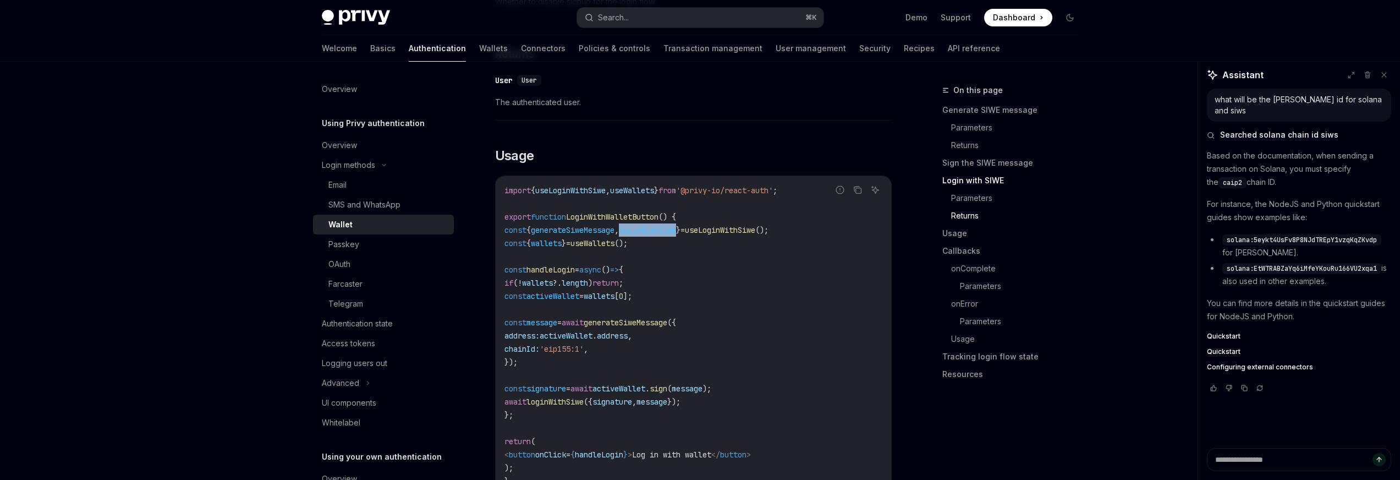
scroll to position [1224, 0]
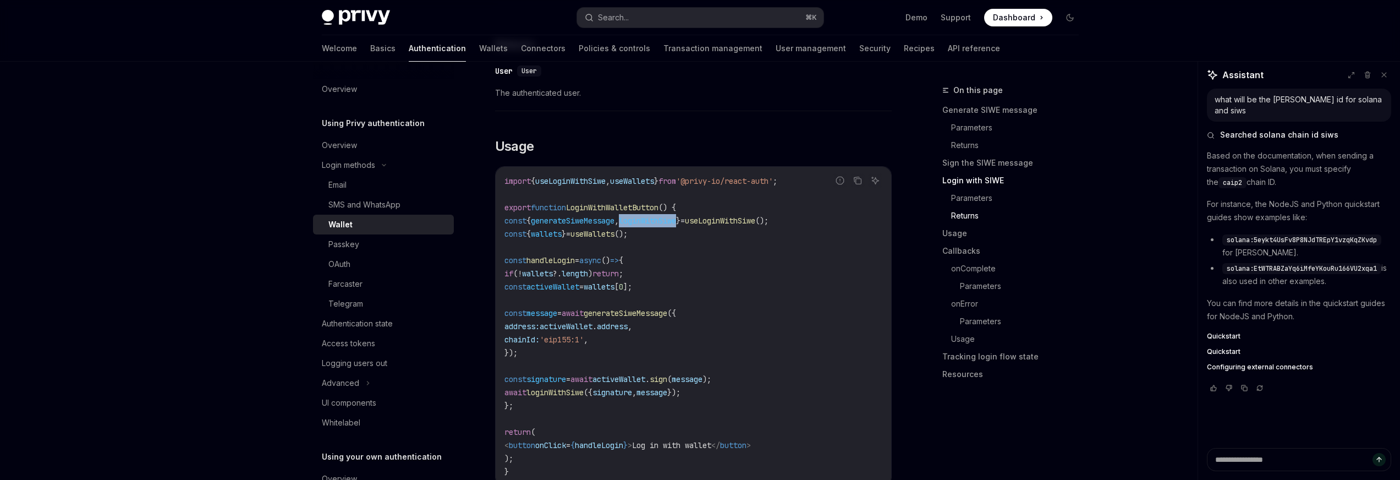
drag, startPoint x: 524, startPoint y: 402, endPoint x: 812, endPoint y: 398, distance: 287.3
click at [813, 398] on code "import { useLoginWithSiwe , useWallets } from '@privy-io/react-auth' ; export f…" at bounding box center [694, 326] width 378 height 304
click at [795, 399] on code "import { useLoginWithSiwe , useWallets } from '@privy-io/react-auth' ; export f…" at bounding box center [694, 326] width 378 height 304
drag, startPoint x: 805, startPoint y: 396, endPoint x: 522, endPoint y: 386, distance: 283.0
click at [522, 386] on code "import { useLoginWithSiwe , useWallets } from '@privy-io/react-auth' ; export f…" at bounding box center [694, 326] width 378 height 304
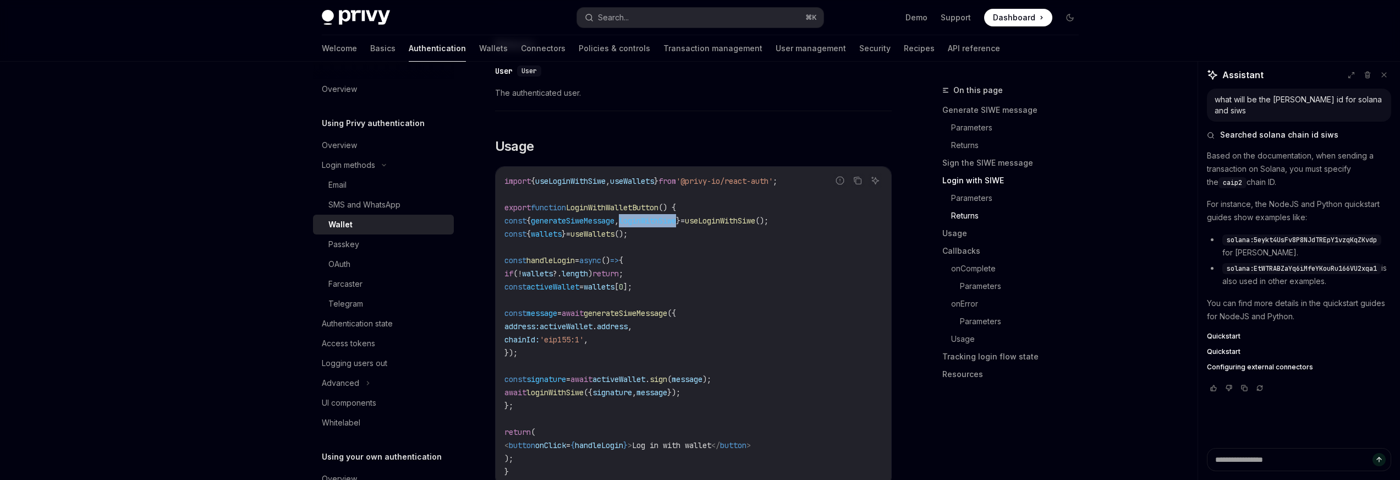
click at [579, 396] on span "loginWithSiwe" at bounding box center [555, 392] width 57 height 10
drag, startPoint x: 524, startPoint y: 385, endPoint x: 808, endPoint y: 406, distance: 285.3
click at [808, 406] on code "import { useLoginWithSiwe , useWallets } from '@privy-io/react-auth' ; export f…" at bounding box center [694, 326] width 378 height 304
copy code "const signature = await activeWallet . sign ( message ); await loginWithSiwe ({…"
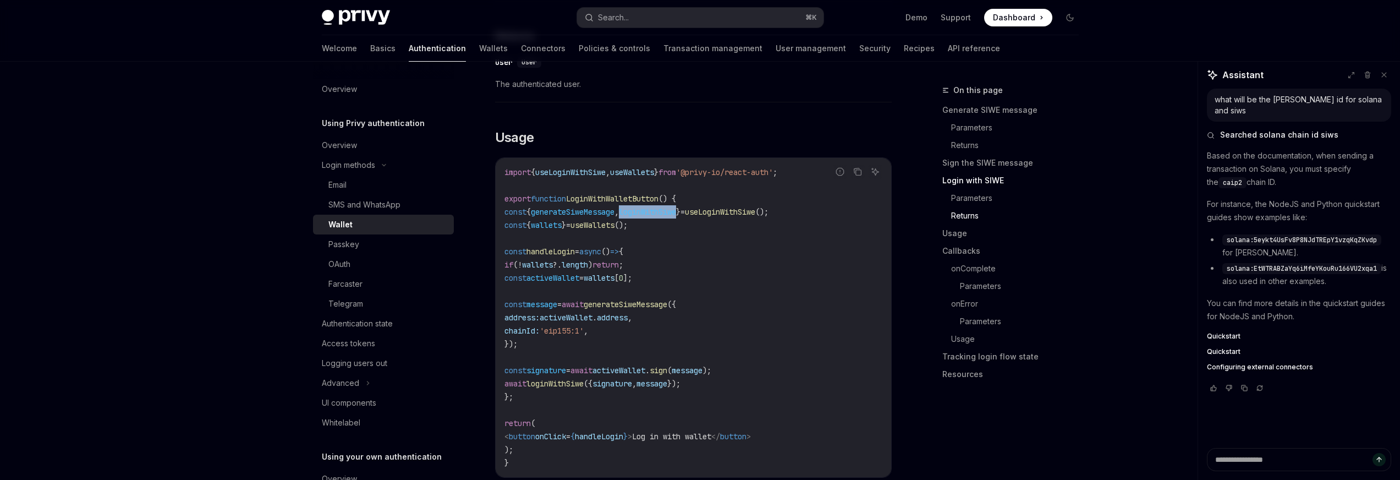
scroll to position [1245, 0]
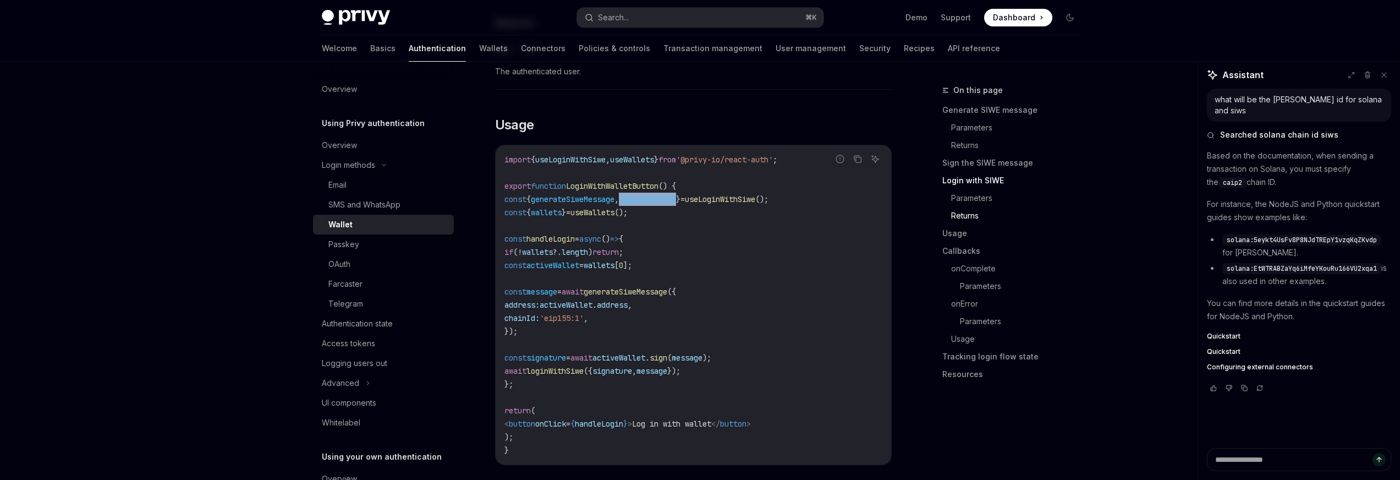
click at [761, 372] on code "import { useLoginWithSiwe , useWallets } from '@privy-io/react-auth' ; export f…" at bounding box center [694, 305] width 378 height 304
drag, startPoint x: 752, startPoint y: 386, endPoint x: 521, endPoint y: 368, distance: 231.3
click at [522, 368] on code "import { useLoginWithSiwe , useWallets } from '@privy-io/react-auth' ; export f…" at bounding box center [694, 305] width 378 height 304
click at [521, 363] on span "const" at bounding box center [516, 358] width 22 height 10
drag, startPoint x: 524, startPoint y: 365, endPoint x: 741, endPoint y: 376, distance: 217.7
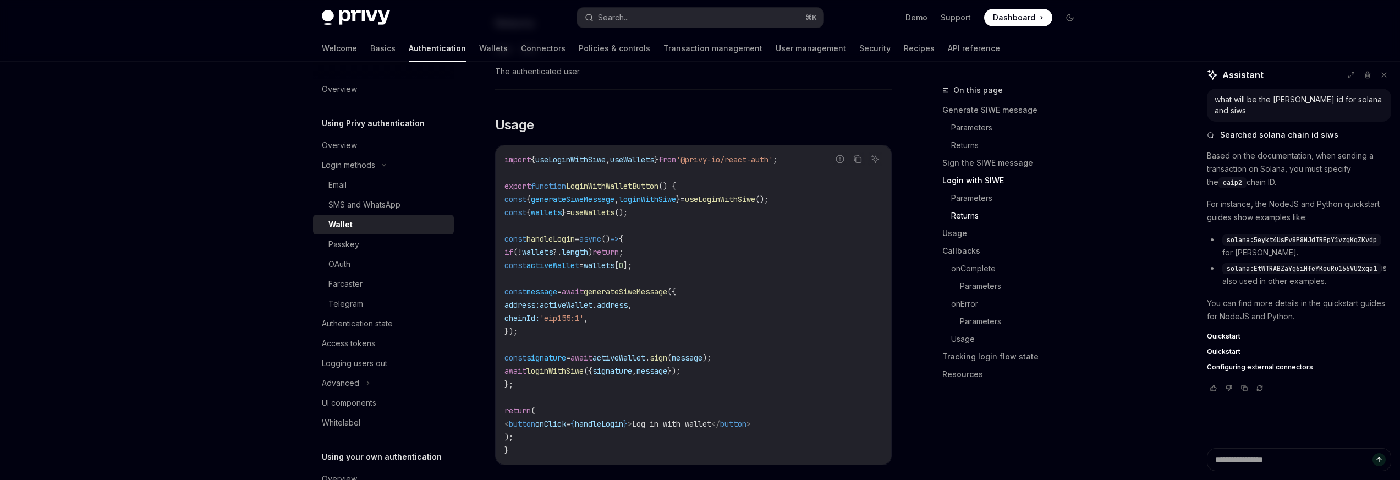
click at [741, 376] on code "import { useLoginWithSiwe , useWallets } from '@privy-io/react-auth' ; export f…" at bounding box center [694, 305] width 378 height 304
copy code "const signature = await activeWallet . sign ( message ); await loginWithSiwe ({…"
drag, startPoint x: 533, startPoint y: 302, endPoint x: 570, endPoint y: 335, distance: 49.1
click at [546, 327] on code "import { useLoginWithSiwe , useWallets } from '@privy-io/react-auth' ; export f…" at bounding box center [694, 305] width 378 height 304
click at [708, 371] on code "import { useLoginWithSiwe , useWallets } from '@privy-io/react-auth' ; export f…" at bounding box center [694, 305] width 378 height 304
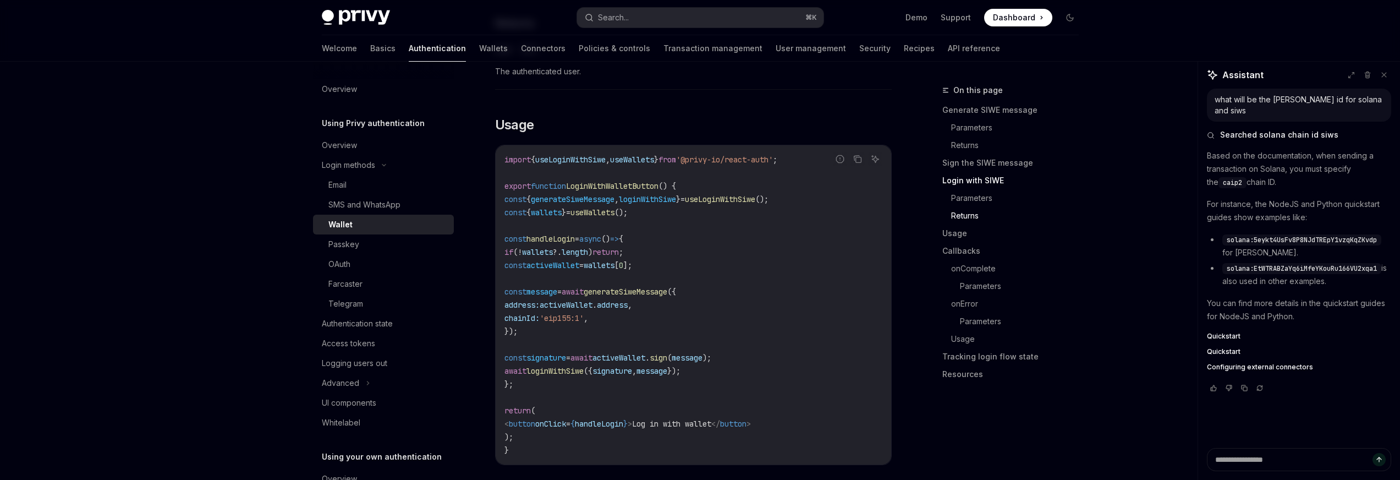
drag, startPoint x: 744, startPoint y: 376, endPoint x: 533, endPoint y: 366, distance: 211.5
click at [535, 362] on code "import { useLoginWithSiwe , useWallets } from '@privy-io/react-auth' ; export f…" at bounding box center [694, 305] width 378 height 304
click at [532, 374] on code "import { useLoginWithSiwe , useWallets } from '@privy-io/react-auth' ; export f…" at bounding box center [694, 305] width 378 height 304
drag, startPoint x: 525, startPoint y: 364, endPoint x: 723, endPoint y: 384, distance: 199.1
click at [721, 382] on code "import { useLoginWithSiwe , useWallets } from '@privy-io/react-auth' ; export f…" at bounding box center [694, 305] width 378 height 304
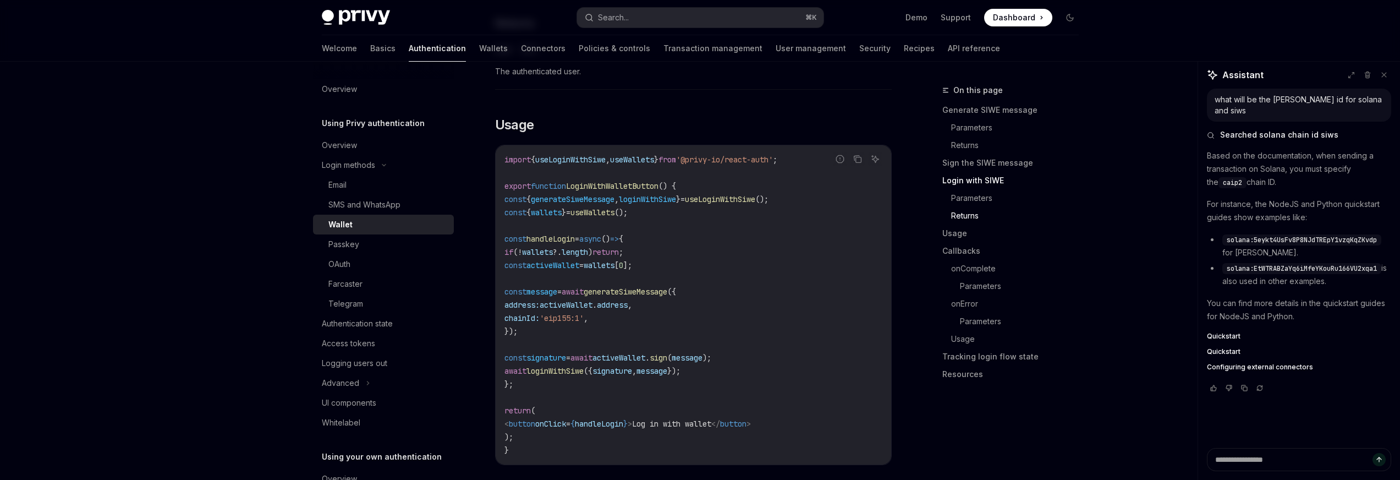
drag, startPoint x: 699, startPoint y: 379, endPoint x: 524, endPoint y: 363, distance: 176.3
click at [527, 365] on code "import { useLoginWithSiwe , useWallets } from '@privy-io/react-auth' ; export f…" at bounding box center [694, 305] width 378 height 304
click at [523, 363] on span "const" at bounding box center [516, 358] width 22 height 10
copy code "const signature = await activeWallet . sign ( message ); await loginWithSiwe ({…"
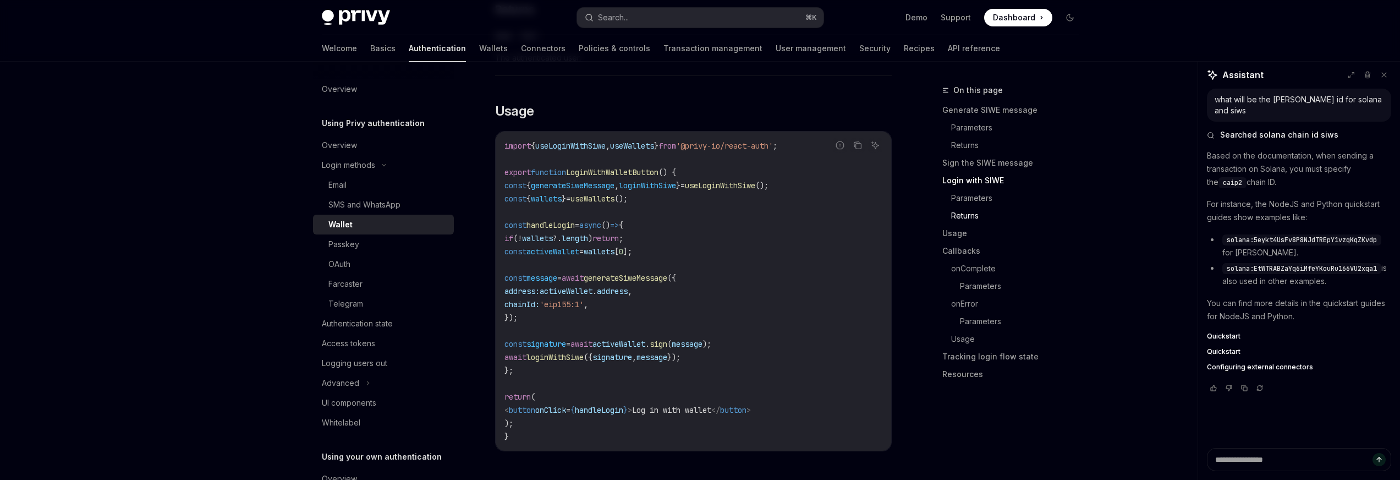
scroll to position [1266, 0]
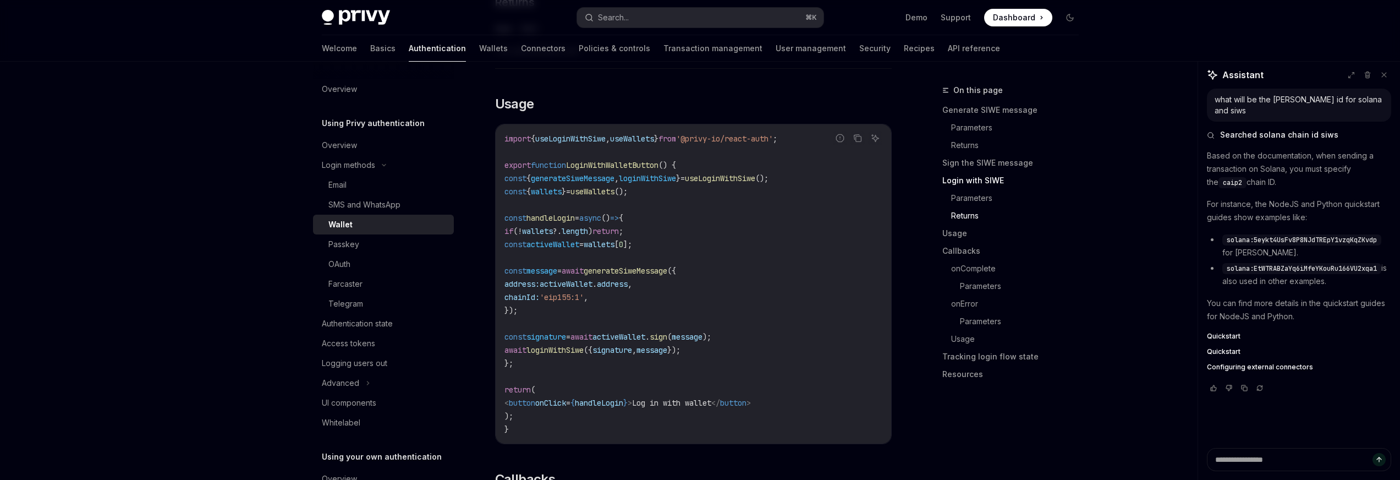
click at [634, 353] on code "import { useLoginWithSiwe , useWallets } from '@privy-io/react-auth' ; export f…" at bounding box center [694, 284] width 378 height 304
click at [593, 342] on span "await" at bounding box center [582, 337] width 22 height 10
click at [641, 342] on span "activeWallet" at bounding box center [619, 337] width 53 height 10
drag, startPoint x: 524, startPoint y: 256, endPoint x: 684, endPoint y: 255, distance: 160.1
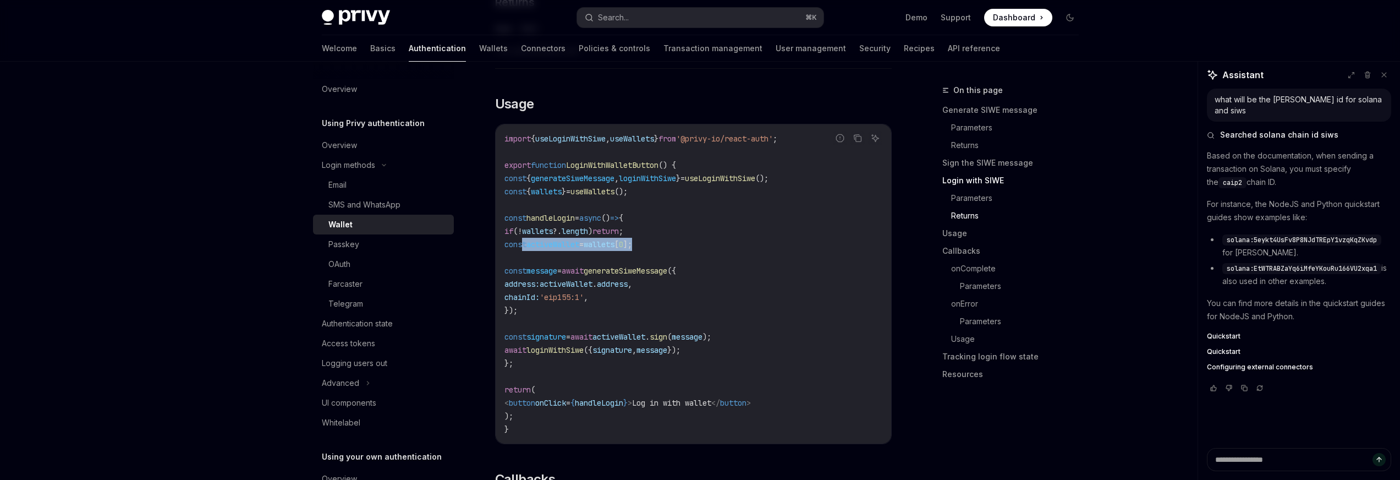
click at [684, 255] on code "import { useLoginWithSiwe , useWallets } from '@privy-io/react-auth' ; export f…" at bounding box center [694, 284] width 378 height 304
click at [676, 170] on span "() {" at bounding box center [668, 165] width 18 height 10
click at [615, 249] on span "wallets" at bounding box center [599, 244] width 31 height 10
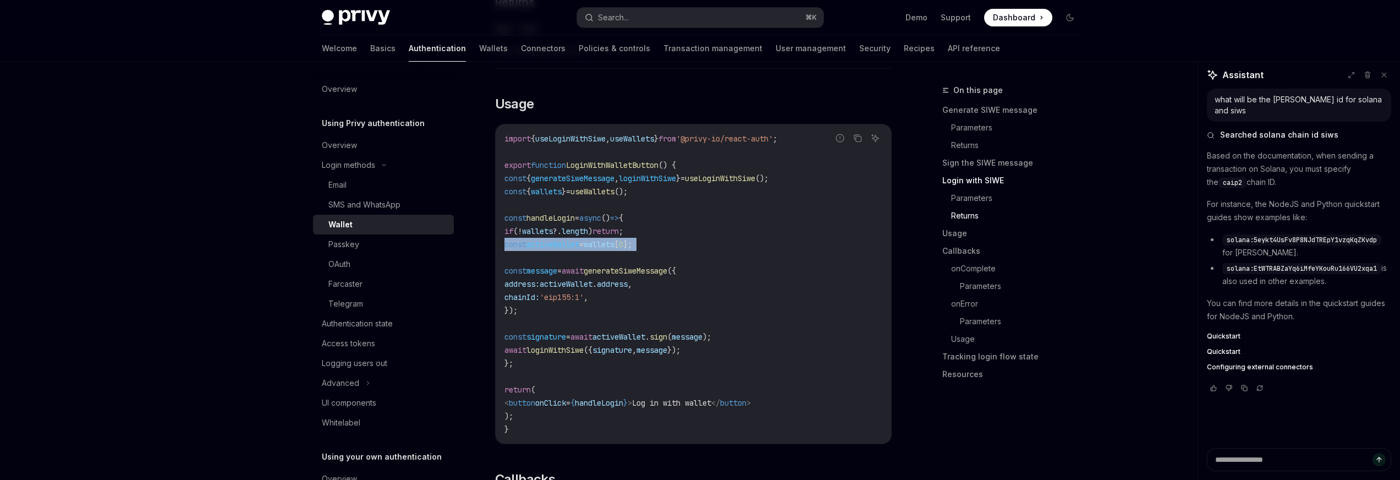
click at [615, 249] on span "wallets" at bounding box center [599, 244] width 31 height 10
click at [716, 252] on code "import { useLoginWithSiwe , useWallets } from '@privy-io/react-auth' ; export f…" at bounding box center [694, 284] width 378 height 304
click at [631, 250] on code "import { useLoginWithSiwe , useWallets } from '@privy-io/react-auth' ; export f…" at bounding box center [694, 284] width 378 height 304
click at [615, 249] on span "wallets" at bounding box center [599, 244] width 31 height 10
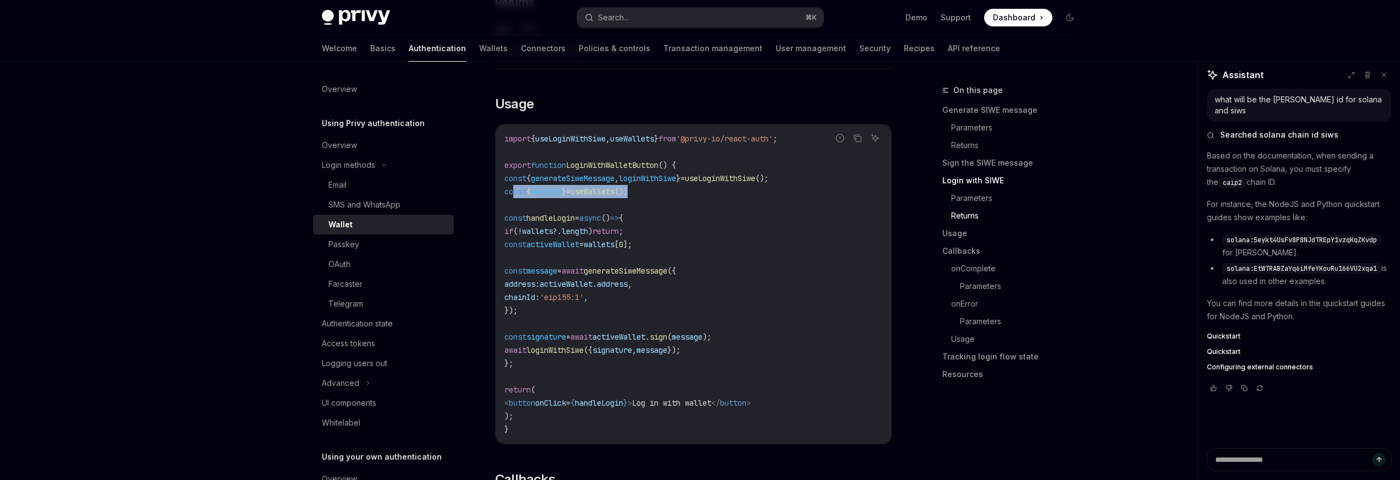
drag, startPoint x: 716, startPoint y: 200, endPoint x: 514, endPoint y: 201, distance: 201.9
click at [514, 201] on code "import { useLoginWithSiwe , useWallets } from '@privy-io/react-auth' ; export f…" at bounding box center [694, 284] width 378 height 304
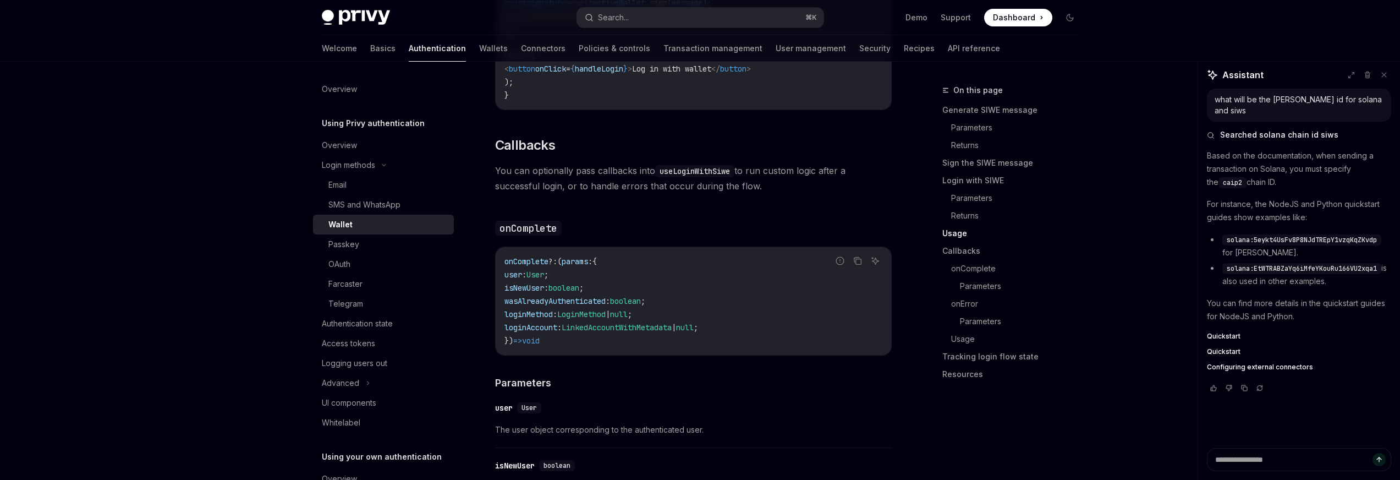
scroll to position [1601, 0]
click at [519, 318] on span "loginMethod" at bounding box center [529, 313] width 48 height 10
click at [585, 316] on code "onComplete ?: ( params : { user : User ; isNewUser : boolean ; wasAlreadyAuthen…" at bounding box center [694, 300] width 378 height 92
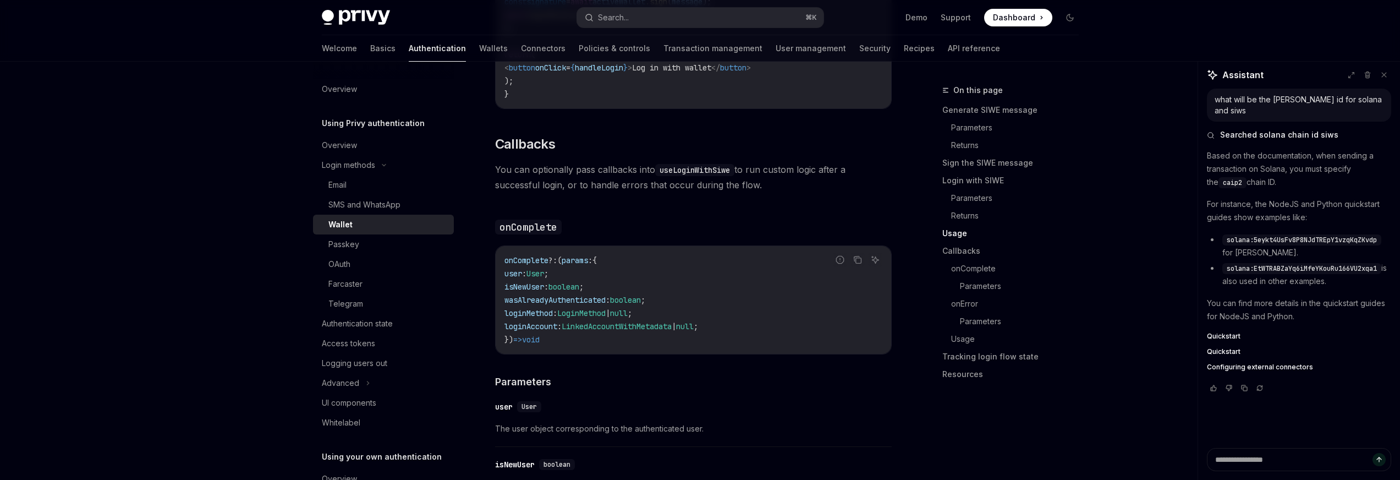
click at [606, 318] on span "LoginMethod" at bounding box center [581, 313] width 48 height 10
click at [524, 265] on span "onComplete" at bounding box center [527, 260] width 44 height 10
click at [715, 176] on code "useLoginWithSiwe" at bounding box center [694, 170] width 79 height 12
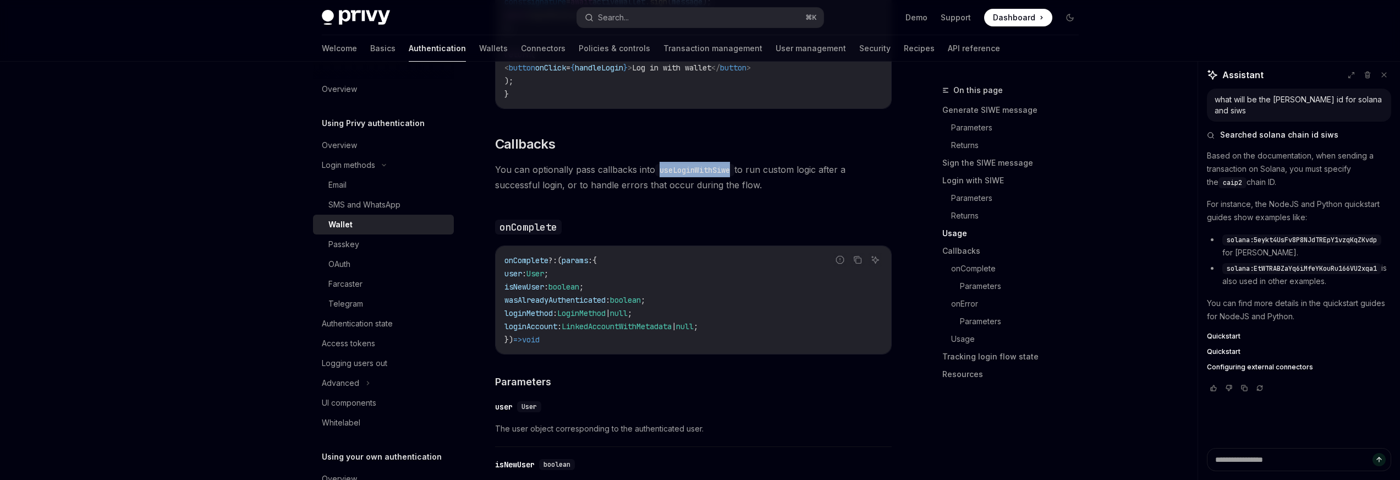
click at [715, 176] on code "useLoginWithSiwe" at bounding box center [694, 170] width 79 height 12
click at [557, 176] on span "You can optionally pass callbacks into useLoginWithSiwe to run custom logic aft…" at bounding box center [693, 177] width 397 height 31
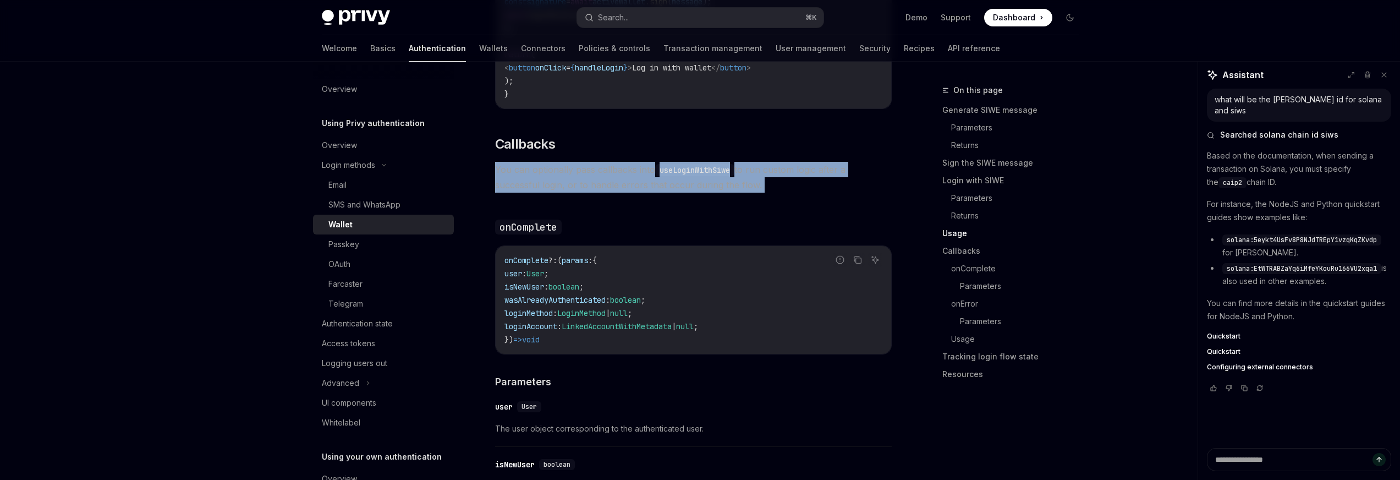
click at [557, 176] on span "You can optionally pass callbacks into useLoginWithSiwe to run custom logic aft…" at bounding box center [693, 177] width 397 height 31
click at [676, 176] on code "useLoginWithSiwe" at bounding box center [694, 170] width 79 height 12
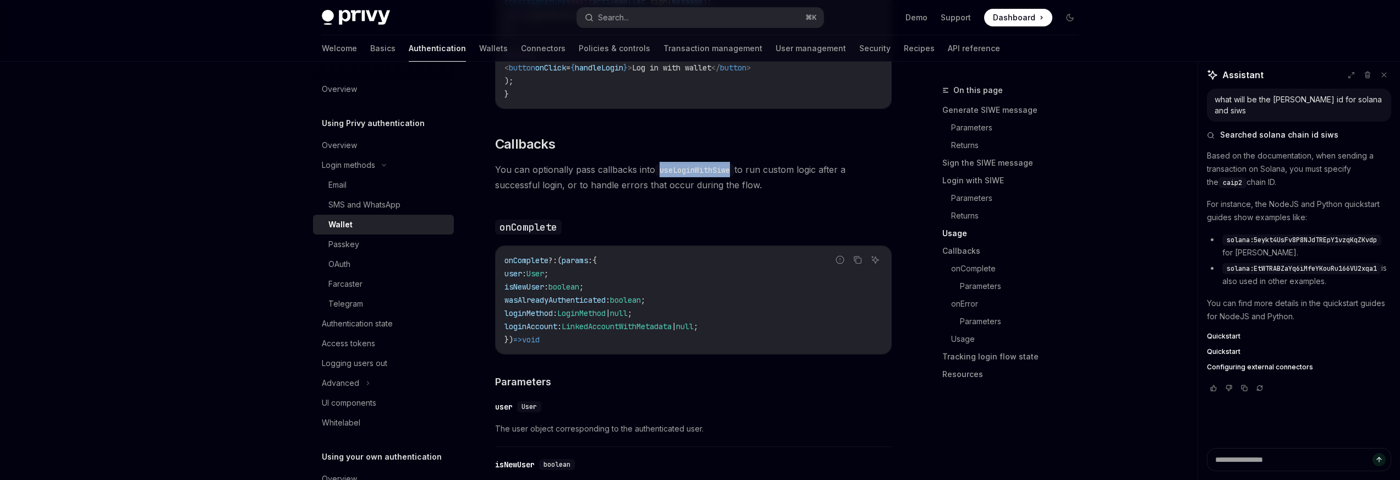
click at [676, 176] on code "useLoginWithSiwe" at bounding box center [694, 170] width 79 height 12
click at [724, 176] on code "useLoginWithSiwe" at bounding box center [694, 170] width 79 height 12
click at [771, 179] on span "You can optionally pass callbacks into useLoginWithSiwe to run custom logic aft…" at bounding box center [693, 177] width 397 height 31
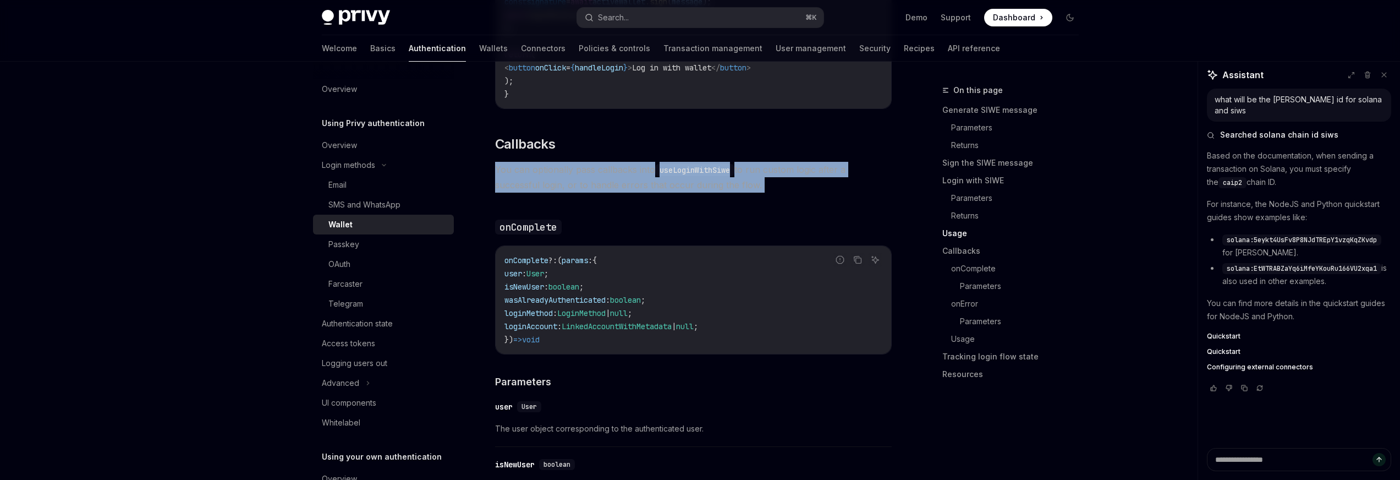
click at [771, 179] on span "You can optionally pass callbacks into useLoginWithSiwe to run custom logic aft…" at bounding box center [693, 177] width 397 height 31
click at [513, 193] on span "You can optionally pass callbacks into useLoginWithSiwe to run custom logic aft…" at bounding box center [693, 177] width 397 height 31
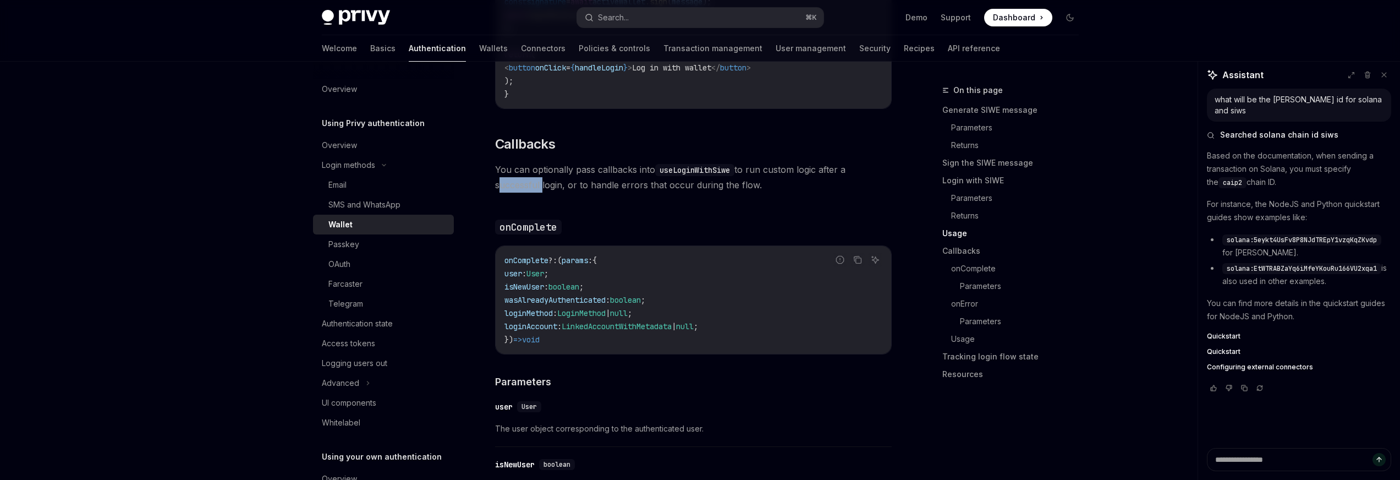
click at [513, 193] on span "You can optionally pass callbacks into useLoginWithSiwe to run custom logic aft…" at bounding box center [693, 177] width 397 height 31
click at [585, 193] on span "You can optionally pass callbacks into useLoginWithSiwe to run custom logic aft…" at bounding box center [693, 177] width 397 height 31
click at [539, 193] on span "You can optionally pass callbacks into useLoginWithSiwe to run custom logic aft…" at bounding box center [693, 177] width 397 height 31
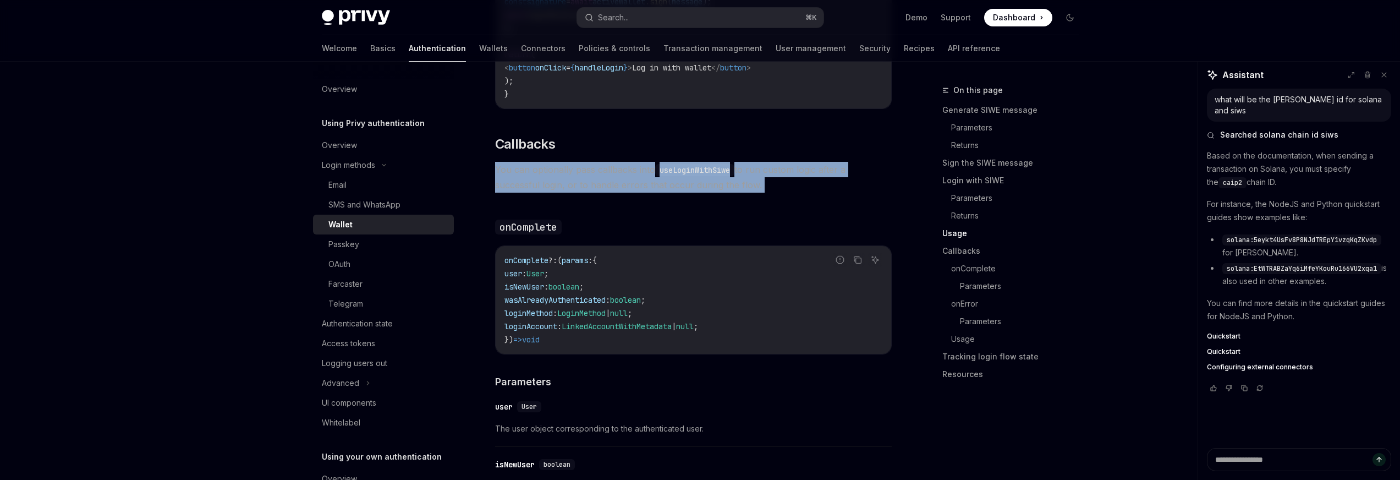
click at [539, 193] on span "You can optionally pass callbacks into useLoginWithSiwe to run custom logic aft…" at bounding box center [693, 177] width 397 height 31
drag, startPoint x: 500, startPoint y: 272, endPoint x: 560, endPoint y: 323, distance: 78.8
click at [560, 322] on div "onComplete ?: ( params : { user : User ; isNewUser : boolean ; wasAlreadyAuthen…" at bounding box center [694, 300] width 396 height 108
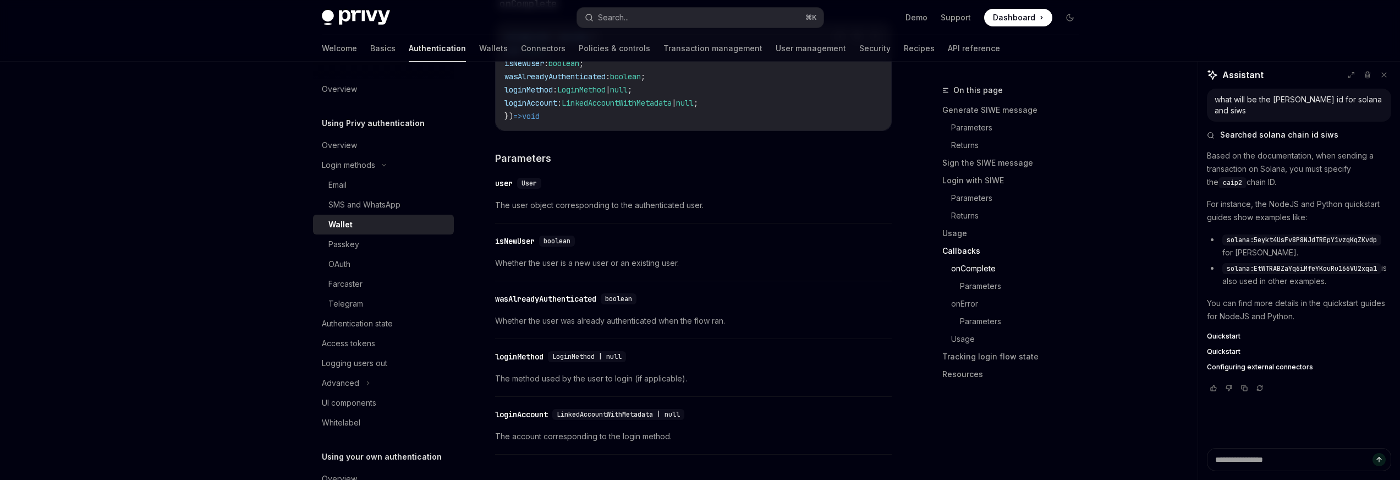
scroll to position [1825, 0]
click at [524, 362] on div "loginMethod" at bounding box center [519, 356] width 48 height 11
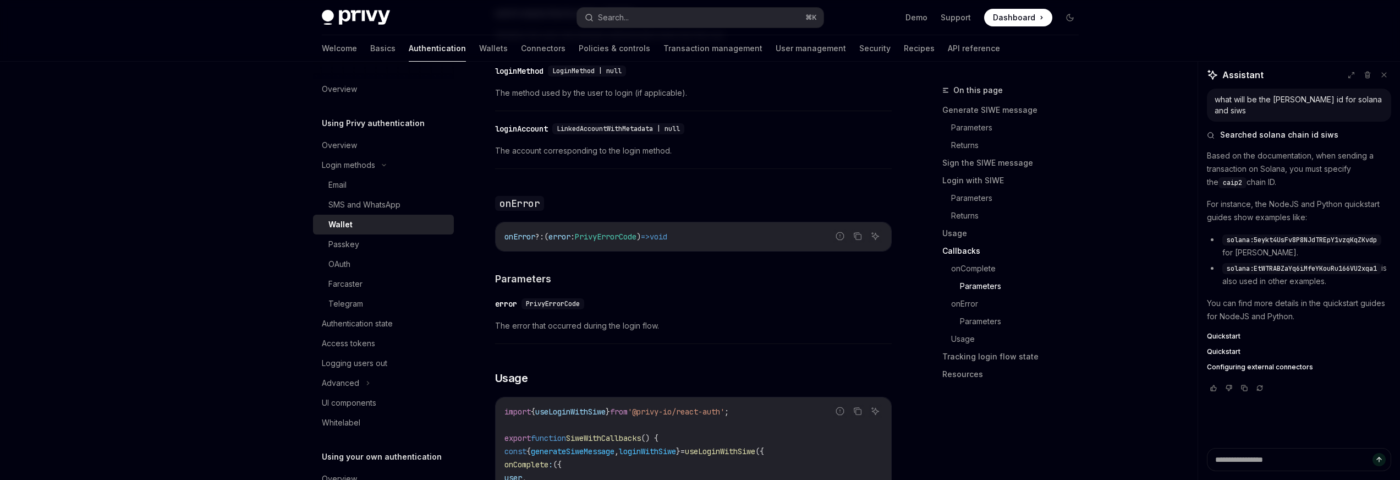
scroll to position [2111, 0]
drag, startPoint x: 501, startPoint y: 246, endPoint x: 813, endPoint y: 243, distance: 312.0
click at [813, 243] on div "onError ?: ( error : PrivyErrorCode ) => void" at bounding box center [694, 236] width 396 height 29
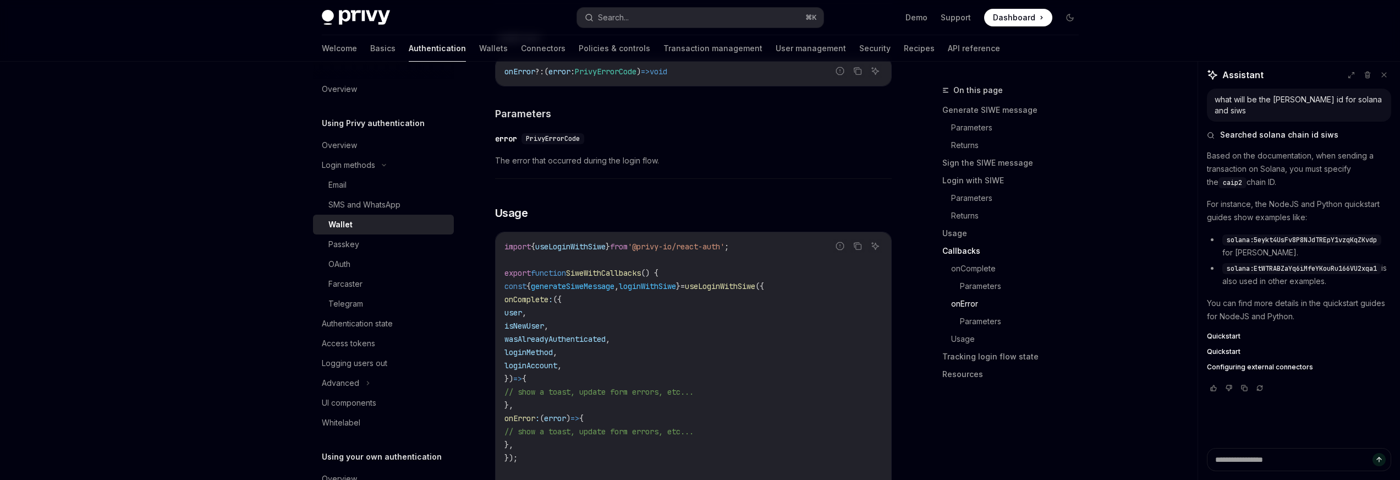
scroll to position [2278, 0]
drag, startPoint x: 727, startPoint y: 294, endPoint x: 650, endPoint y: 322, distance: 82.5
click at [656, 318] on code "import { useLoginWithSiwe } from '@privy-io/react-auth' ; export function SiweW…" at bounding box center [694, 375] width 378 height 277
click at [642, 324] on code "import { useLoginWithSiwe } from '@privy-io/react-auth' ; export function SiweW…" at bounding box center [694, 375] width 378 height 277
click at [756, 288] on span "useLoginWithSiwe" at bounding box center [720, 283] width 70 height 10
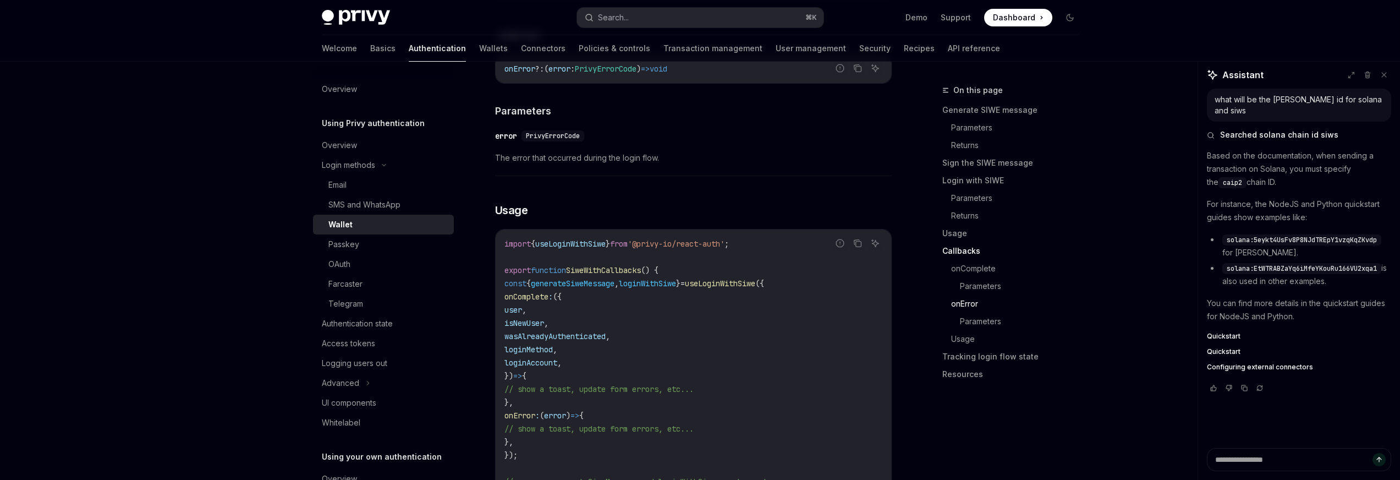
click at [756, 288] on span "useLoginWithSiwe" at bounding box center [720, 283] width 70 height 10
drag, startPoint x: 522, startPoint y: 311, endPoint x: 559, endPoint y: 385, distance: 82.9
click at [560, 386] on code "import { useLoginWithSiwe } from '@privy-io/react-auth' ; export function SiweW…" at bounding box center [694, 375] width 378 height 277
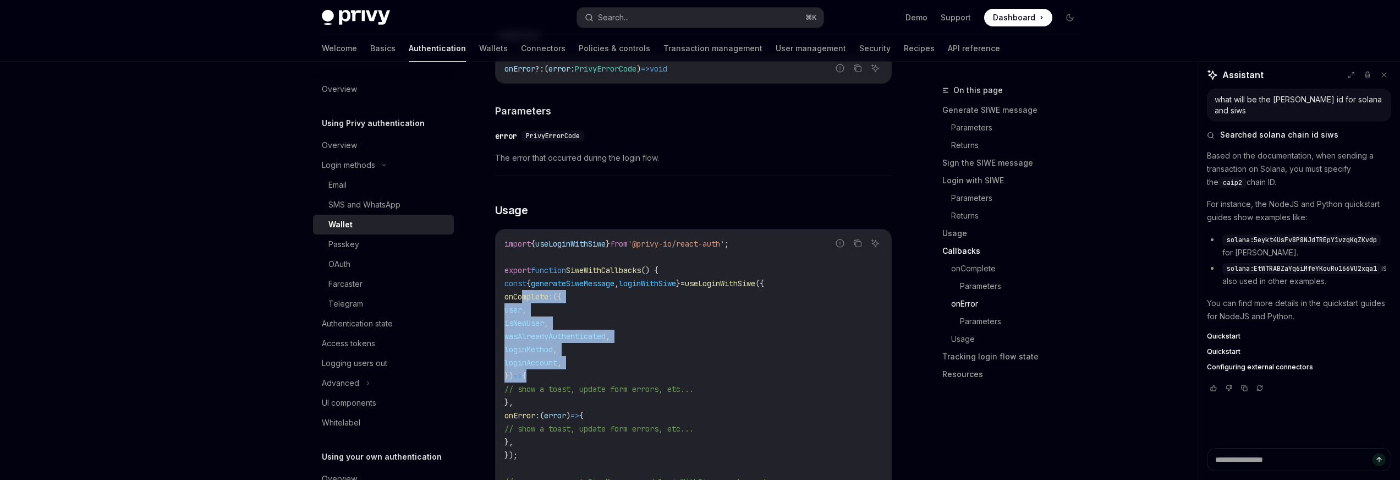
click at [543, 328] on span "isNewUser" at bounding box center [525, 323] width 40 height 10
drag, startPoint x: 522, startPoint y: 300, endPoint x: 525, endPoint y: 430, distance: 130.4
click at [510, 430] on code "import { useLoginWithSiwe } from '@privy-io/react-auth' ; export function SiweW…" at bounding box center [694, 375] width 378 height 277
click at [525, 433] on code "import { useLoginWithSiwe } from '@privy-io/react-auth' ; export function SiweW…" at bounding box center [694, 375] width 378 height 277
drag, startPoint x: 532, startPoint y: 444, endPoint x: 539, endPoint y: 446, distance: 8.0
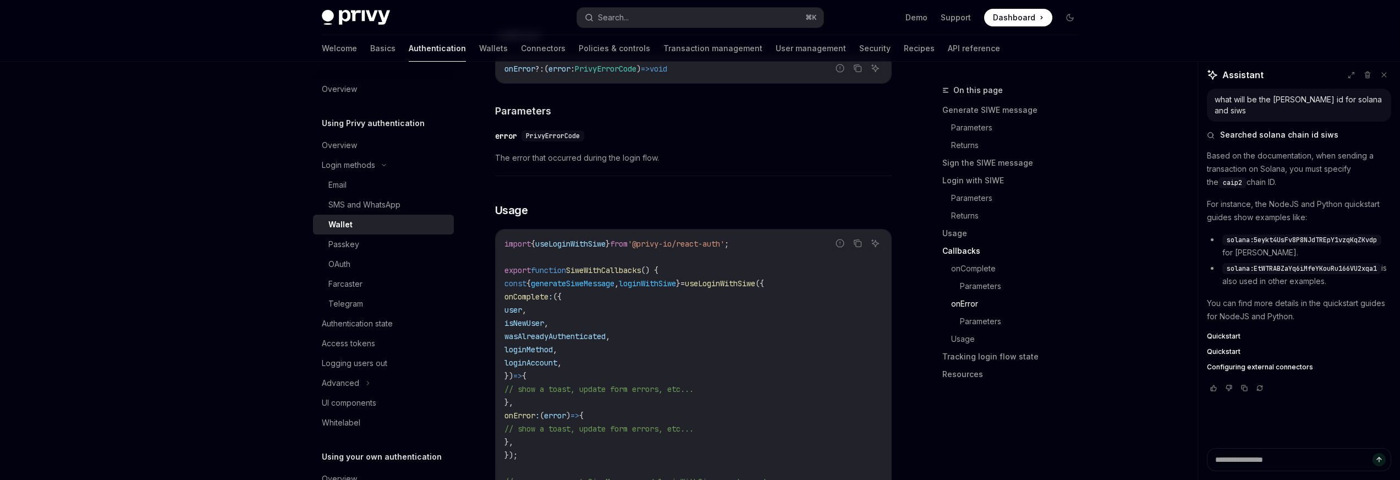
drag, startPoint x: 528, startPoint y: 453, endPoint x: 528, endPoint y: 407, distance: 45.7
drag, startPoint x: 520, startPoint y: 301, endPoint x: 634, endPoint y: 424, distance: 167.8
click at [634, 425] on code "import { useLoginWithSiwe } from '@privy-io/react-auth' ; export function SiweW…" at bounding box center [694, 375] width 378 height 277
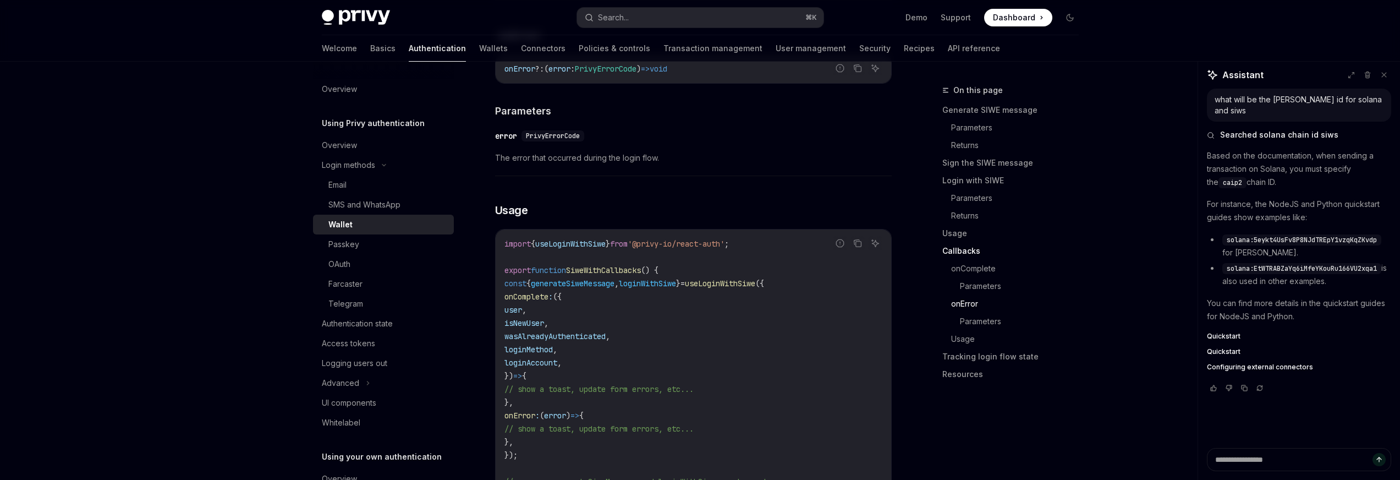
scroll to position [2280, 0]
click at [549, 326] on span "," at bounding box center [546, 321] width 4 height 10
drag, startPoint x: 522, startPoint y: 300, endPoint x: 540, endPoint y: 410, distance: 111.5
click at [539, 410] on code "import { useLoginWithSiwe } from '@privy-io/react-auth' ; export function SiweW…" at bounding box center [694, 373] width 378 height 277
